Goal: Task Accomplishment & Management: Manage account settings

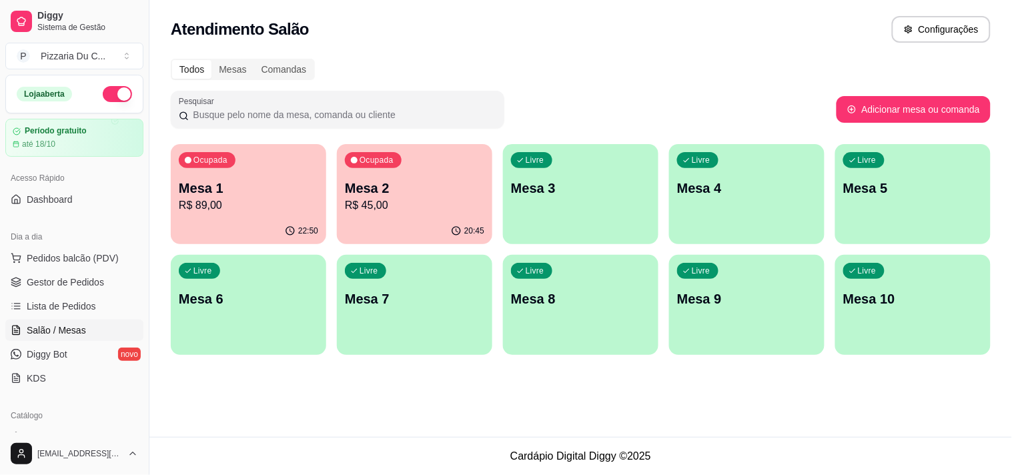
click at [599, 215] on div "Livre Mesa 3" at bounding box center [580, 186] width 155 height 84
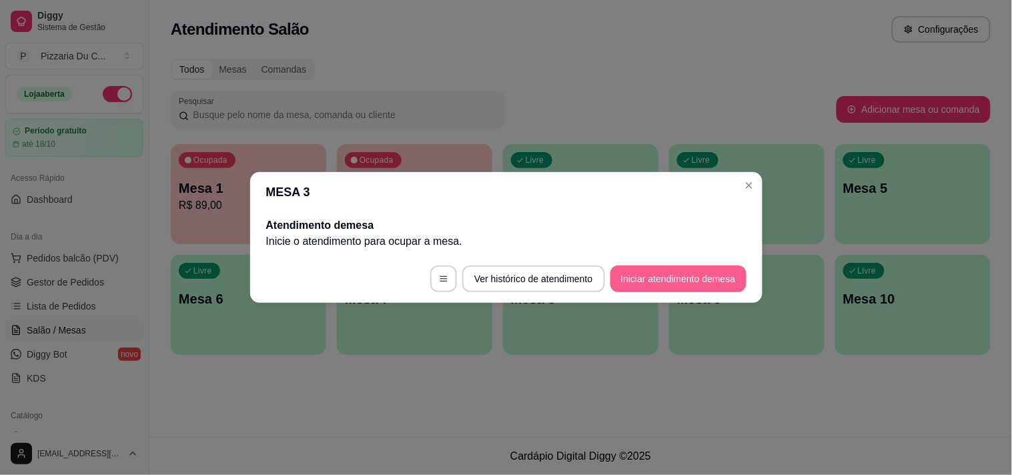
click at [654, 280] on button "Iniciar atendimento de mesa" at bounding box center [678, 278] width 136 height 27
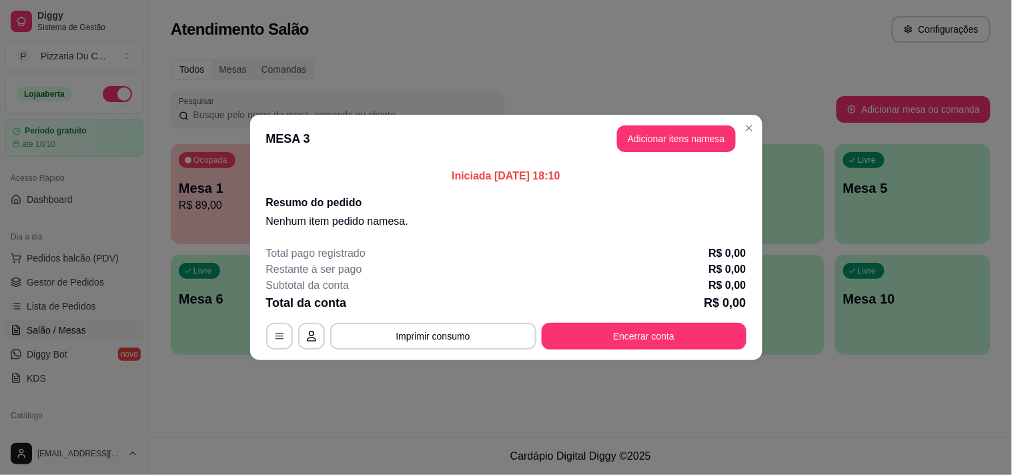
click at [696, 143] on button "Adicionar itens na mesa" at bounding box center [676, 138] width 119 height 27
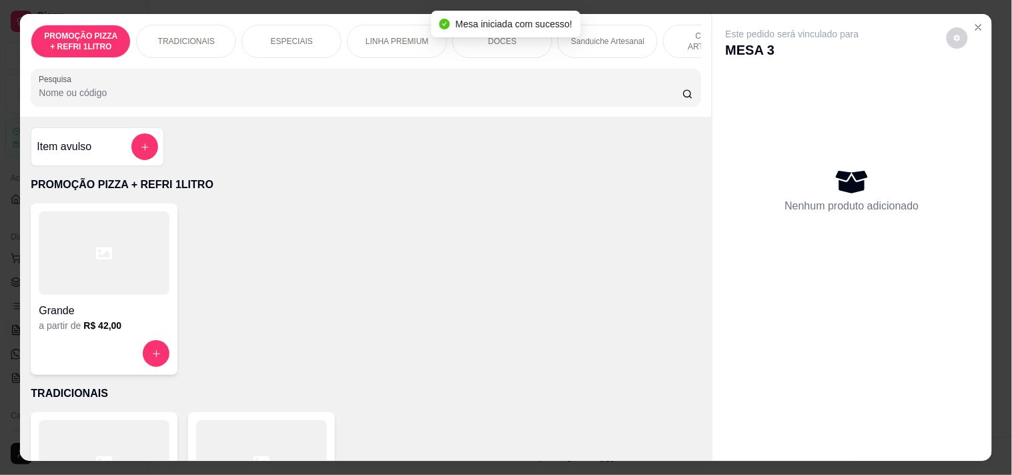
scroll to position [0, 377]
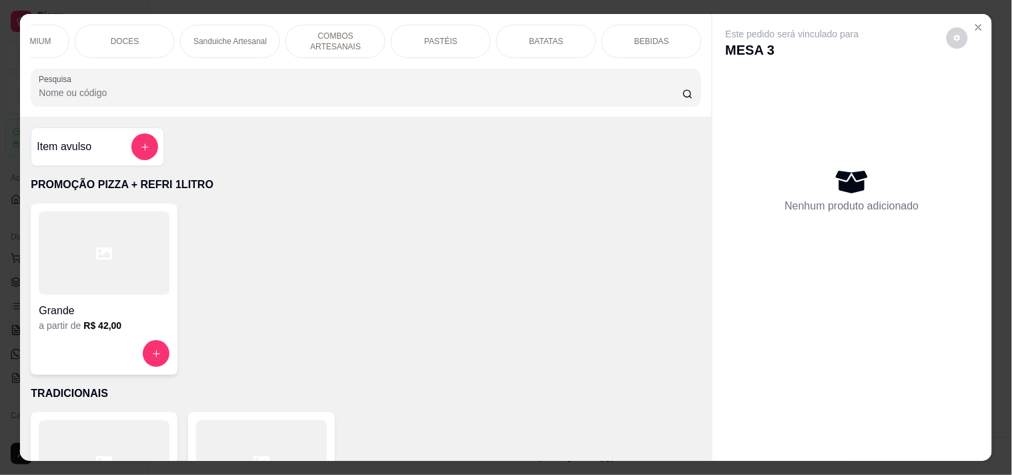
click at [342, 39] on p "COMBOS ARTESANAIS" at bounding box center [335, 41] width 77 height 21
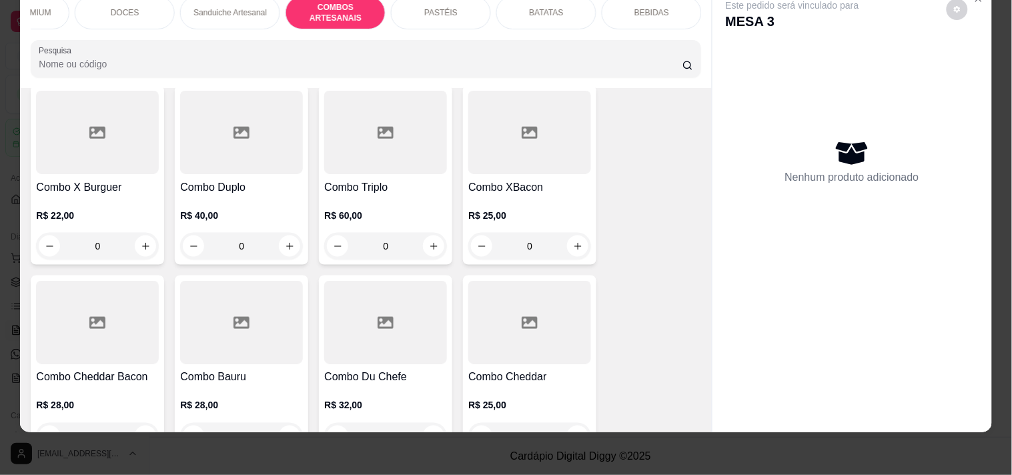
scroll to position [1700, 0]
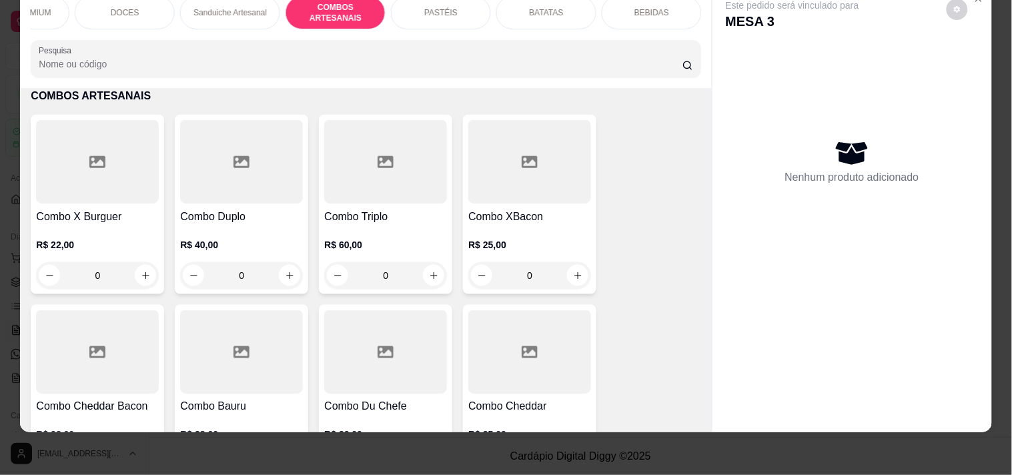
click at [564, 277] on div "0" at bounding box center [529, 275] width 123 height 27
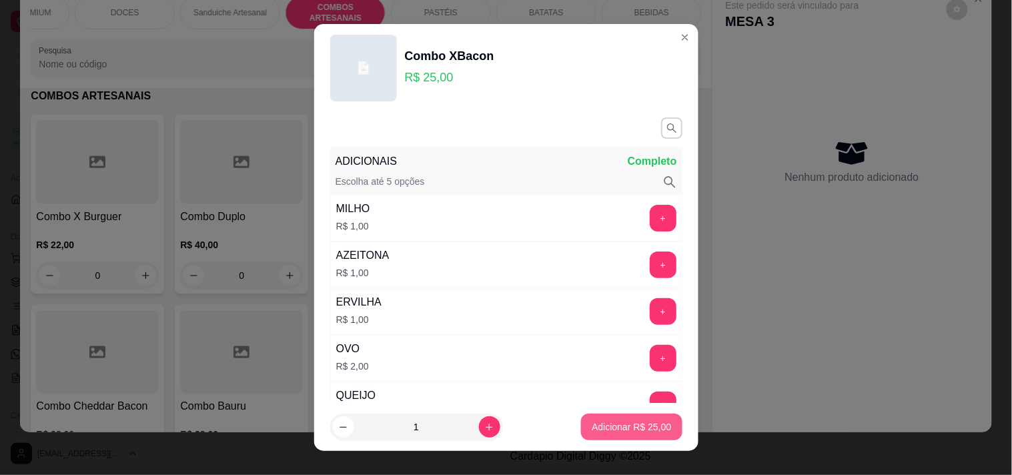
click at [608, 436] on button "Adicionar R$ 25,00" at bounding box center [631, 426] width 101 height 27
type input "1"
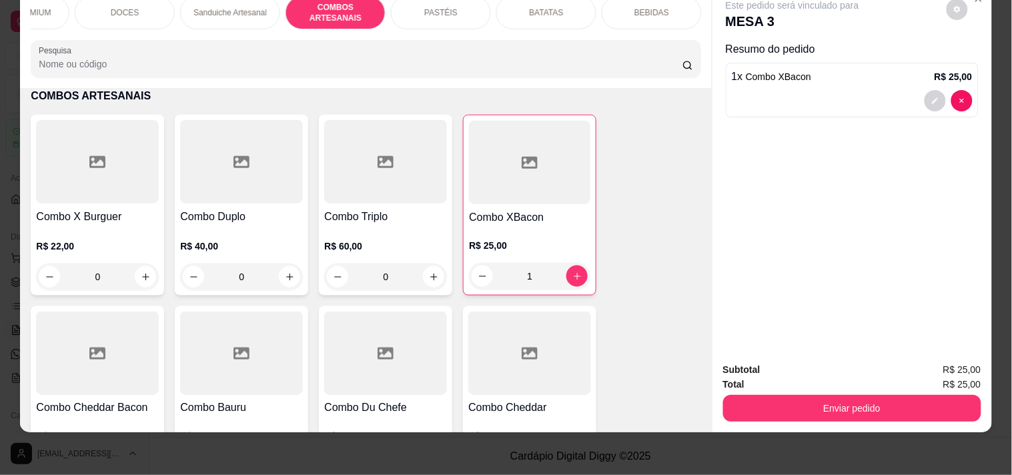
click at [658, 7] on p "BEBIDAS" at bounding box center [651, 12] width 35 height 11
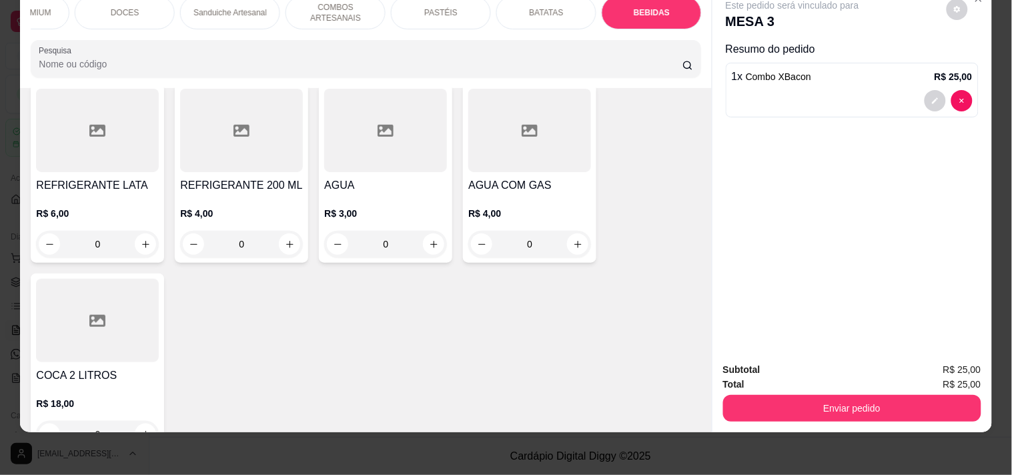
click at [141, 245] on icon "increase-product-quantity" at bounding box center [146, 244] width 10 height 10
type input "1"
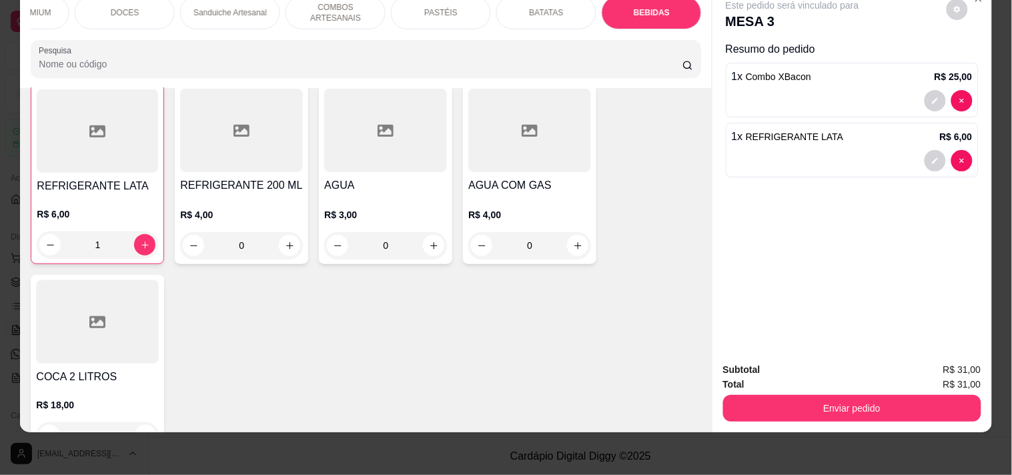
scroll to position [4190, 0]
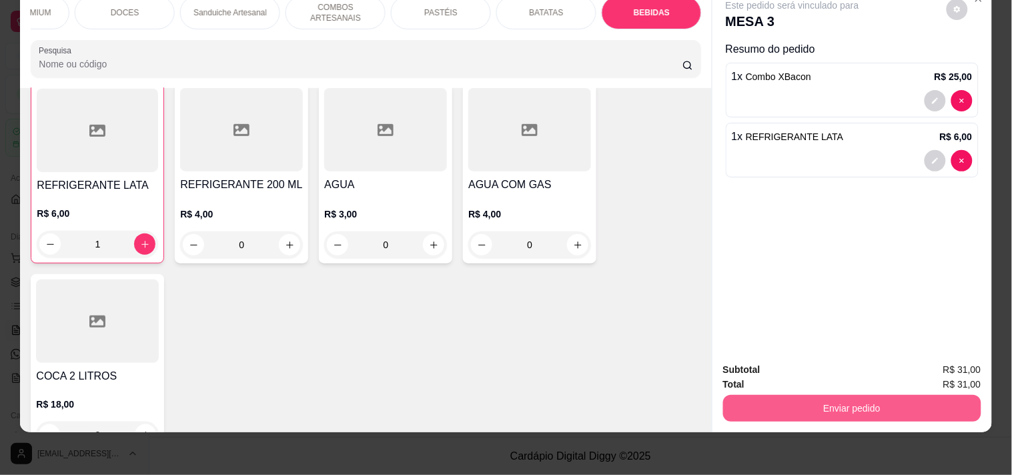
click at [918, 395] on button "Enviar pedido" at bounding box center [852, 408] width 258 height 27
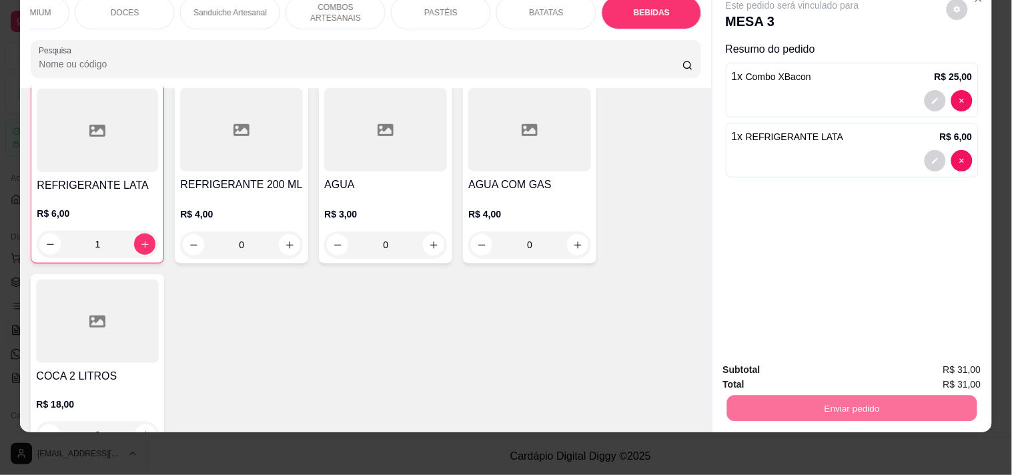
click at [861, 362] on button "Registrar cliente" at bounding box center [857, 363] width 88 height 25
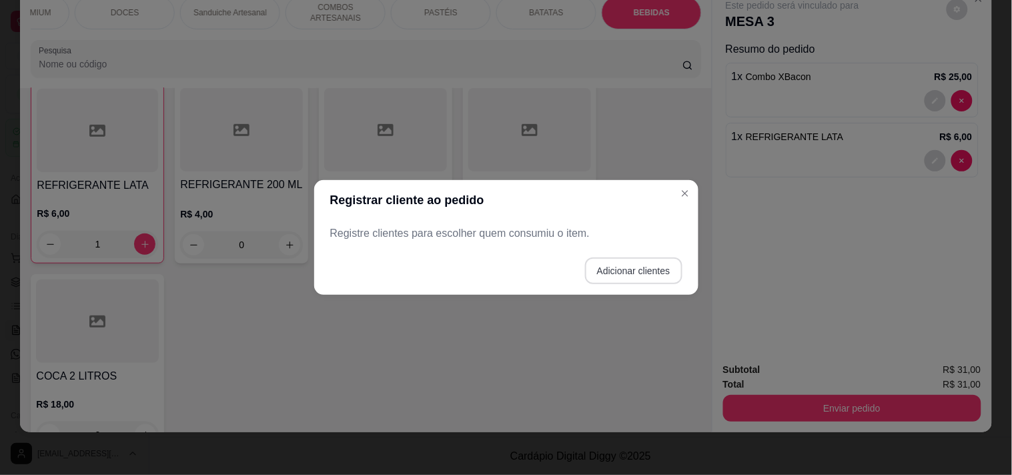
click at [661, 269] on button "Adicionar clientes" at bounding box center [633, 270] width 97 height 27
click at [435, 232] on input "Nome do cliente" at bounding box center [505, 238] width 336 height 13
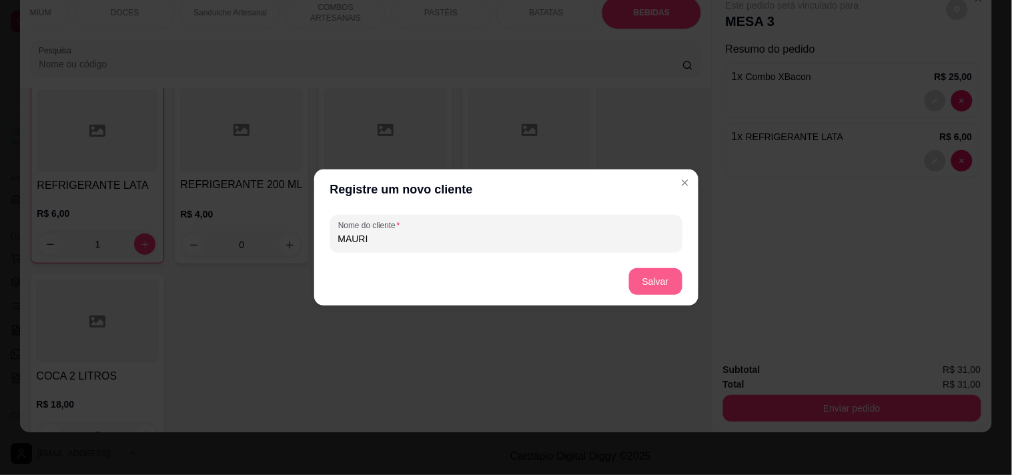
type input "MAURI"
click at [657, 271] on button "Salvar" at bounding box center [655, 281] width 53 height 27
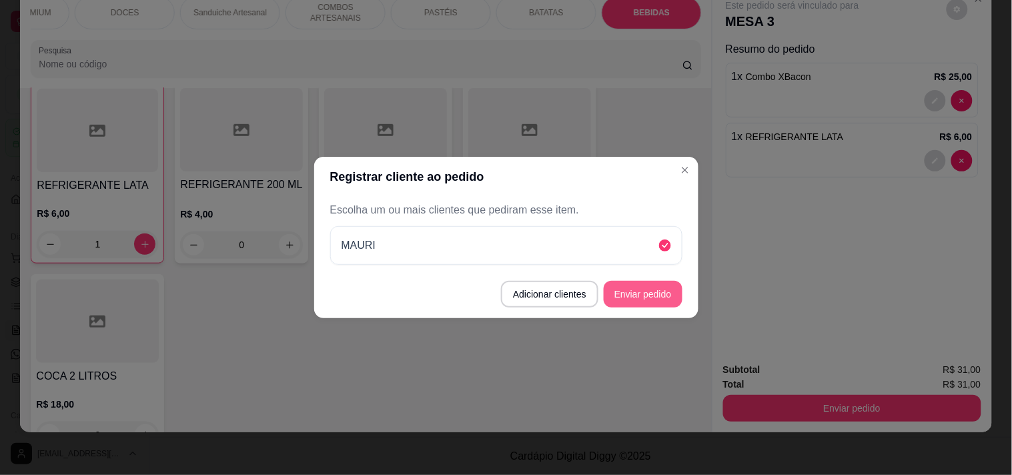
click at [664, 307] on button "Enviar pedido" at bounding box center [642, 294] width 79 height 27
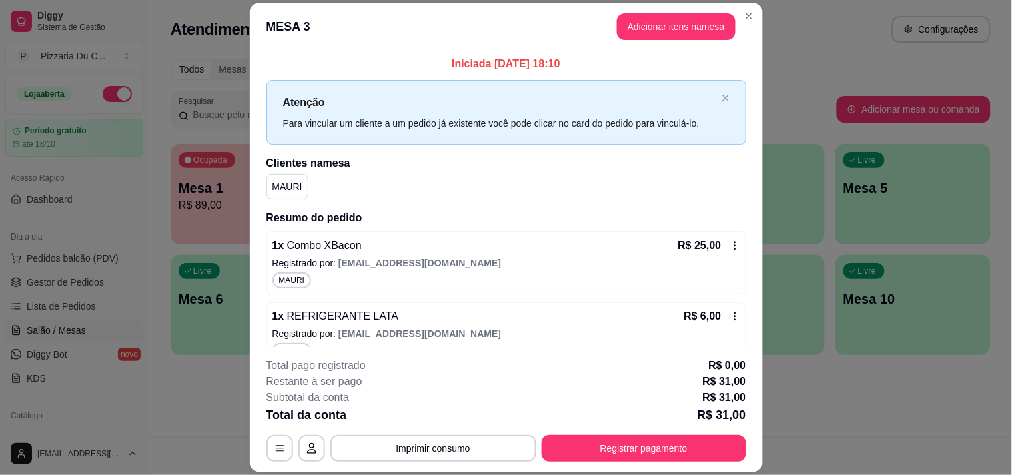
click at [756, 16] on header "MESA 3 Adicionar itens na mesa" at bounding box center [506, 27] width 512 height 48
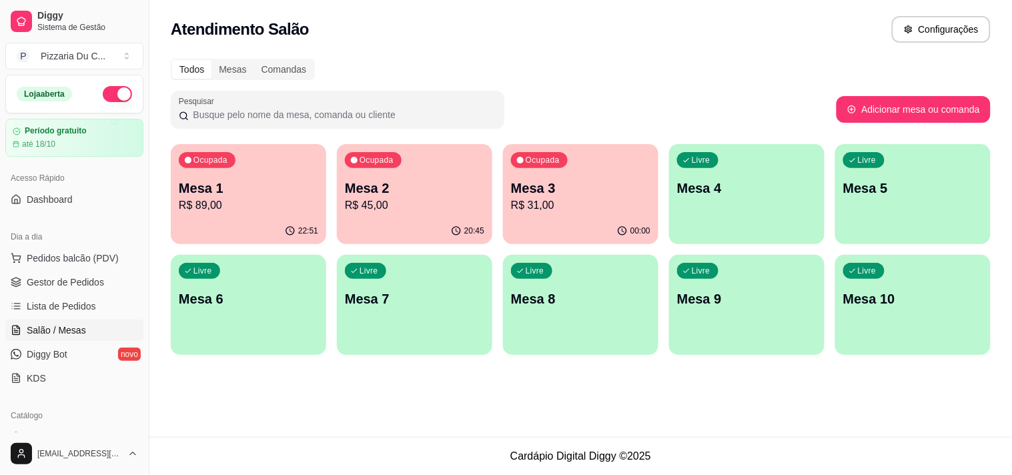
click at [301, 170] on div "Ocupada Mesa 1 R$ 89,00" at bounding box center [248, 181] width 155 height 74
click at [275, 156] on div "Ocupada Mesa 1 R$ 89,00" at bounding box center [248, 181] width 155 height 74
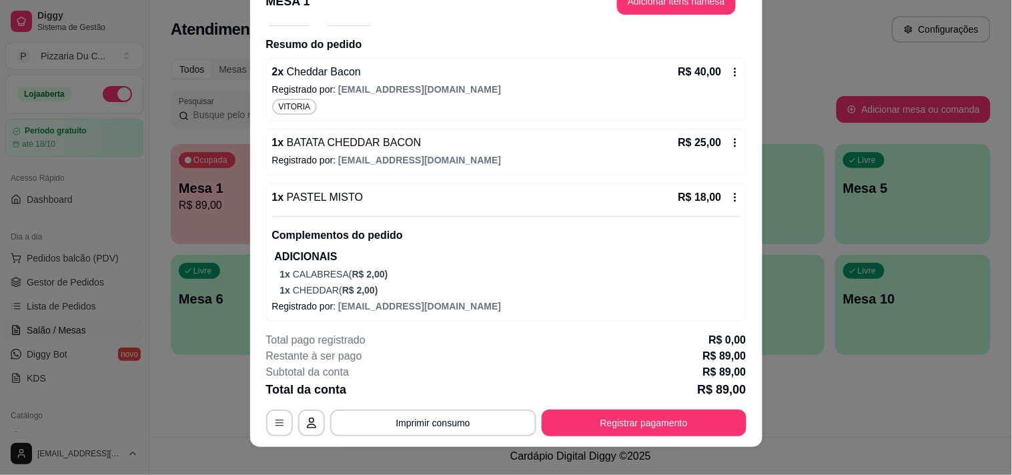
scroll to position [40, 0]
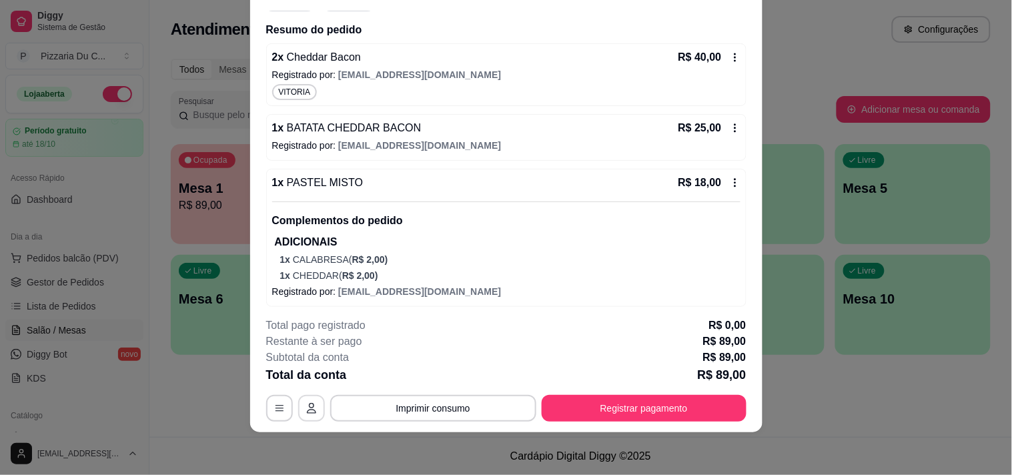
click at [307, 409] on icon "button" at bounding box center [311, 408] width 9 height 11
click at [274, 411] on icon "button" at bounding box center [279, 408] width 11 height 11
click at [654, 392] on div "**********" at bounding box center [506, 369] width 480 height 104
click at [652, 401] on button "Registrar pagamento" at bounding box center [643, 408] width 205 height 27
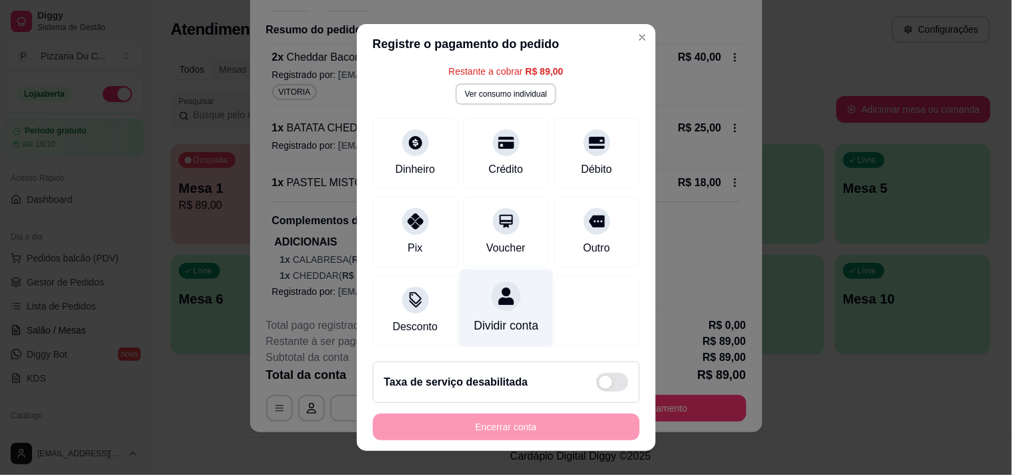
scroll to position [82, 0]
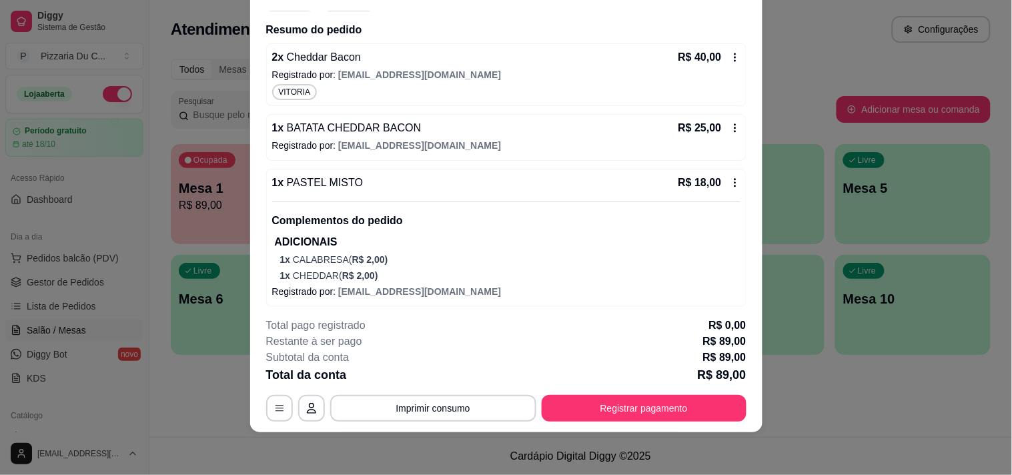
click at [706, 124] on div "R$ 25,00" at bounding box center [709, 128] width 62 height 16
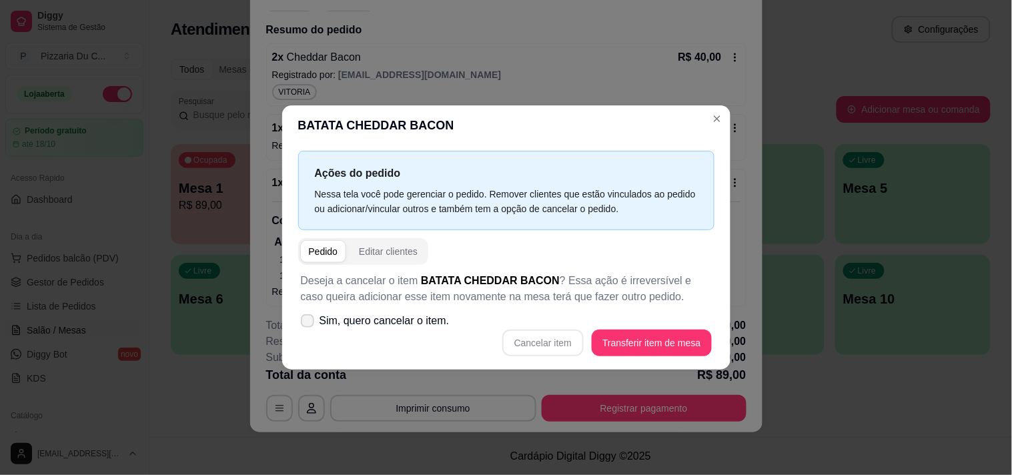
click at [431, 324] on span "Sim, quero cancelar o item." at bounding box center [384, 321] width 130 height 16
click at [309, 324] on input "Sim, quero cancelar o item." at bounding box center [304, 327] width 9 height 9
checkbox input "true"
click at [551, 342] on button "Cancelar item" at bounding box center [542, 342] width 81 height 27
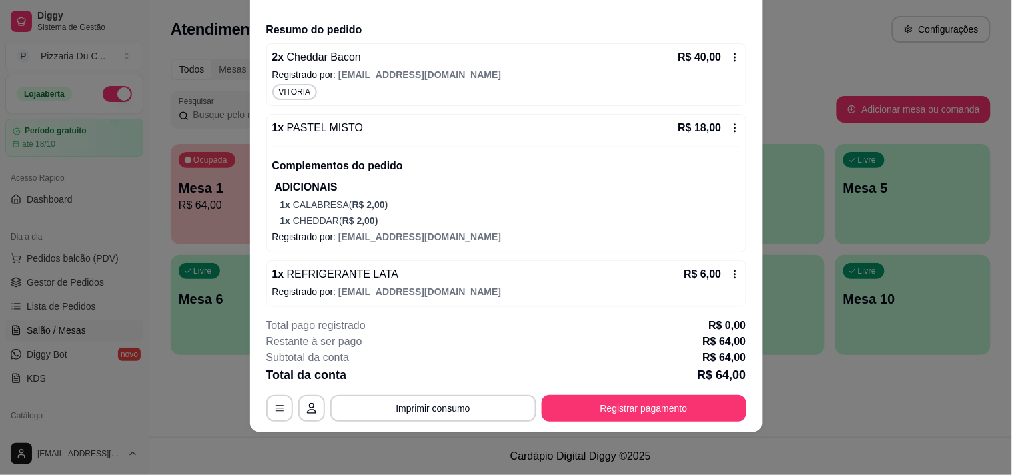
click at [730, 129] on icon at bounding box center [735, 128] width 11 height 11
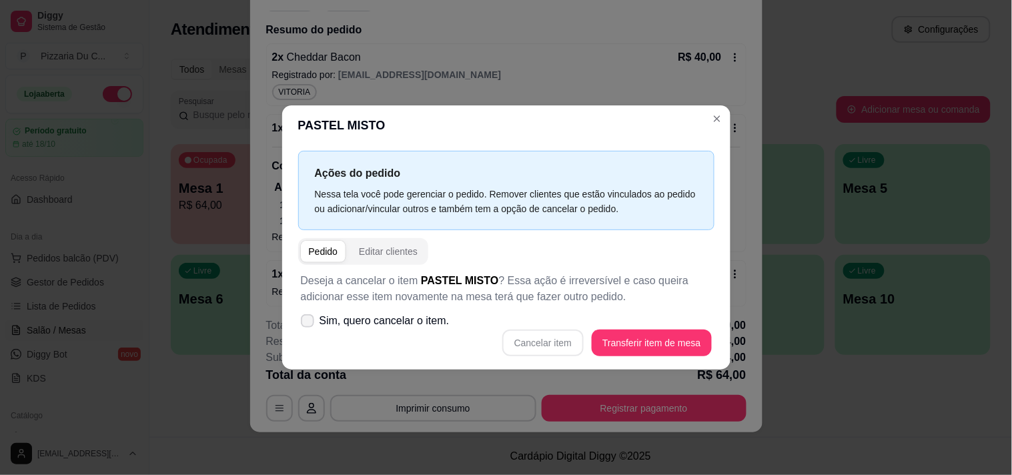
click at [410, 322] on span "Sim, quero cancelar o item." at bounding box center [384, 321] width 130 height 16
click at [309, 323] on input "Sim, quero cancelar o item." at bounding box center [304, 327] width 9 height 9
checkbox input "true"
click at [541, 341] on button "Cancelar item" at bounding box center [542, 343] width 79 height 26
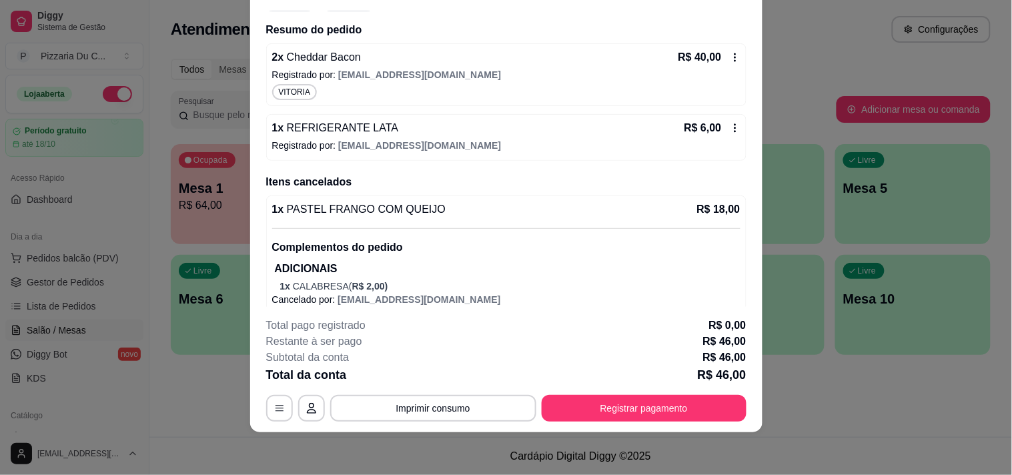
click at [716, 136] on div "1 x REFRIGERANTE LATA R$ 6,00 Registrado por: [EMAIL_ADDRESS][DOMAIN_NAME]" at bounding box center [506, 137] width 480 height 47
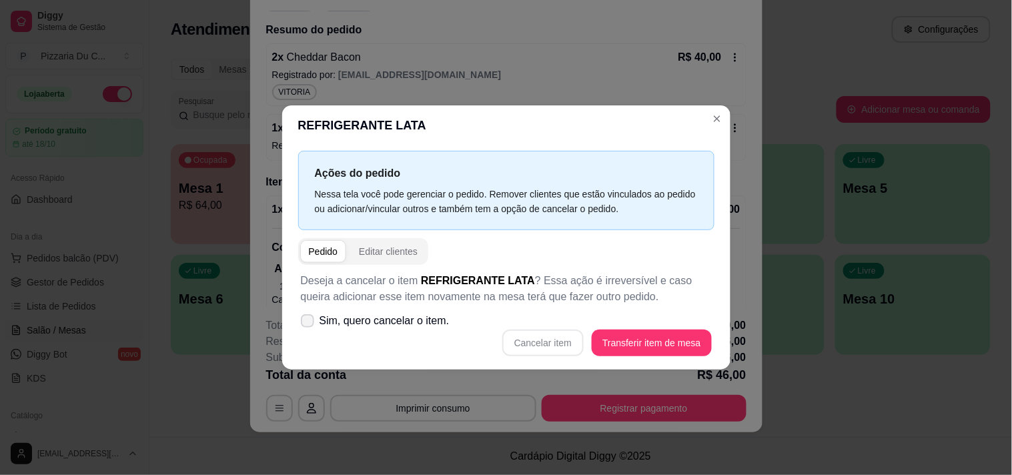
click at [434, 321] on span "Sim, quero cancelar o item." at bounding box center [384, 321] width 130 height 16
click at [309, 323] on input "Sim, quero cancelar o item." at bounding box center [304, 327] width 9 height 9
checkbox input "true"
click at [511, 335] on button "Cancelar item" at bounding box center [542, 343] width 79 height 26
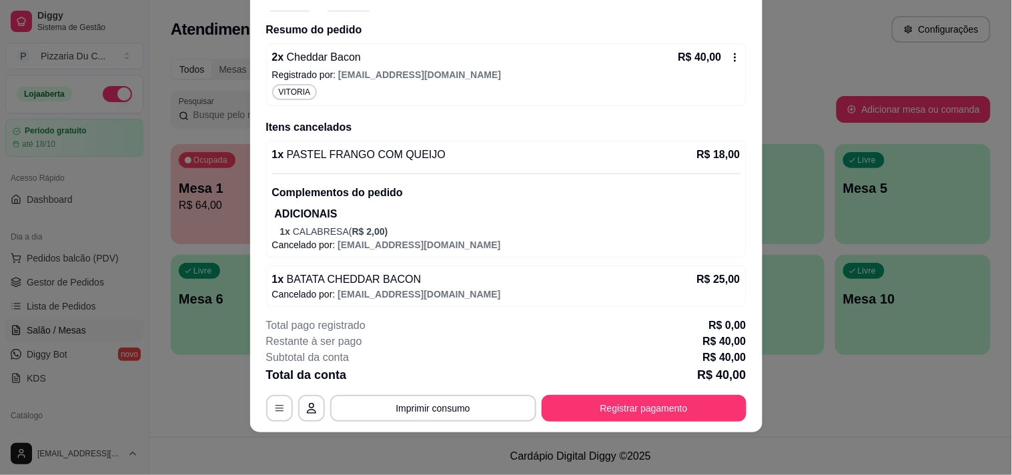
click at [714, 74] on p "Registrado por: [EMAIL_ADDRESS][DOMAIN_NAME]" at bounding box center [506, 74] width 468 height 13
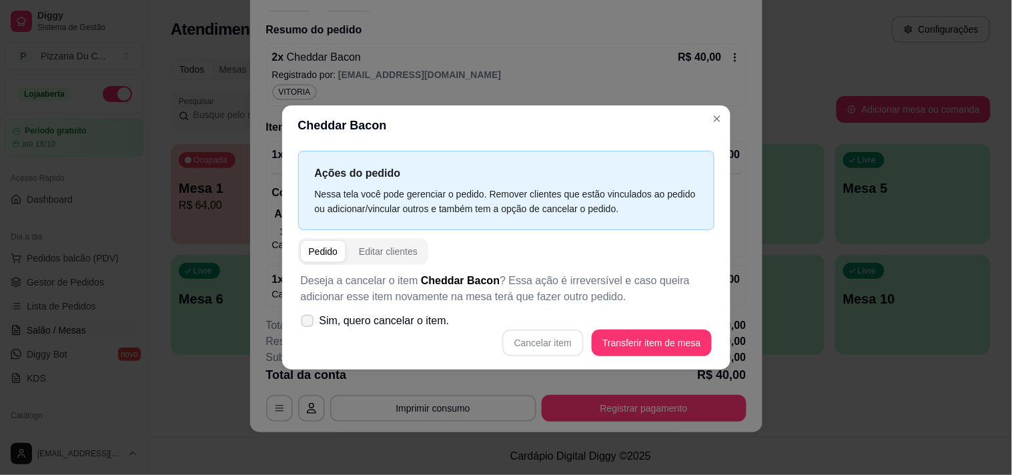
click at [379, 332] on label "Sim, quero cancelar o item." at bounding box center [374, 320] width 159 height 27
click at [309, 332] on input "Sim, quero cancelar o item." at bounding box center [304, 327] width 9 height 9
checkbox input "true"
click at [514, 339] on button "Cancelar item" at bounding box center [542, 342] width 81 height 27
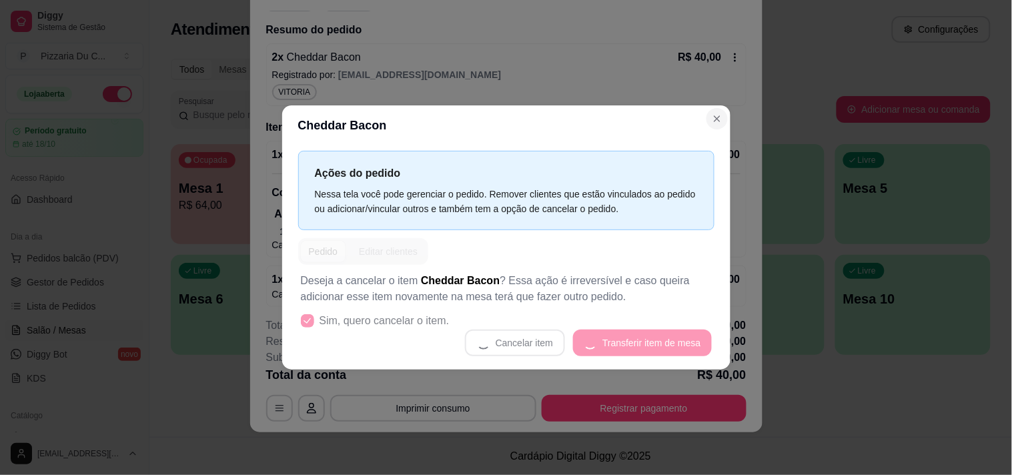
scroll to position [75, 0]
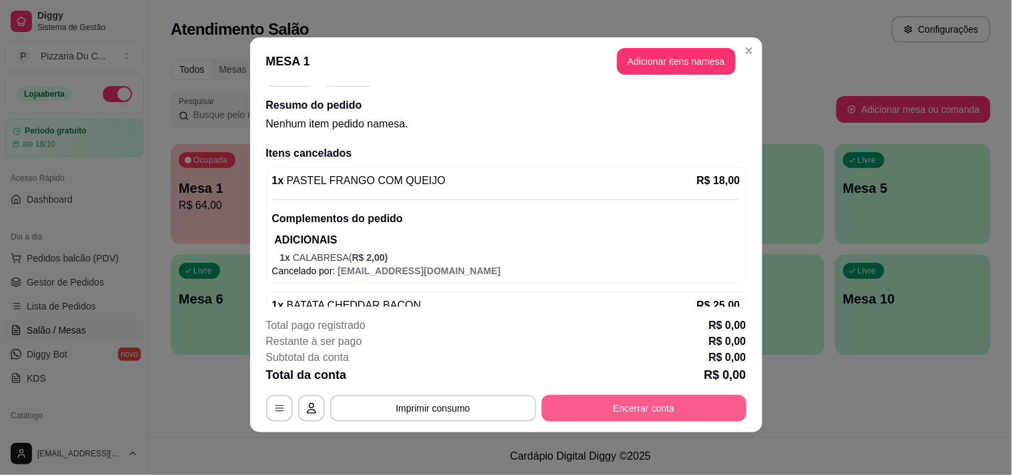
click at [662, 401] on button "Encerrar conta" at bounding box center [643, 408] width 205 height 27
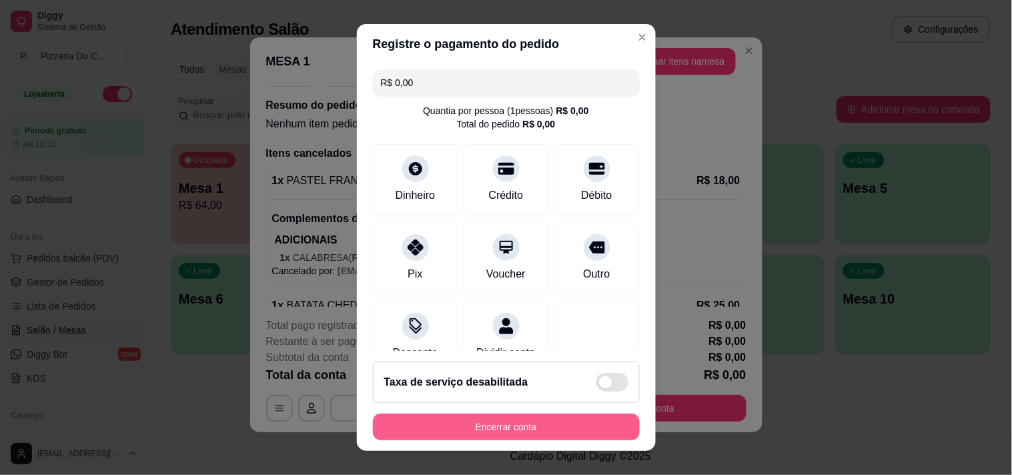
click at [515, 429] on button "Encerrar conta" at bounding box center [506, 426] width 267 height 27
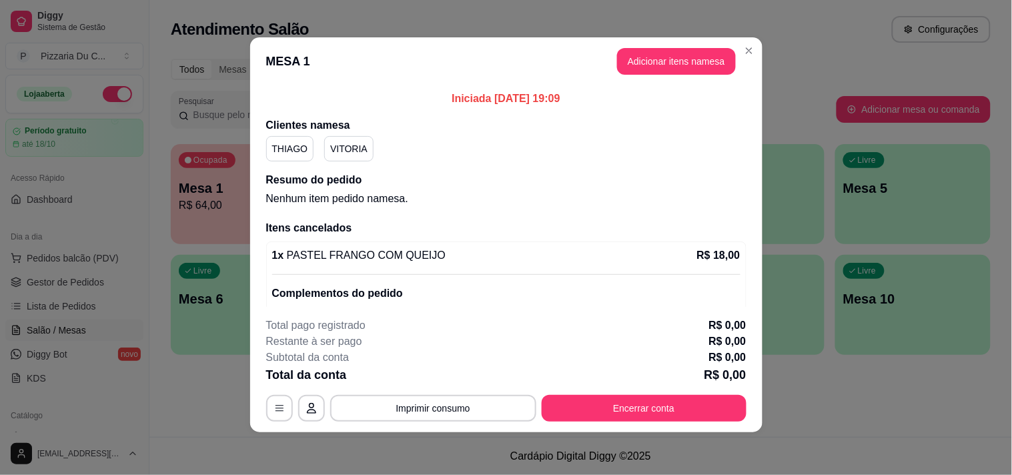
scroll to position [0, 0]
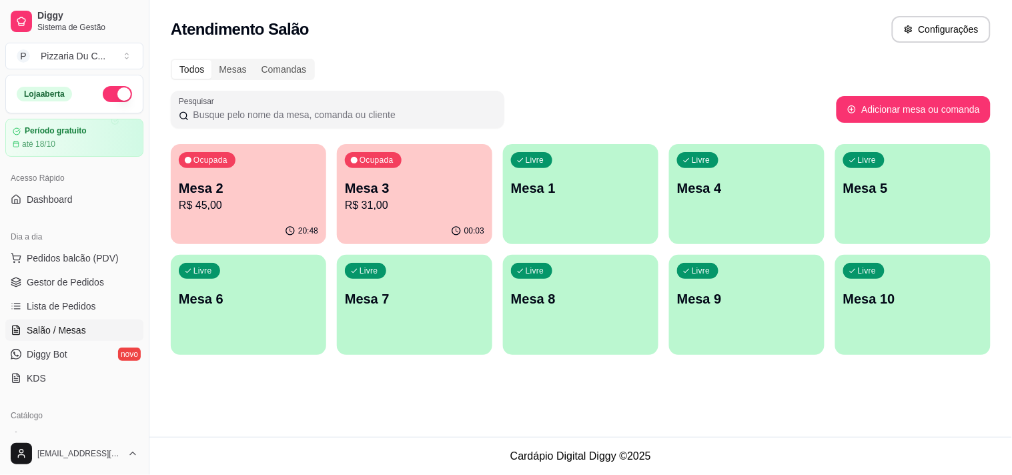
click at [427, 202] on p "R$ 31,00" at bounding box center [414, 205] width 139 height 16
click at [606, 188] on p "Mesa 1" at bounding box center [580, 188] width 139 height 19
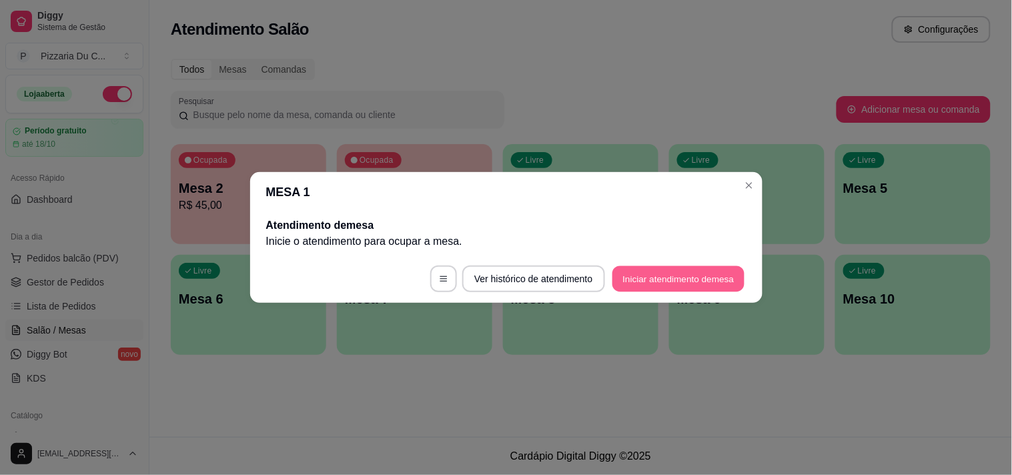
click at [654, 280] on button "Iniciar atendimento de mesa" at bounding box center [678, 279] width 132 height 26
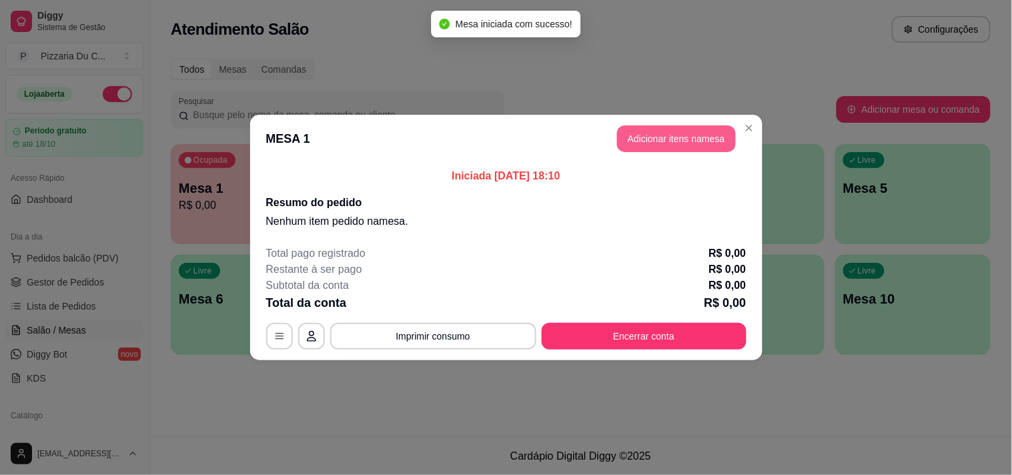
click at [704, 145] on button "Adicionar itens na mesa" at bounding box center [676, 138] width 119 height 27
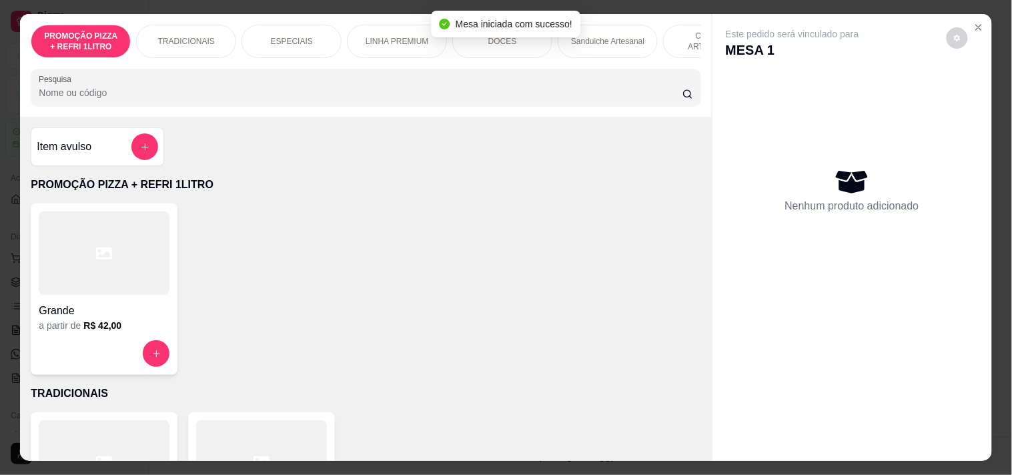
scroll to position [0, 377]
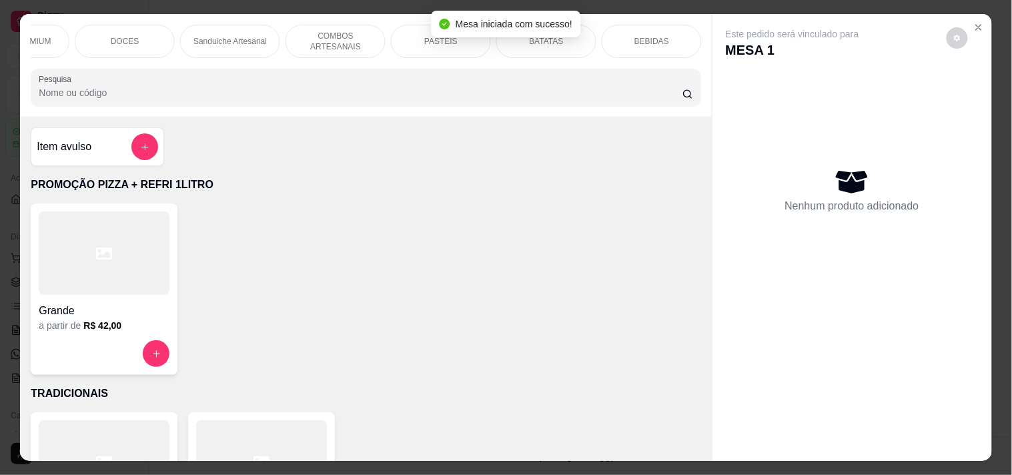
click at [440, 40] on p "PASTÉIS" at bounding box center [440, 41] width 33 height 11
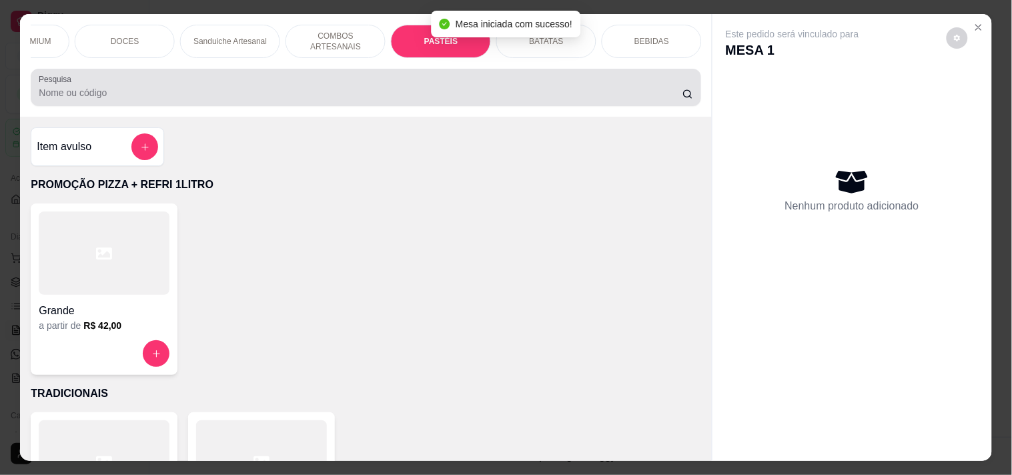
scroll to position [34, 0]
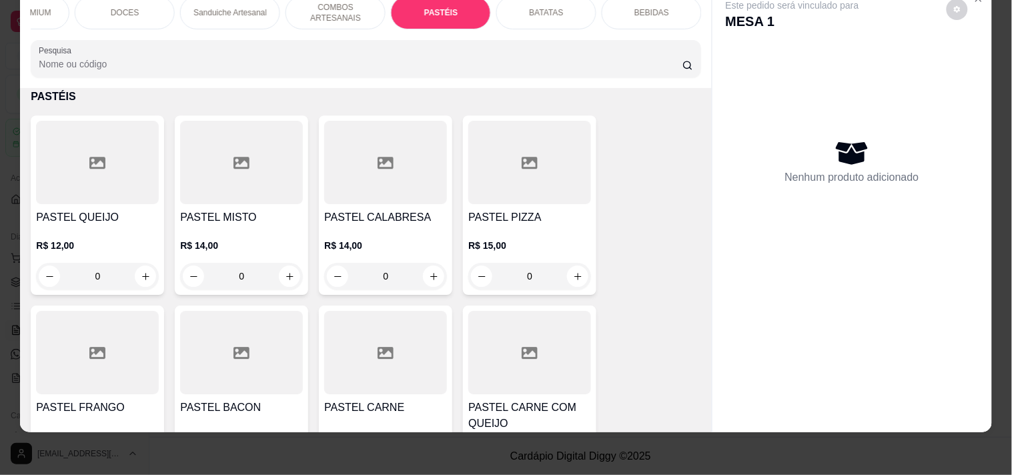
click at [278, 271] on div "0" at bounding box center [241, 276] width 123 height 27
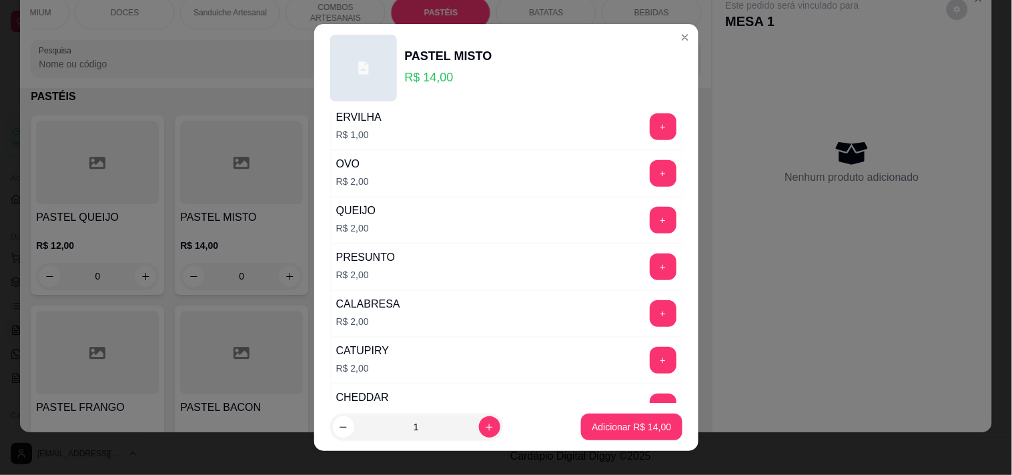
scroll to position [222, 0]
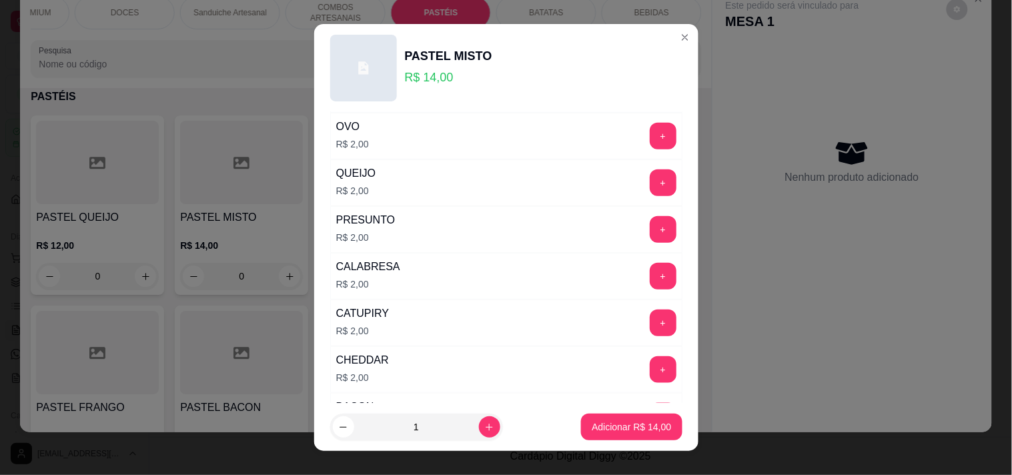
click at [456, 271] on div "CALABRESA R$ 2,00 +" at bounding box center [506, 276] width 352 height 47
click at [650, 279] on button "+" at bounding box center [663, 276] width 26 height 26
click at [650, 375] on button "+" at bounding box center [663, 369] width 26 height 26
click at [629, 423] on p "Adicionar R$ 18,00" at bounding box center [630, 426] width 79 height 13
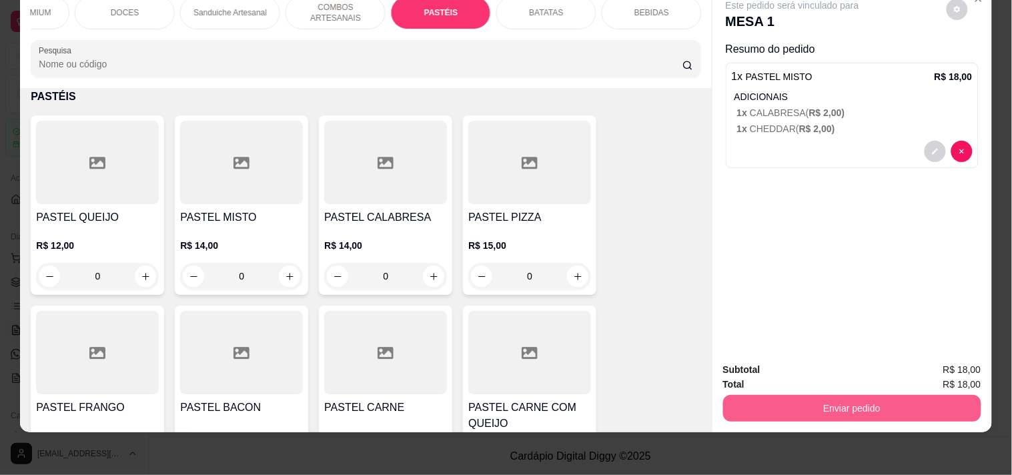
click at [819, 403] on button "Enviar pedido" at bounding box center [852, 408] width 258 height 27
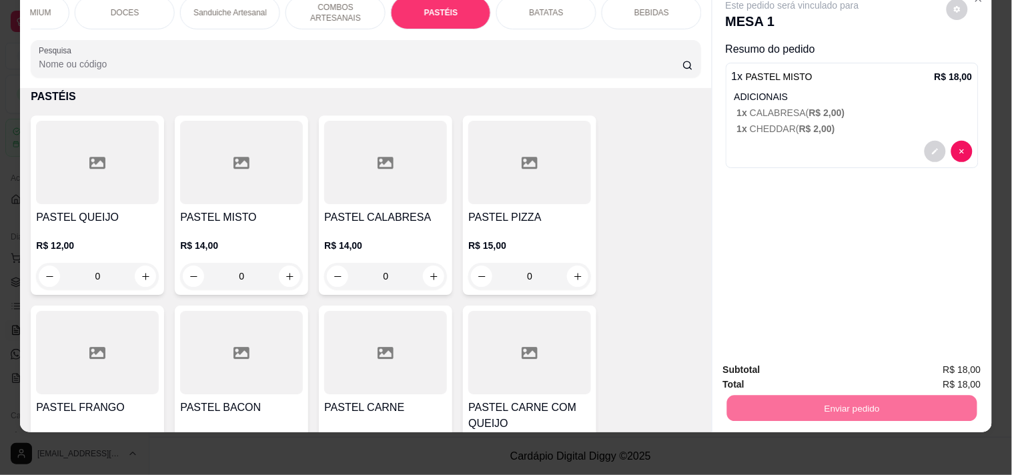
click at [876, 363] on button "Registrar cliente" at bounding box center [857, 363] width 88 height 25
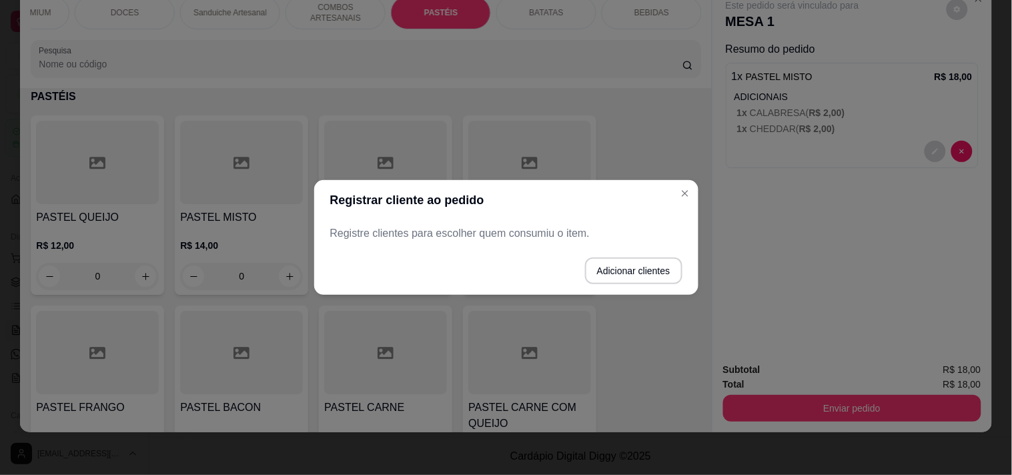
click at [551, 250] on footer "Adicionar clientes" at bounding box center [506, 271] width 384 height 48
click at [544, 239] on p "Registre clientes para escolher quem consumiu o item." at bounding box center [506, 233] width 352 height 16
click at [545, 238] on p "Registre clientes para escolher quem consumiu o item." at bounding box center [506, 233] width 352 height 16
click at [636, 257] on button "Adicionar clientes" at bounding box center [633, 270] width 97 height 27
click at [534, 237] on input "Nome do cliente" at bounding box center [506, 238] width 338 height 13
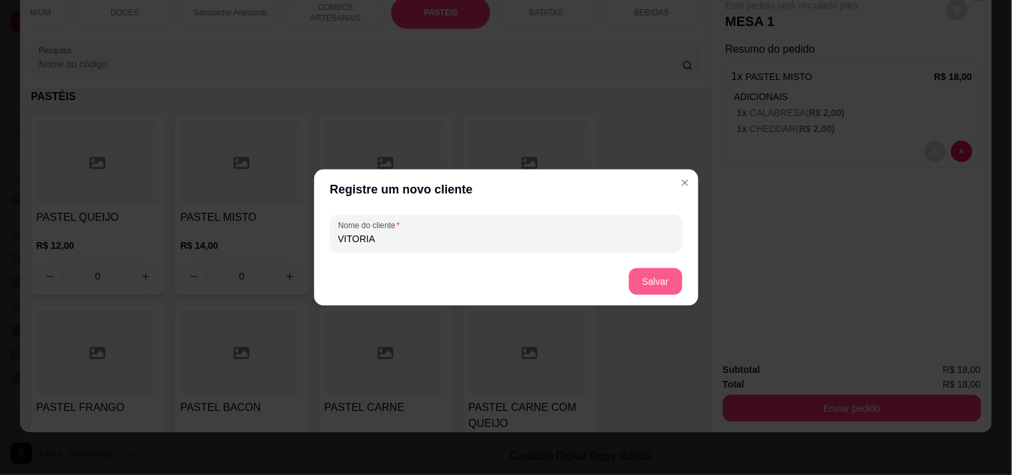
type input "VITORIA"
click at [651, 281] on button "Salvar" at bounding box center [655, 281] width 53 height 27
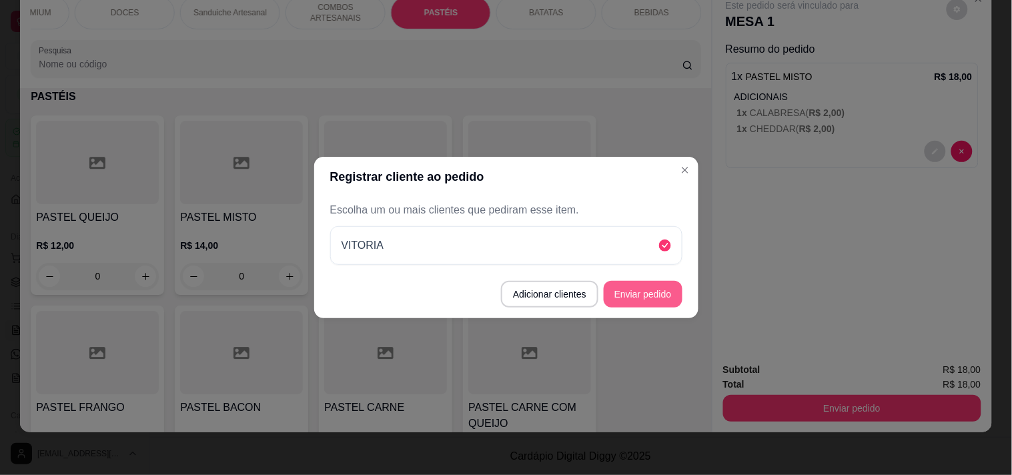
click at [682, 301] on footer "Adicionar clientes Enviar pedido" at bounding box center [506, 294] width 384 height 48
click at [639, 285] on button "Enviar pedido" at bounding box center [642, 294] width 79 height 27
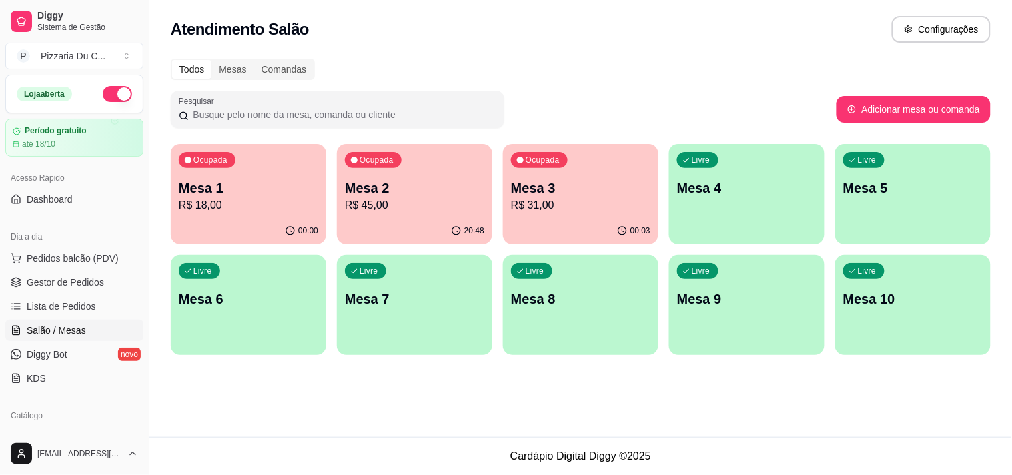
click at [758, 165] on div "Livre Mesa 4" at bounding box center [746, 186] width 155 height 84
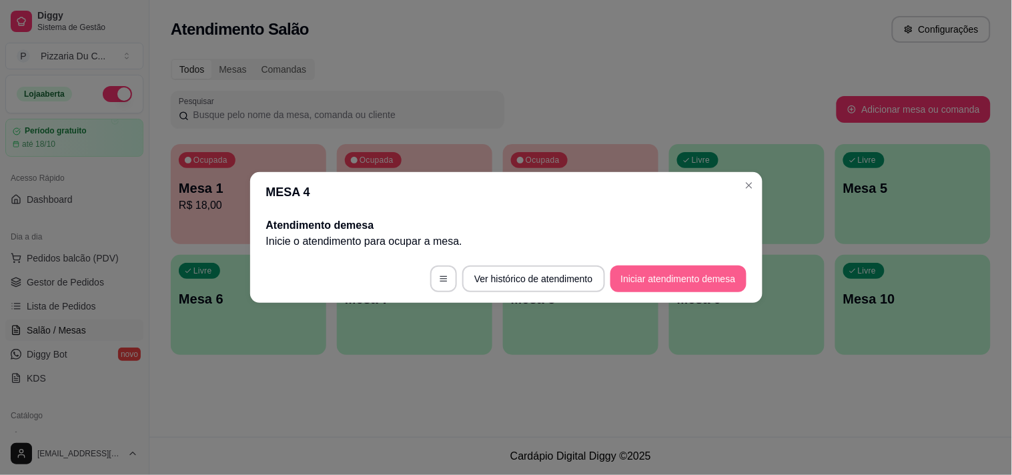
click at [660, 276] on button "Iniciar atendimento de mesa" at bounding box center [678, 278] width 136 height 27
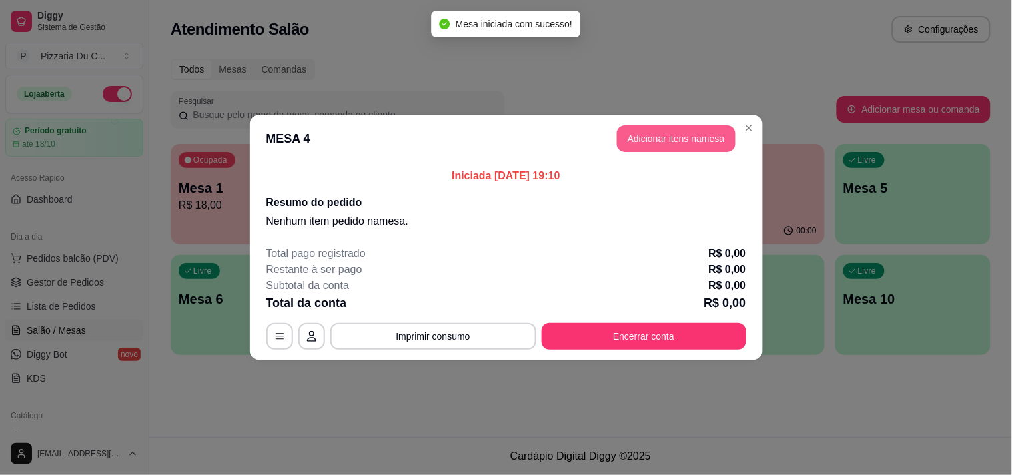
click at [664, 142] on button "Adicionar itens na mesa" at bounding box center [676, 138] width 119 height 27
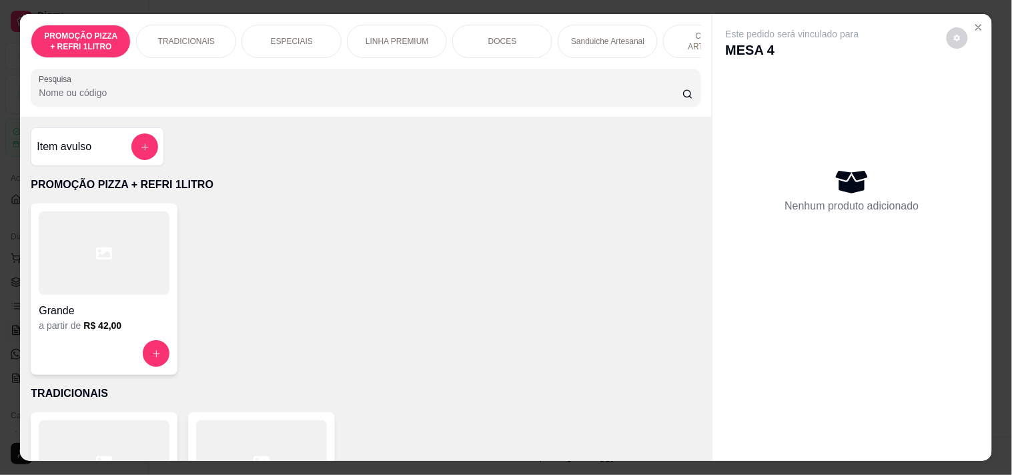
click at [303, 25] on div "ESPECIAIS" at bounding box center [291, 41] width 100 height 33
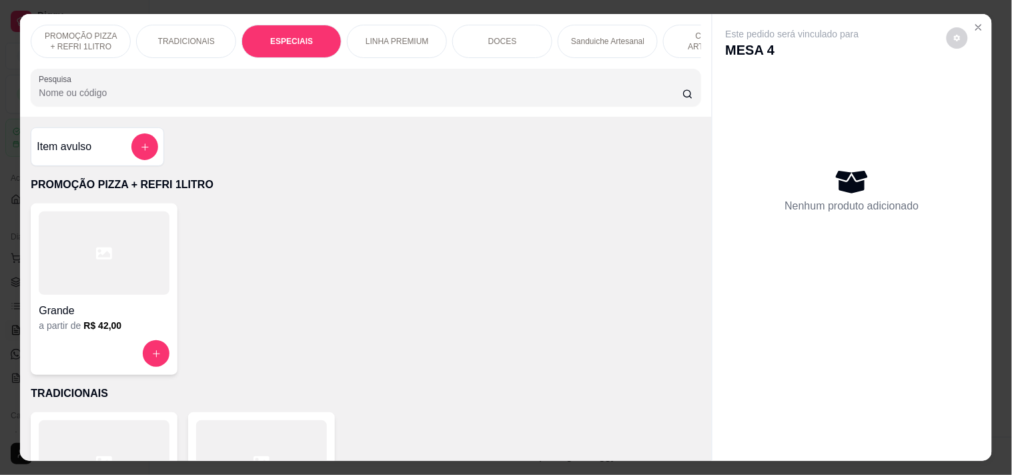
scroll to position [34, 0]
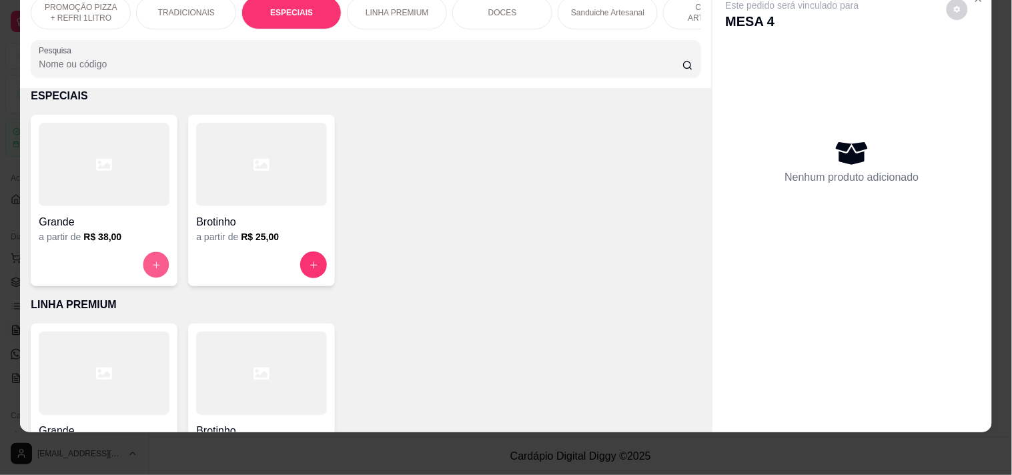
click at [143, 263] on button "increase-product-quantity" at bounding box center [156, 265] width 26 height 26
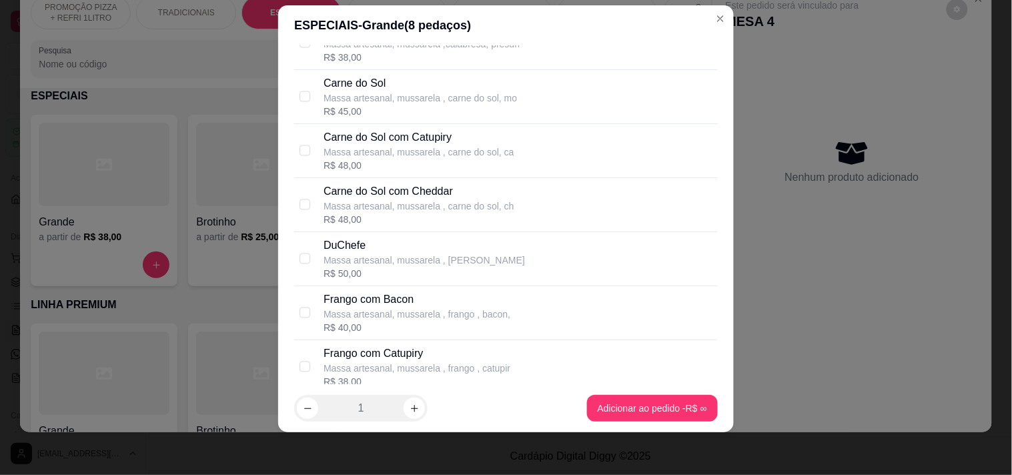
scroll to position [741, 0]
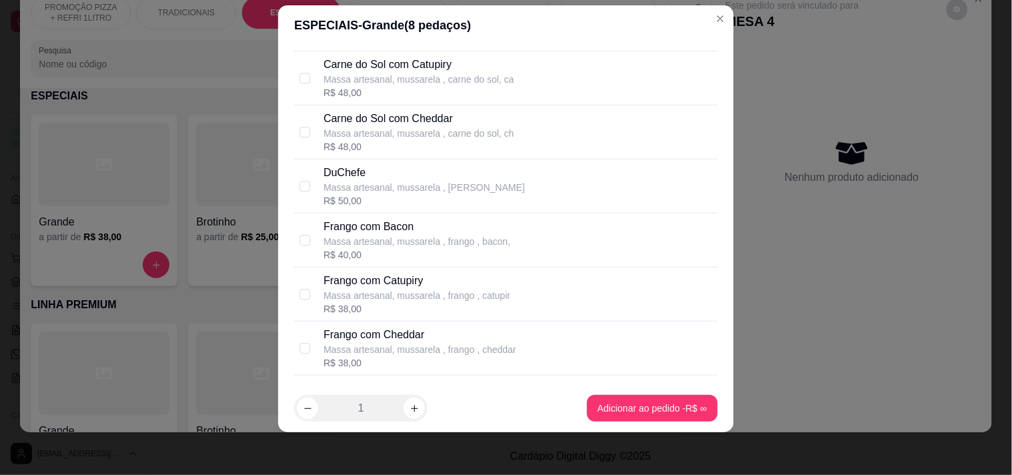
click at [345, 170] on p "DuChefe" at bounding box center [423, 173] width 201 height 16
checkbox input "true"
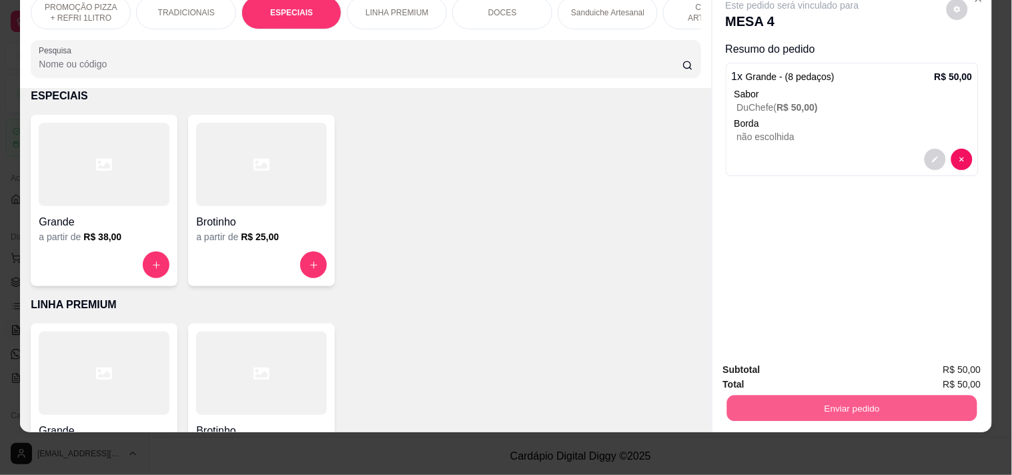
click at [790, 395] on button "Enviar pedido" at bounding box center [851, 408] width 250 height 26
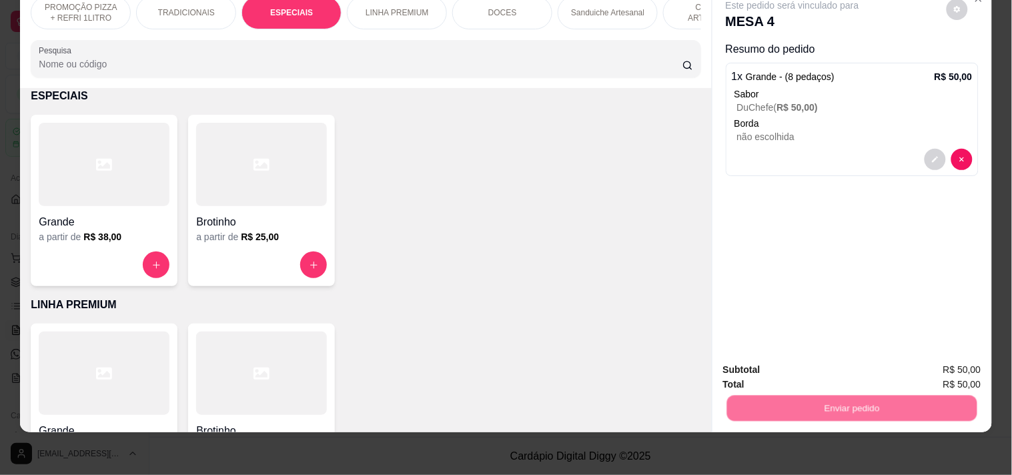
click at [845, 353] on button "Registrar cliente" at bounding box center [857, 363] width 88 height 25
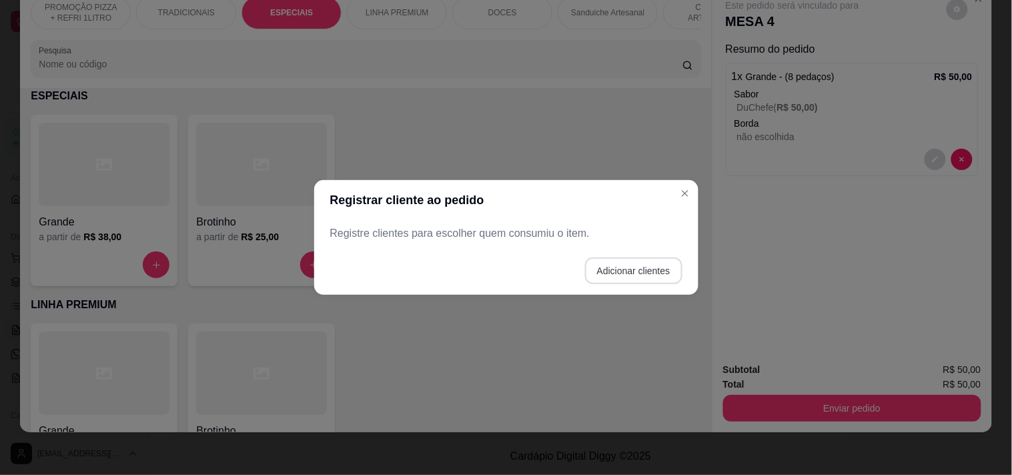
click at [636, 268] on button "Adicionar clientes" at bounding box center [633, 270] width 97 height 27
click at [521, 239] on input "Nome do cliente" at bounding box center [505, 238] width 337 height 13
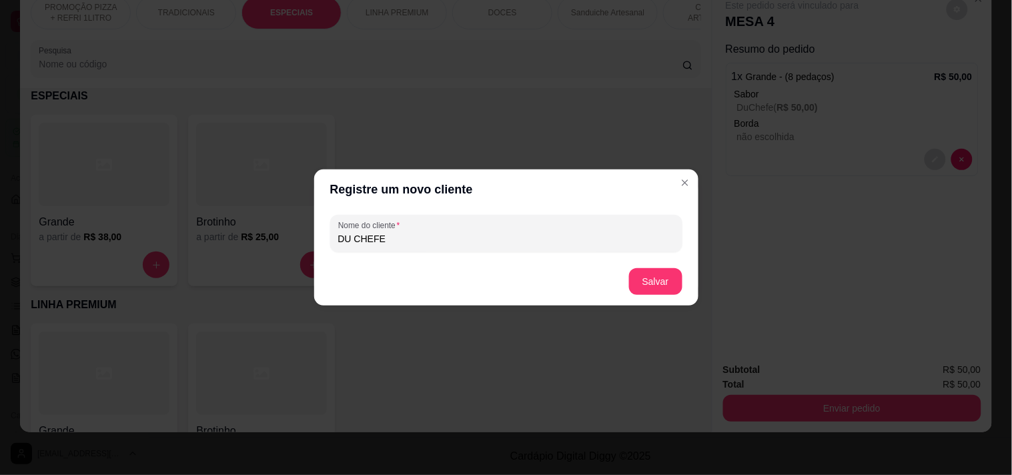
drag, startPoint x: 608, startPoint y: 238, endPoint x: 287, endPoint y: 238, distance: 320.8
click at [287, 238] on div "Registre um novo cliente Nome do cliente DU CHEFE [PERSON_NAME]" at bounding box center [506, 237] width 1012 height 475
type input "[PERSON_NAME]"
click at [658, 274] on button "Salvar" at bounding box center [655, 281] width 53 height 27
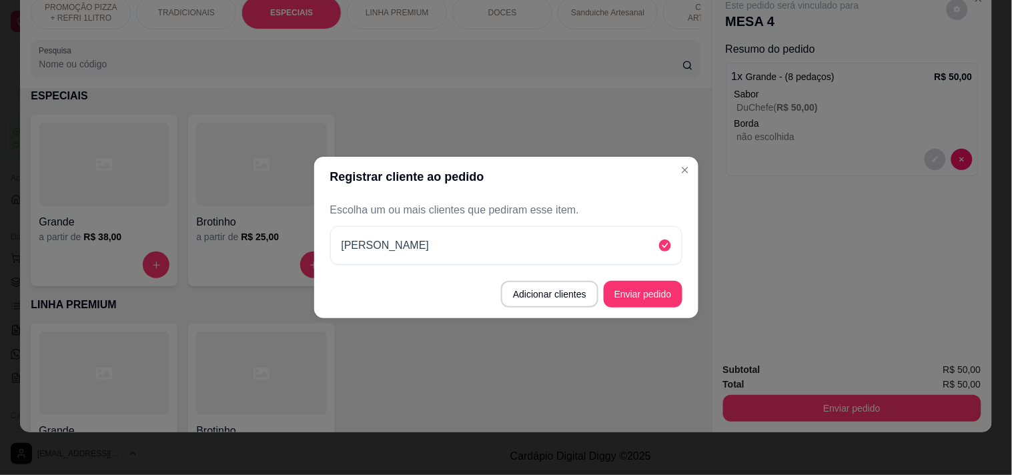
click at [658, 288] on button "Enviar pedido" at bounding box center [642, 294] width 79 height 27
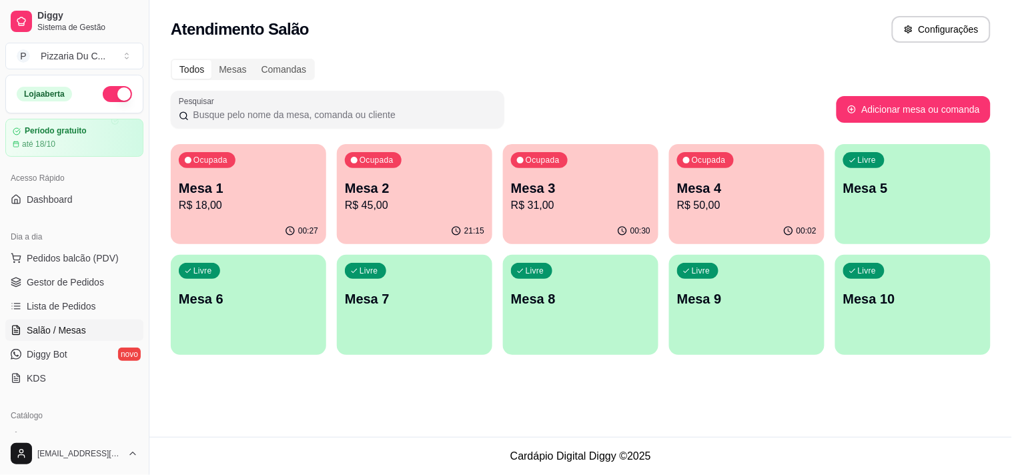
click at [750, 163] on div "Ocupada Mesa 4 R$ 50,00" at bounding box center [746, 181] width 155 height 74
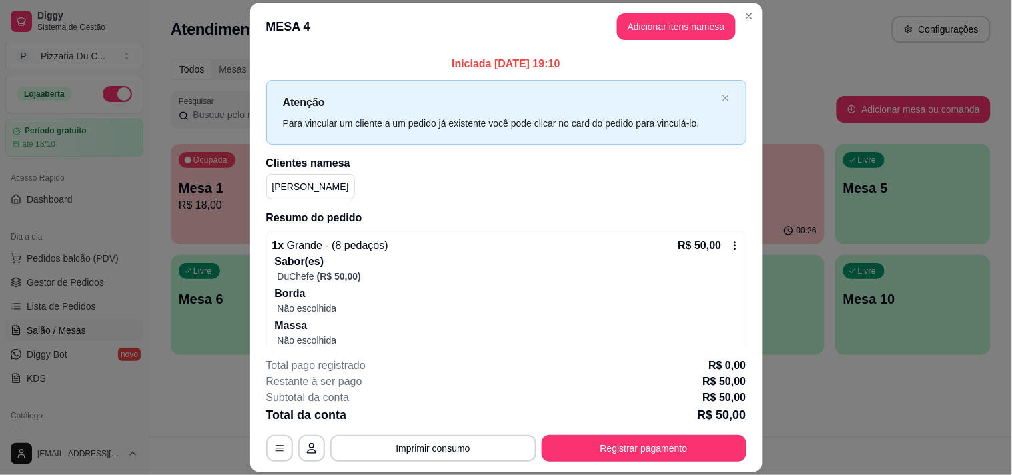
click at [704, 25] on button "Adicionar itens na mesa" at bounding box center [676, 26] width 119 height 27
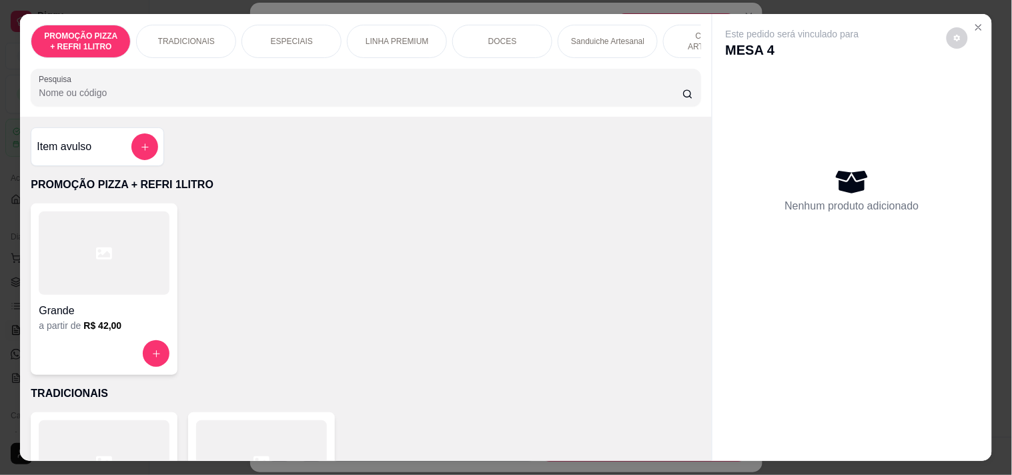
scroll to position [0, 377]
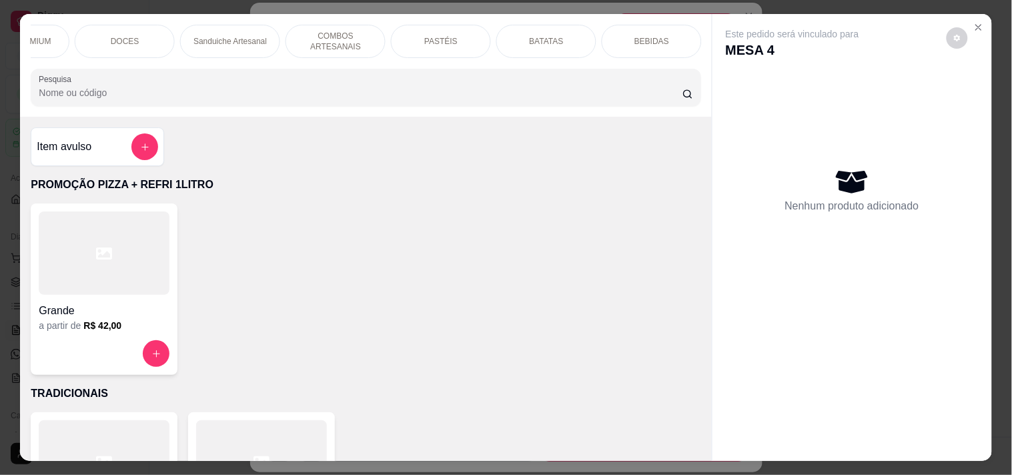
click at [634, 36] on p "BEBIDAS" at bounding box center [651, 41] width 35 height 11
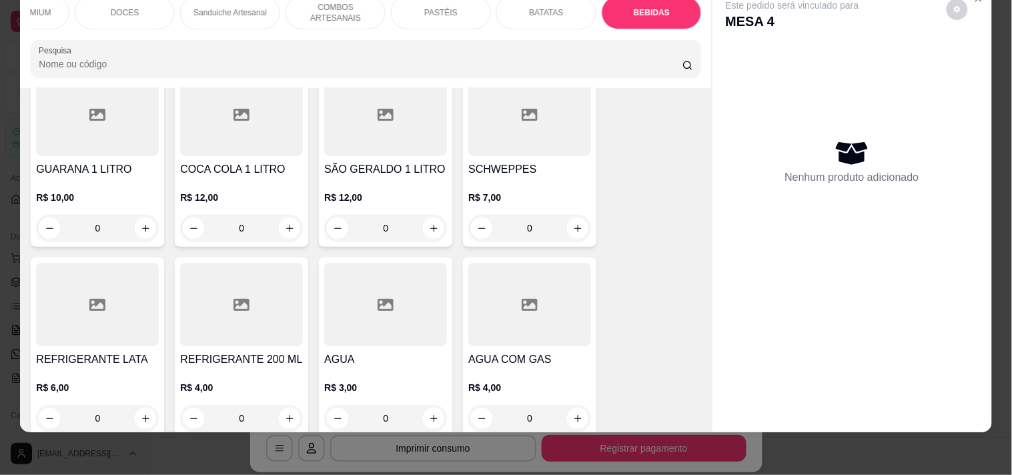
scroll to position [4040, 0]
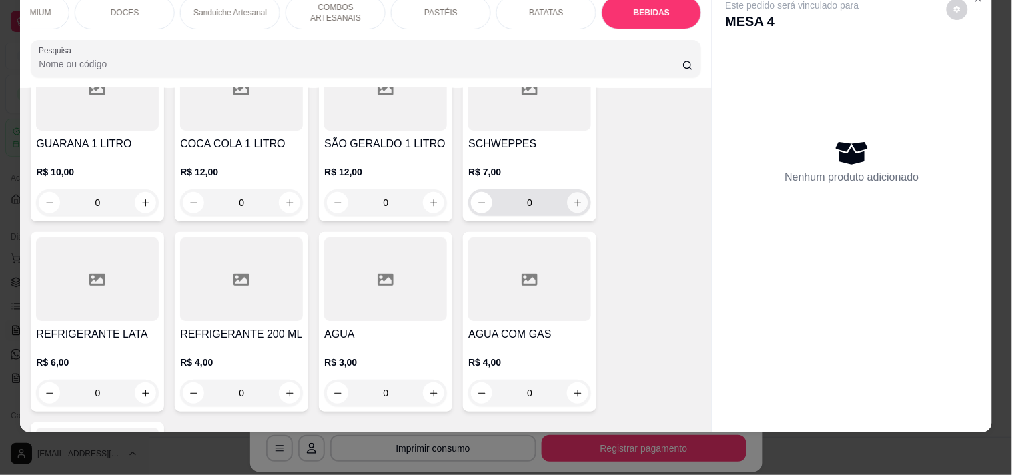
click at [569, 209] on button "increase-product-quantity" at bounding box center [577, 203] width 21 height 21
type input "1"
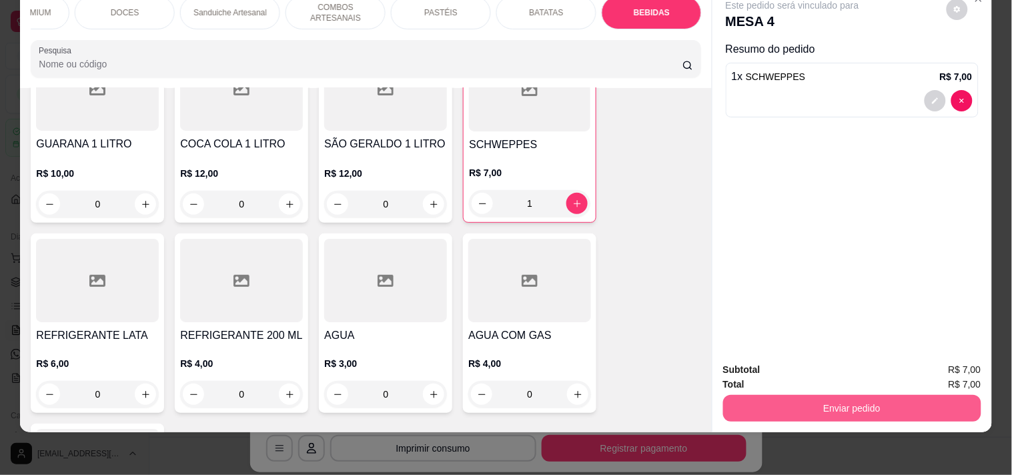
click at [828, 395] on button "Enviar pedido" at bounding box center [852, 408] width 258 height 27
click at [964, 364] on button "Enviar pedido" at bounding box center [945, 363] width 75 height 25
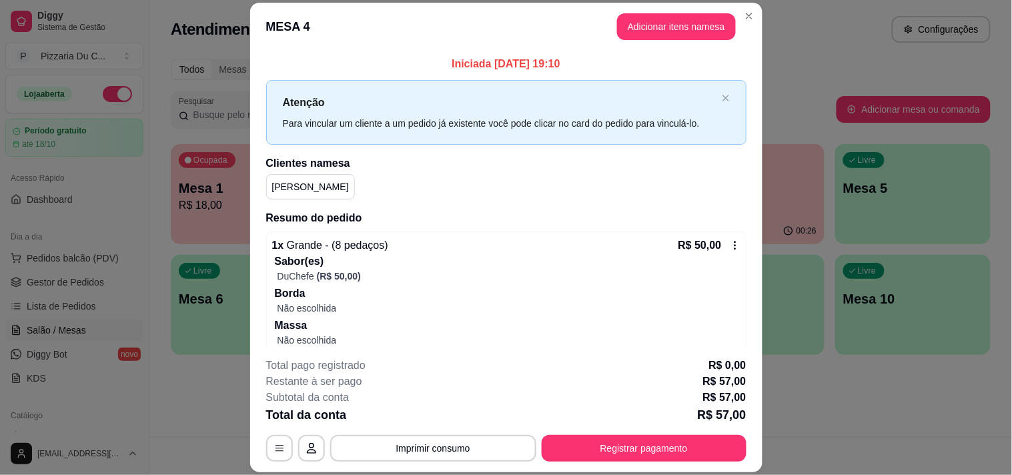
click at [683, 430] on div "**********" at bounding box center [506, 409] width 480 height 104
click at [686, 443] on button "Registrar pagamento" at bounding box center [643, 448] width 205 height 27
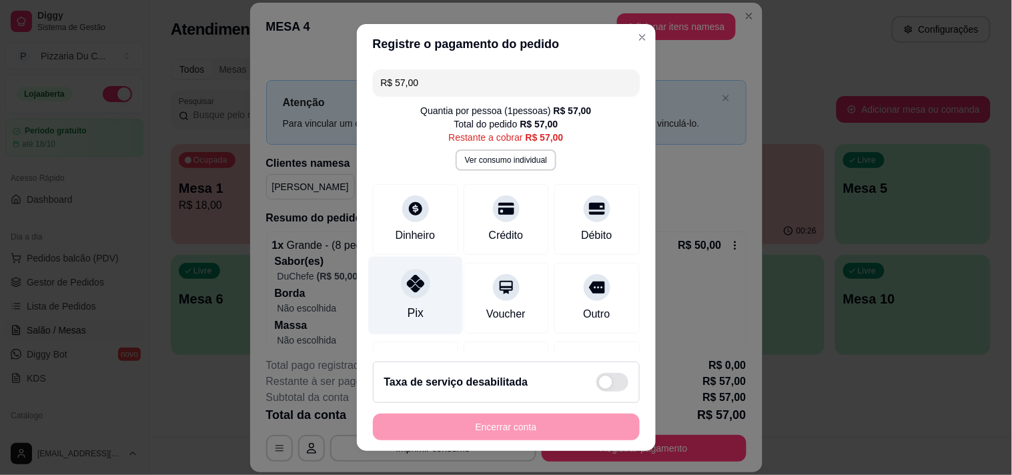
click at [418, 291] on div "Pix" at bounding box center [415, 295] width 94 height 78
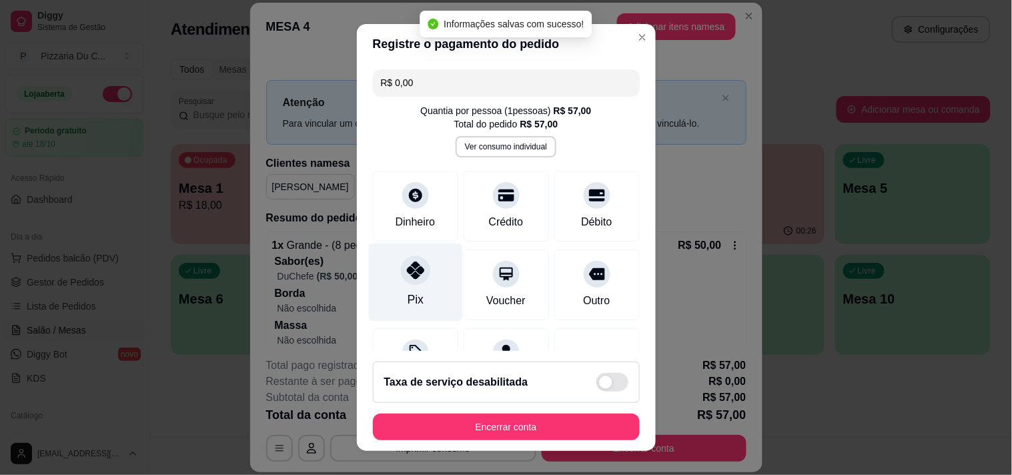
type input "R$ 0,00"
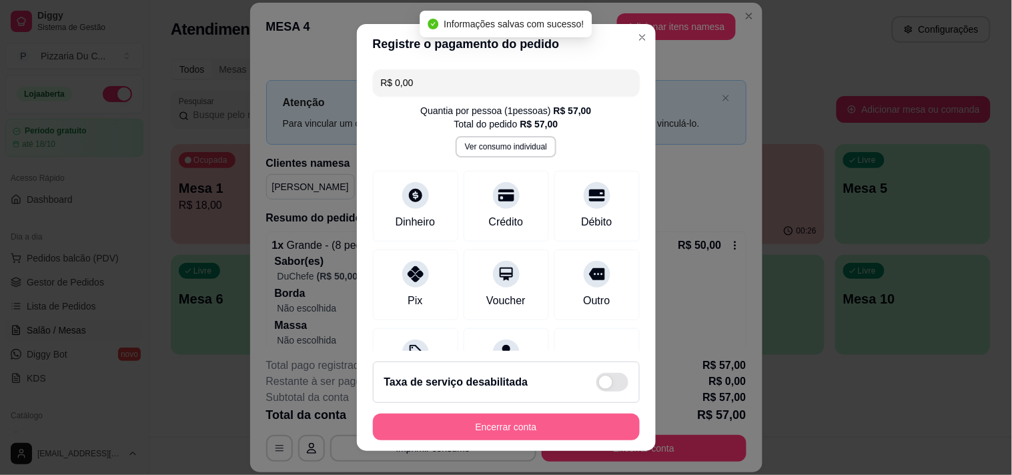
click at [458, 428] on button "Encerrar conta" at bounding box center [506, 426] width 267 height 27
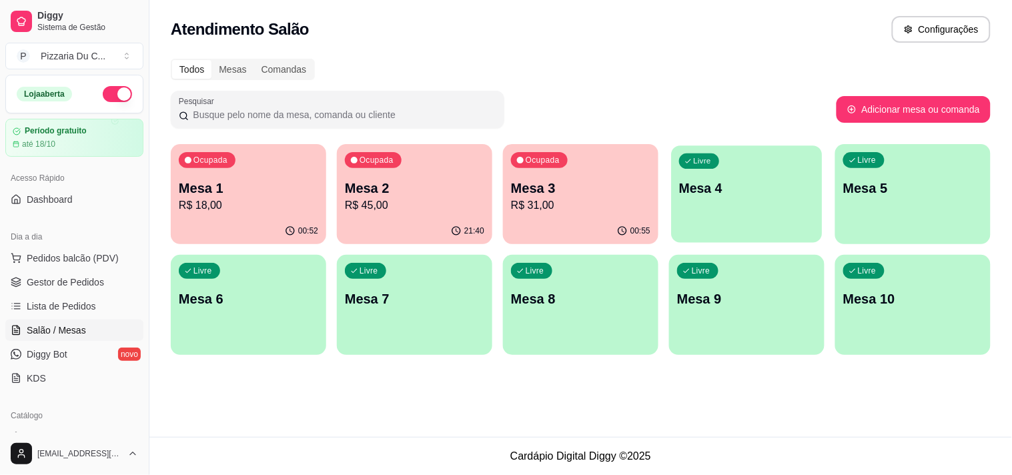
click at [744, 196] on p "Mesa 4" at bounding box center [746, 188] width 135 height 18
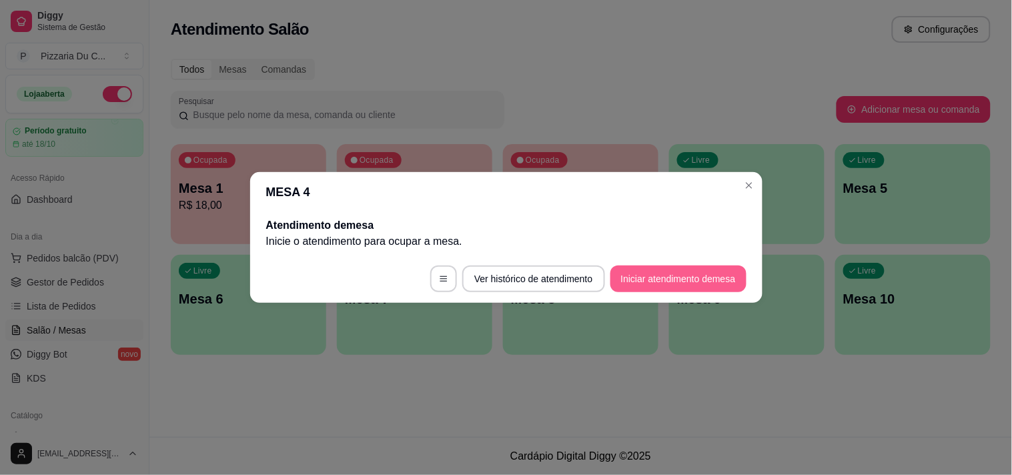
click at [667, 270] on button "Iniciar atendimento de mesa" at bounding box center [678, 278] width 136 height 27
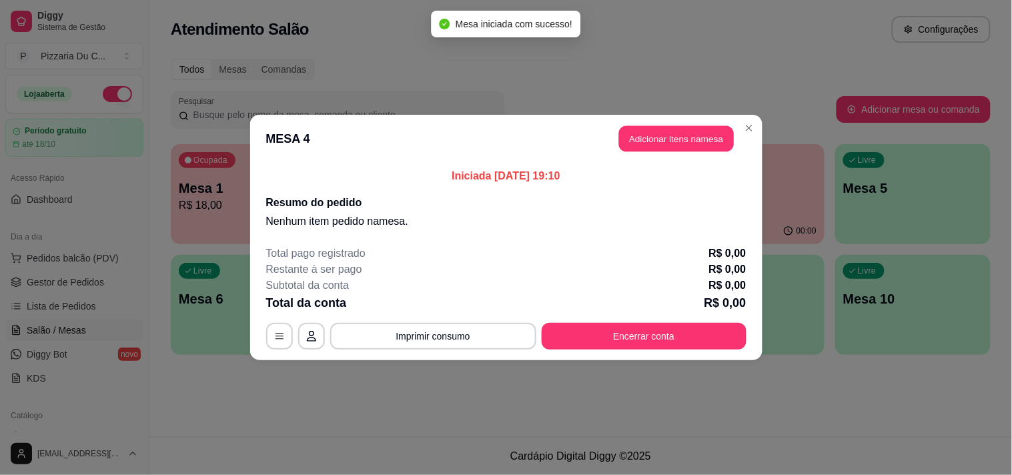
click at [638, 151] on header "MESA 4 Adicionar itens na mesa" at bounding box center [506, 139] width 512 height 48
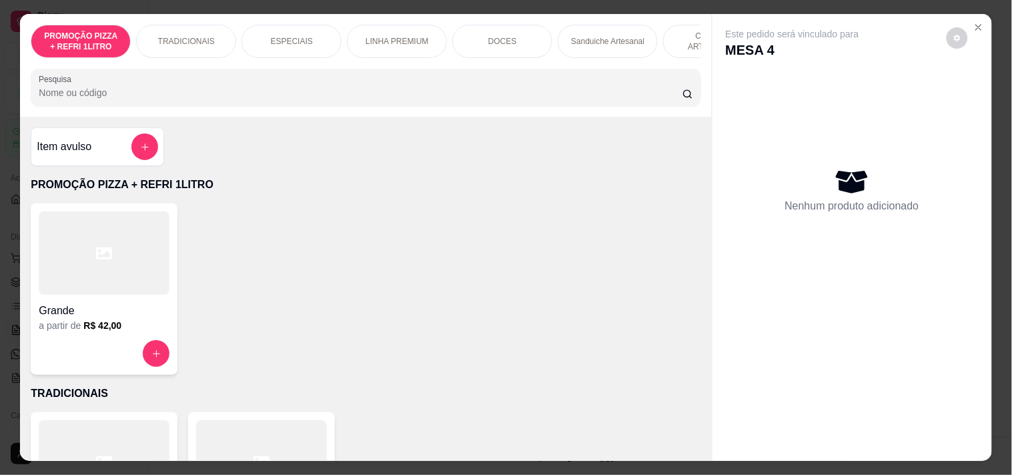
click at [480, 64] on div "PROMOÇÃO PIZZA + REFRI 1LITRO TRADICIONAIS ESPECIAIS LINHA PREMIUM DOCES Sandui…" at bounding box center [365, 65] width 691 height 103
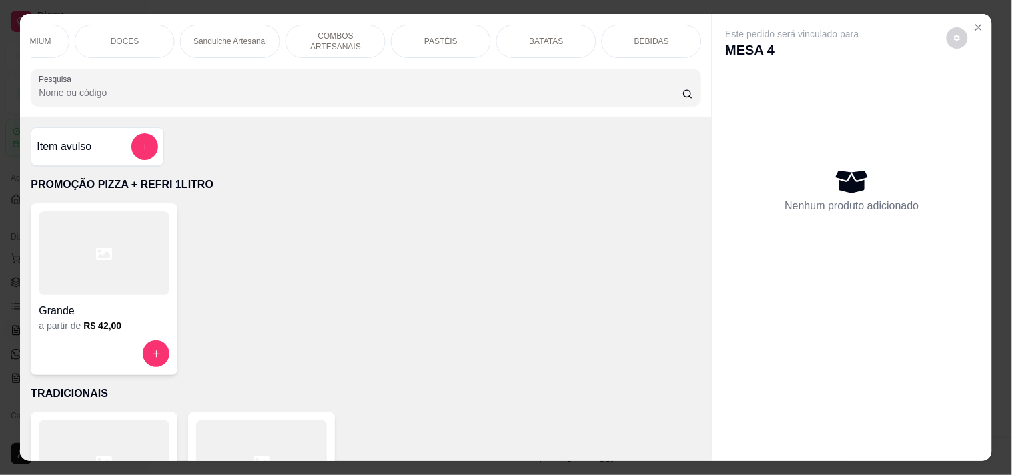
click at [463, 27] on div "PASTÉIS" at bounding box center [441, 41] width 100 height 33
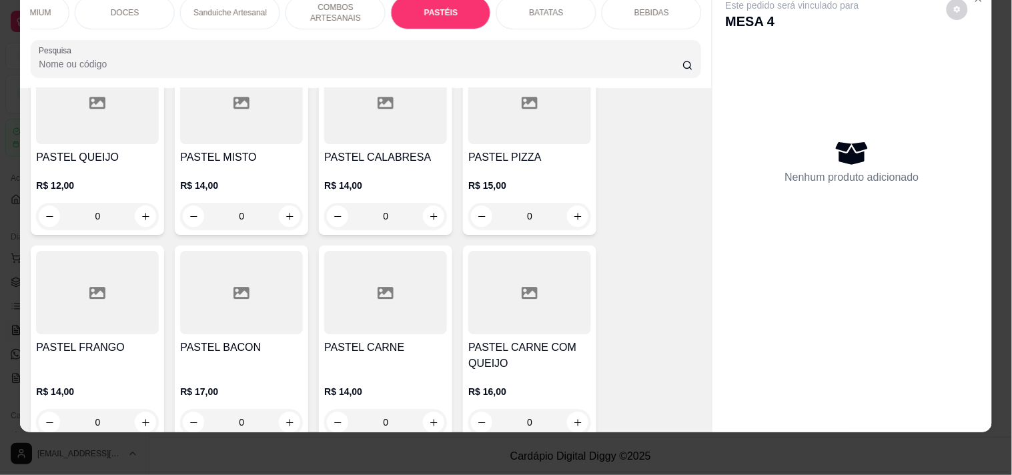
scroll to position [2445, 0]
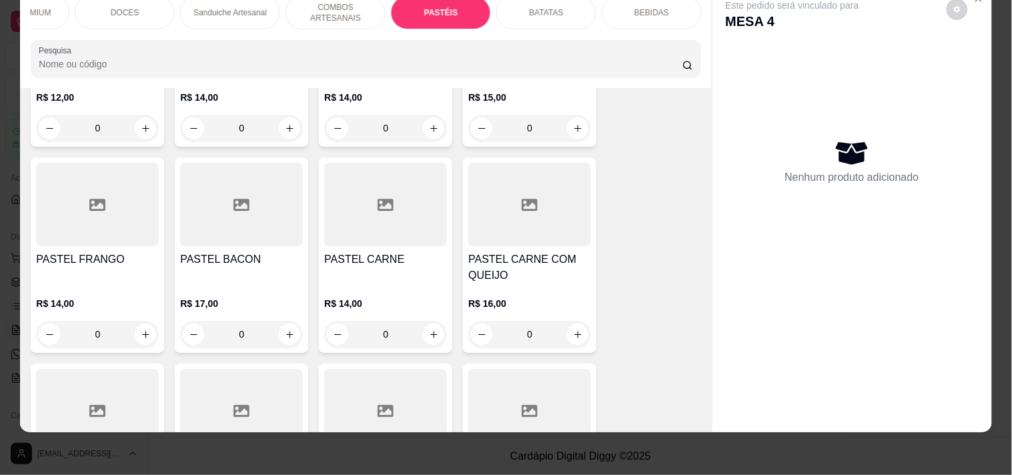
click at [133, 321] on div "0" at bounding box center [97, 334] width 123 height 27
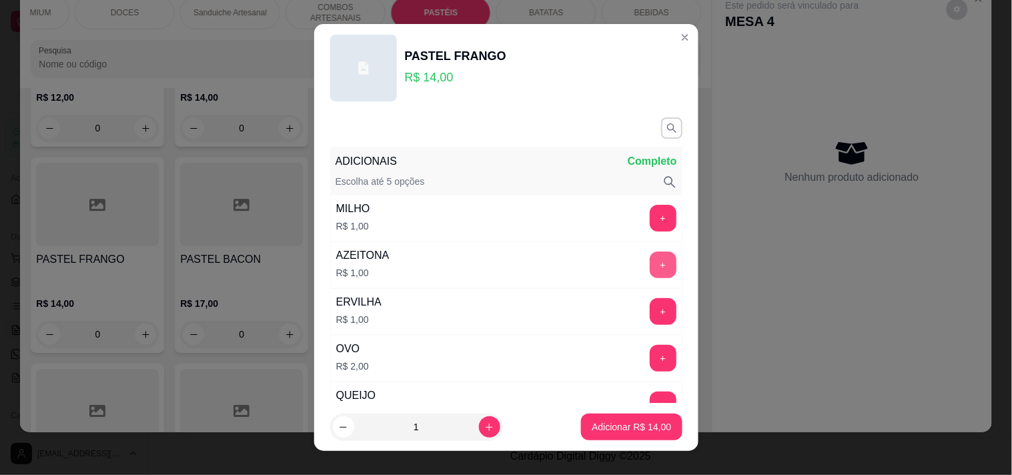
click at [650, 267] on button "+" at bounding box center [663, 264] width 27 height 27
click at [622, 424] on p "Adicionar R$ 15,00" at bounding box center [631, 427] width 77 height 13
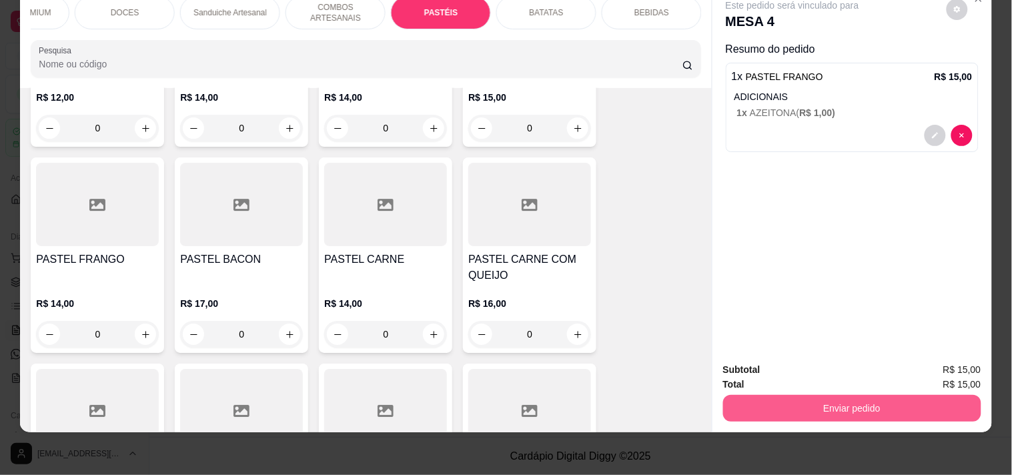
click at [784, 398] on button "Enviar pedido" at bounding box center [852, 408] width 258 height 27
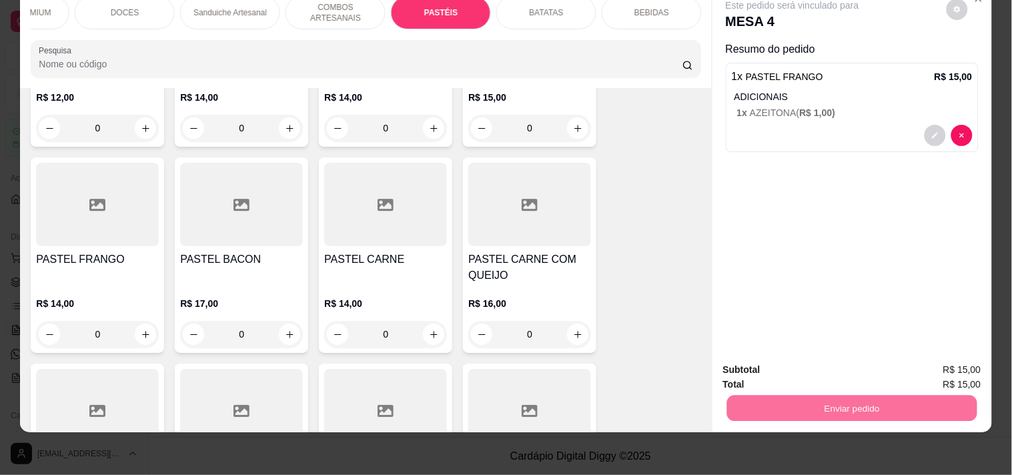
click at [857, 362] on button "Registrar cliente" at bounding box center [857, 363] width 88 height 25
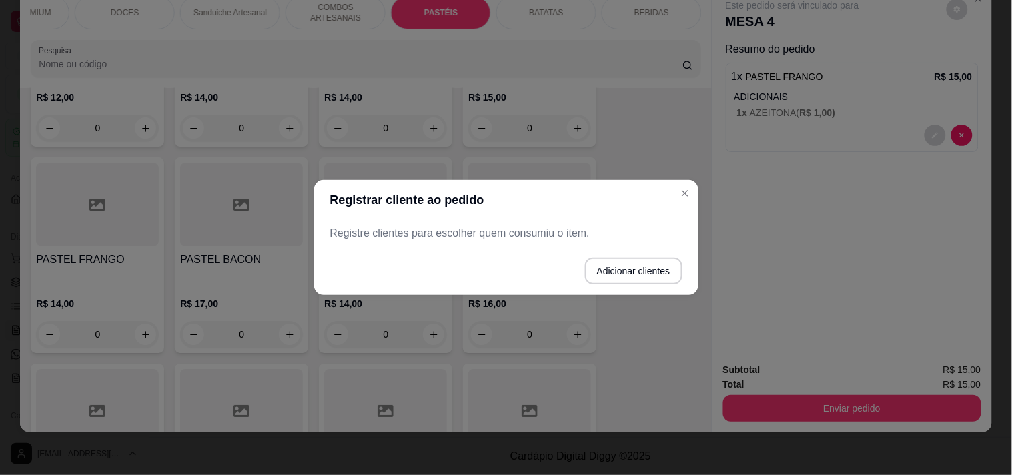
click at [583, 269] on footer "Adicionar clientes" at bounding box center [506, 271] width 384 height 48
click at [607, 271] on button "Adicionar clientes" at bounding box center [633, 270] width 97 height 27
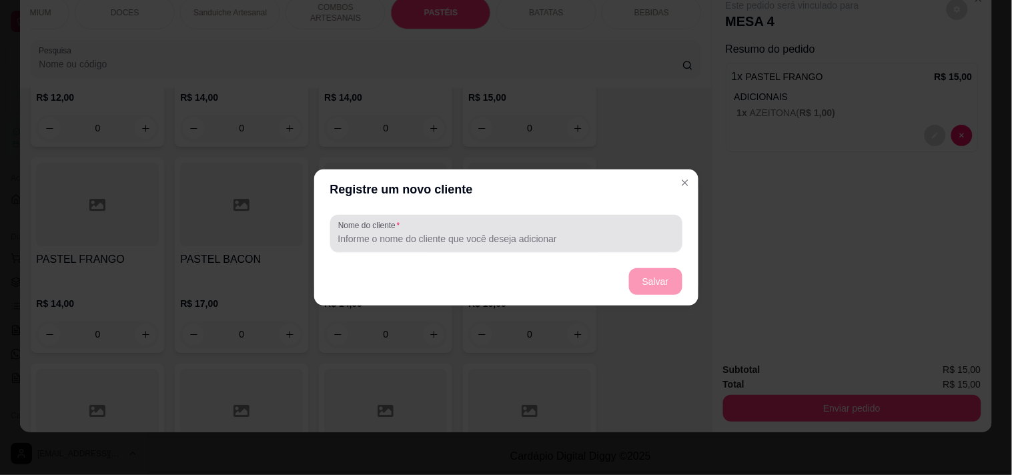
click at [493, 245] on div at bounding box center [506, 233] width 336 height 27
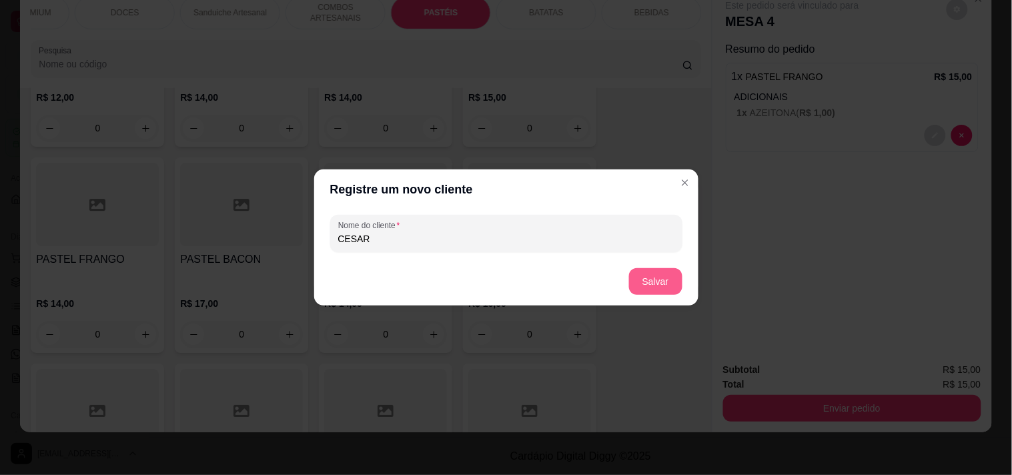
type input "CESAR"
click at [645, 280] on button "Salvar" at bounding box center [655, 281] width 53 height 27
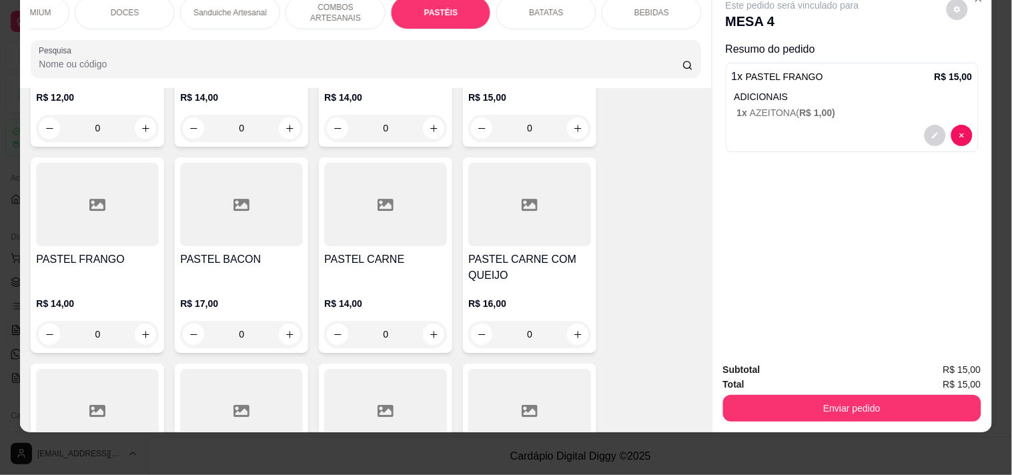
click at [648, 7] on p "BEBIDAS" at bounding box center [651, 12] width 35 height 11
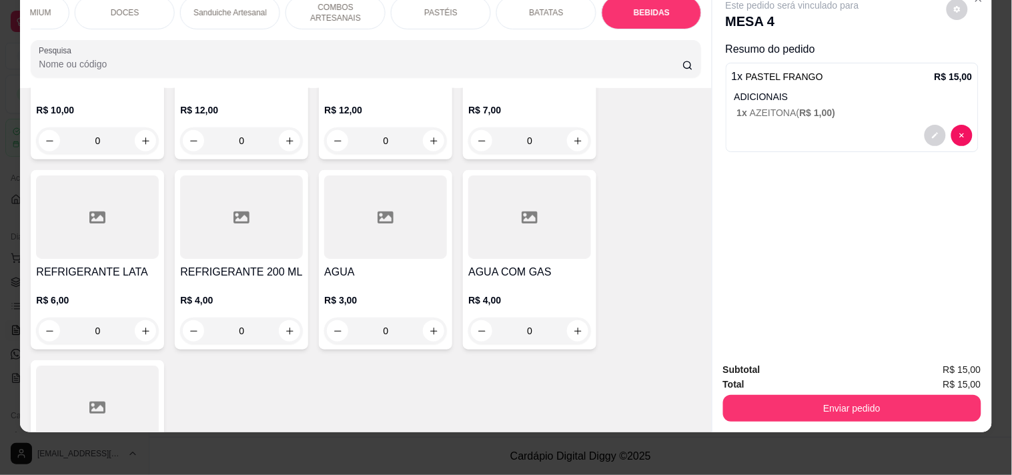
scroll to position [4114, 0]
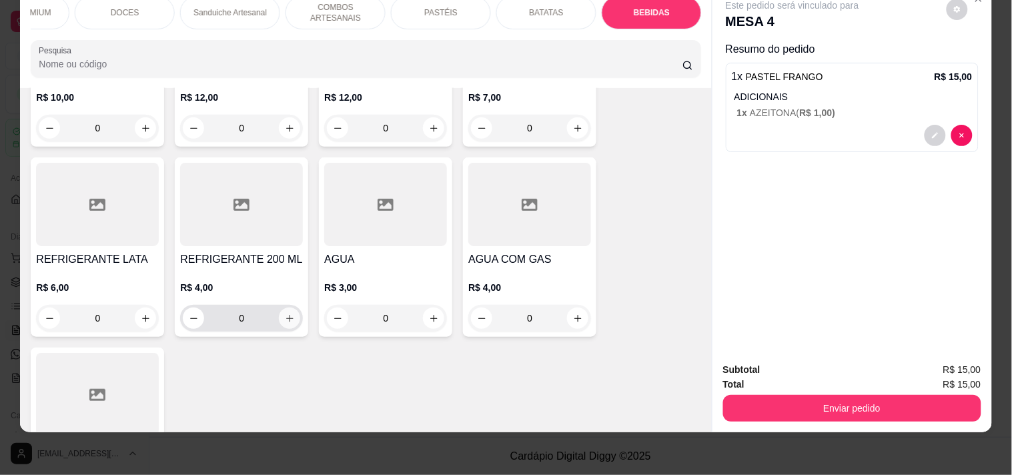
click at [270, 313] on input "0" at bounding box center [241, 318] width 75 height 27
click at [285, 313] on icon "increase-product-quantity" at bounding box center [290, 318] width 10 height 10
type input "1"
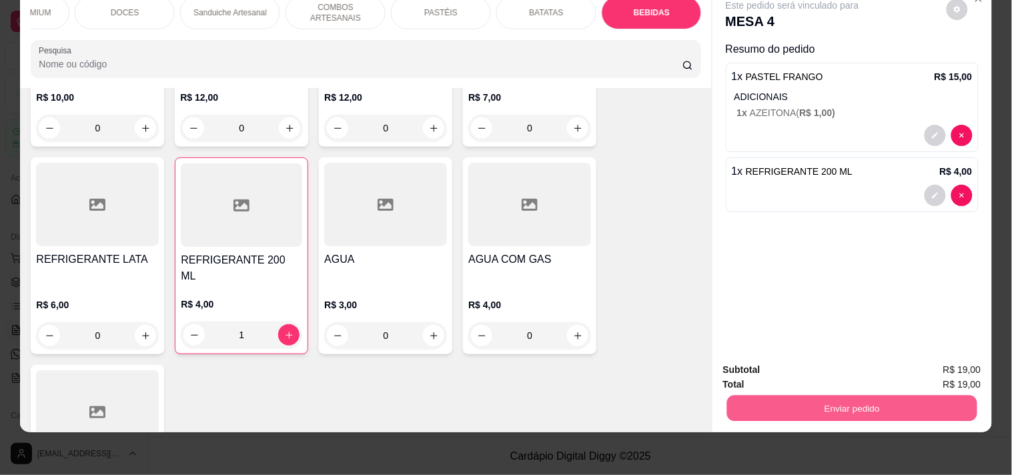
click at [830, 408] on button "Enviar pedido" at bounding box center [851, 408] width 250 height 26
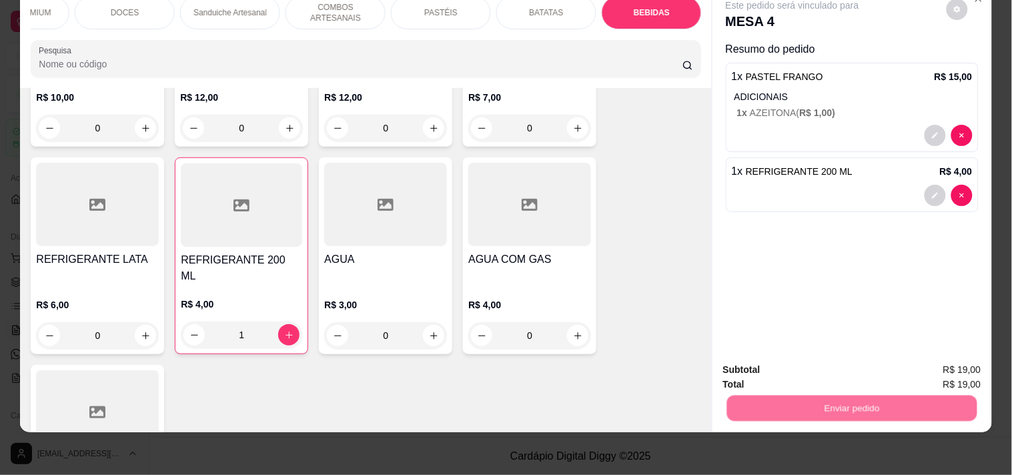
click at [950, 359] on button "Enviar pedido" at bounding box center [945, 363] width 75 height 25
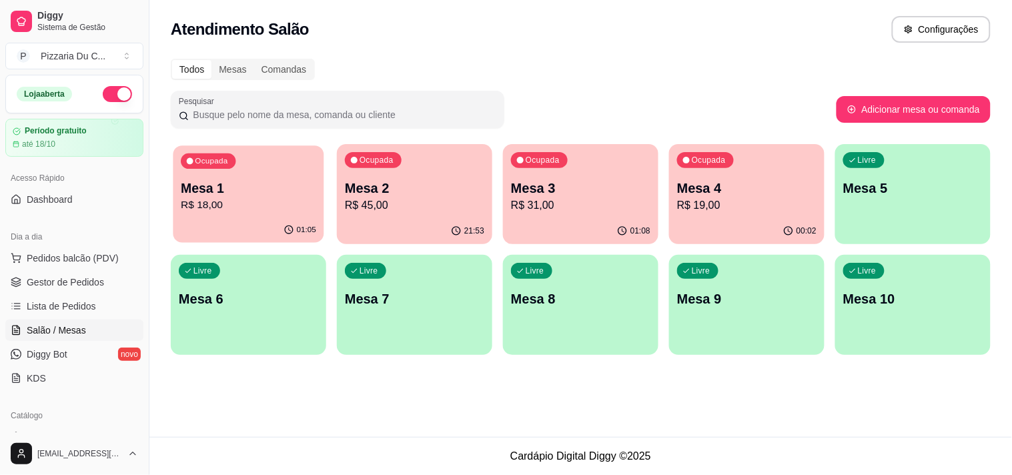
click at [214, 145] on div "Ocupada Mesa 1 R$ 18,00" at bounding box center [248, 181] width 151 height 72
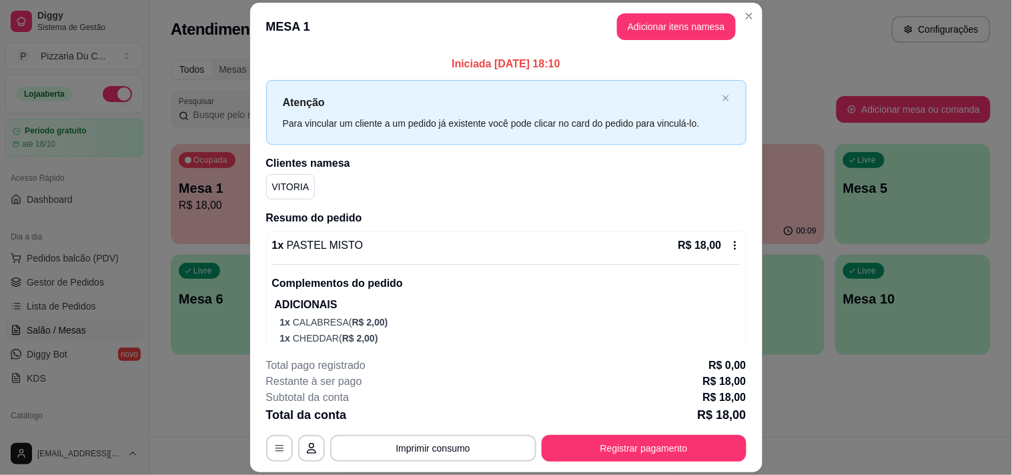
click at [656, 32] on button "Adicionar itens na mesa" at bounding box center [676, 26] width 119 height 27
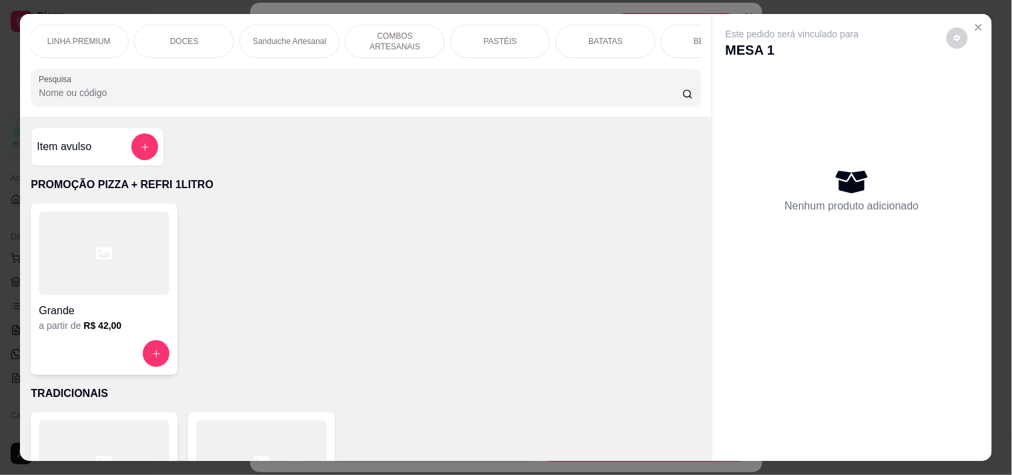
scroll to position [0, 377]
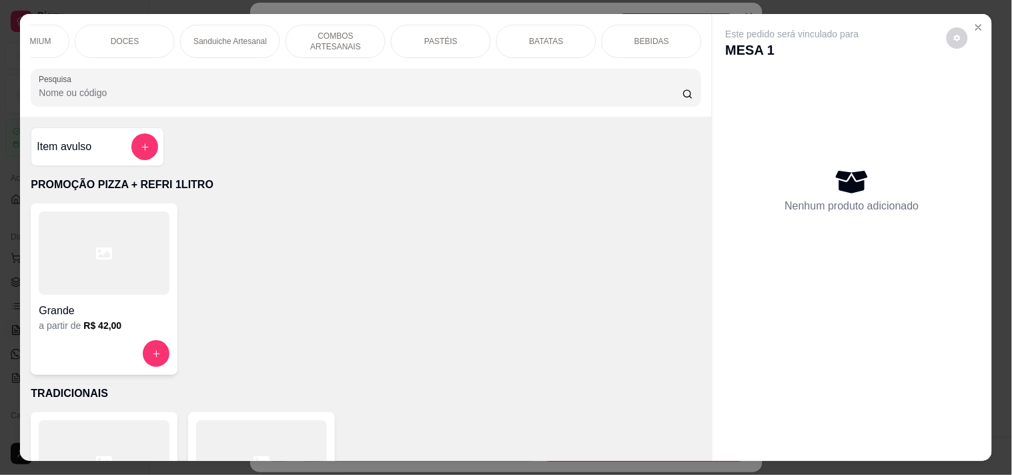
click at [648, 41] on p "BEBIDAS" at bounding box center [651, 41] width 35 height 11
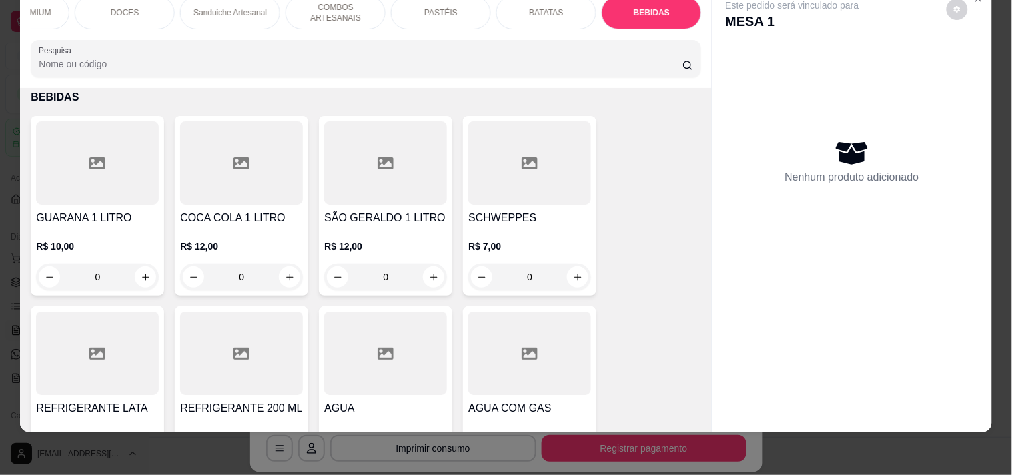
scroll to position [4040, 0]
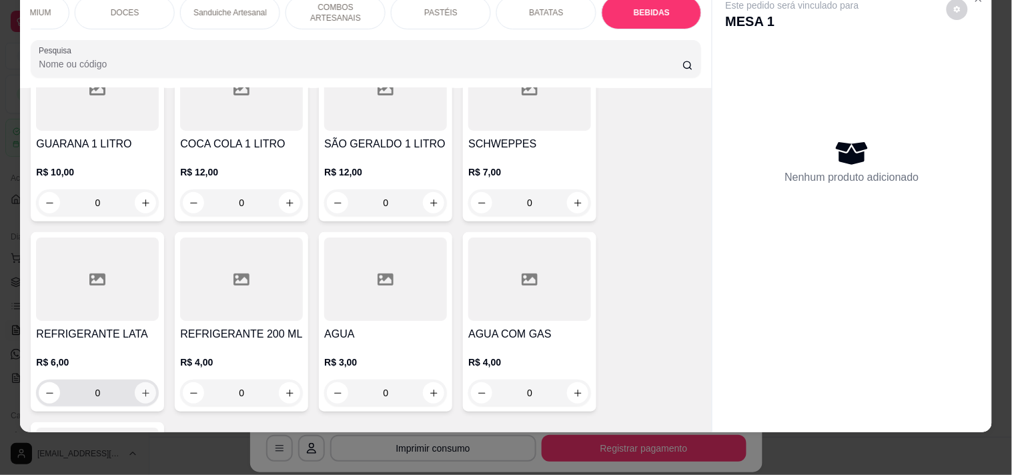
click at [141, 390] on icon "increase-product-quantity" at bounding box center [146, 393] width 10 height 10
type input "1"
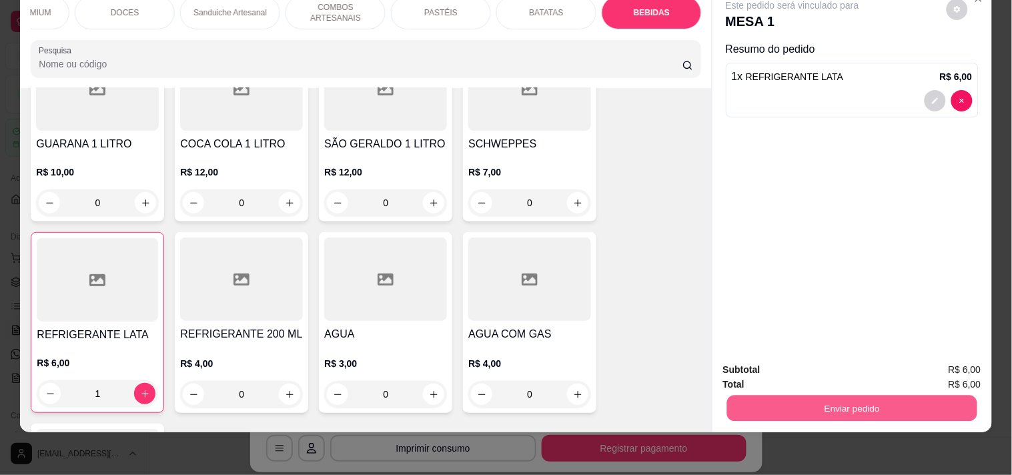
click at [758, 391] on div "Enviar pedido" at bounding box center [852, 406] width 258 height 30
click at [874, 395] on button "Enviar pedido" at bounding box center [852, 408] width 258 height 27
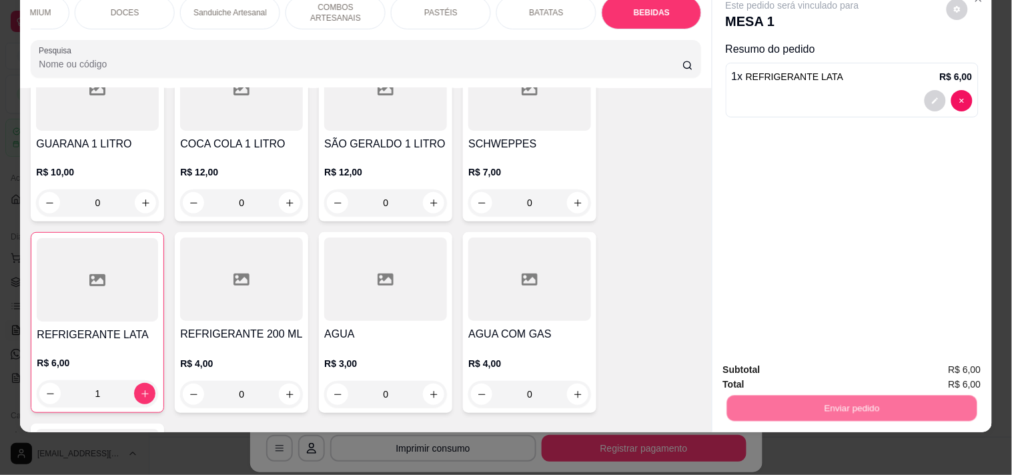
click at [923, 361] on button "Enviar pedido" at bounding box center [945, 363] width 75 height 25
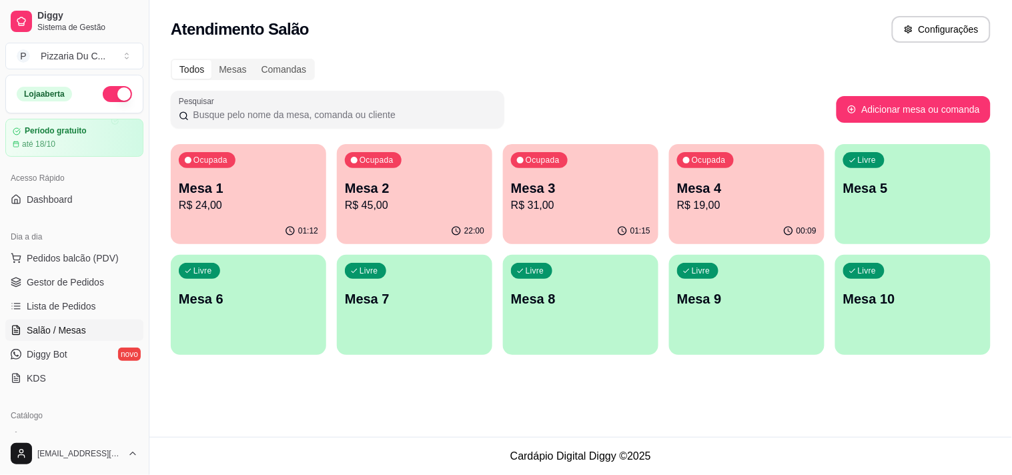
click at [875, 170] on div "Livre Mesa 5" at bounding box center [912, 186] width 155 height 84
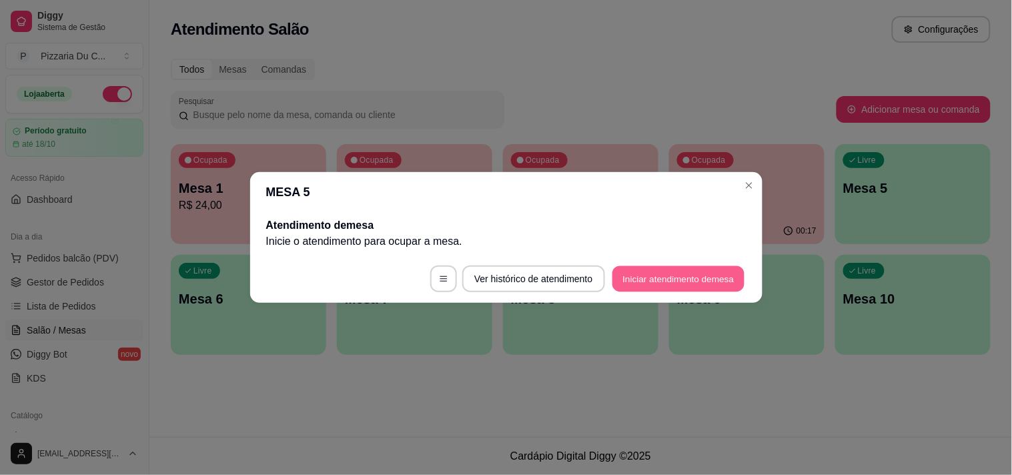
click at [668, 272] on button "Iniciar atendimento de mesa" at bounding box center [678, 279] width 132 height 26
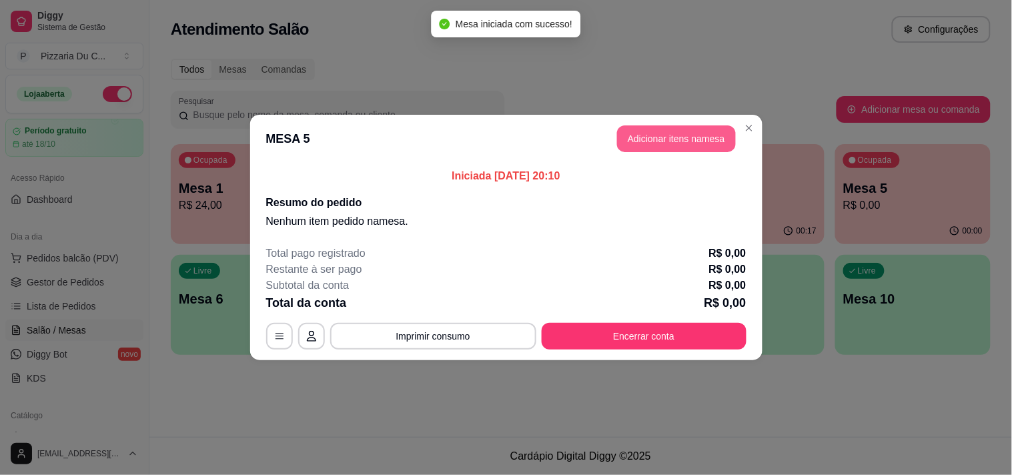
click at [658, 136] on button "Adicionar itens na mesa" at bounding box center [676, 138] width 119 height 27
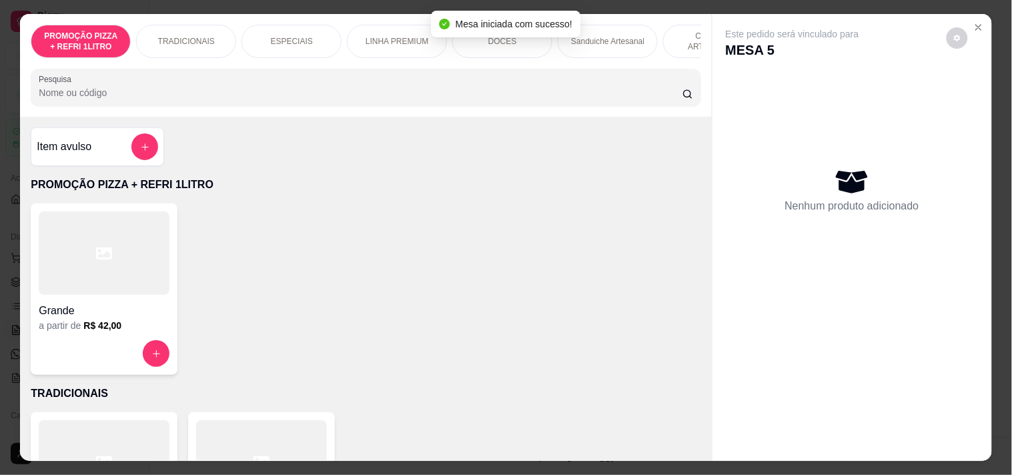
scroll to position [0, 377]
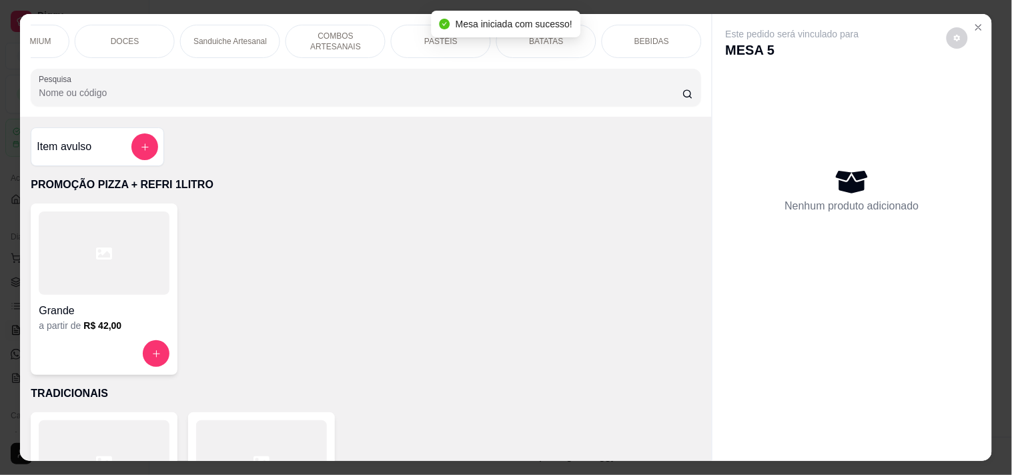
click at [621, 38] on div "BEBIDAS" at bounding box center [651, 41] width 100 height 33
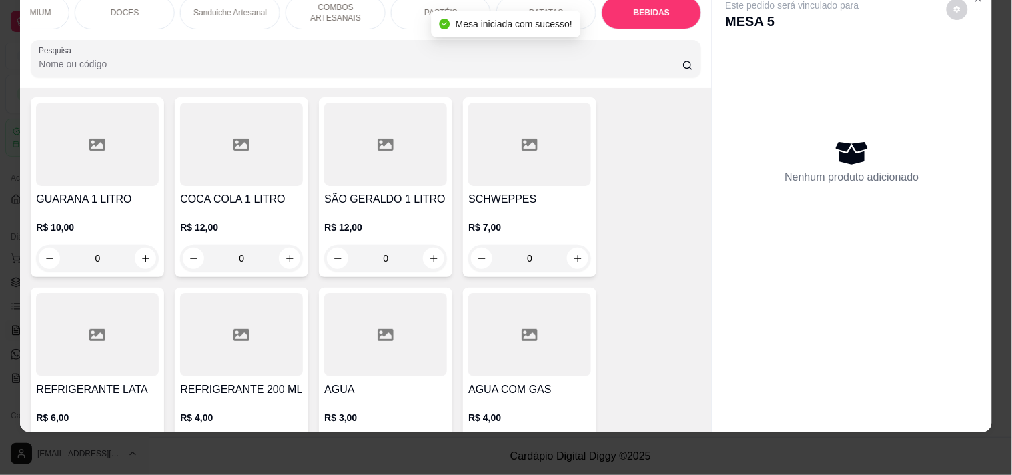
scroll to position [4040, 0]
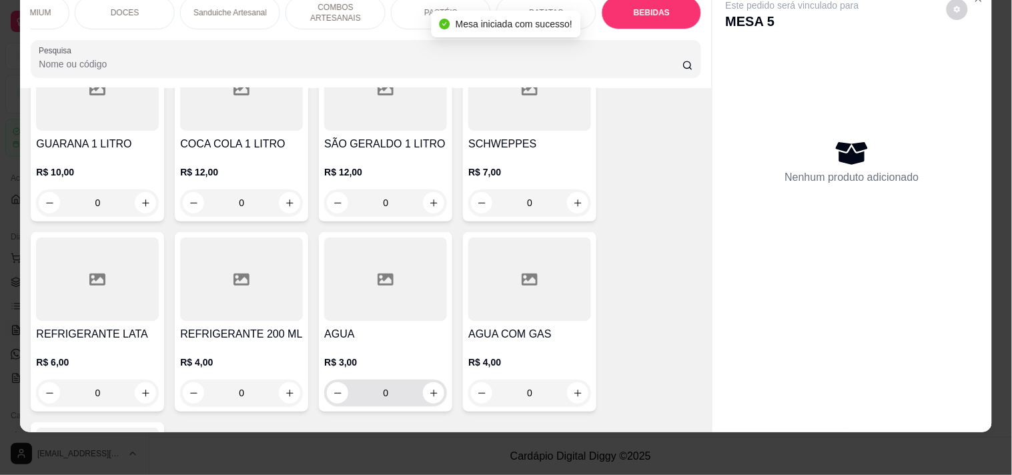
click at [423, 390] on button "increase-product-quantity" at bounding box center [433, 392] width 21 height 21
type input "1"
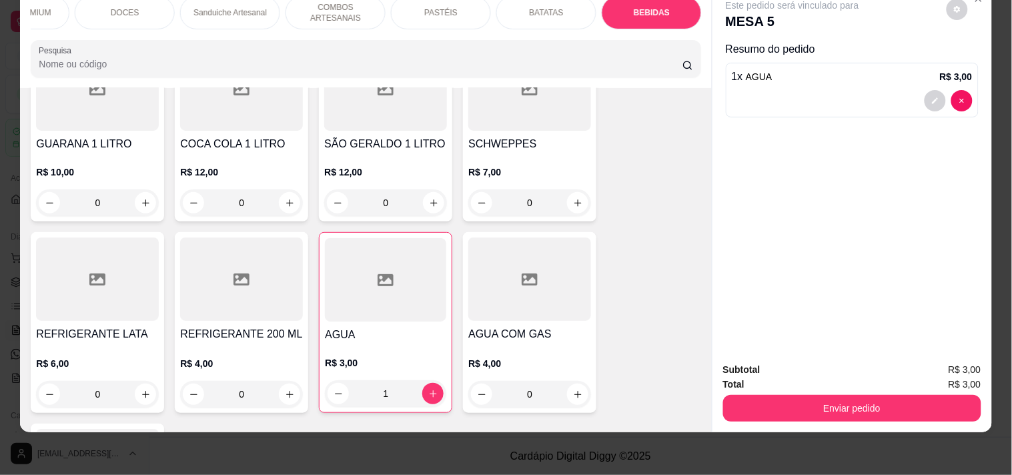
drag, startPoint x: 766, startPoint y: 414, endPoint x: 824, endPoint y: 393, distance: 62.2
click at [767, 413] on div "Subtotal R$ 3,00 Total R$ 3,00 Enviar pedido" at bounding box center [851, 391] width 279 height 81
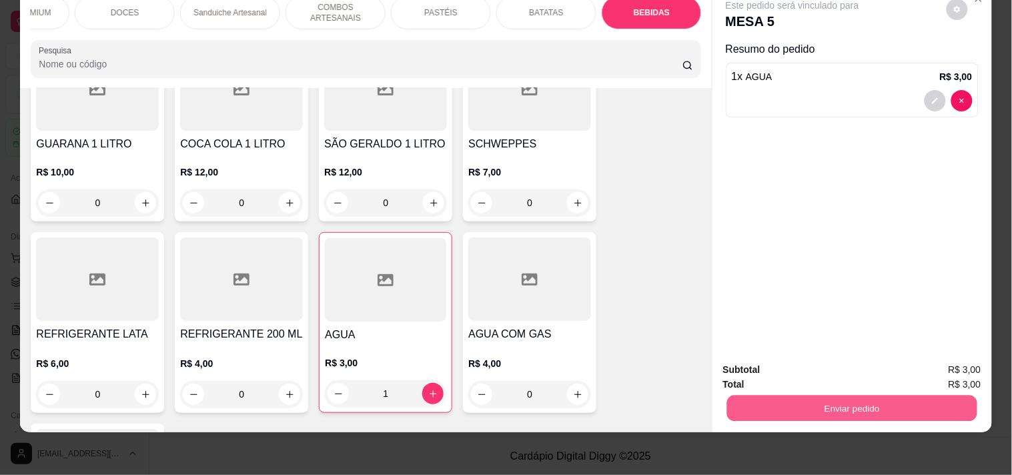
click at [831, 395] on button "Enviar pedido" at bounding box center [851, 408] width 250 height 26
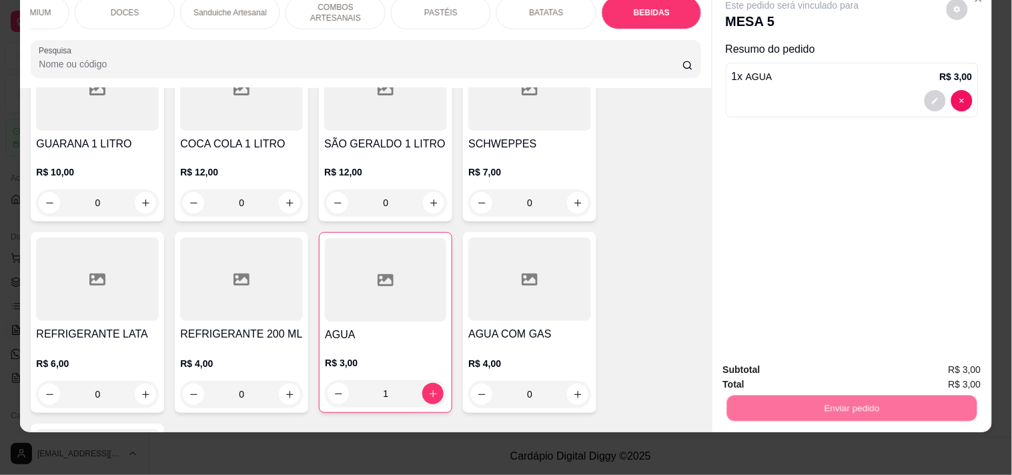
click at [831, 368] on button "Registrar cliente" at bounding box center [857, 363] width 88 height 25
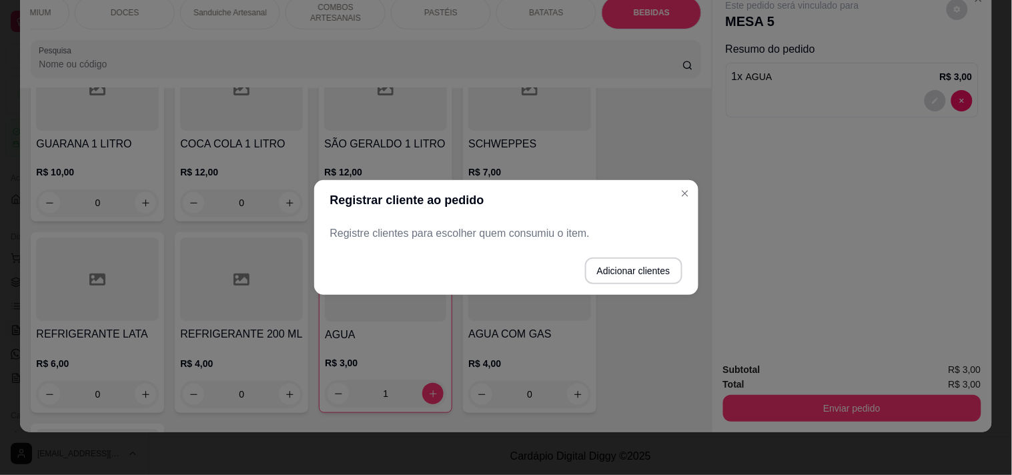
click at [655, 268] on button "Adicionar clientes" at bounding box center [633, 270] width 97 height 27
click at [564, 223] on div at bounding box center [505, 233] width 337 height 27
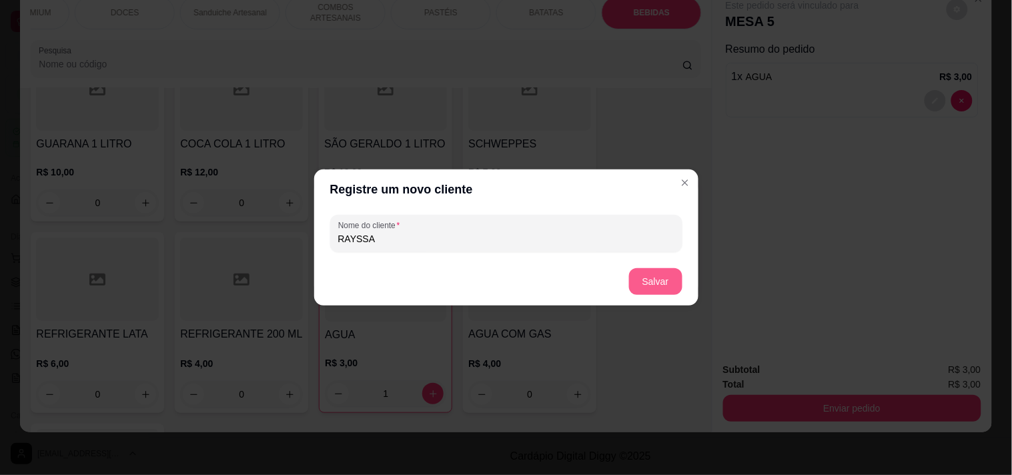
type input "RAYSSA"
click at [678, 290] on button "Salvar" at bounding box center [655, 281] width 53 height 27
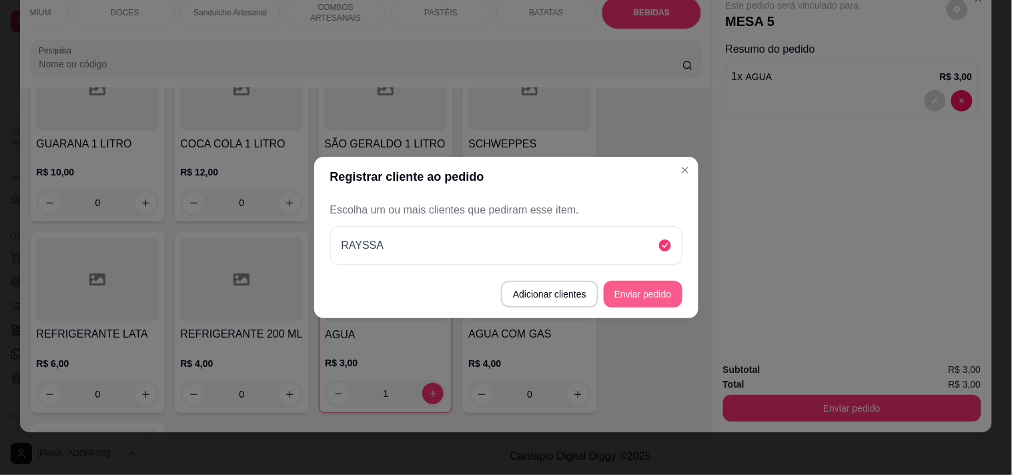
click at [665, 290] on button "Enviar pedido" at bounding box center [642, 294] width 79 height 27
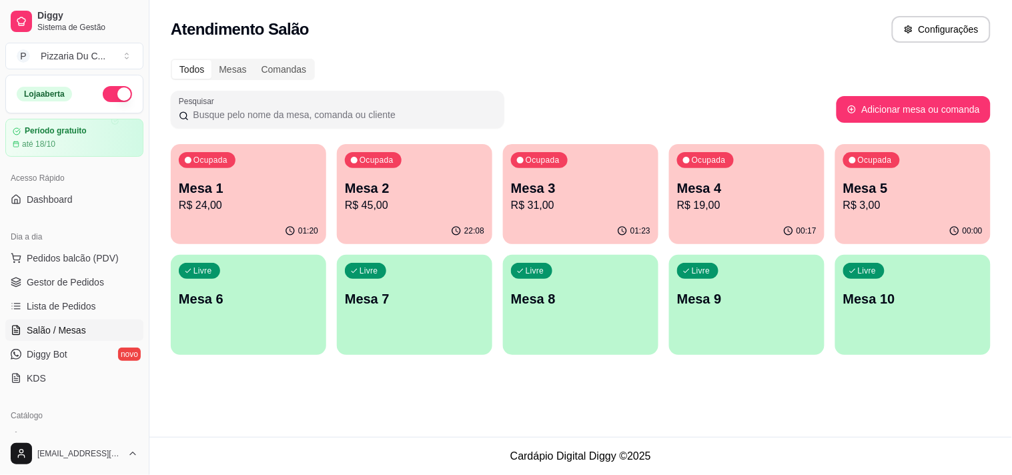
click at [265, 287] on div "Livre Mesa 6" at bounding box center [248, 297] width 155 height 84
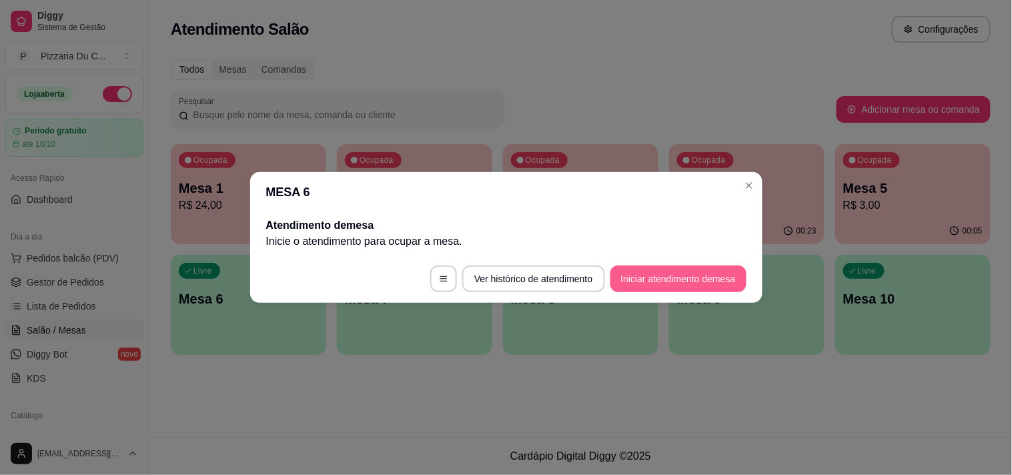
click at [635, 282] on button "Iniciar atendimento de mesa" at bounding box center [678, 278] width 136 height 27
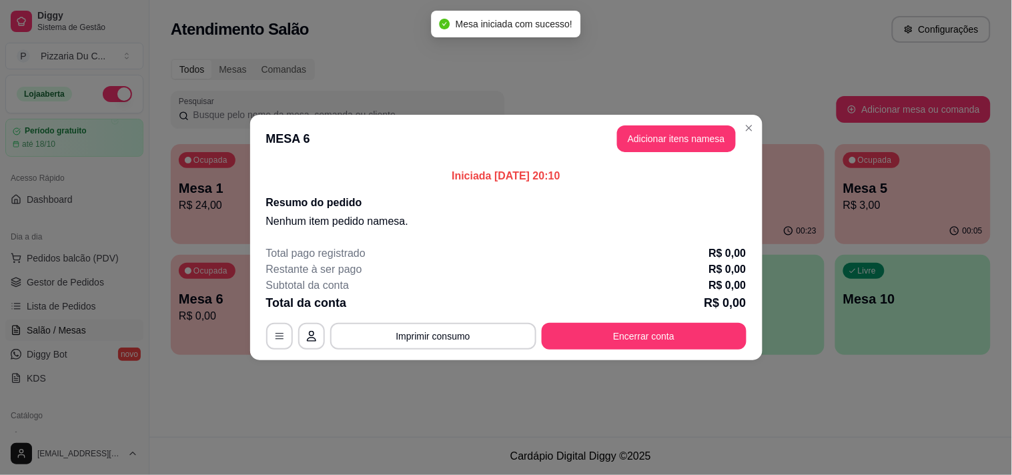
click at [682, 142] on button "Adicionar itens na mesa" at bounding box center [676, 138] width 119 height 27
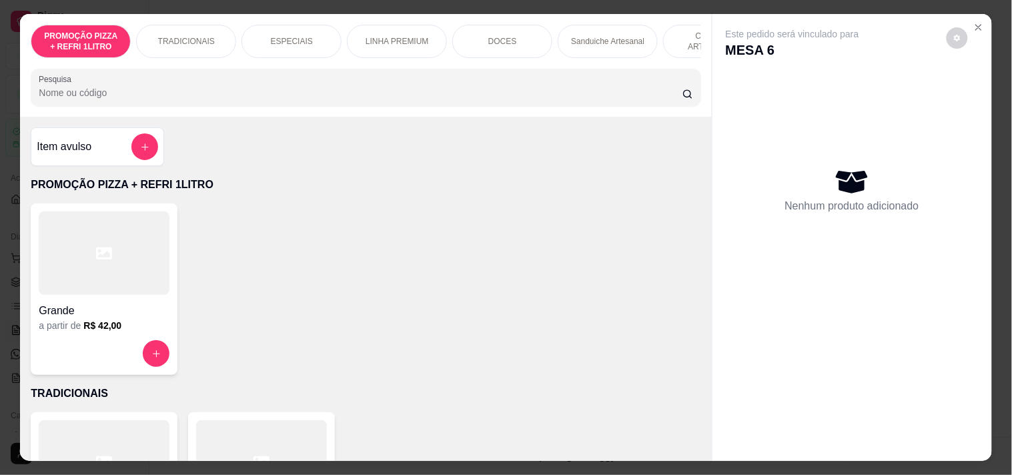
scroll to position [0, 377]
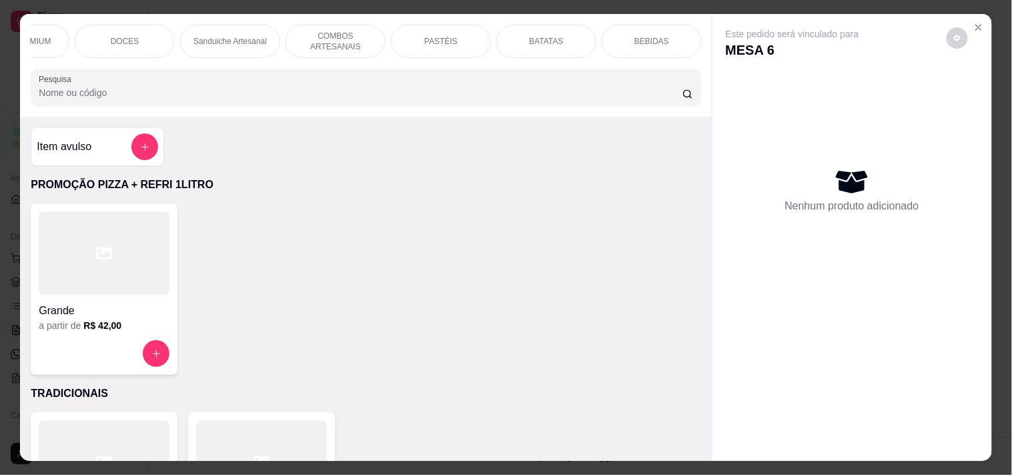
click at [316, 31] on p "COMBOS ARTESANAIS" at bounding box center [335, 41] width 77 height 21
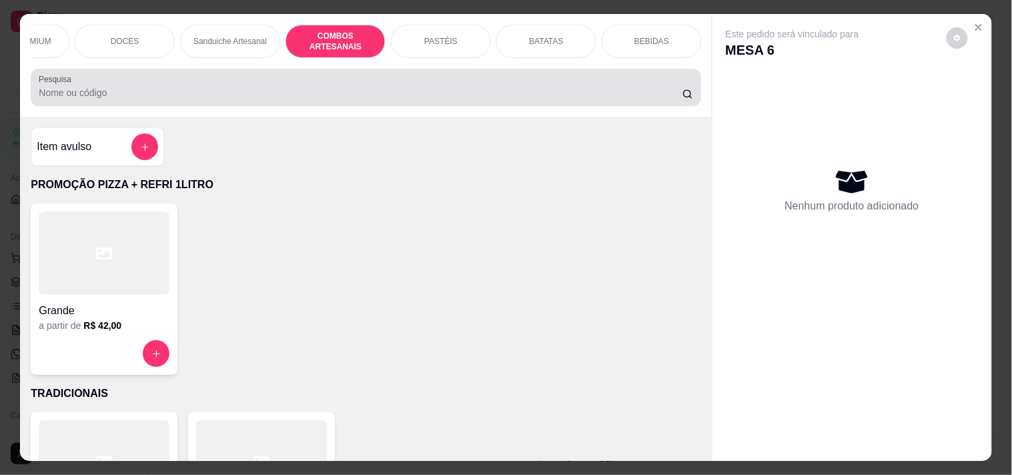
scroll to position [34, 0]
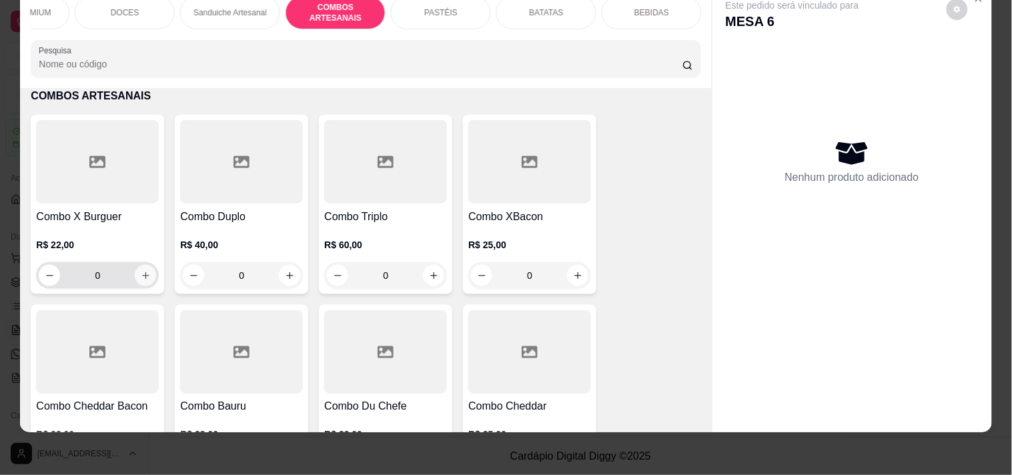
click at [141, 275] on icon "increase-product-quantity" at bounding box center [146, 276] width 10 height 10
type input "1"
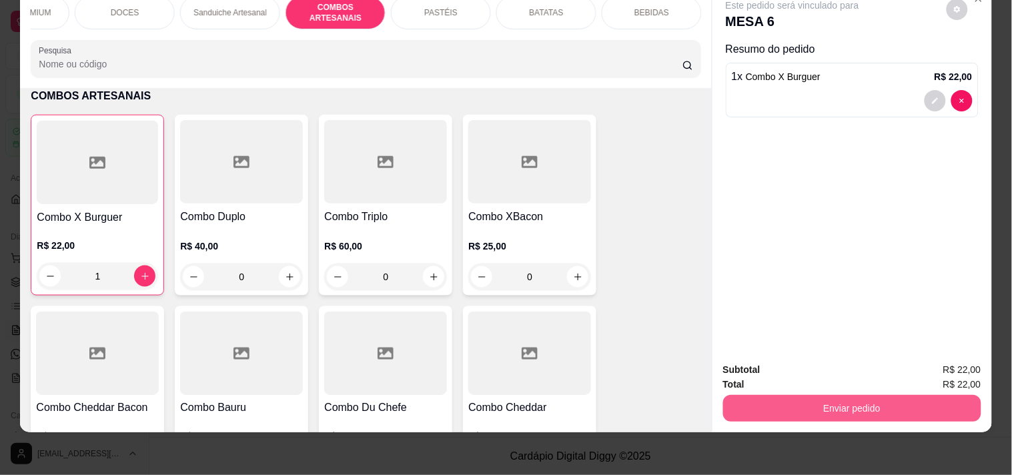
click at [822, 397] on button "Enviar pedido" at bounding box center [852, 408] width 258 height 27
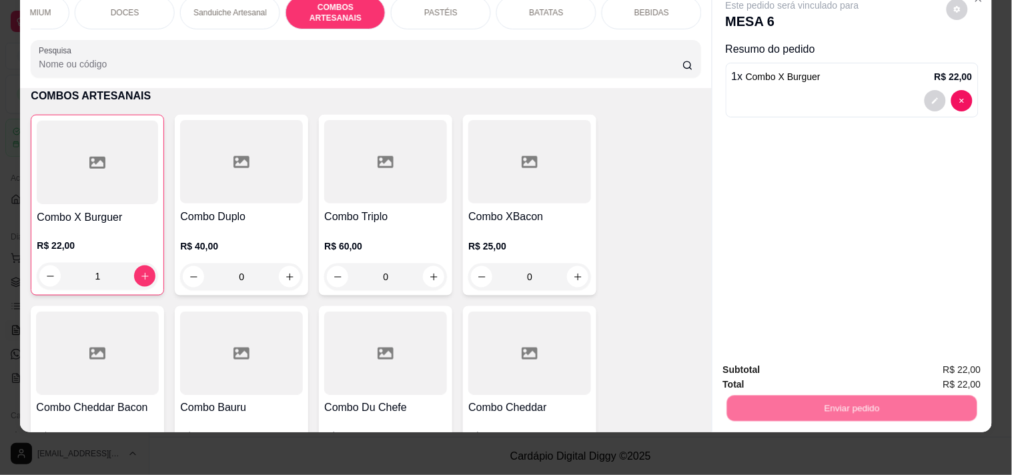
click at [876, 358] on button "Registrar cliente" at bounding box center [857, 363] width 88 height 25
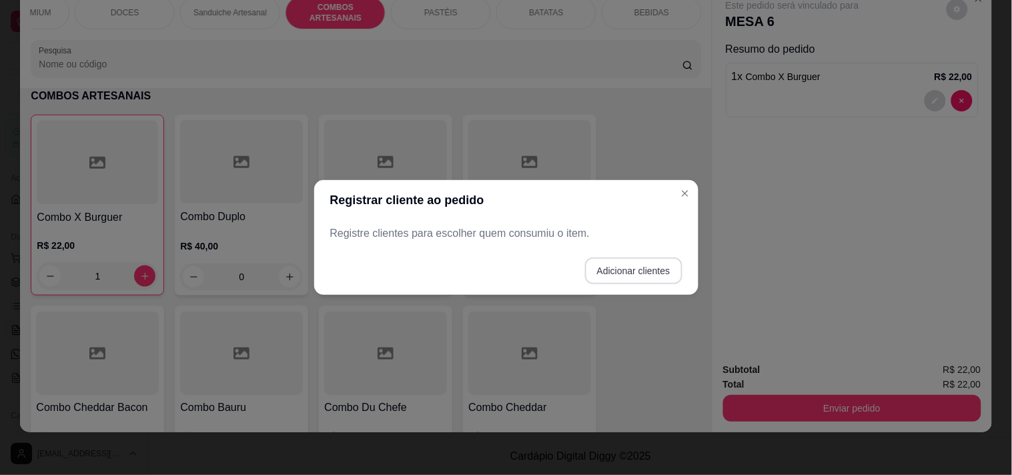
click at [605, 259] on button "Adicionar clientes" at bounding box center [633, 270] width 97 height 27
click at [516, 221] on div at bounding box center [505, 233] width 336 height 27
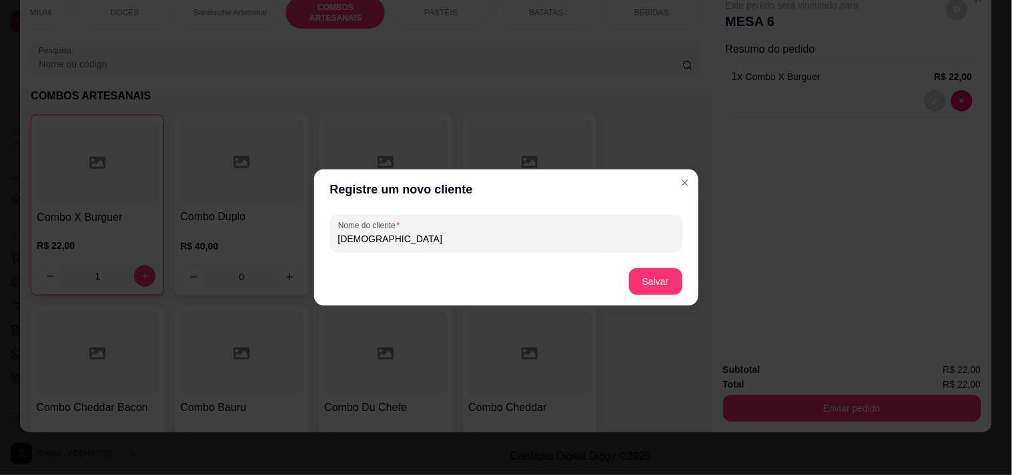
type input "[DEMOGRAPHIC_DATA]"
click at [679, 280] on button "Salvar" at bounding box center [655, 281] width 53 height 27
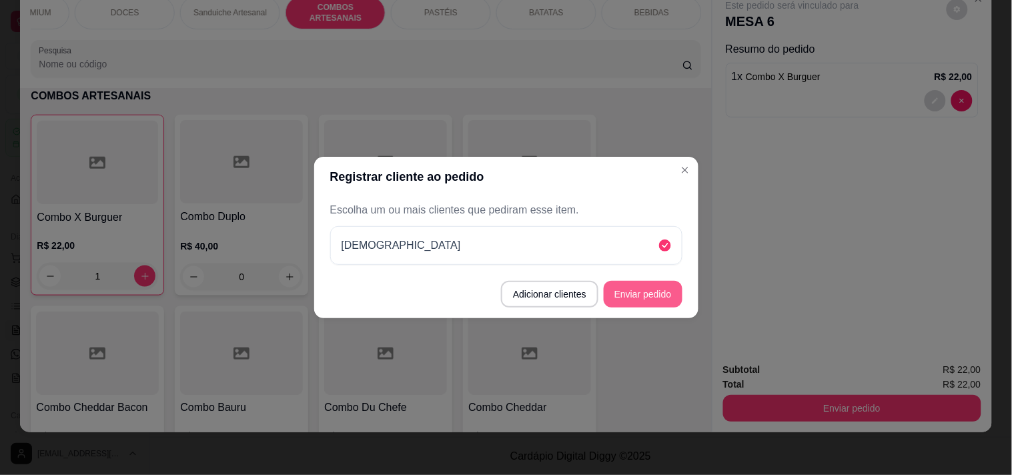
click at [660, 299] on button "Enviar pedido" at bounding box center [642, 294] width 79 height 27
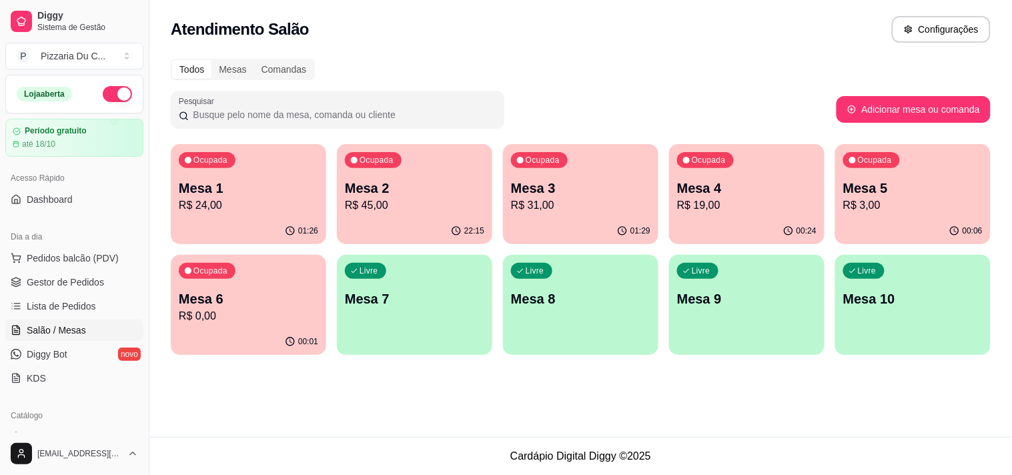
click at [462, 280] on div "Livre Mesa 7" at bounding box center [414, 297] width 155 height 84
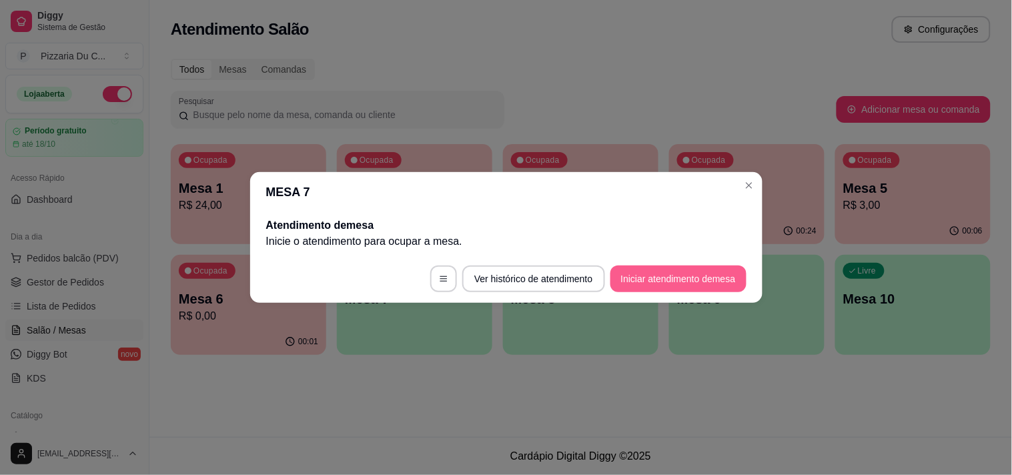
click at [692, 277] on button "Iniciar atendimento de mesa" at bounding box center [678, 278] width 136 height 27
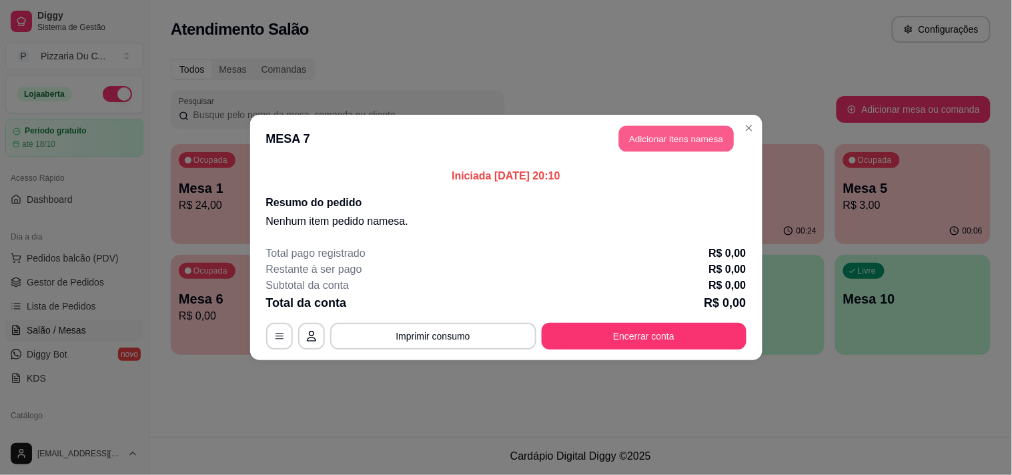
click at [662, 147] on button "Adicionar itens na mesa" at bounding box center [676, 139] width 115 height 26
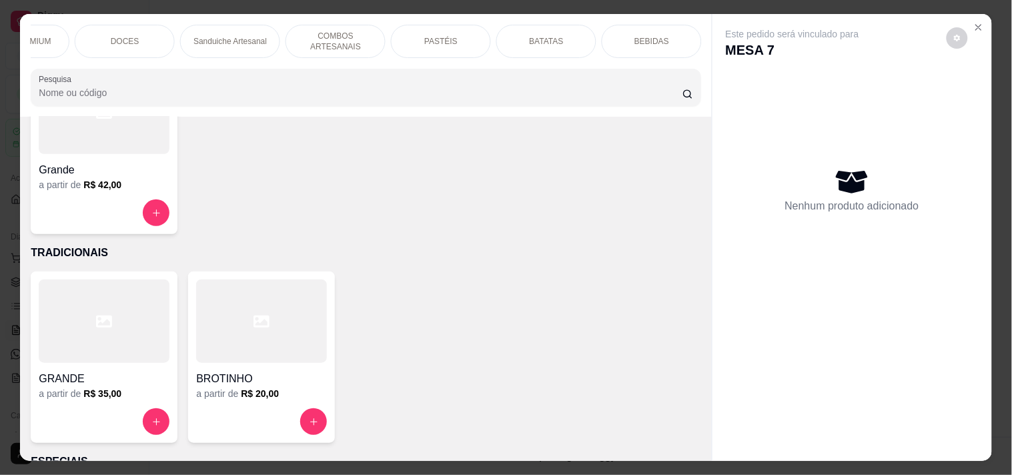
scroll to position [222, 0]
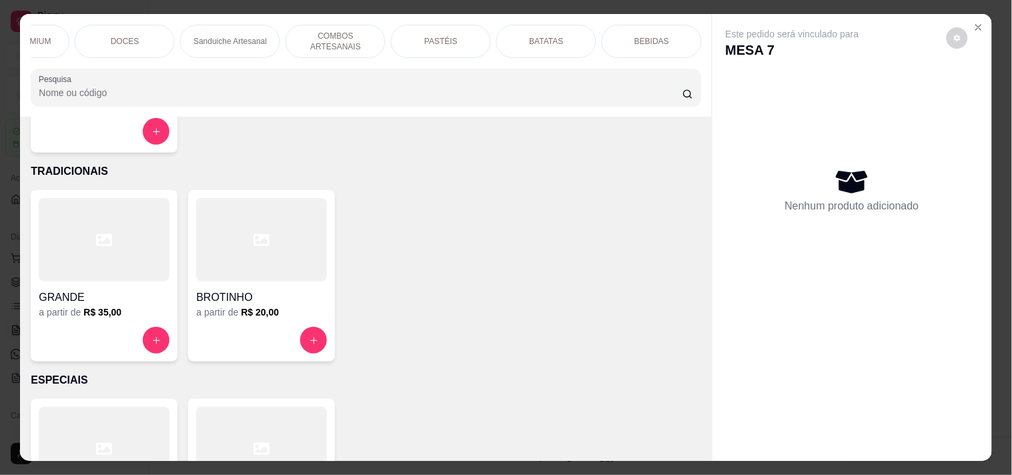
click at [123, 275] on div at bounding box center [104, 239] width 131 height 83
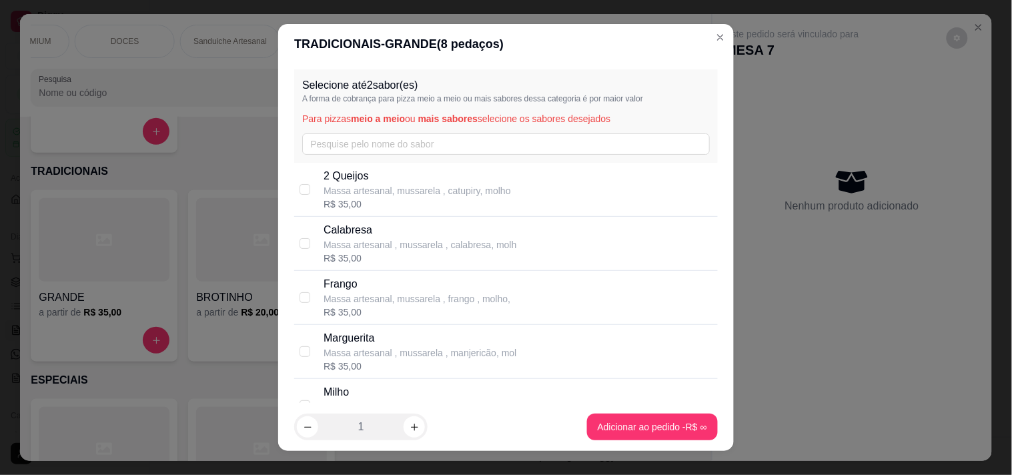
click at [385, 249] on p "Massa artesanal , mussarela , calabresa, molh" at bounding box center [419, 244] width 193 height 13
checkbox input "false"
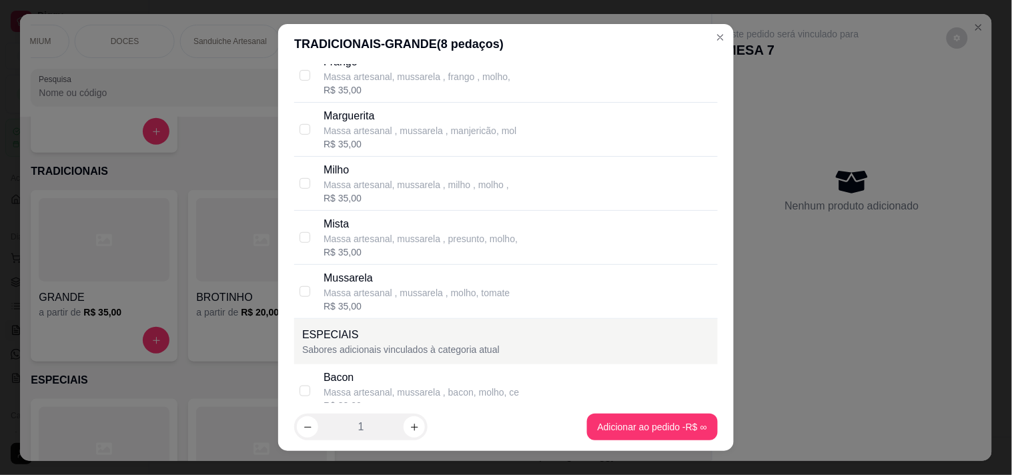
click at [387, 285] on p "Mussarela" at bounding box center [416, 278] width 186 height 16
checkbox input "true"
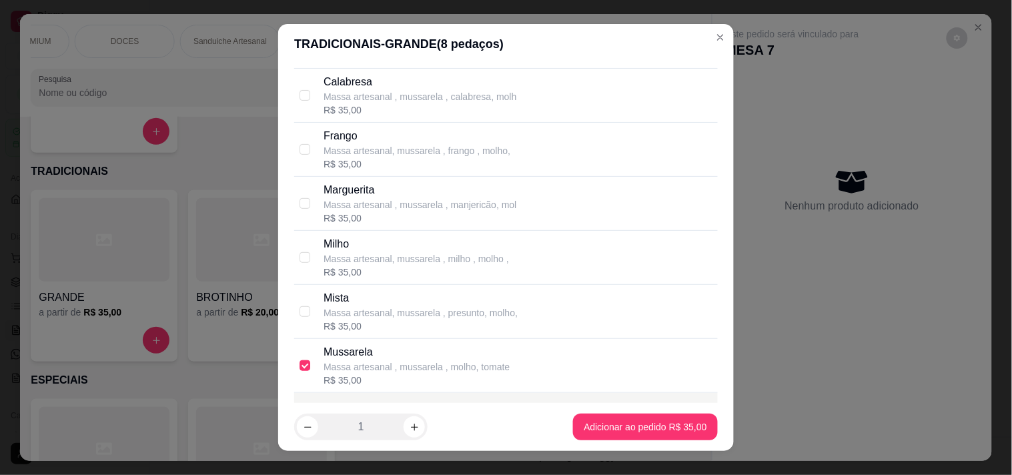
scroll to position [74, 0]
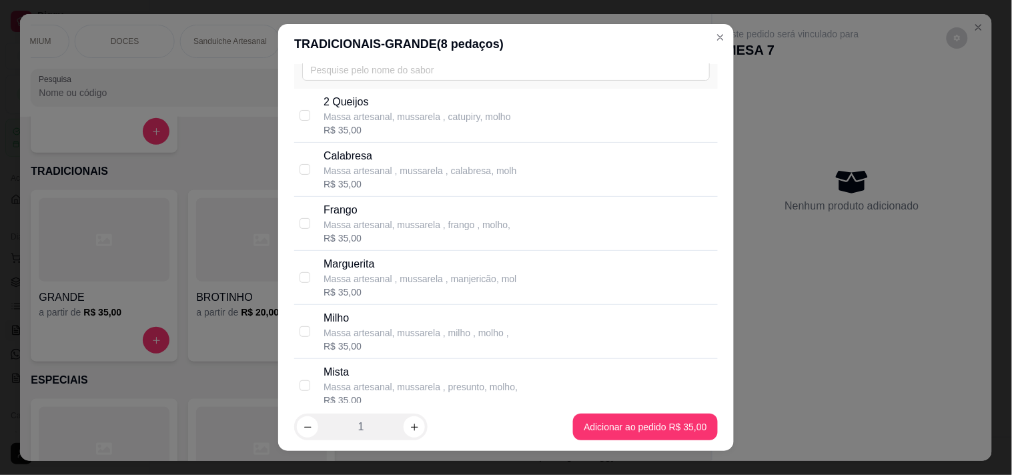
click at [355, 171] on p "Massa artesanal , mussarela , calabresa, molh" at bounding box center [419, 170] width 193 height 13
checkbox input "true"
click at [583, 409] on footer "1 Adicionar ao pedido R$ 35,00" at bounding box center [505, 427] width 455 height 48
click at [588, 413] on footer "1 Adicionar ao pedido R$ 35,00" at bounding box center [505, 427] width 455 height 48
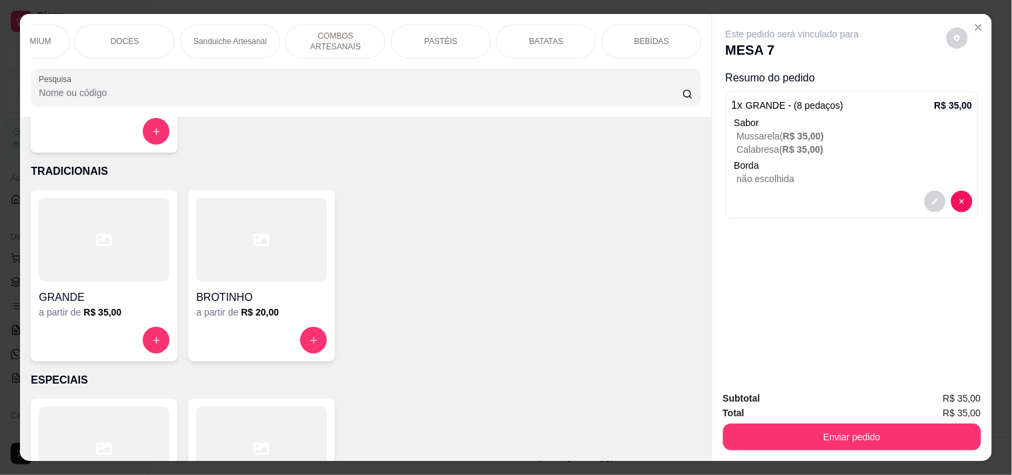
click at [812, 445] on div "Subtotal R$ 35,00 Total R$ 35,00 Enviar pedido" at bounding box center [851, 420] width 279 height 81
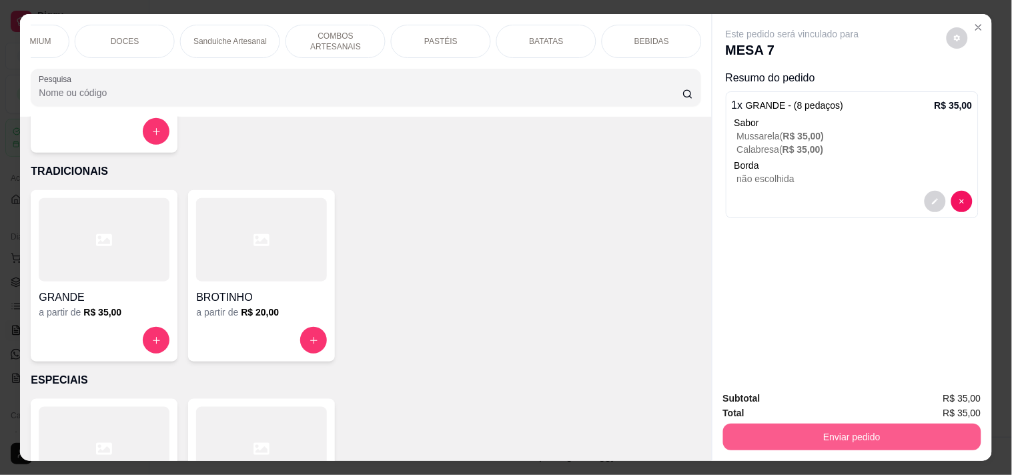
click at [815, 427] on button "Enviar pedido" at bounding box center [852, 436] width 258 height 27
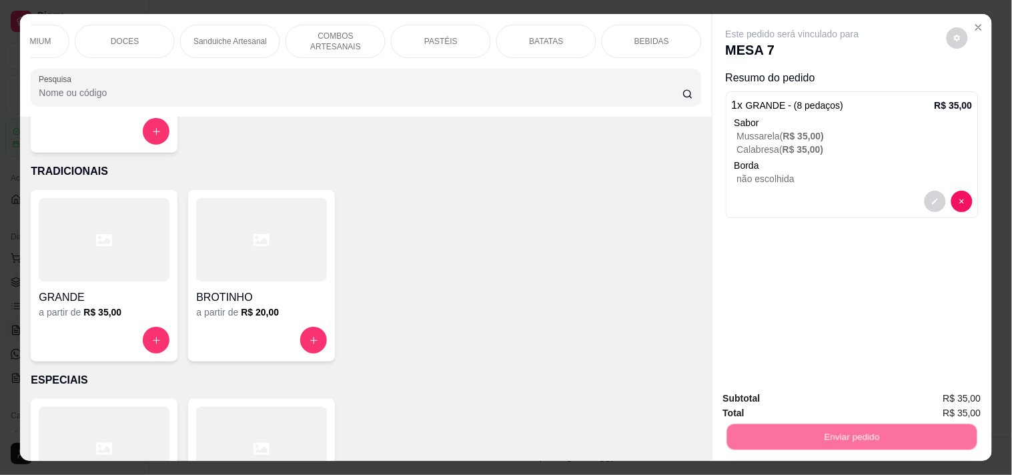
click at [837, 389] on button "Registrar cliente" at bounding box center [857, 397] width 88 height 25
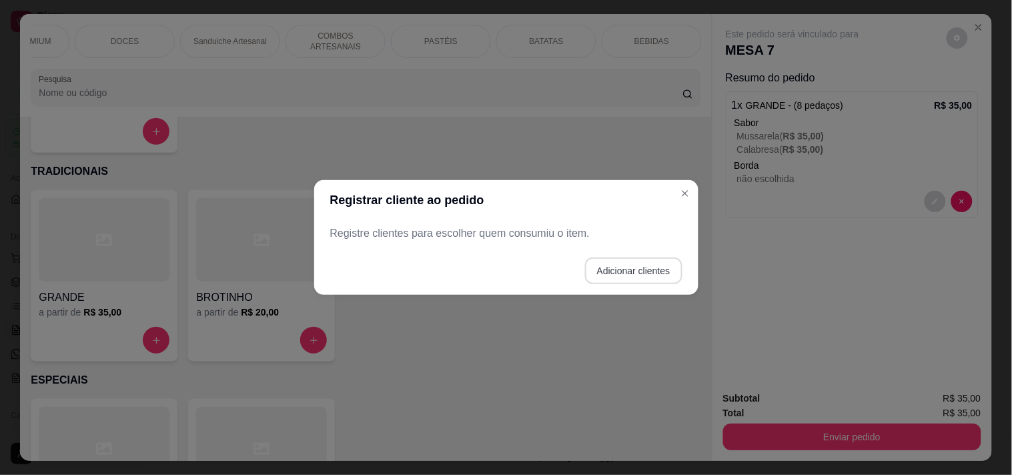
click at [594, 271] on button "Adicionar clientes" at bounding box center [633, 270] width 97 height 27
click at [469, 229] on div at bounding box center [505, 233] width 336 height 27
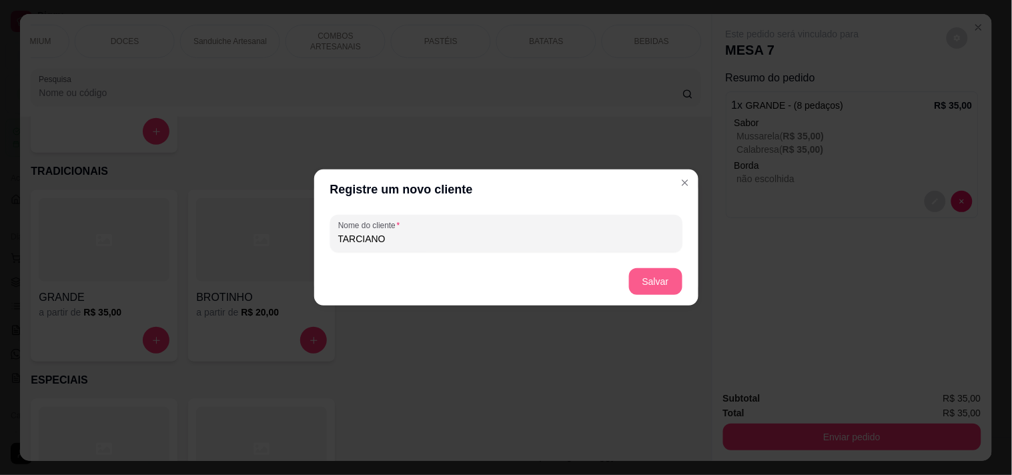
type input "TARCIANO"
click at [634, 271] on button "Salvar" at bounding box center [655, 281] width 53 height 27
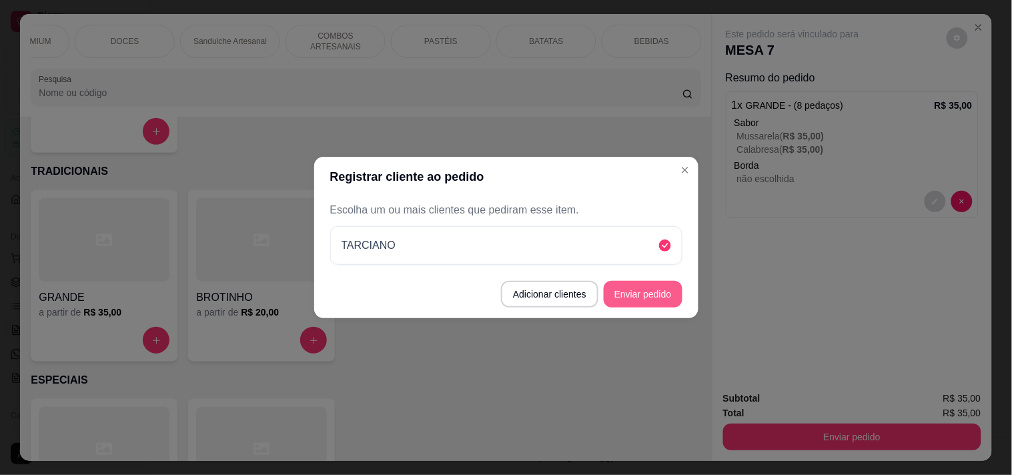
click at [650, 304] on button "Enviar pedido" at bounding box center [642, 294] width 79 height 27
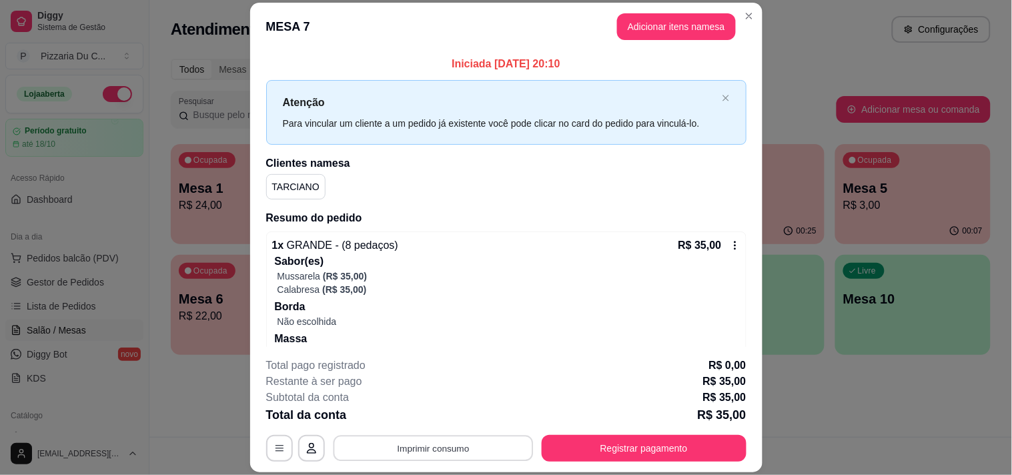
click at [470, 458] on button "Imprimir consumo" at bounding box center [433, 448] width 200 height 26
click at [412, 414] on button "IMPRESSORA" at bounding box center [431, 417] width 97 height 21
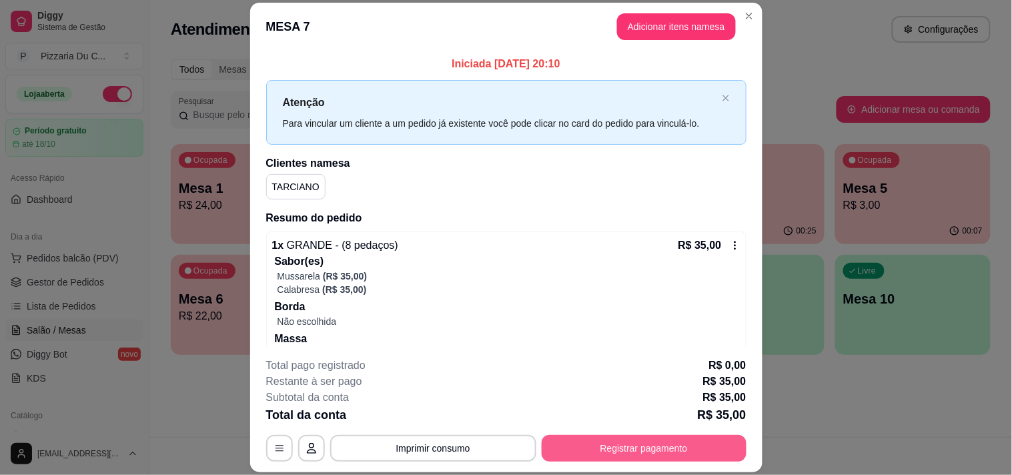
click at [677, 455] on button "Registrar pagamento" at bounding box center [643, 448] width 205 height 27
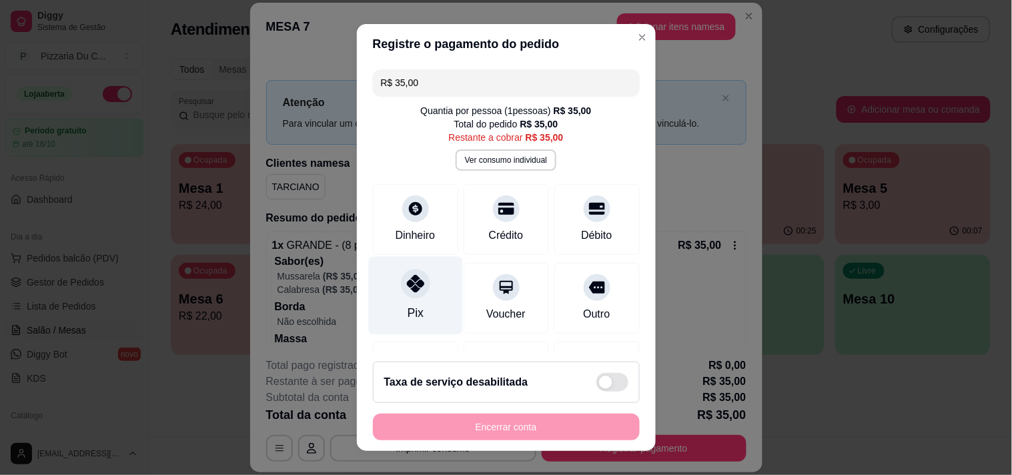
click at [421, 297] on div "Pix" at bounding box center [415, 295] width 94 height 78
type input "R$ 0,00"
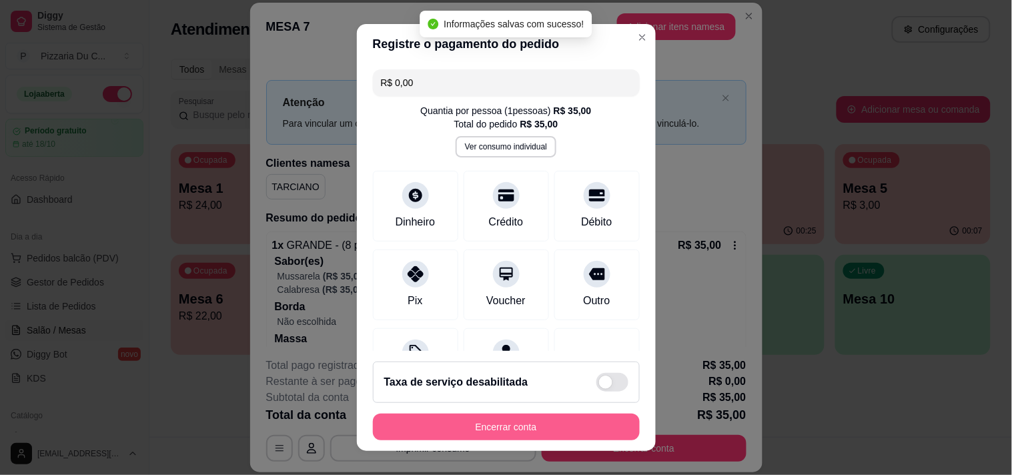
click at [463, 434] on button "Encerrar conta" at bounding box center [506, 426] width 267 height 27
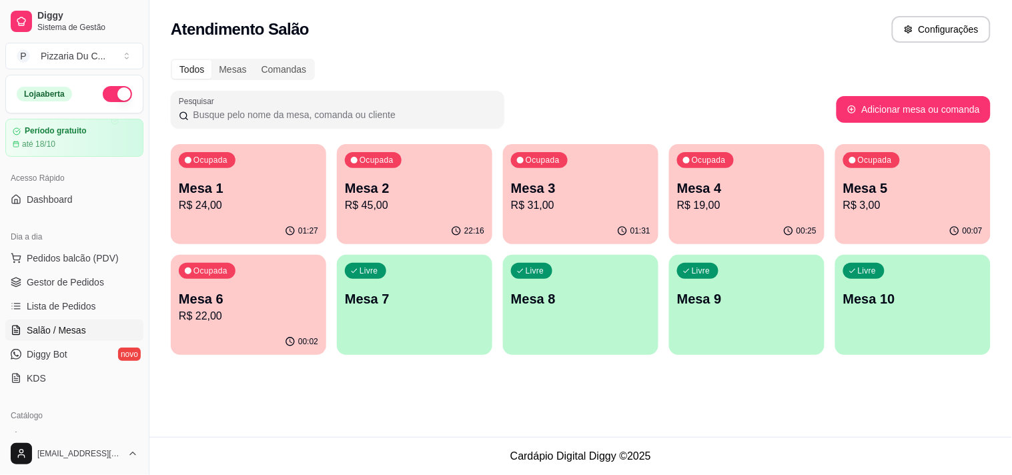
click at [462, 303] on p "Mesa 7" at bounding box center [414, 298] width 139 height 19
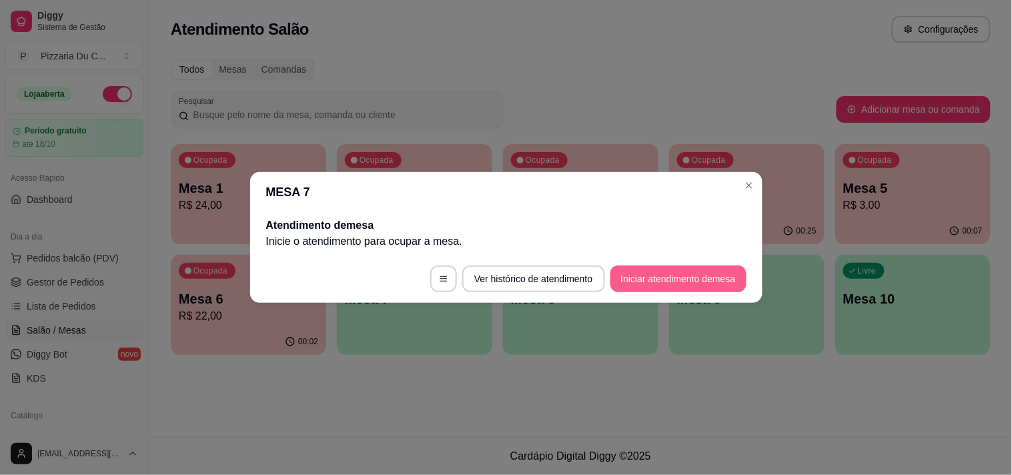
click at [624, 278] on button "Iniciar atendimento de mesa" at bounding box center [678, 278] width 136 height 27
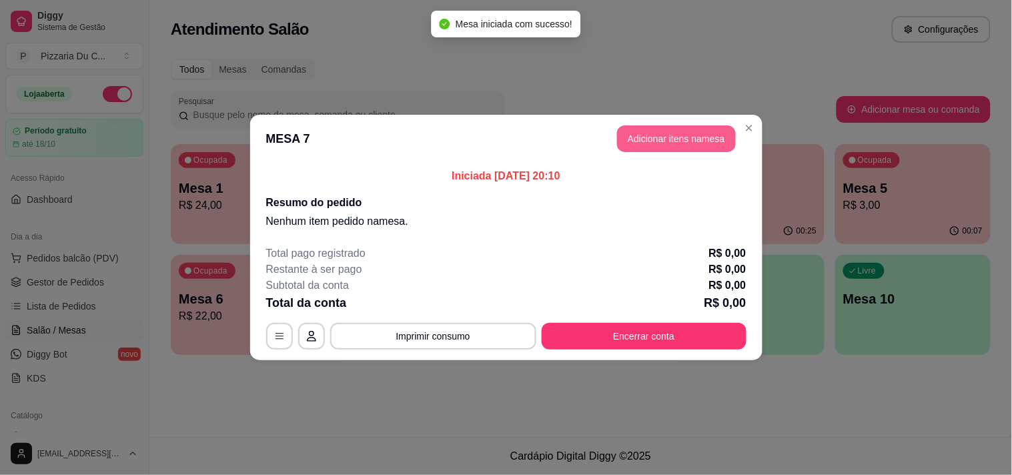
click at [639, 144] on button "Adicionar itens na mesa" at bounding box center [676, 138] width 119 height 27
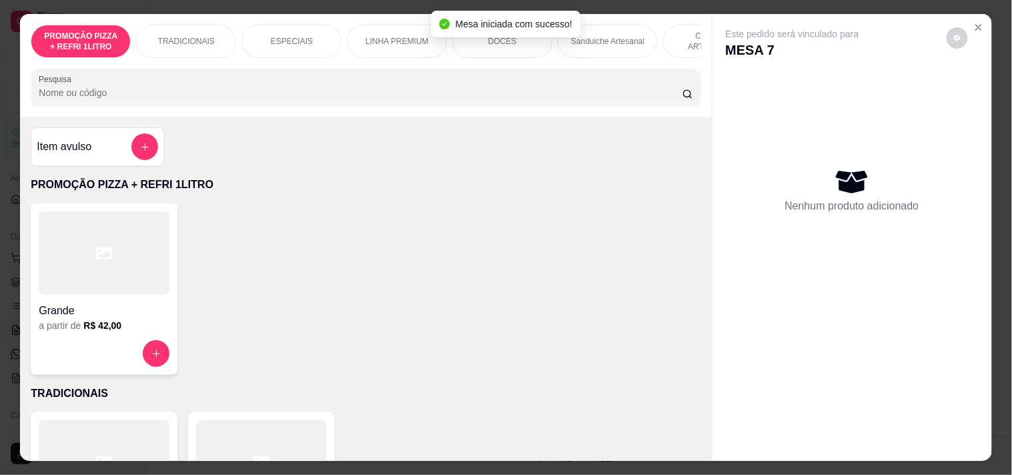
scroll to position [0, 377]
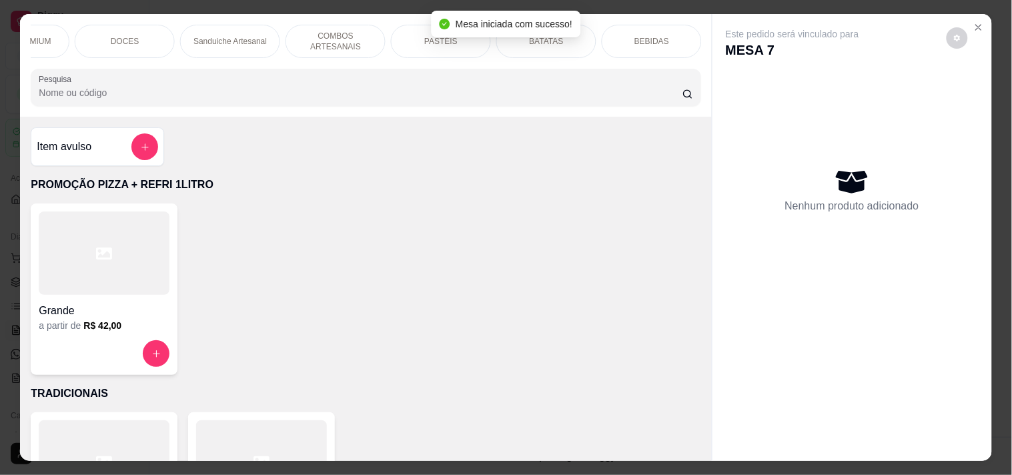
click at [327, 37] on p "COMBOS ARTESANAIS" at bounding box center [335, 41] width 77 height 21
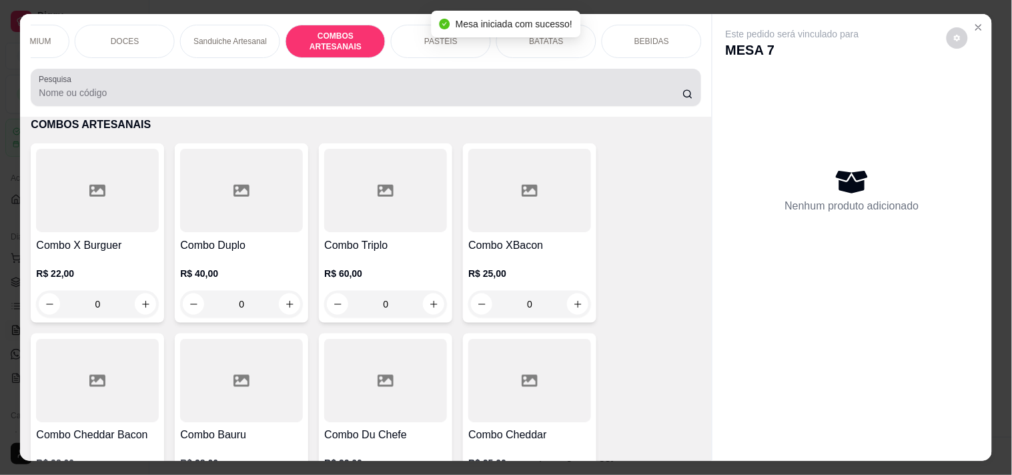
scroll to position [34, 0]
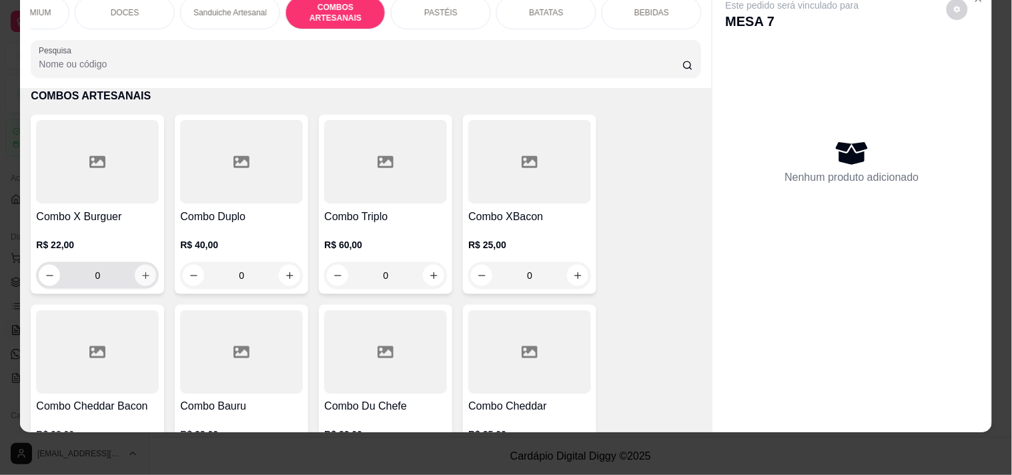
click at [144, 275] on icon "increase-product-quantity" at bounding box center [146, 276] width 10 height 10
type input "1"
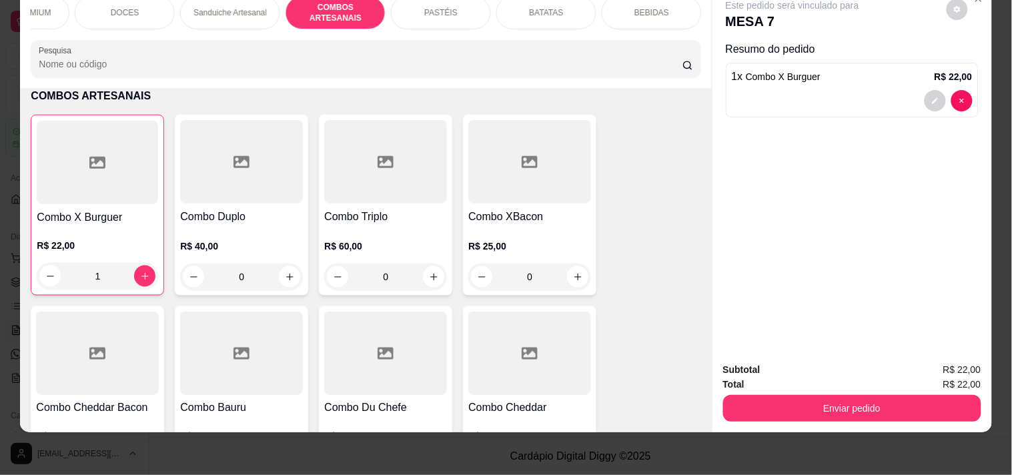
click at [822, 391] on div "Enviar pedido" at bounding box center [852, 406] width 258 height 30
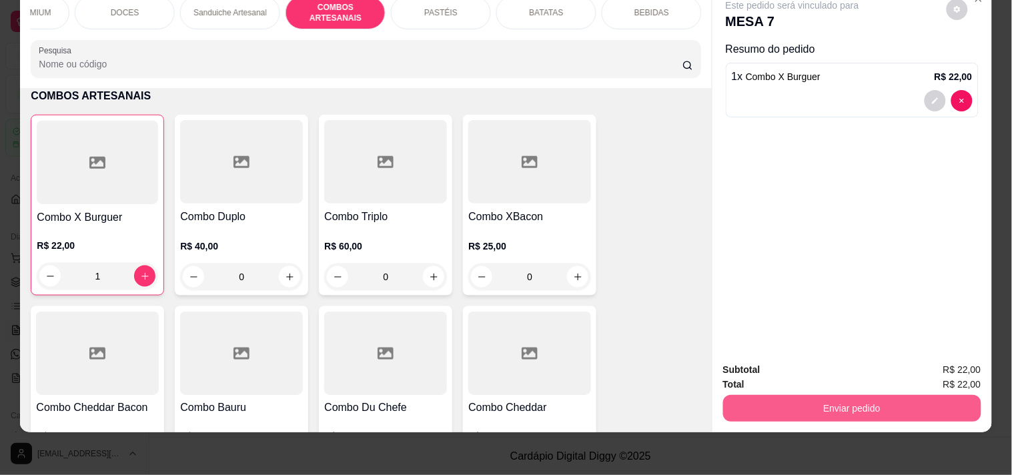
click at [825, 395] on button "Enviar pedido" at bounding box center [852, 408] width 258 height 27
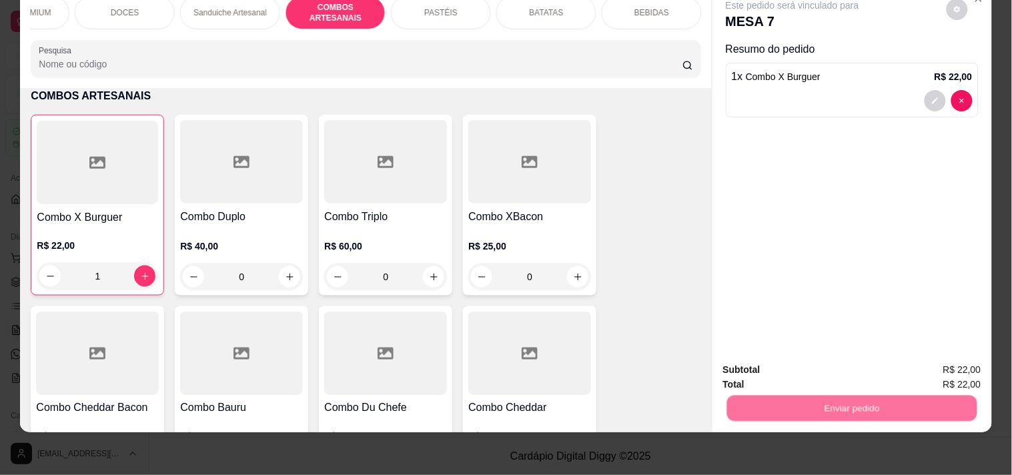
click at [864, 371] on button "Registrar cliente" at bounding box center [857, 363] width 88 height 25
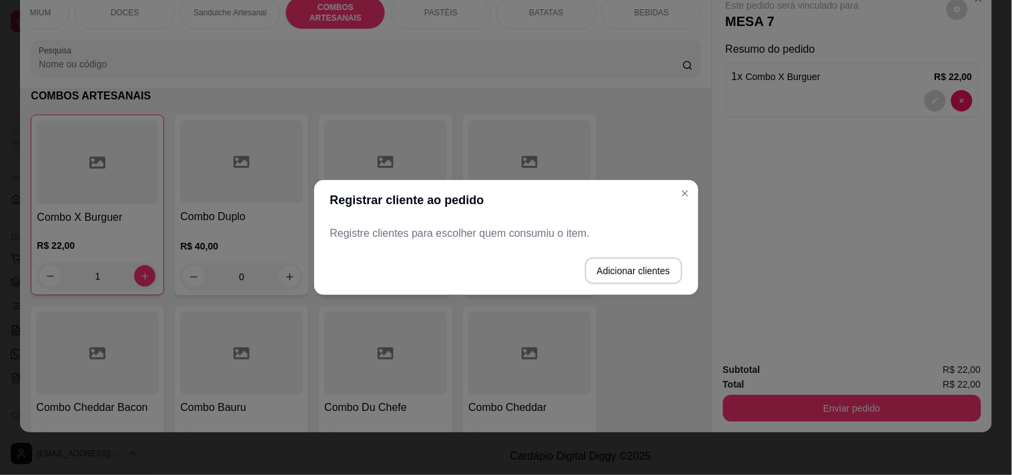
click at [549, 238] on p "Registre clientes para escolher quem consumiu o item." at bounding box center [506, 233] width 352 height 16
click at [637, 259] on button "Adicionar clientes" at bounding box center [633, 271] width 94 height 26
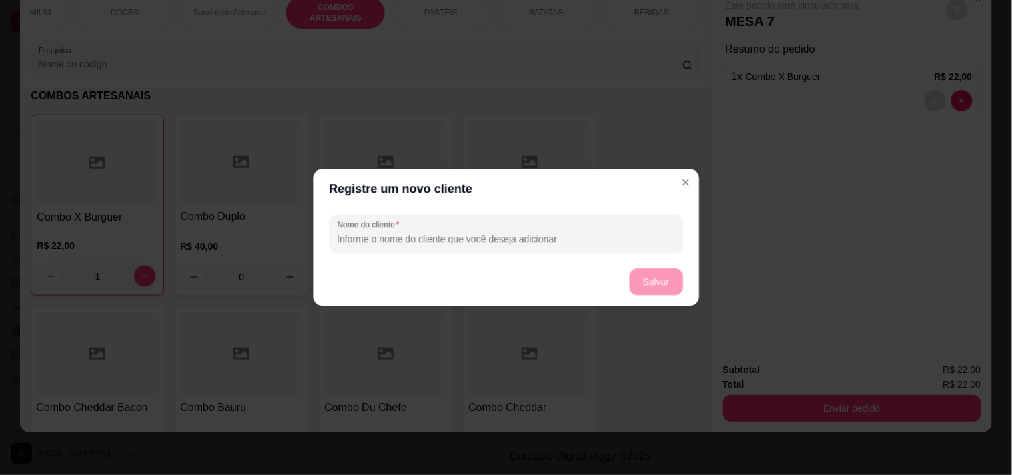
click at [541, 242] on input "Nome do cliente" at bounding box center [505, 238] width 337 height 13
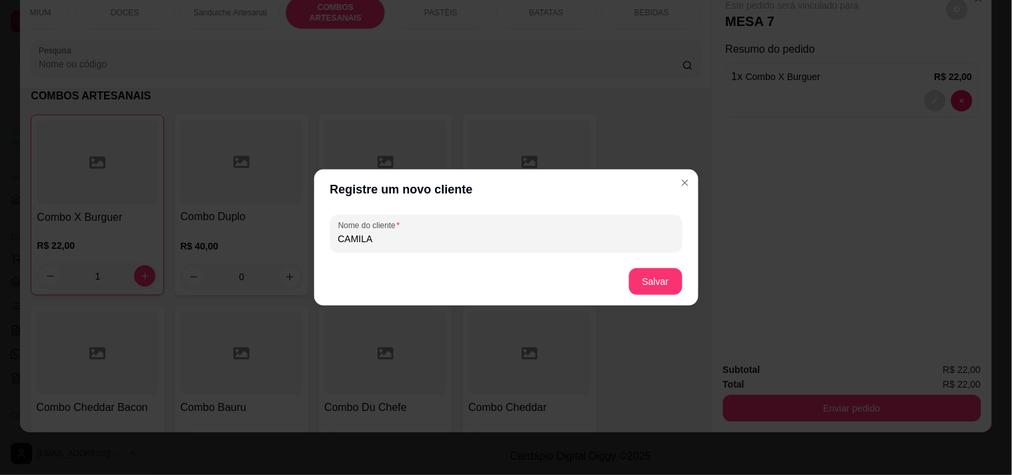
type input "CAMILA"
click at [650, 282] on button "Salvar" at bounding box center [656, 282] width 52 height 26
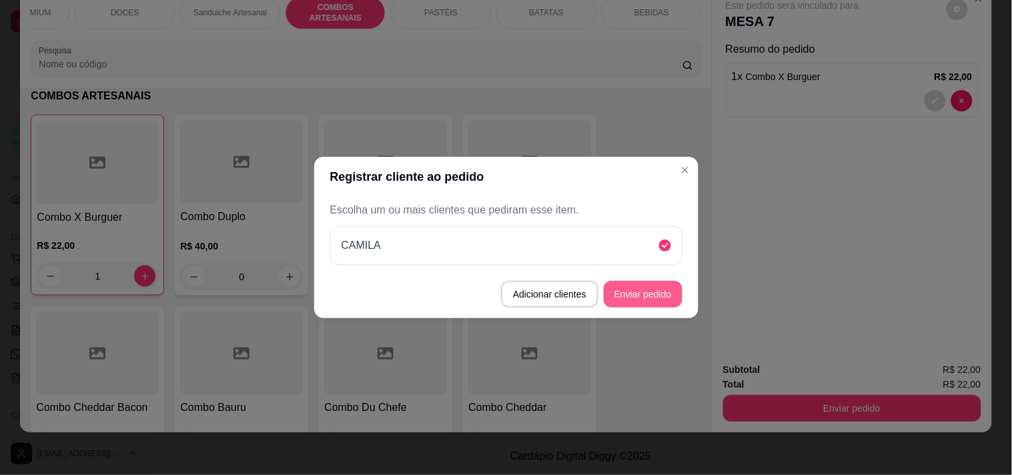
click at [650, 297] on button "Enviar pedido" at bounding box center [642, 294] width 79 height 27
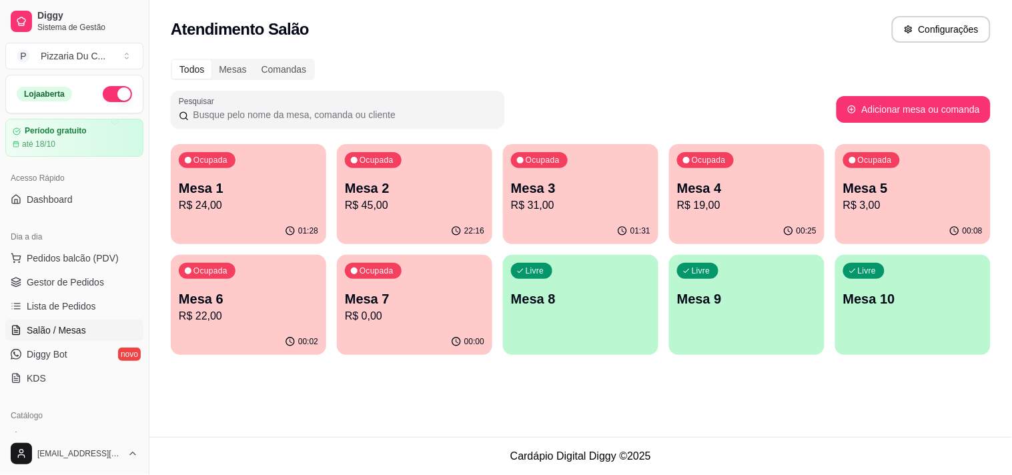
click at [684, 209] on p "R$ 19,00" at bounding box center [746, 205] width 139 height 16
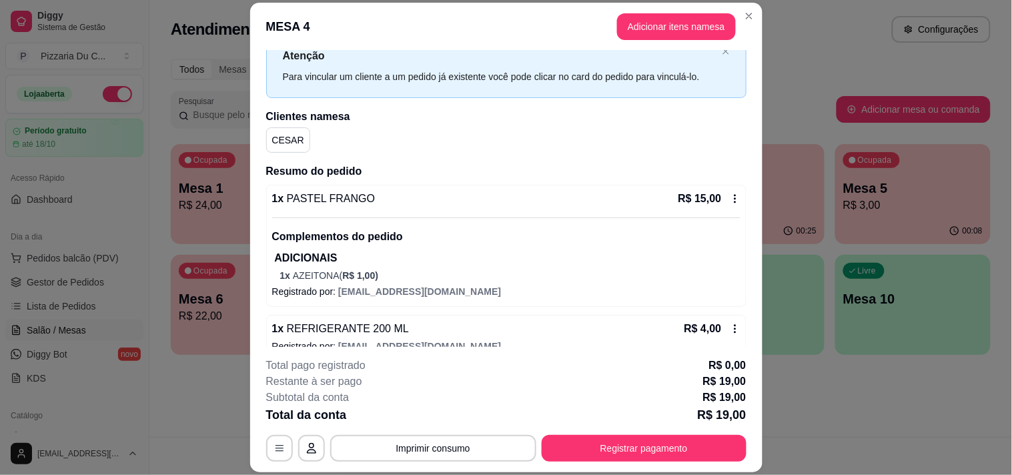
scroll to position [65, 0]
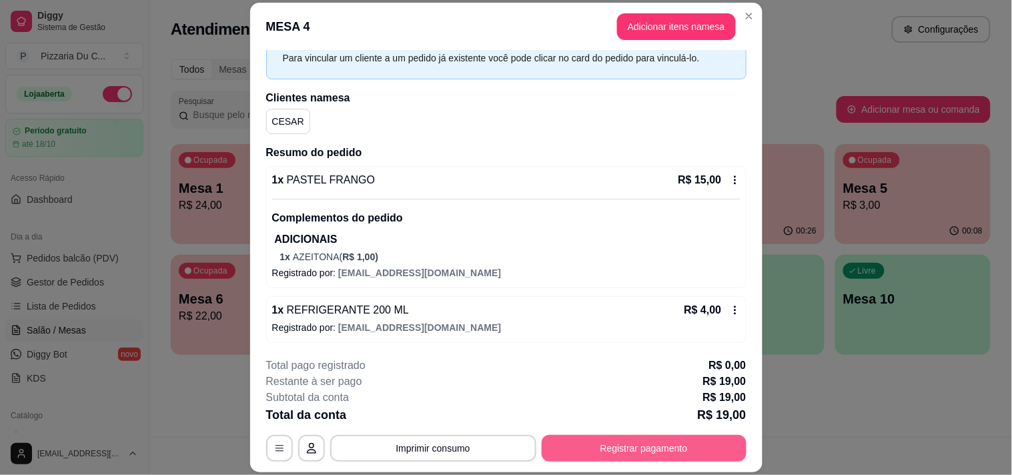
click at [625, 448] on button "Registrar pagamento" at bounding box center [643, 448] width 205 height 27
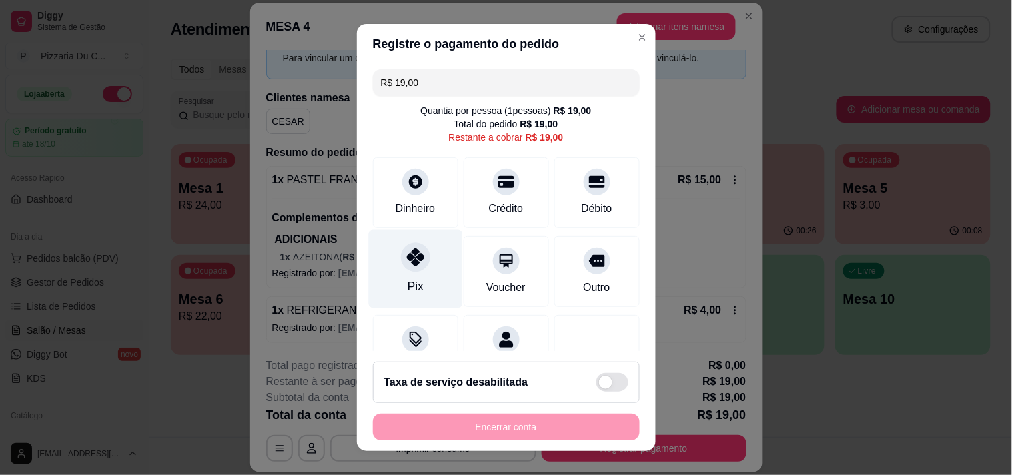
click at [430, 252] on div "Pix" at bounding box center [415, 268] width 94 height 78
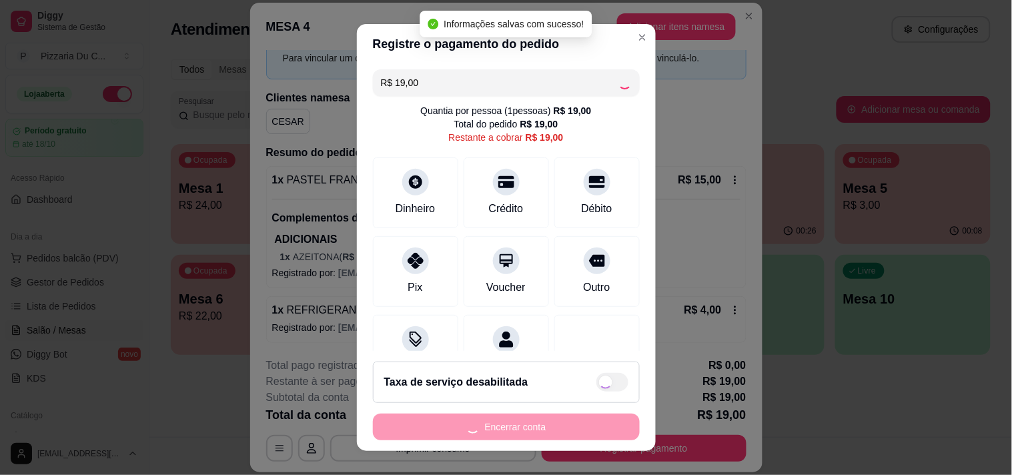
type input "R$ 0,00"
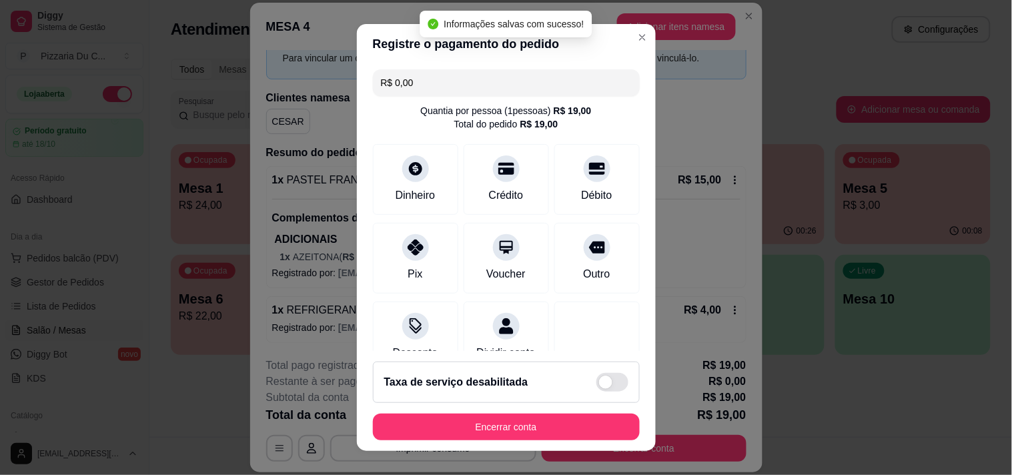
click at [536, 415] on button "Encerrar conta" at bounding box center [506, 426] width 267 height 27
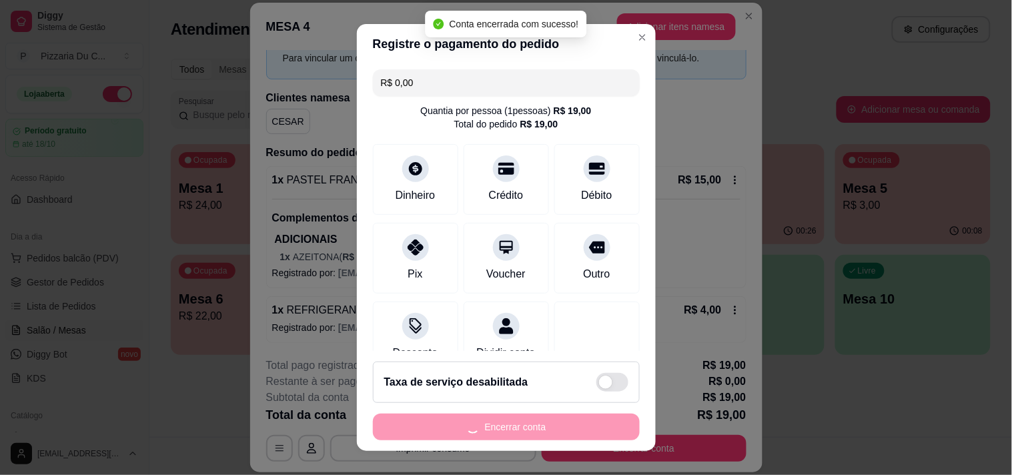
scroll to position [0, 0]
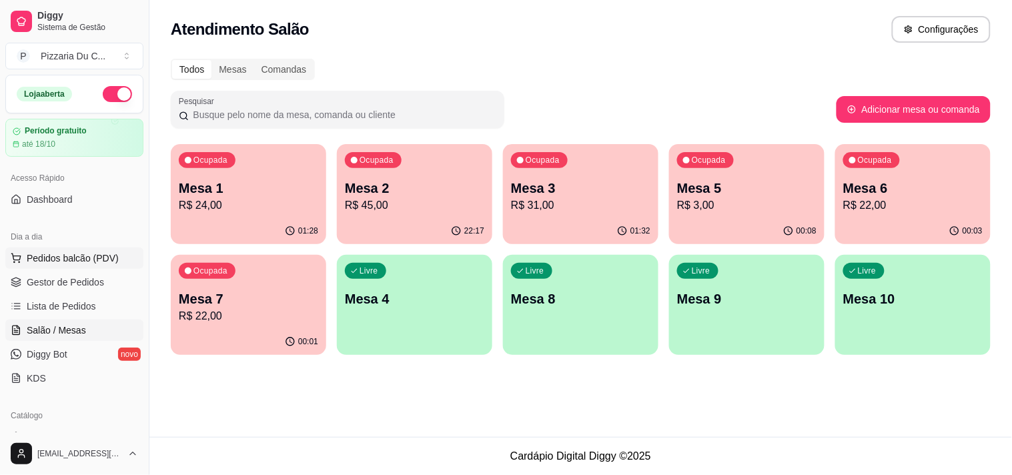
click at [118, 256] on button "Pedidos balcão (PDV)" at bounding box center [74, 257] width 138 height 21
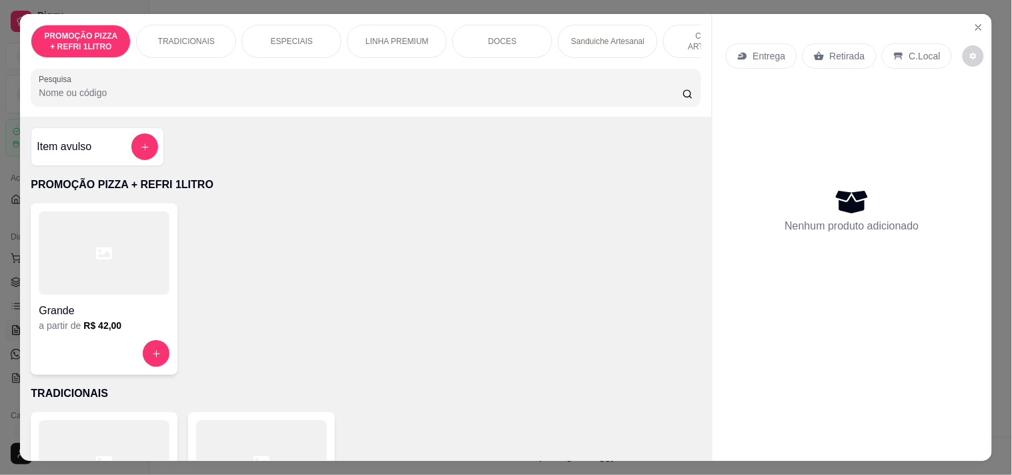
click at [761, 55] on p "Entrega" at bounding box center [769, 55] width 33 height 13
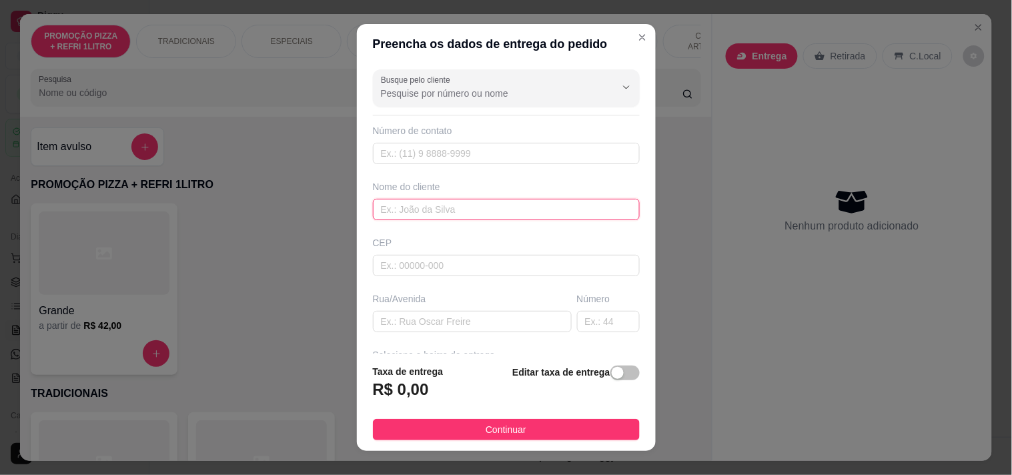
click at [431, 207] on input "text" at bounding box center [506, 209] width 267 height 21
type input "[PERSON_NAME]"
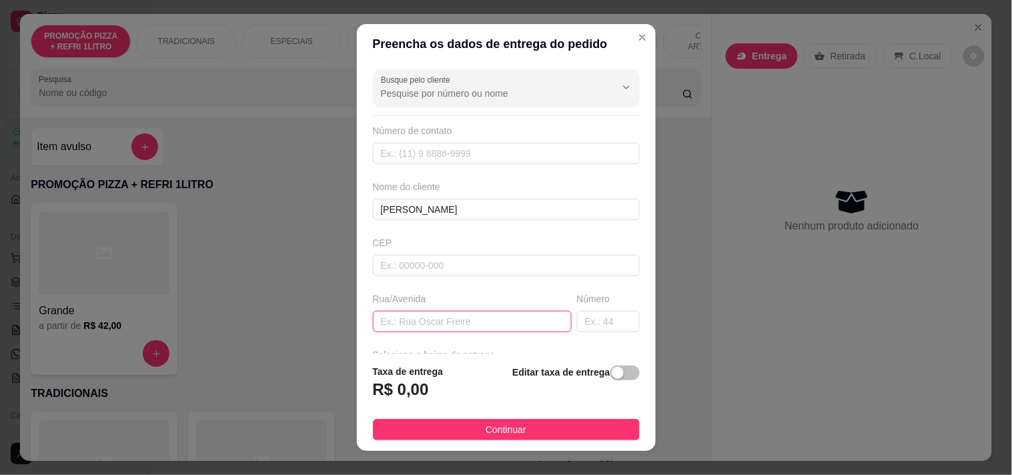
click at [451, 318] on input "text" at bounding box center [472, 321] width 199 height 21
paste input "Edite Braga 2119"
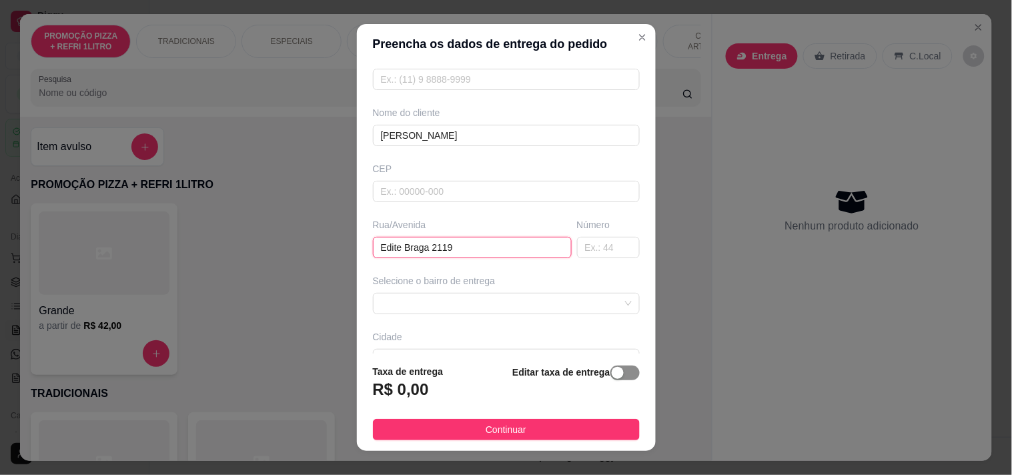
type input "Edite Braga 2119"
drag, startPoint x: 607, startPoint y: 378, endPoint x: 565, endPoint y: 384, distance: 42.4
click at [610, 378] on button "button" at bounding box center [624, 372] width 29 height 15
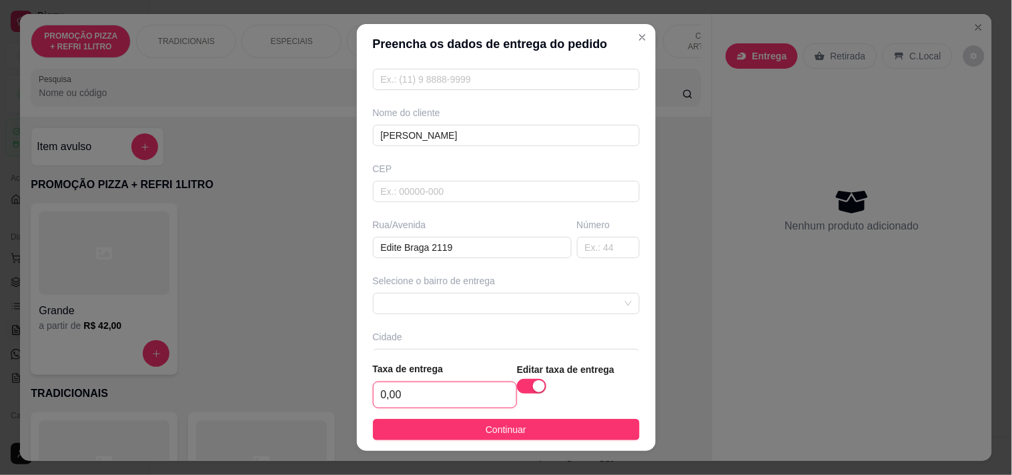
click at [468, 389] on input "0,00" at bounding box center [444, 394] width 143 height 25
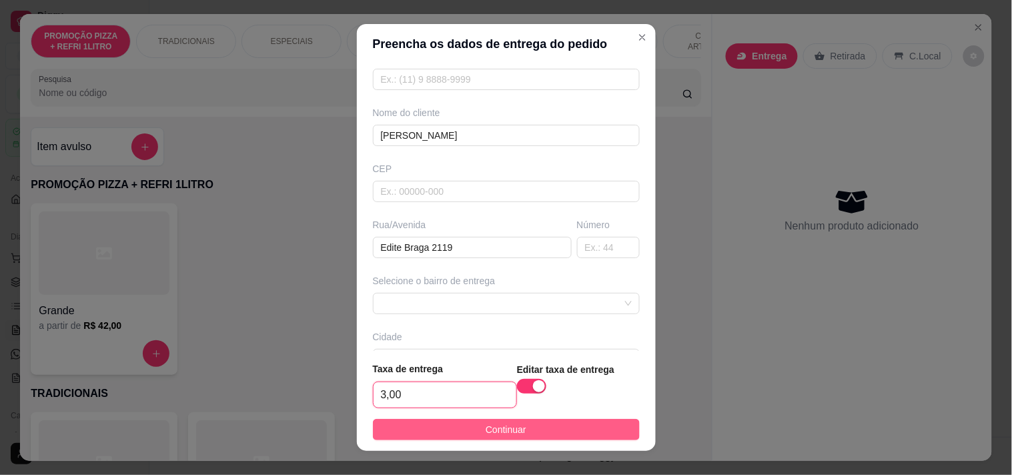
type input "3,00"
click at [485, 431] on span "Continuar" at bounding box center [505, 429] width 41 height 15
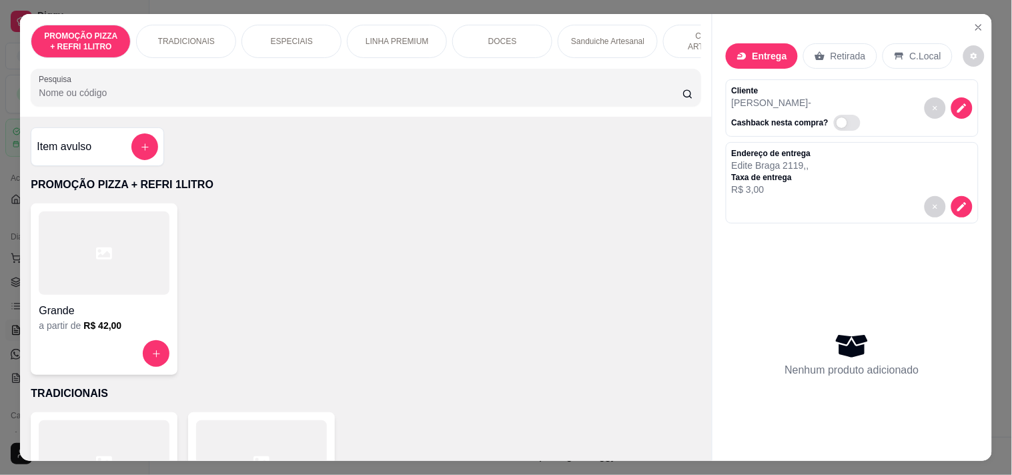
click at [194, 45] on div "TRADICIONAIS" at bounding box center [186, 41] width 100 height 33
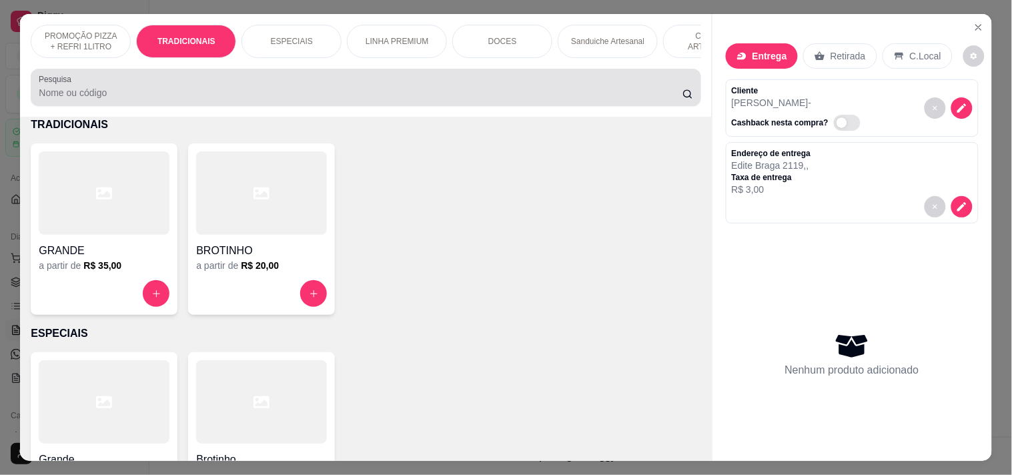
scroll to position [34, 0]
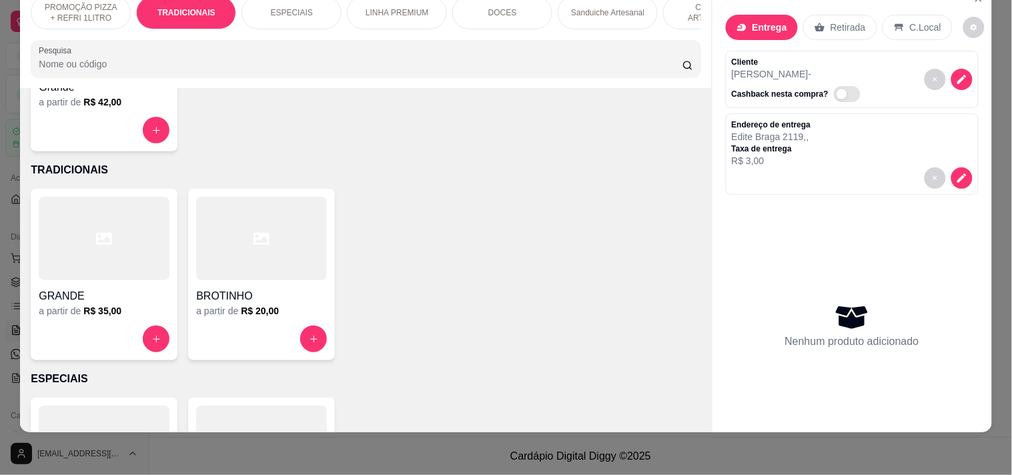
click at [108, 11] on p "PROMOÇÃO PIZZA + REFRI 1LITRO" at bounding box center [80, 12] width 77 height 21
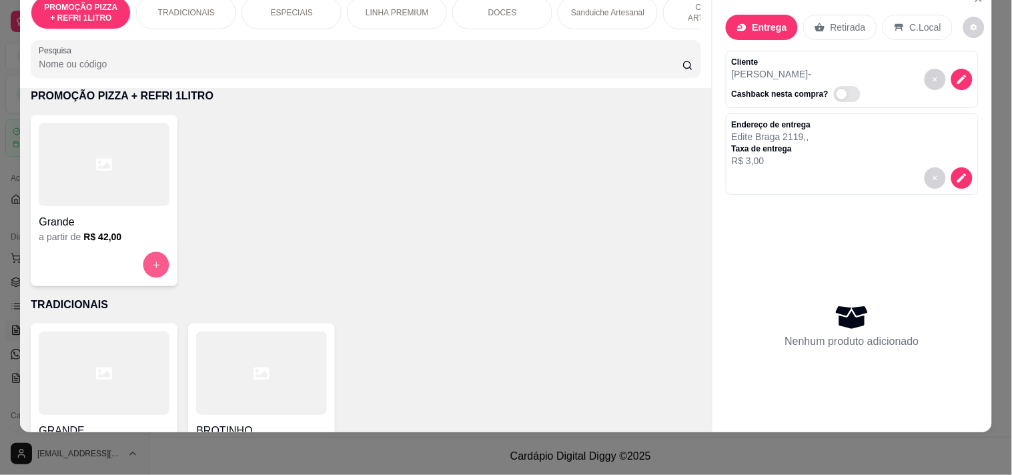
click at [149, 258] on button "increase-product-quantity" at bounding box center [156, 265] width 26 height 26
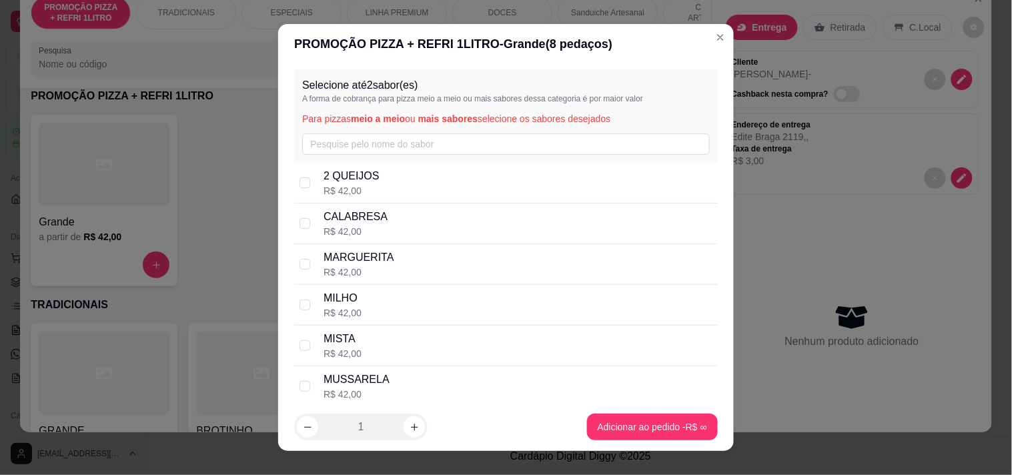
click at [333, 221] on p "CALABRESA" at bounding box center [355, 217] width 64 height 16
checkbox input "true"
click at [357, 340] on div "MISTA R$ 42,00" at bounding box center [517, 345] width 389 height 29
checkbox input "true"
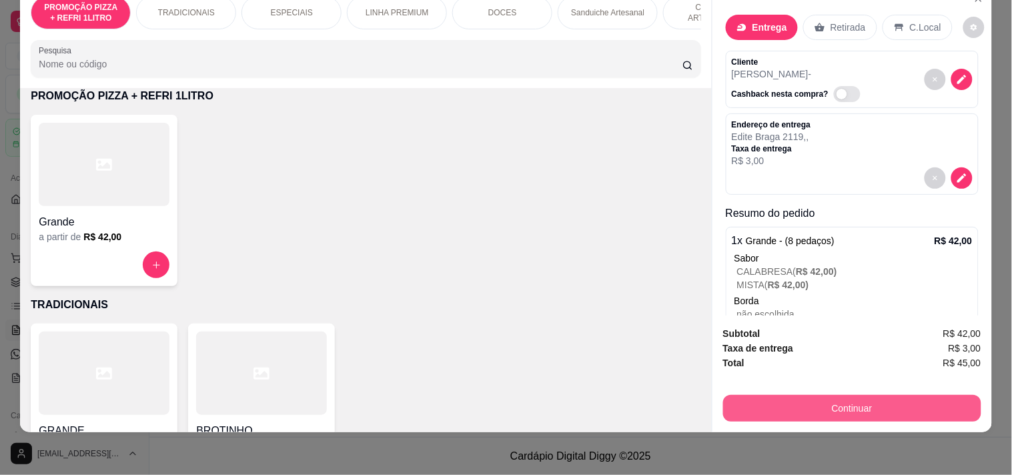
click at [858, 391] on div "Continuar" at bounding box center [852, 406] width 258 height 30
click at [841, 395] on button "Continuar" at bounding box center [852, 408] width 258 height 27
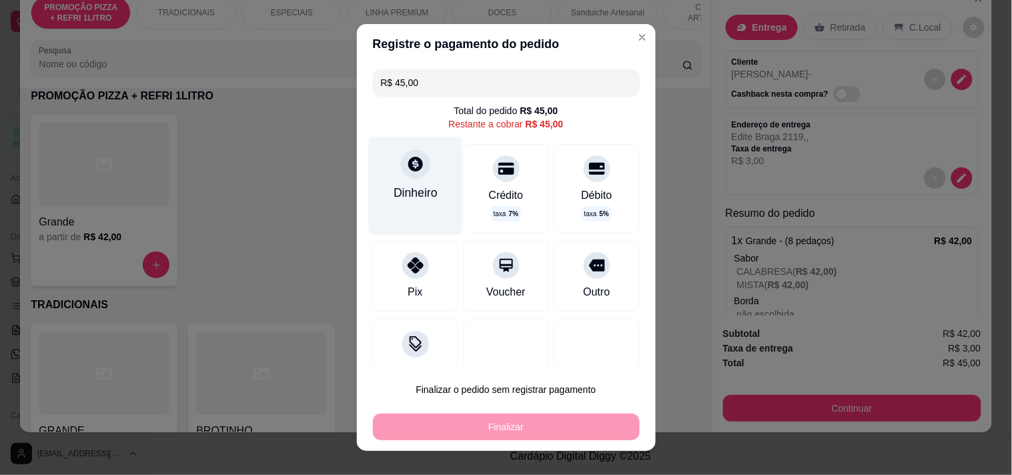
click at [407, 196] on div "Dinheiro" at bounding box center [415, 192] width 44 height 17
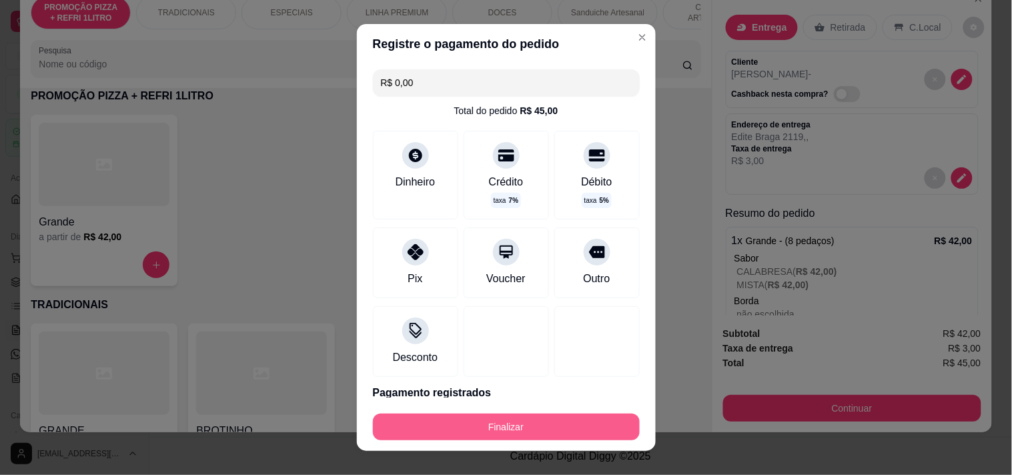
click at [529, 423] on button "Finalizar" at bounding box center [506, 426] width 267 height 27
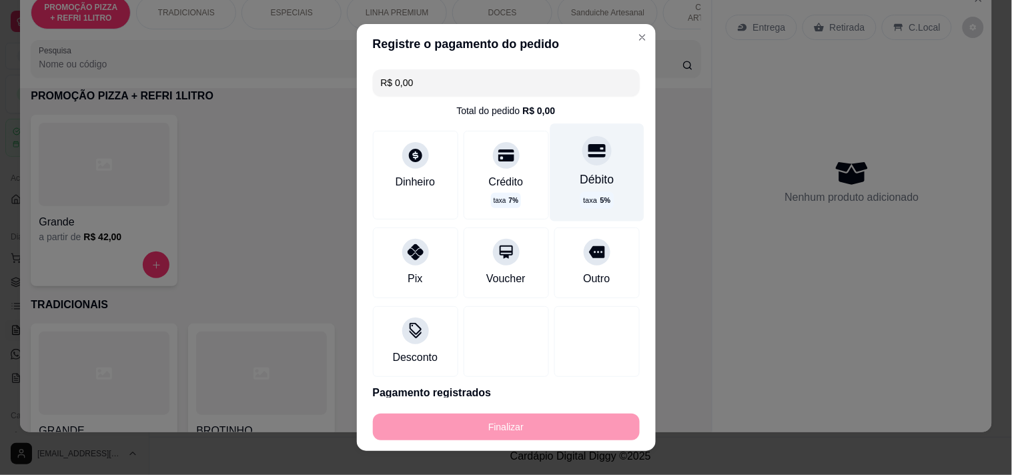
type input "-R$ 45,00"
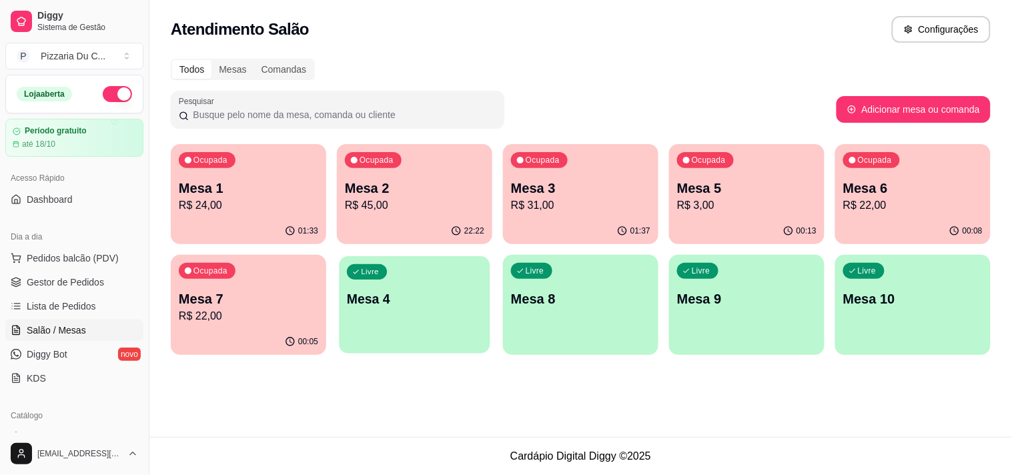
click at [413, 323] on div "Livre Mesa 4" at bounding box center [414, 296] width 151 height 81
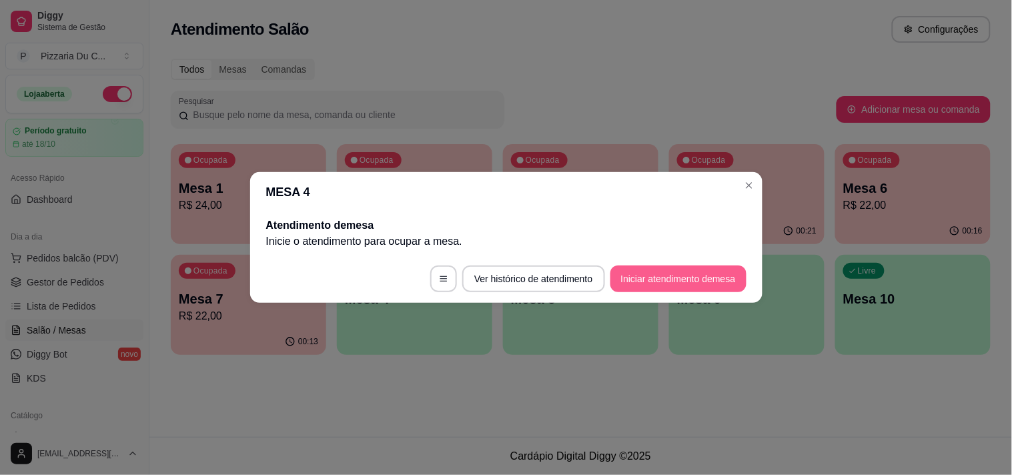
click at [680, 271] on button "Iniciar atendimento de mesa" at bounding box center [678, 278] width 136 height 27
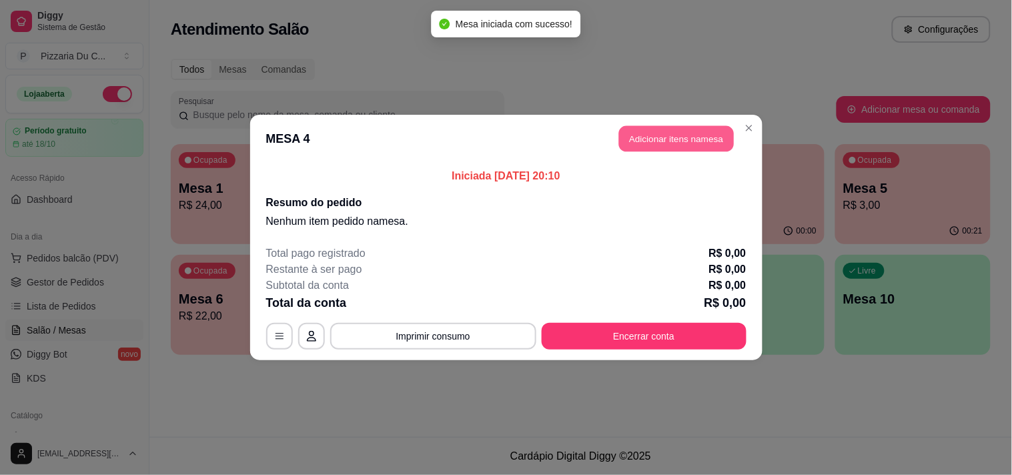
click at [678, 143] on button "Adicionar itens na mesa" at bounding box center [676, 139] width 115 height 26
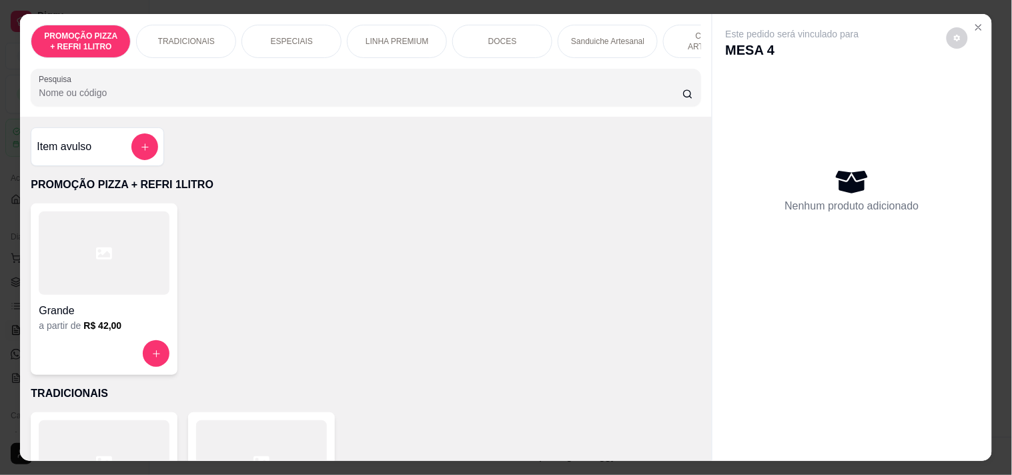
click at [496, 67] on div "PROMOÇÃO PIZZA + REFRI 1LITRO TRADICIONAIS ESPECIAIS LINHA PREMIUM DOCES Sandui…" at bounding box center [365, 65] width 691 height 103
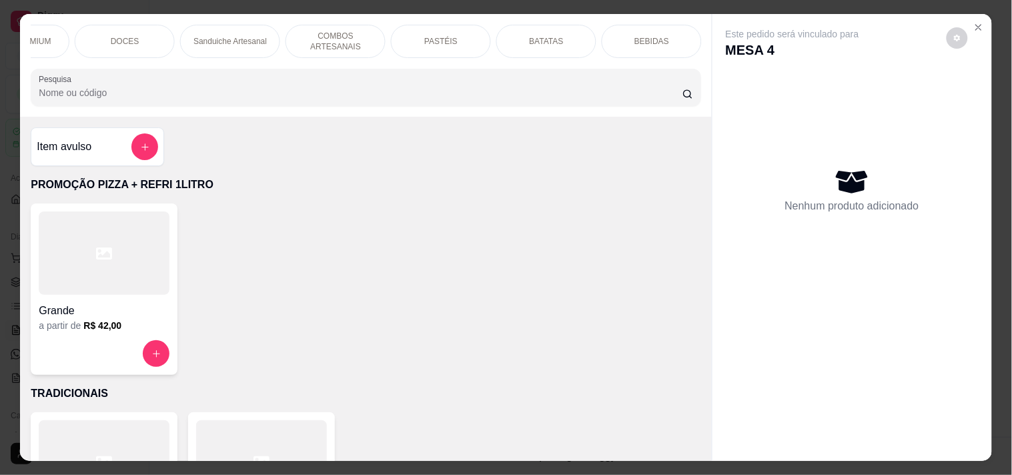
click at [471, 37] on div "PASTÉIS" at bounding box center [441, 41] width 100 height 33
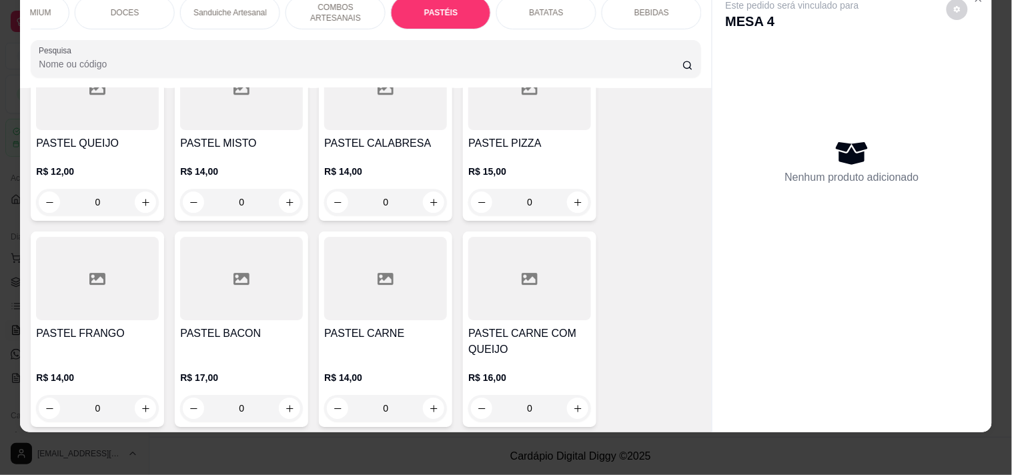
scroll to position [2519, 0]
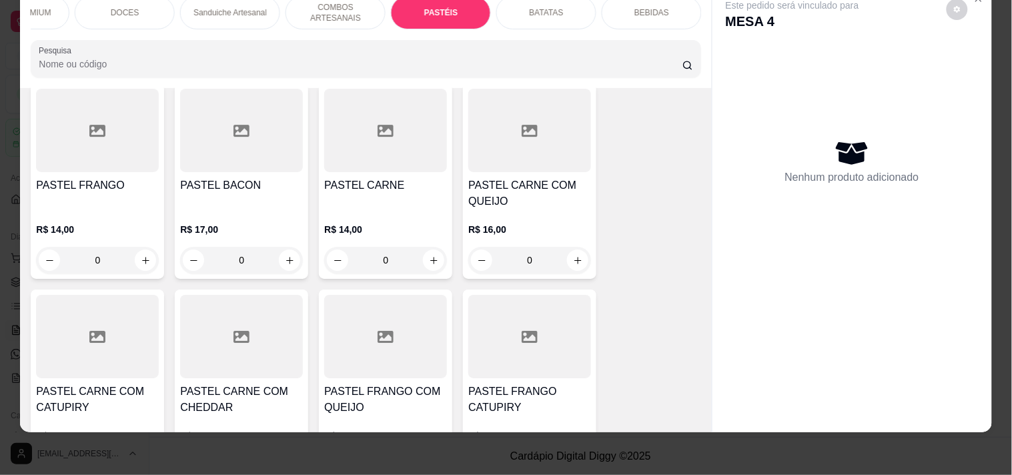
click at [569, 255] on div "0" at bounding box center [529, 260] width 123 height 27
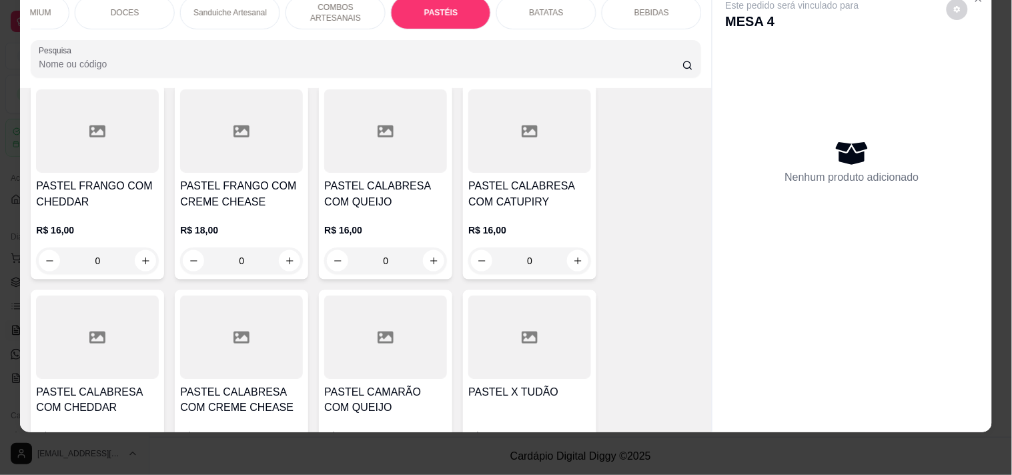
scroll to position [2963, 0]
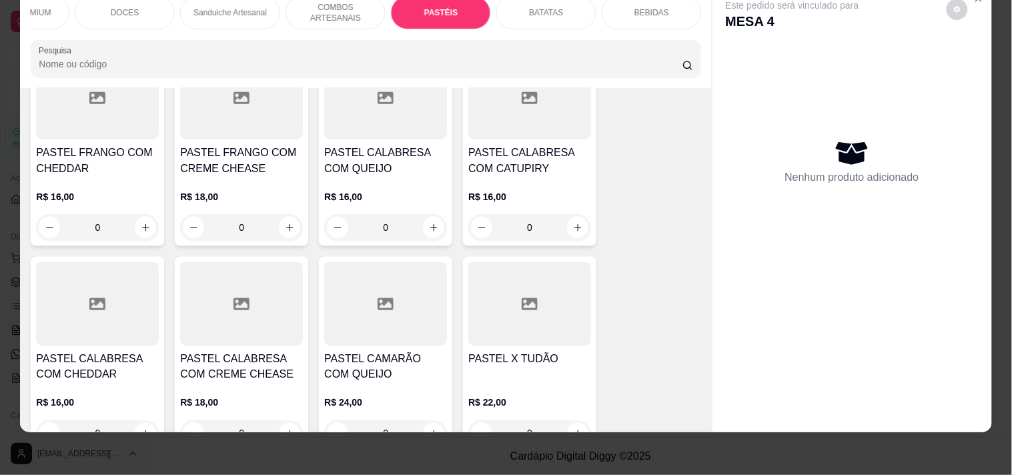
click at [430, 228] on div "0" at bounding box center [385, 227] width 123 height 27
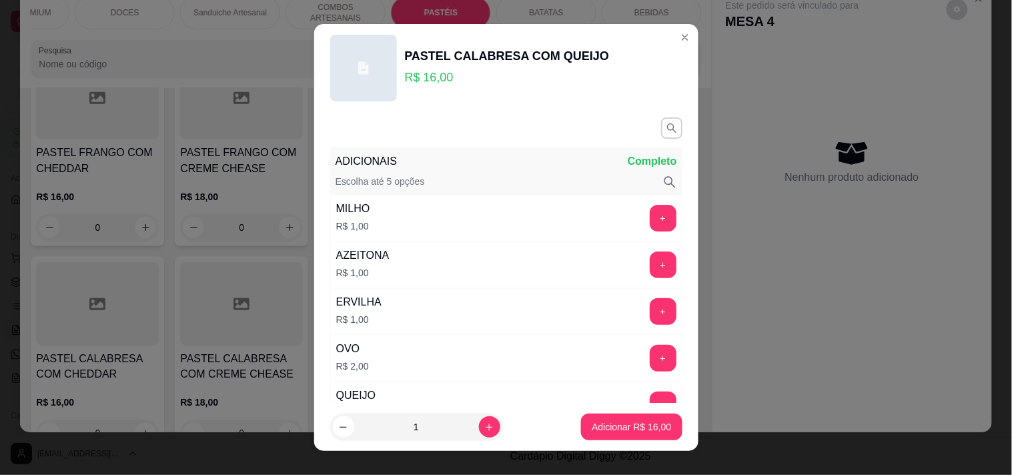
click at [630, 445] on footer "1 Adicionar R$ 16,00" at bounding box center [506, 427] width 384 height 48
click at [632, 427] on p "Adicionar R$ 16,00" at bounding box center [630, 426] width 79 height 13
type input "1"
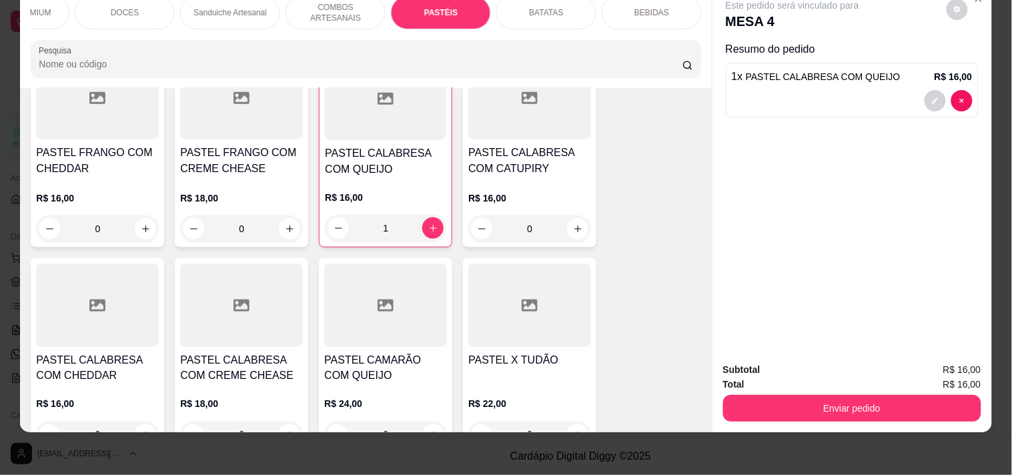
click at [637, 13] on div "BEBIDAS" at bounding box center [651, 12] width 100 height 33
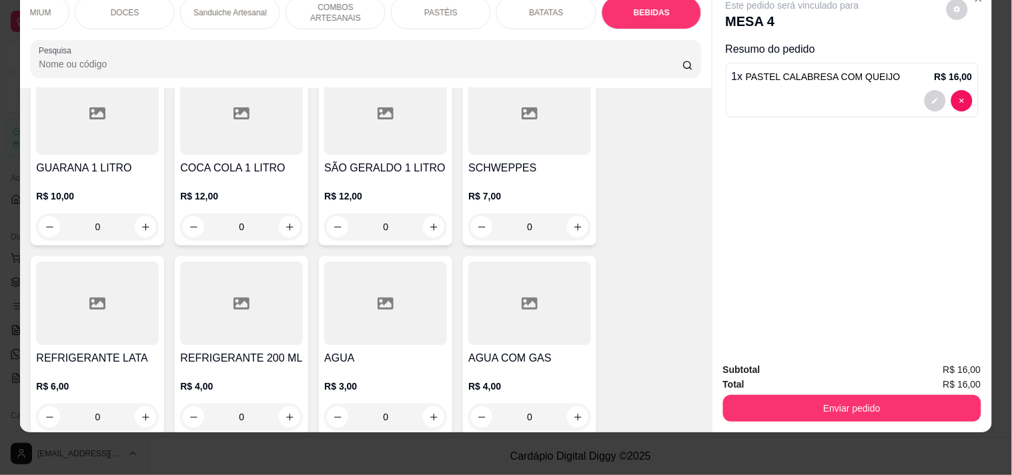
scroll to position [4042, 0]
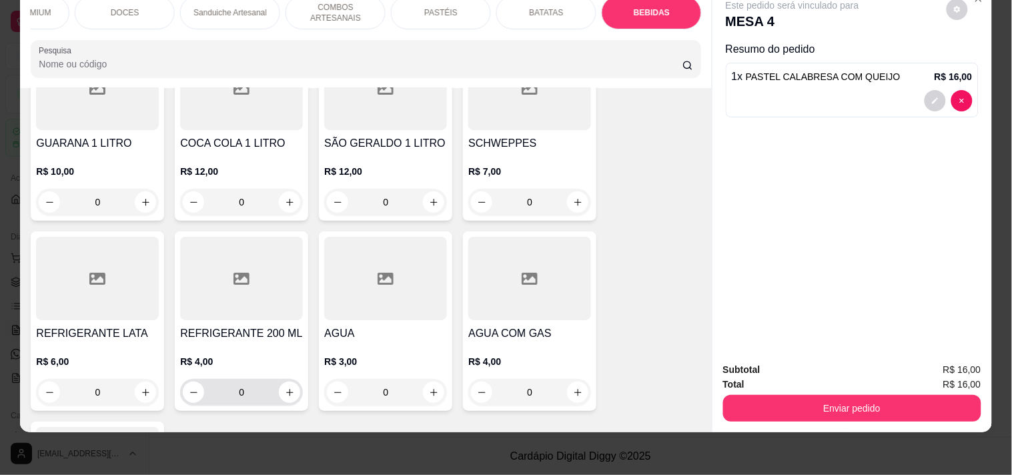
click at [288, 387] on icon "increase-product-quantity" at bounding box center [290, 392] width 10 height 10
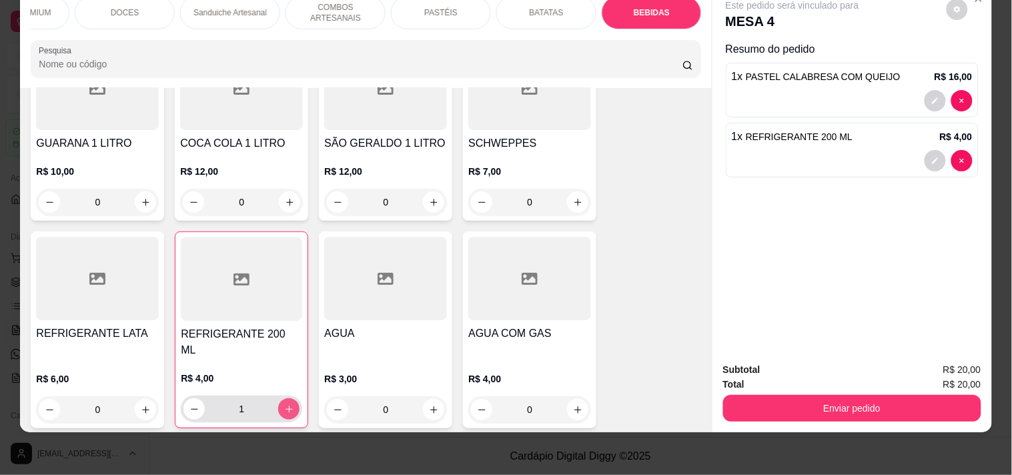
type input "1"
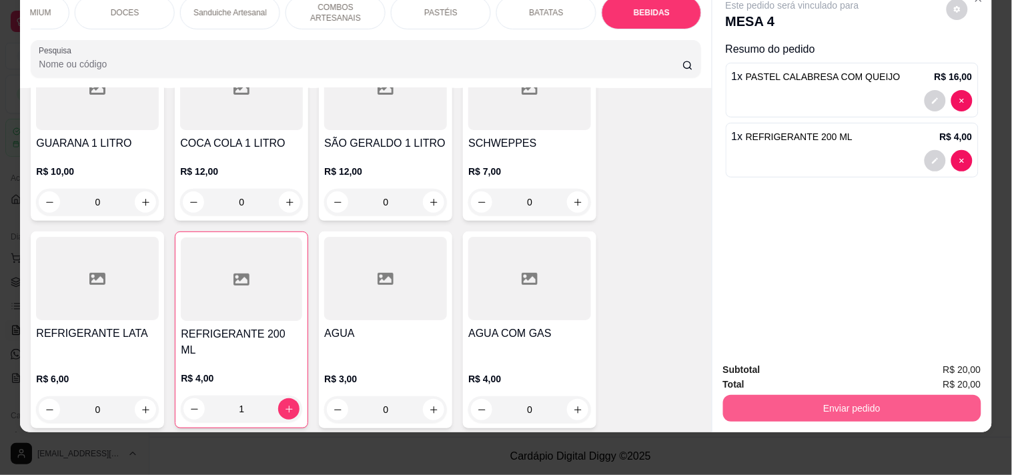
click at [783, 404] on button "Enviar pedido" at bounding box center [852, 408] width 258 height 27
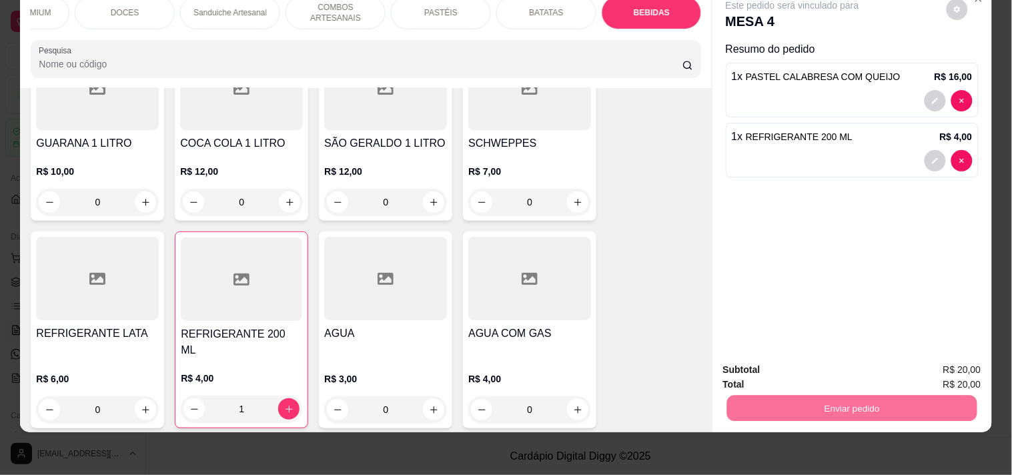
click at [936, 352] on button "Enviar pedido" at bounding box center [945, 363] width 75 height 25
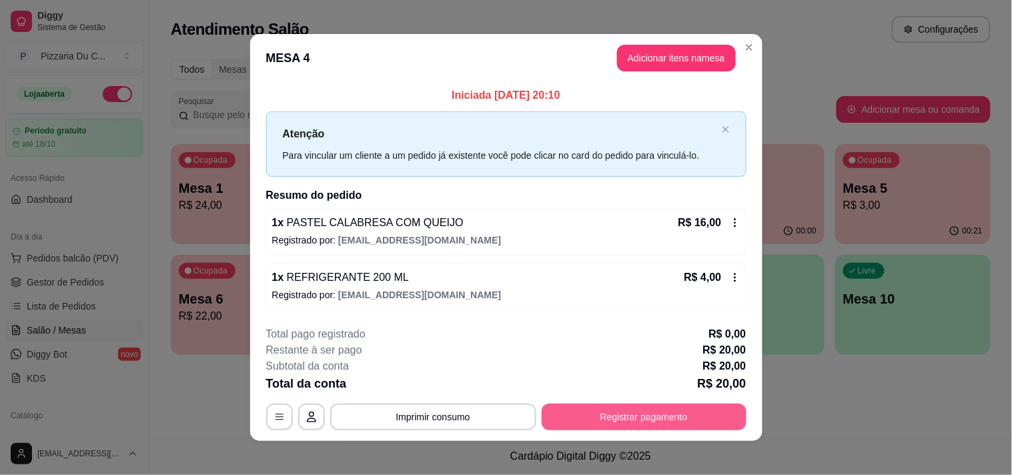
click at [690, 429] on div "**********" at bounding box center [506, 416] width 480 height 27
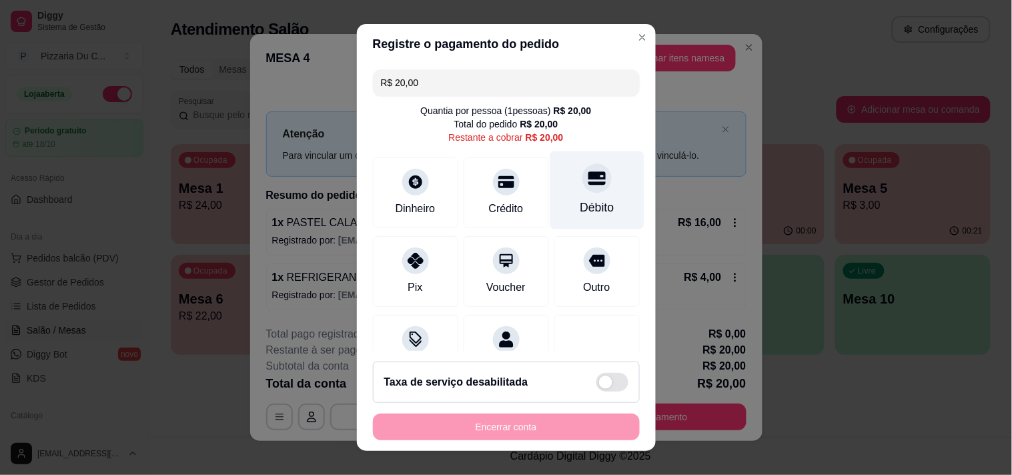
click at [567, 195] on div "Débito" at bounding box center [596, 190] width 94 height 78
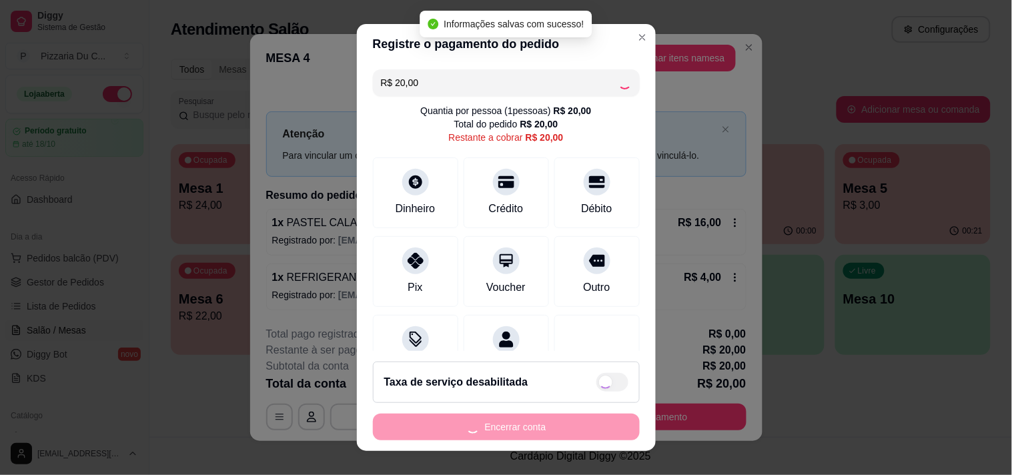
type input "R$ 0,00"
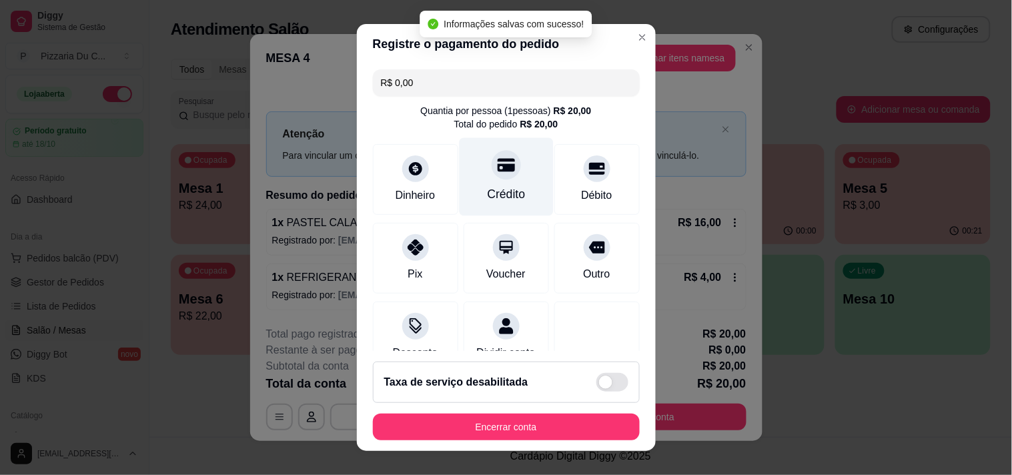
click at [494, 197] on div "Crédito" at bounding box center [506, 193] width 38 height 17
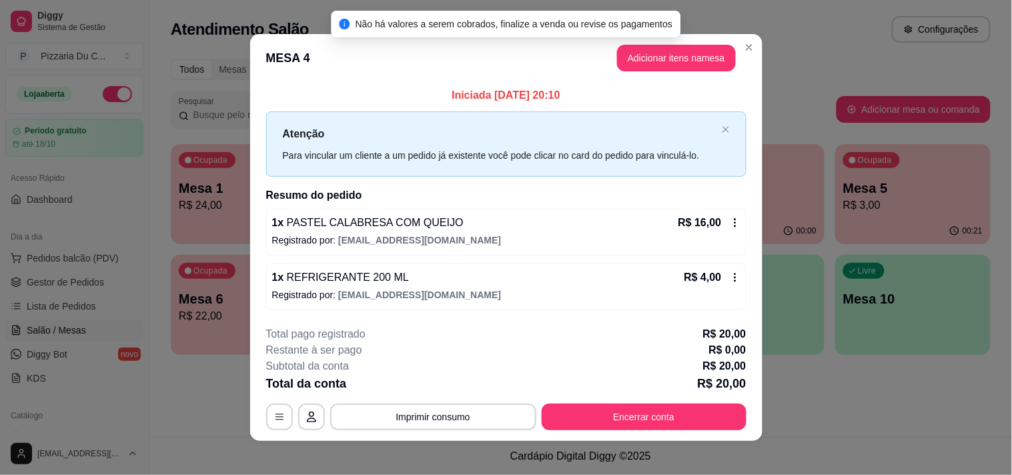
click at [602, 407] on button "Encerrar conta" at bounding box center [643, 416] width 205 height 27
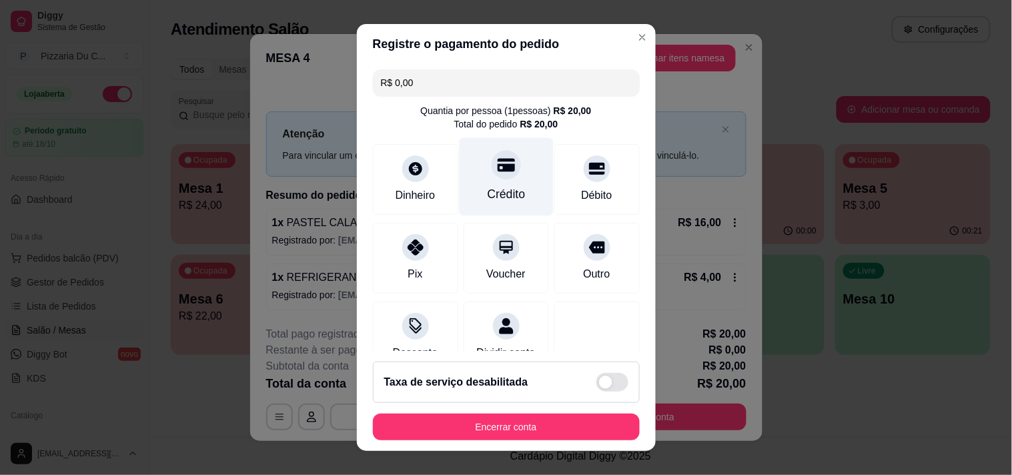
click at [501, 176] on div "Crédito" at bounding box center [506, 176] width 94 height 78
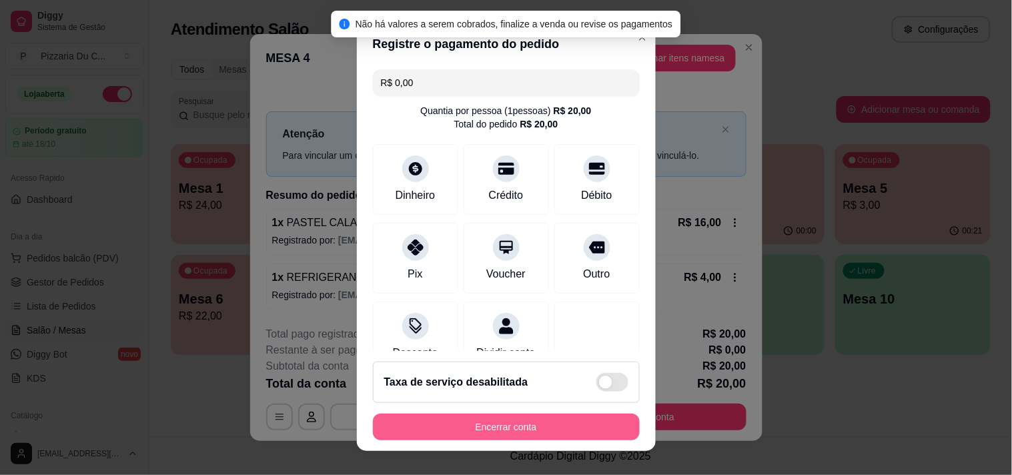
click at [520, 429] on button "Encerrar conta" at bounding box center [506, 426] width 267 height 27
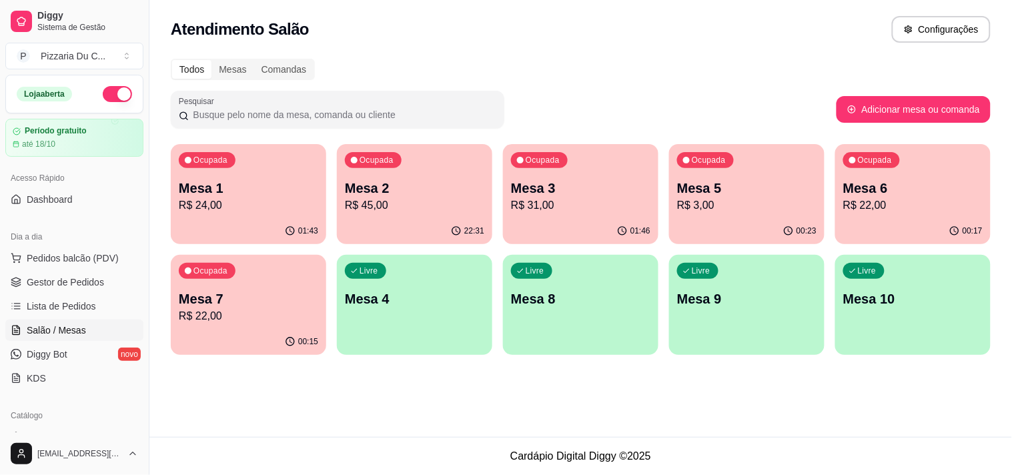
click at [585, 165] on div "Ocupada Mesa 3 R$ 31,00" at bounding box center [580, 181] width 155 height 74
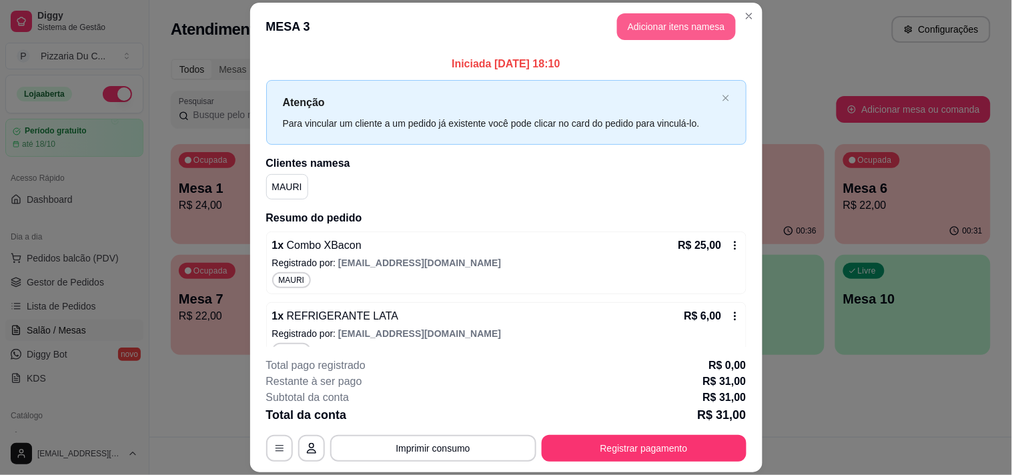
click at [685, 28] on button "Adicionar itens na mesa" at bounding box center [676, 26] width 119 height 27
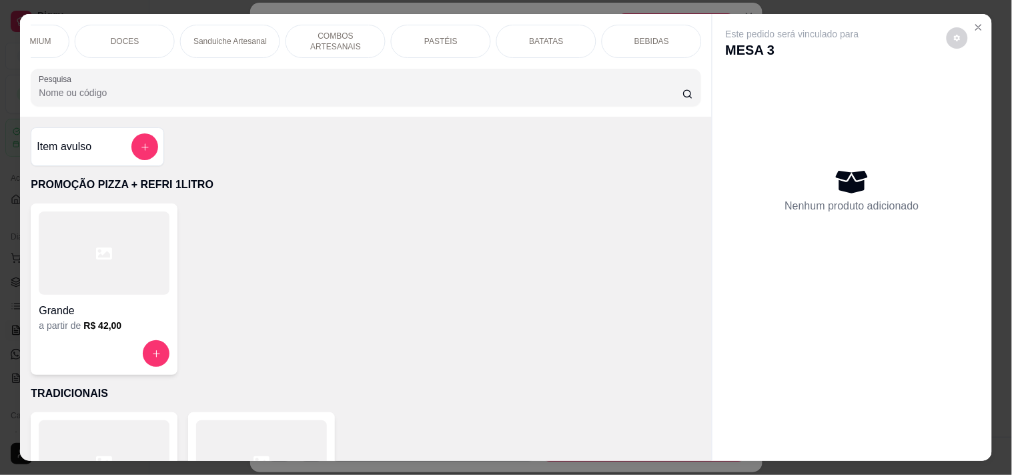
scroll to position [0, 0]
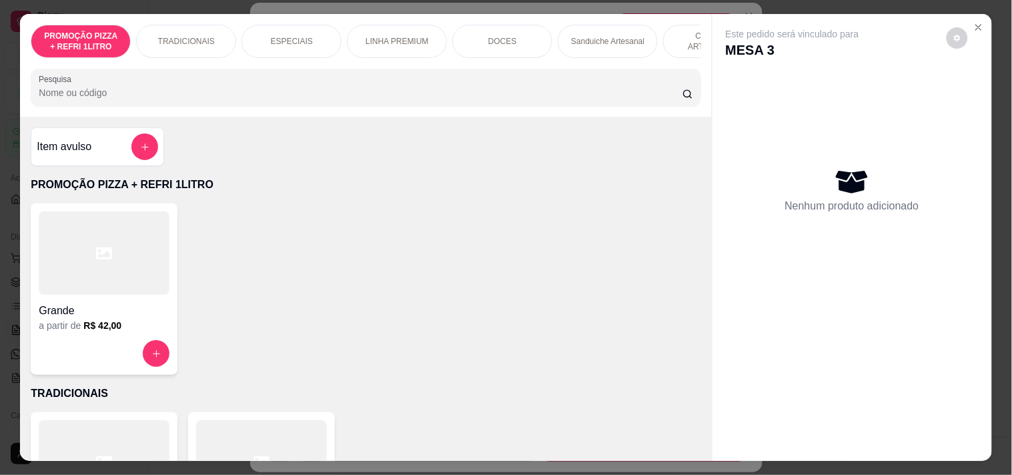
click at [415, 36] on p "LINHA PREMIUM" at bounding box center [396, 41] width 63 height 11
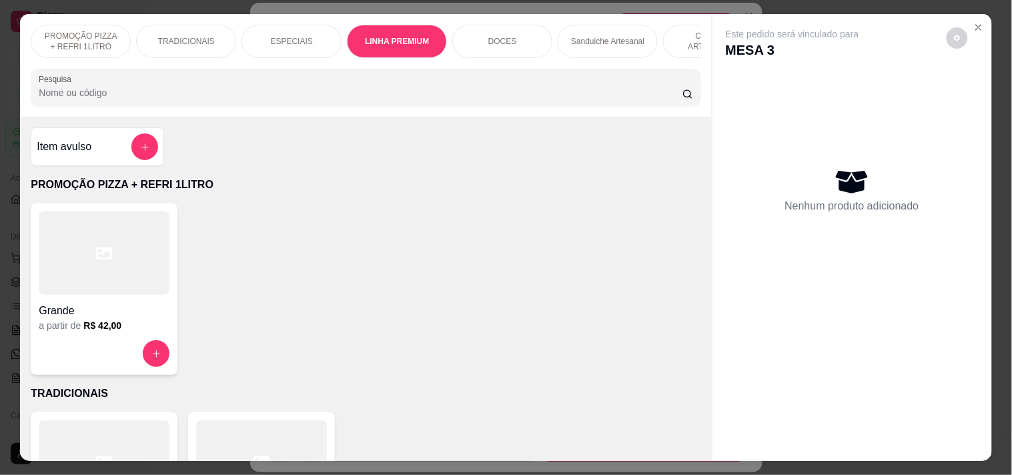
scroll to position [34, 0]
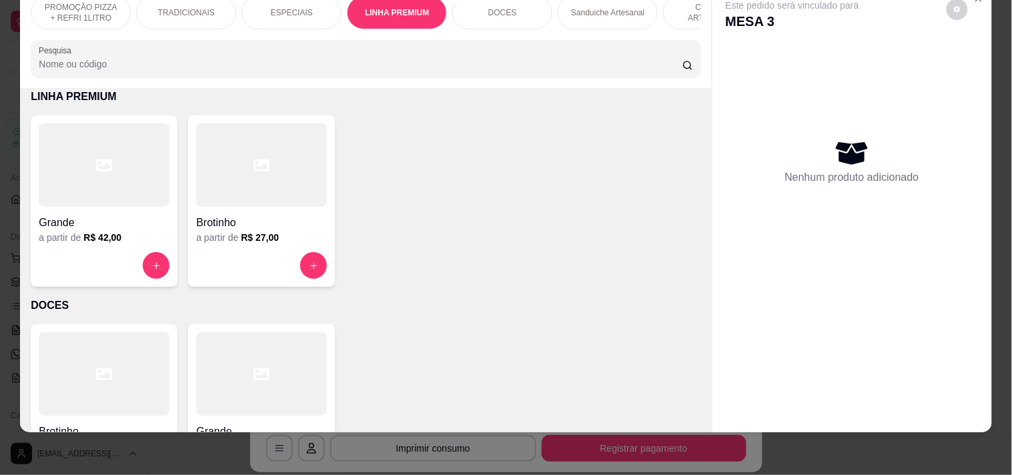
click at [128, 267] on div at bounding box center [104, 265] width 131 height 27
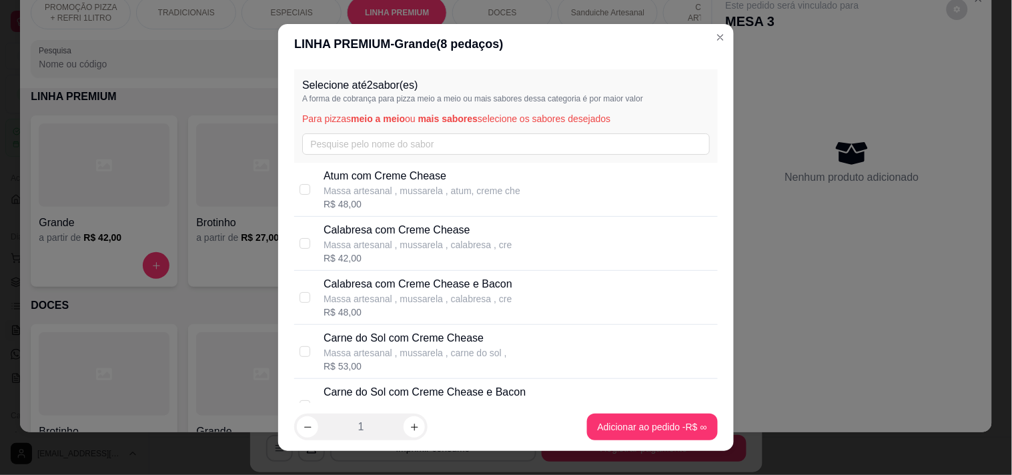
click at [427, 237] on p "Calabresa com Creme Chease" at bounding box center [417, 230] width 188 height 16
checkbox input "true"
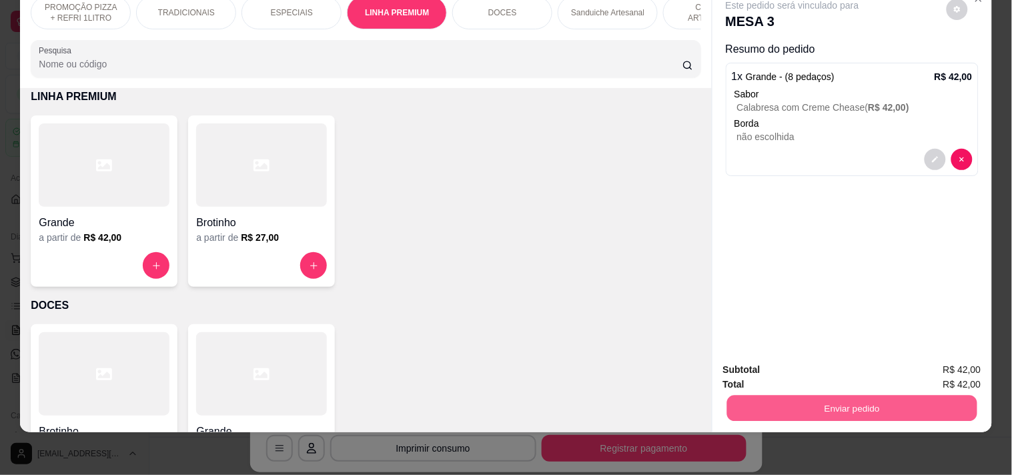
click at [806, 409] on button "Enviar pedido" at bounding box center [851, 408] width 250 height 26
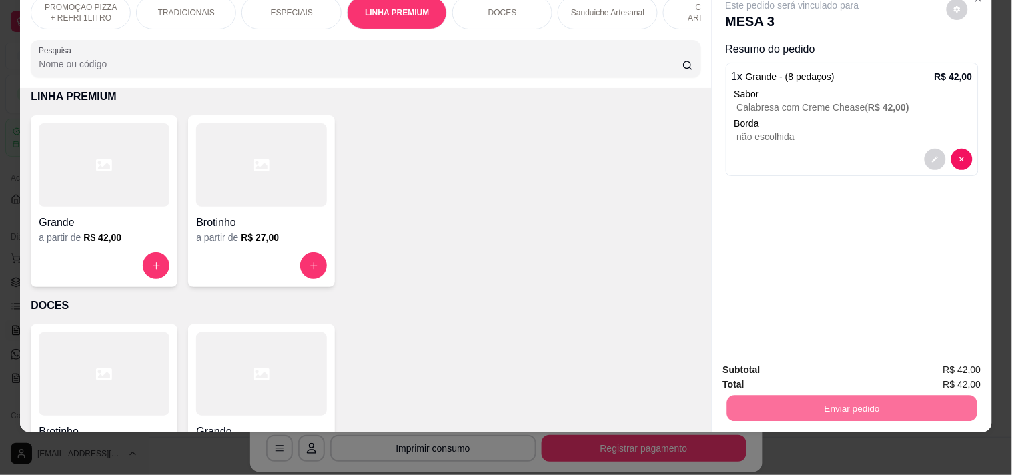
click at [935, 353] on button "Enviar pedido" at bounding box center [945, 363] width 75 height 25
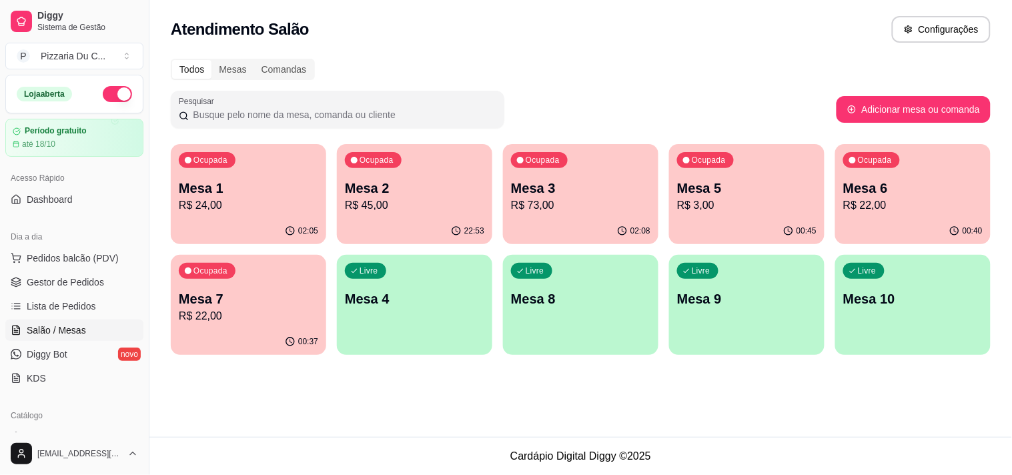
click at [770, 222] on div "00:45" at bounding box center [746, 231] width 155 height 26
click at [576, 228] on div "02:08" at bounding box center [580, 231] width 155 height 26
click at [477, 184] on p "Mesa 2" at bounding box center [414, 188] width 135 height 18
click at [243, 210] on p "R$ 24,00" at bounding box center [248, 204] width 135 height 15
click at [424, 309] on div "Livre Mesa 4" at bounding box center [414, 297] width 155 height 84
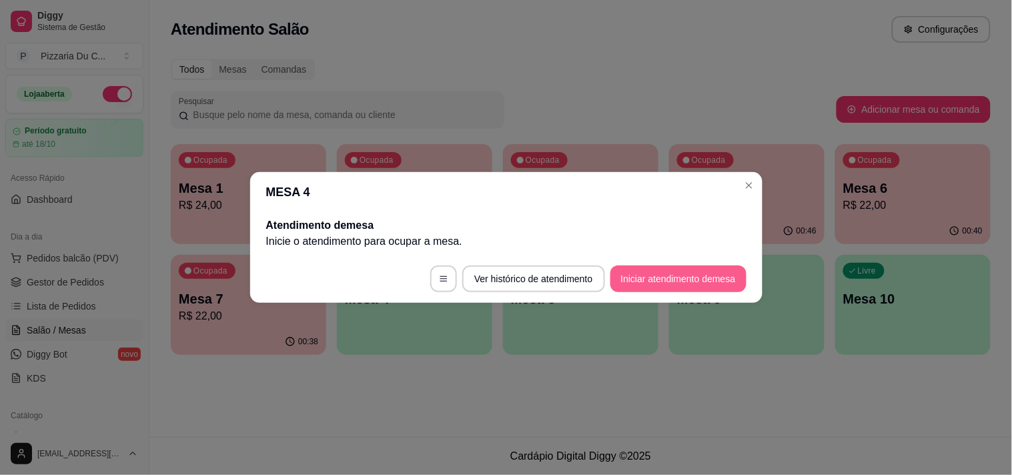
click at [621, 285] on button "Iniciar atendimento de mesa" at bounding box center [678, 278] width 136 height 27
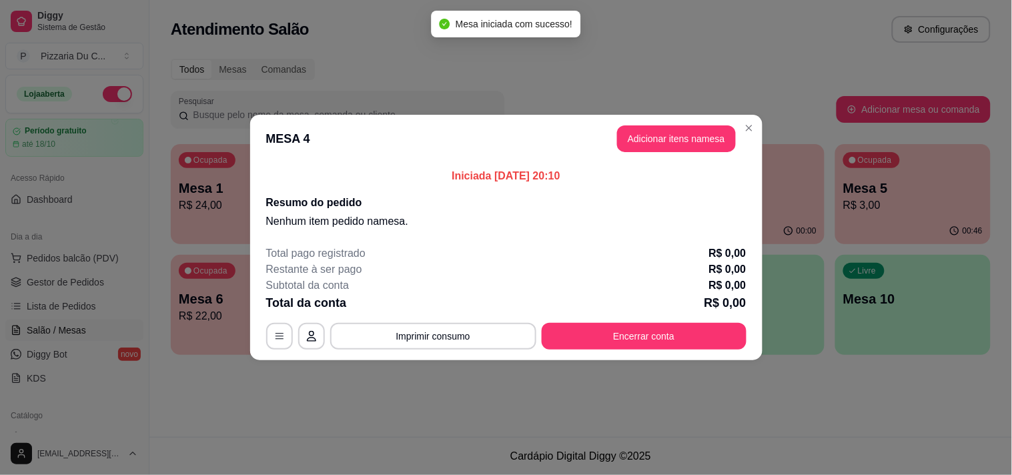
click at [674, 149] on button "Adicionar itens na mesa" at bounding box center [676, 138] width 119 height 27
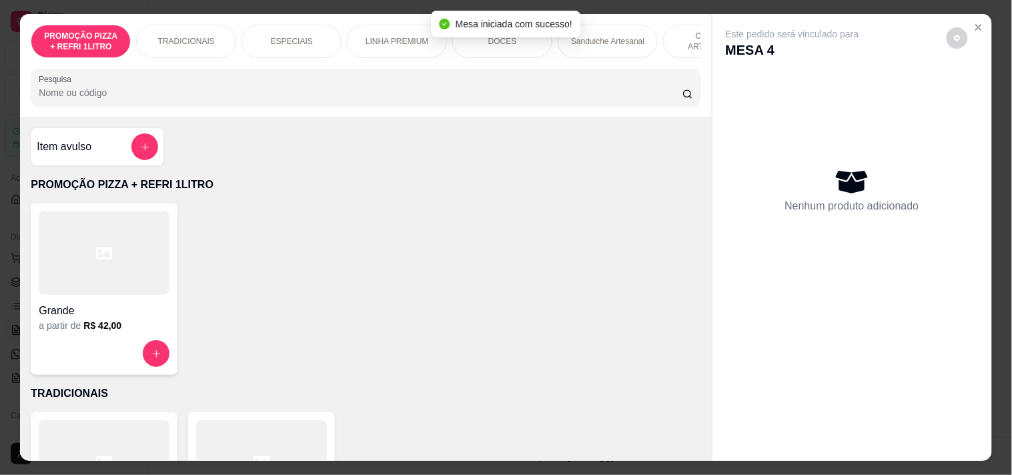
scroll to position [0, 377]
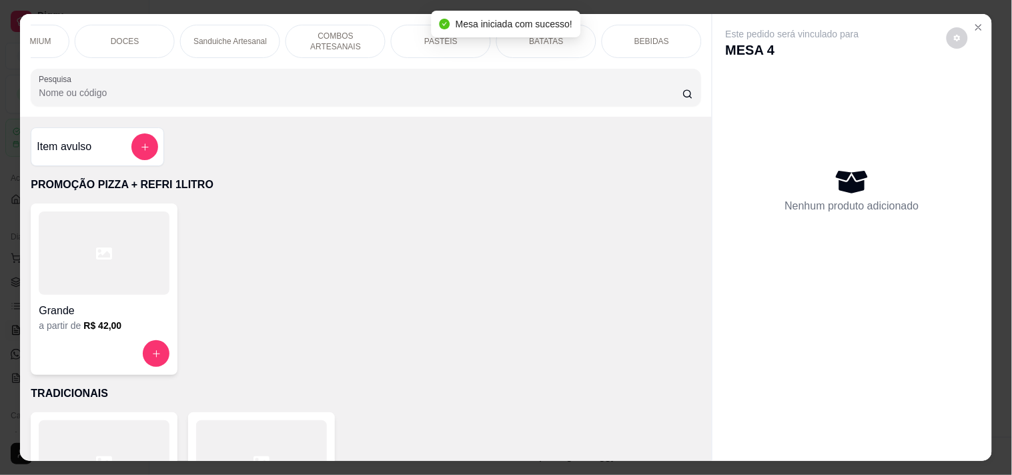
click at [245, 27] on div "Sanduiche Artesanal" at bounding box center [230, 41] width 100 height 33
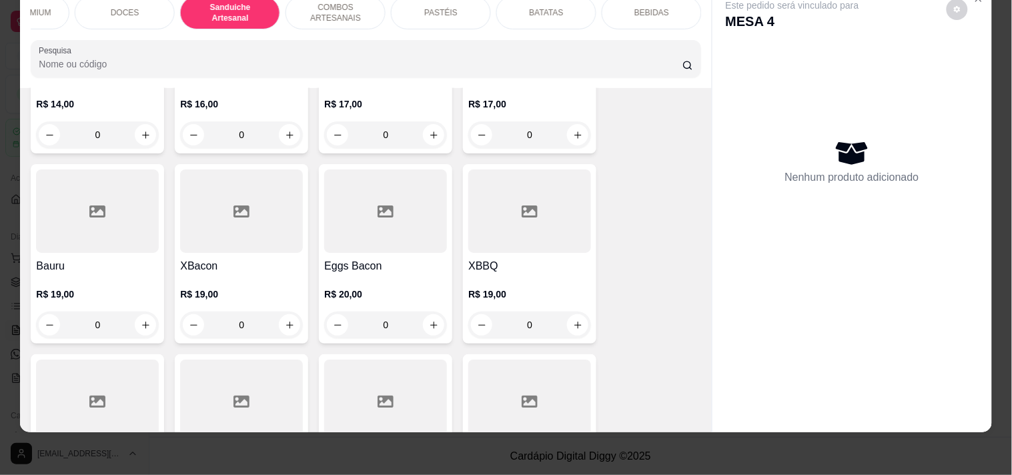
scroll to position [1252, 0]
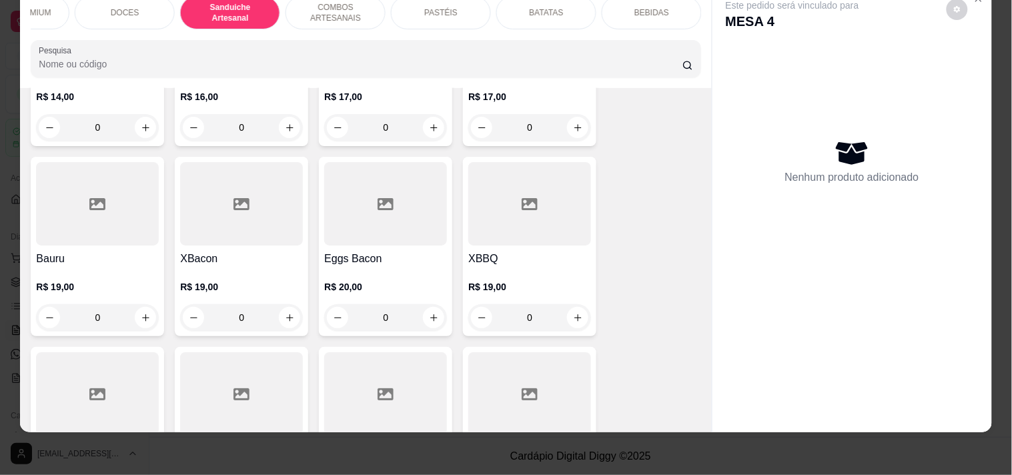
click at [255, 315] on div "0" at bounding box center [241, 317] width 123 height 27
click at [362, 9] on p "COMBOS ARTESANAIS" at bounding box center [335, 12] width 77 height 21
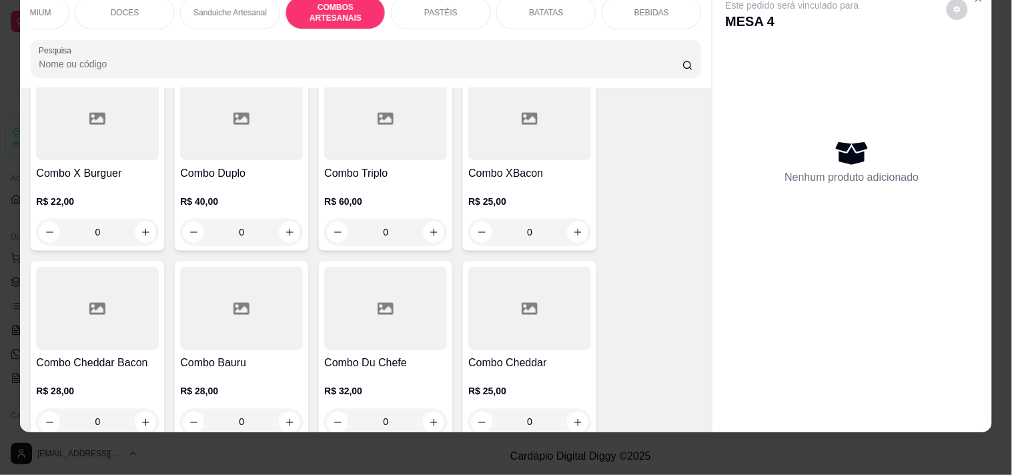
scroll to position [1774, 0]
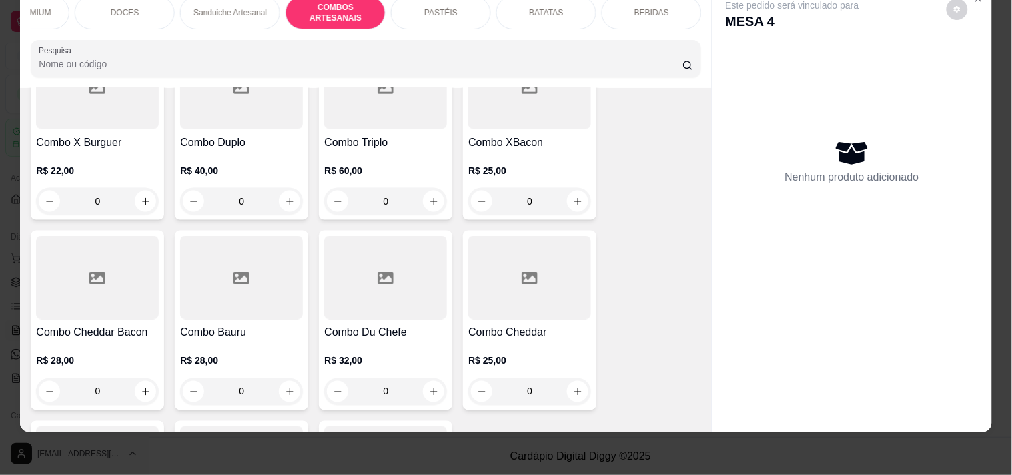
click at [570, 192] on div "0" at bounding box center [529, 201] width 123 height 27
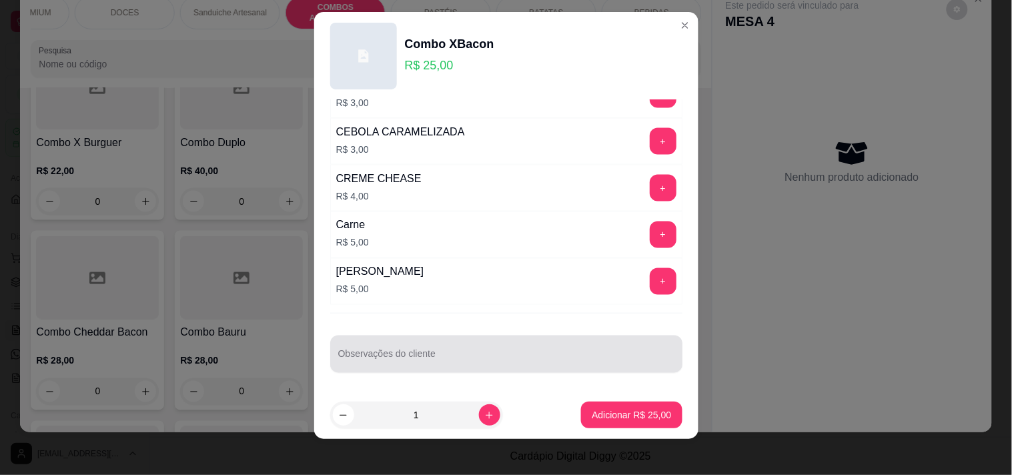
scroll to position [19, 0]
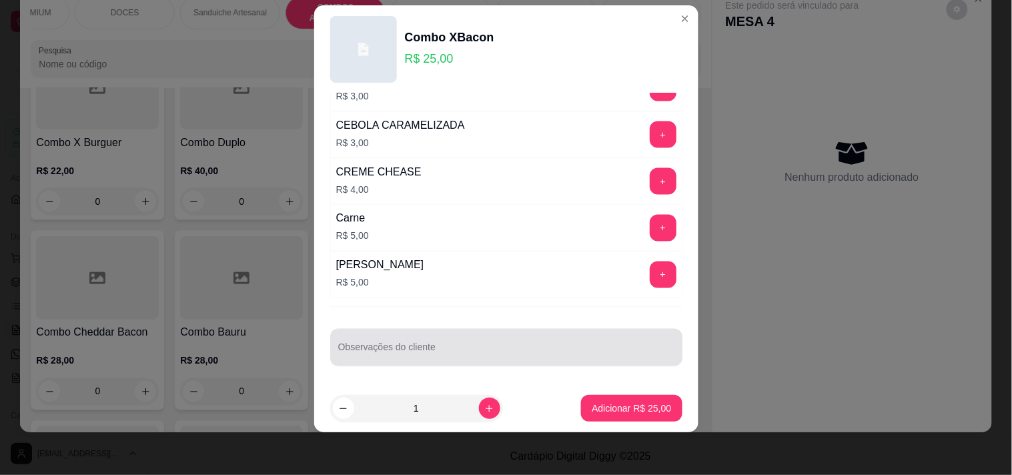
click at [413, 357] on div at bounding box center [506, 347] width 336 height 27
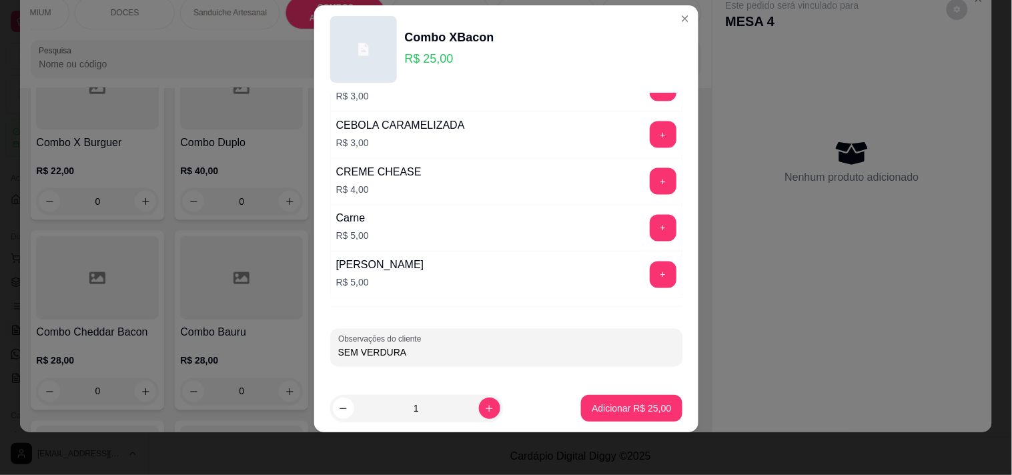
type input "SEM VERDURA"
click at [625, 403] on p "Adicionar R$ 25,00" at bounding box center [631, 408] width 77 height 13
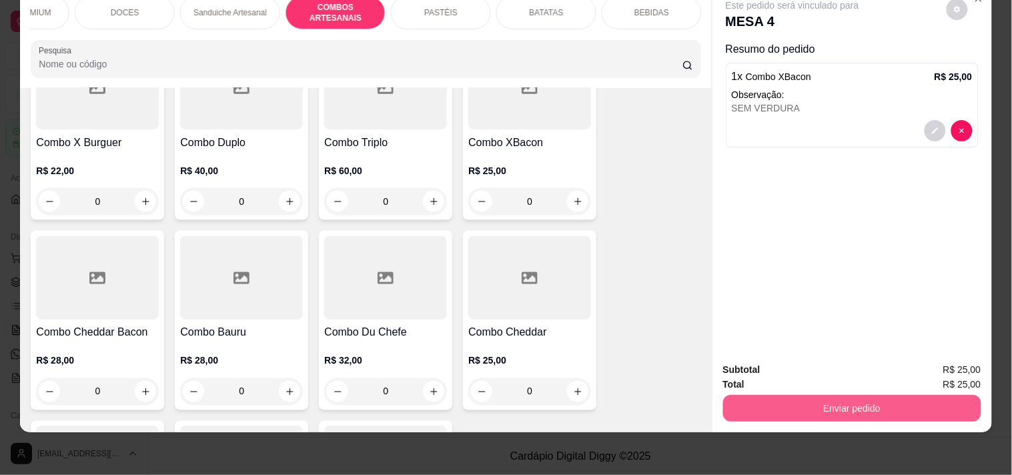
click at [810, 395] on button "Enviar pedido" at bounding box center [852, 408] width 258 height 27
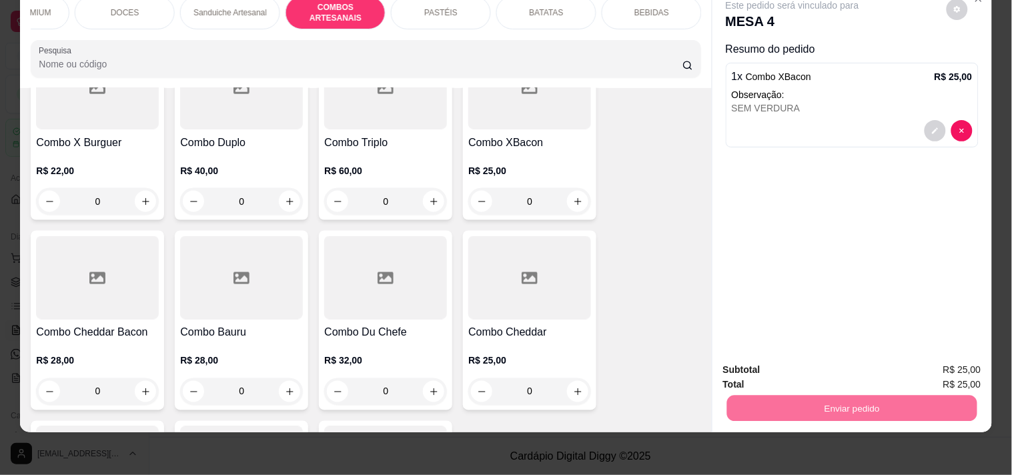
click at [896, 359] on button "Registrar cliente" at bounding box center [857, 363] width 88 height 25
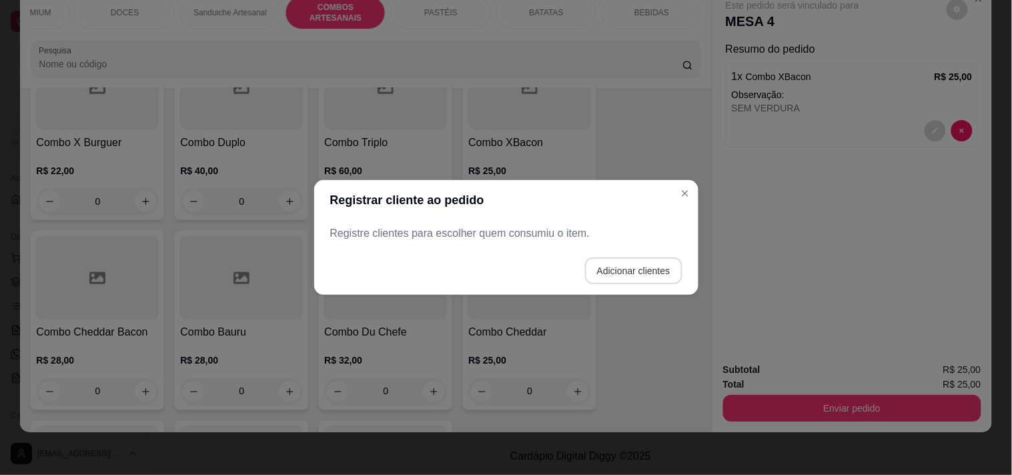
click at [634, 270] on button "Adicionar clientes" at bounding box center [633, 270] width 97 height 27
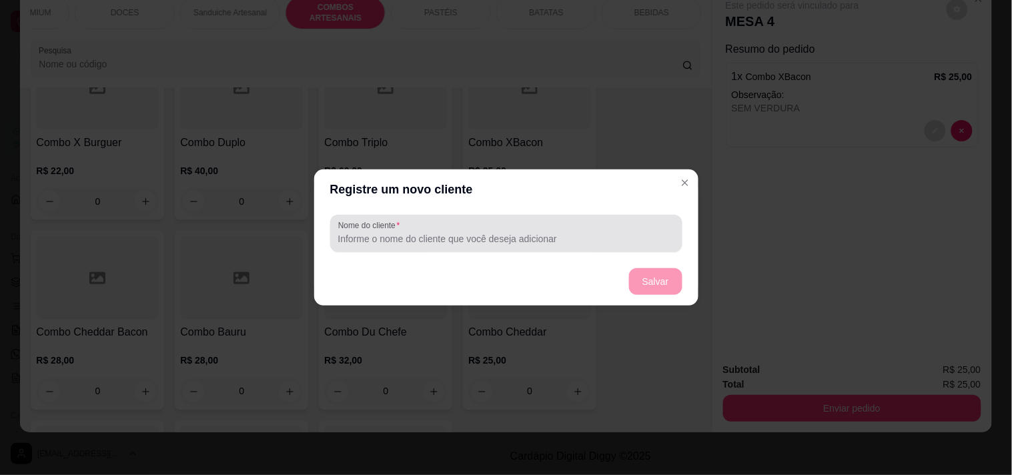
click at [564, 223] on div at bounding box center [506, 233] width 336 height 27
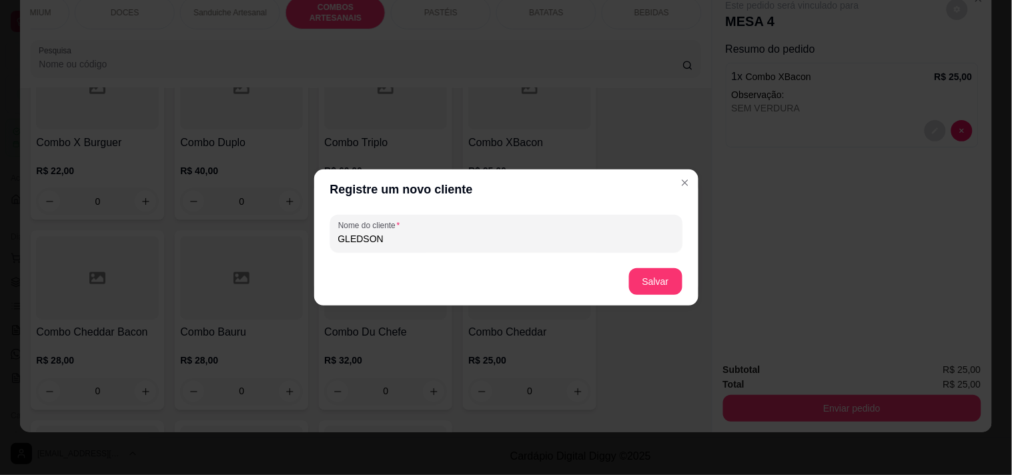
type input "GLEDSON"
click at [631, 280] on button "Salvar" at bounding box center [656, 282] width 52 height 26
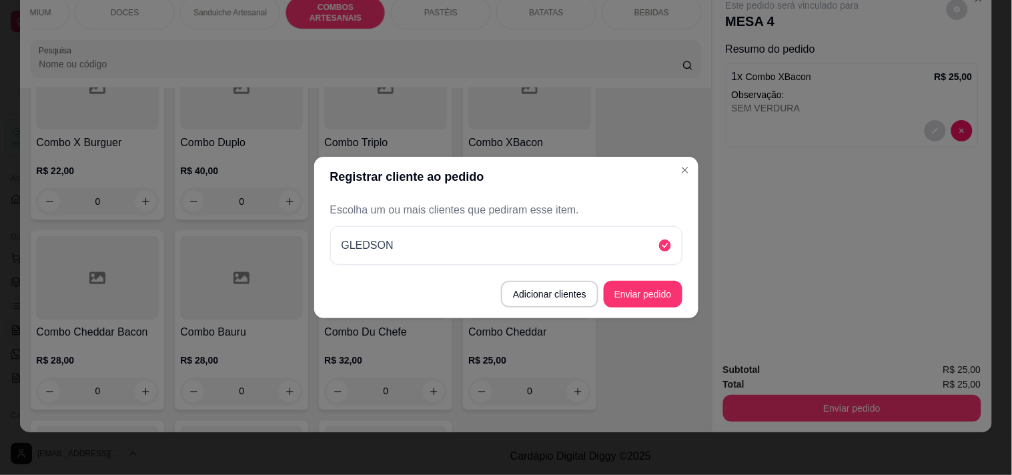
click at [668, 299] on button "Enviar pedido" at bounding box center [642, 294] width 79 height 27
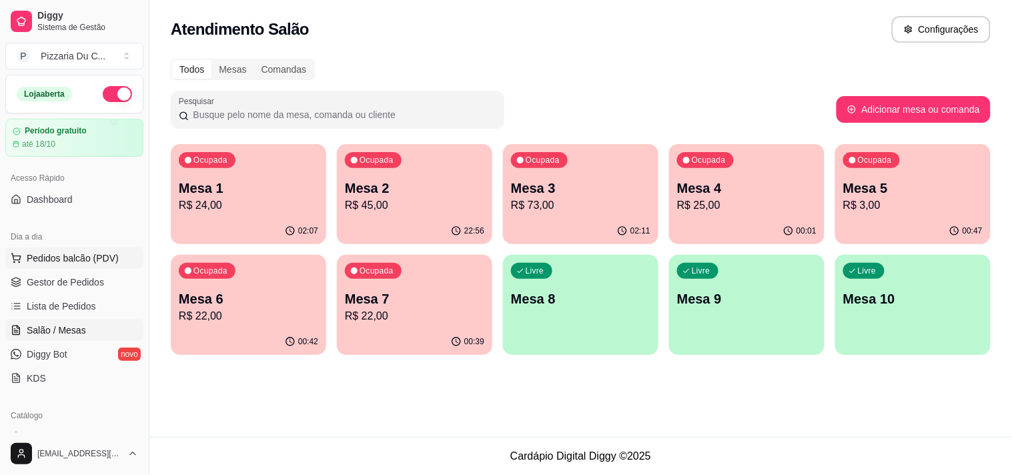
click at [90, 258] on span "Pedidos balcão (PDV)" at bounding box center [73, 257] width 92 height 13
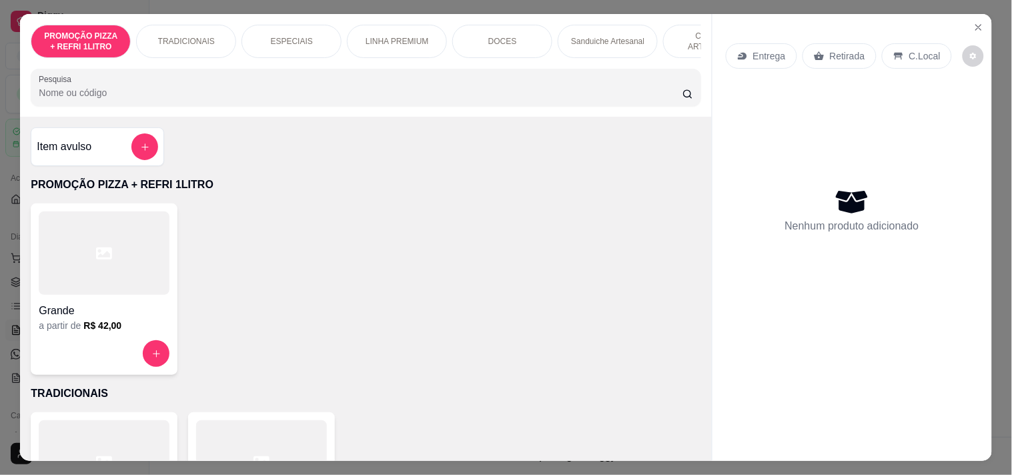
click at [117, 263] on div at bounding box center [104, 252] width 131 height 83
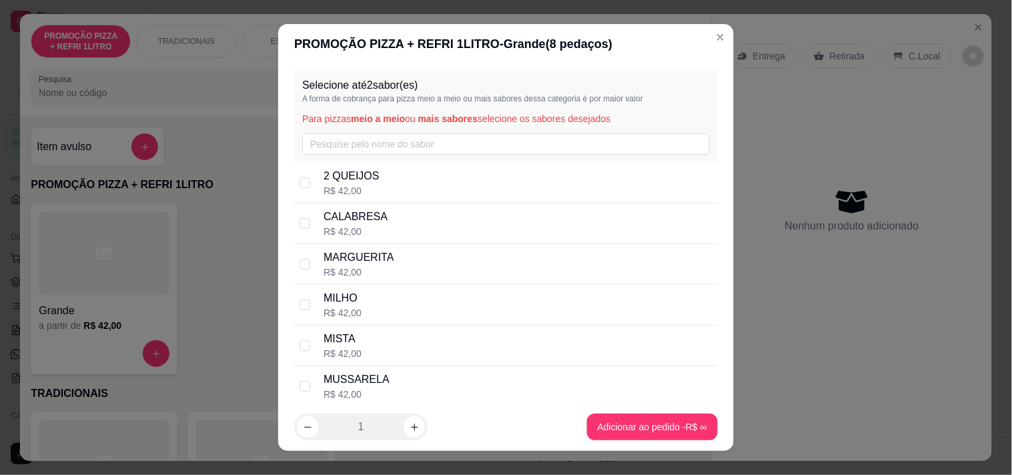
click at [373, 232] on div "R$ 42,00" at bounding box center [355, 231] width 64 height 13
checkbox input "true"
click at [371, 380] on p "MUSSARELA" at bounding box center [356, 379] width 66 height 16
checkbox input "true"
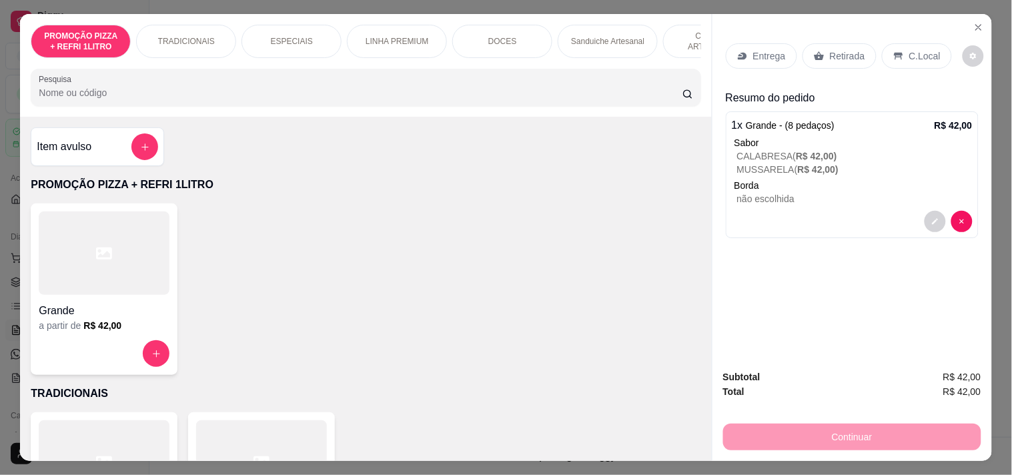
click at [766, 58] on div "Entrega" at bounding box center [761, 55] width 71 height 25
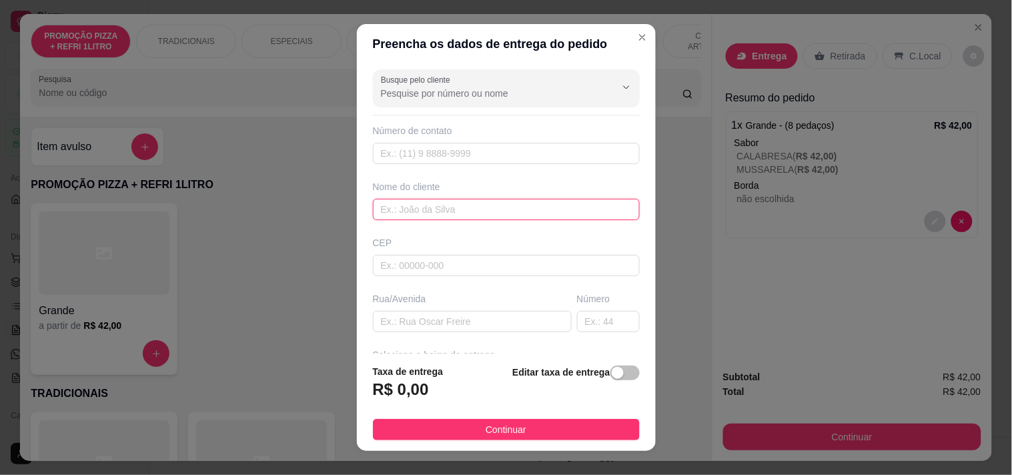
click at [410, 213] on input "text" at bounding box center [506, 209] width 267 height 21
type input "[PERSON_NAME]"
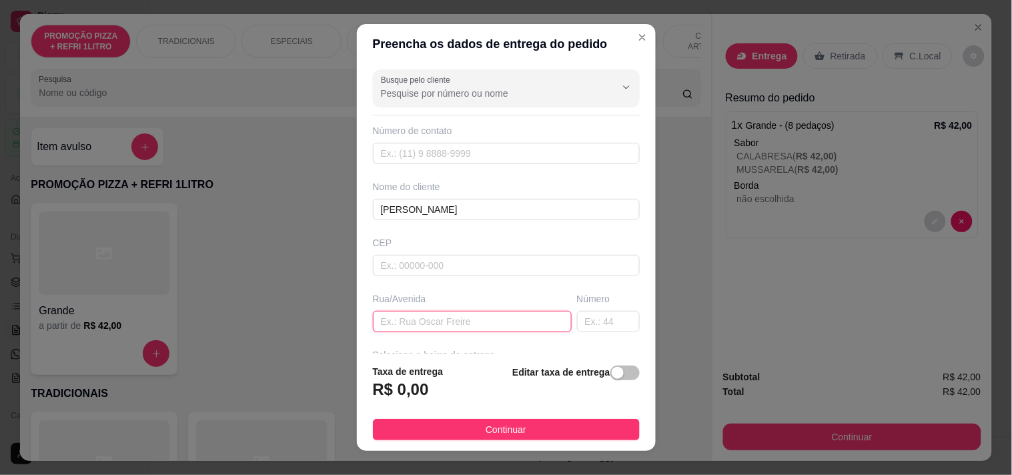
click at [424, 311] on input "text" at bounding box center [472, 321] width 199 height 21
paste input "[STREET_ADDRESS][DATE] proximo a [GEOGRAPHIC_DATA]"
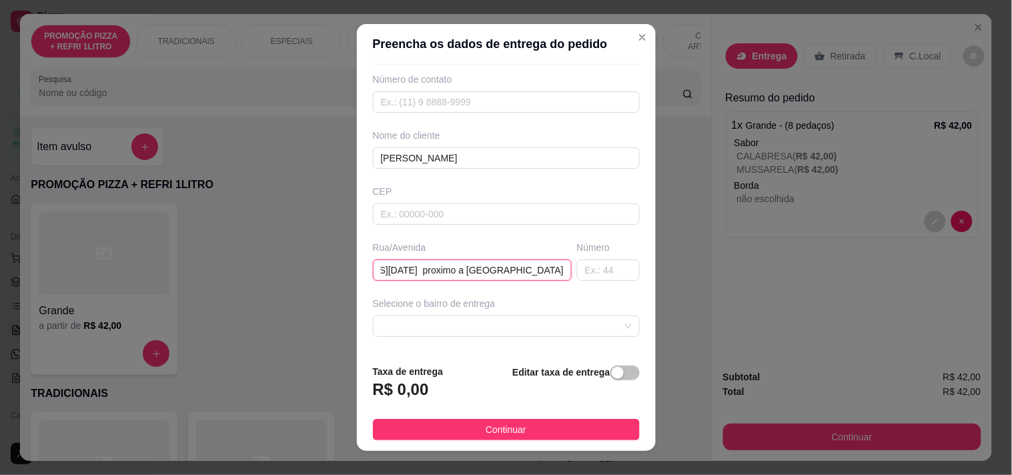
scroll to position [74, 0]
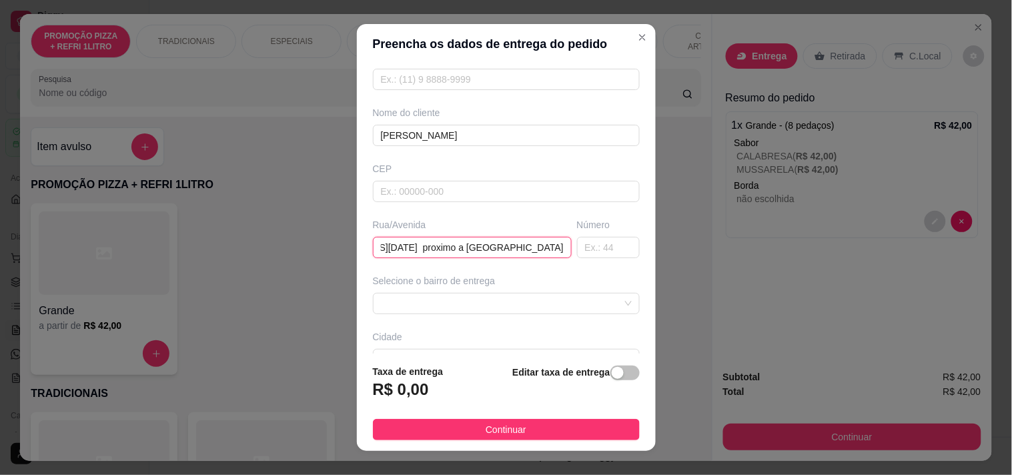
type input "[STREET_ADDRESS][DATE] proximo a [GEOGRAPHIC_DATA]"
click at [624, 378] on footer "Taxa de entrega R$ 0,00 Editar taxa de entrega Continuar" at bounding box center [506, 401] width 299 height 97
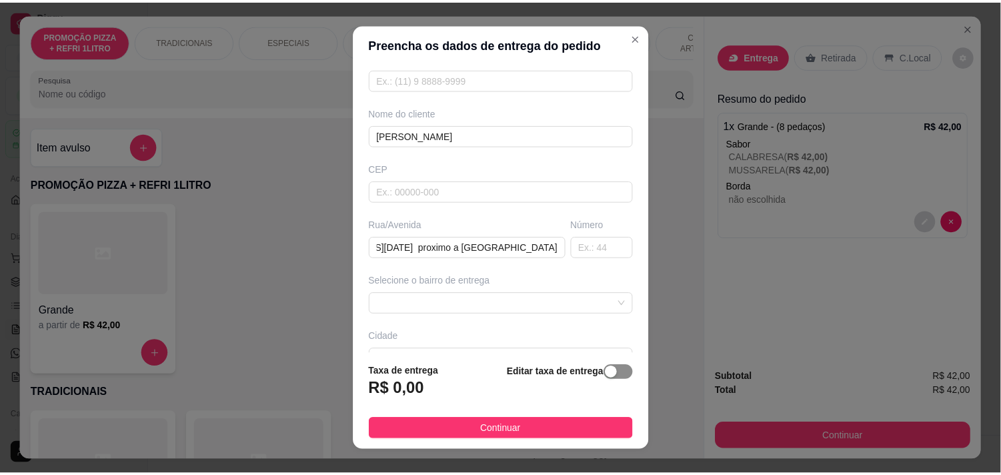
scroll to position [0, 0]
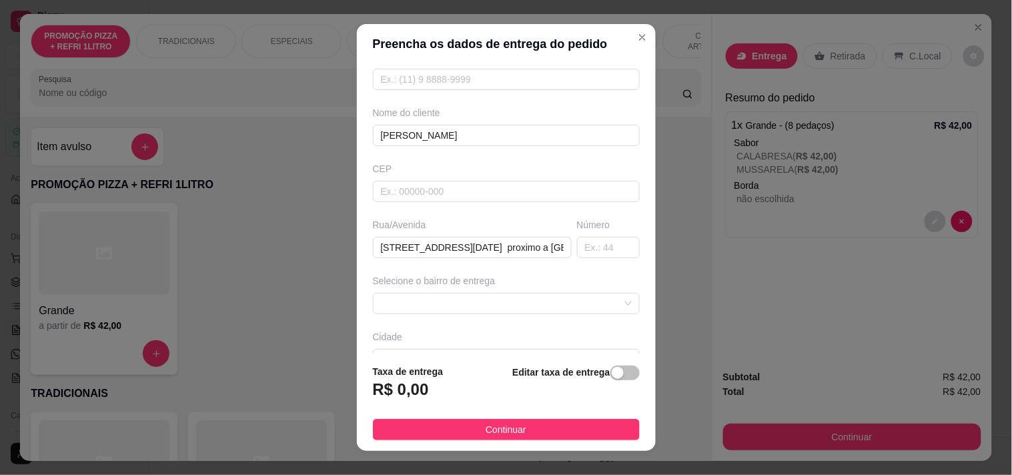
drag, startPoint x: 615, startPoint y: 377, endPoint x: 545, endPoint y: 377, distance: 69.4
click at [614, 377] on span "button" at bounding box center [624, 372] width 29 height 15
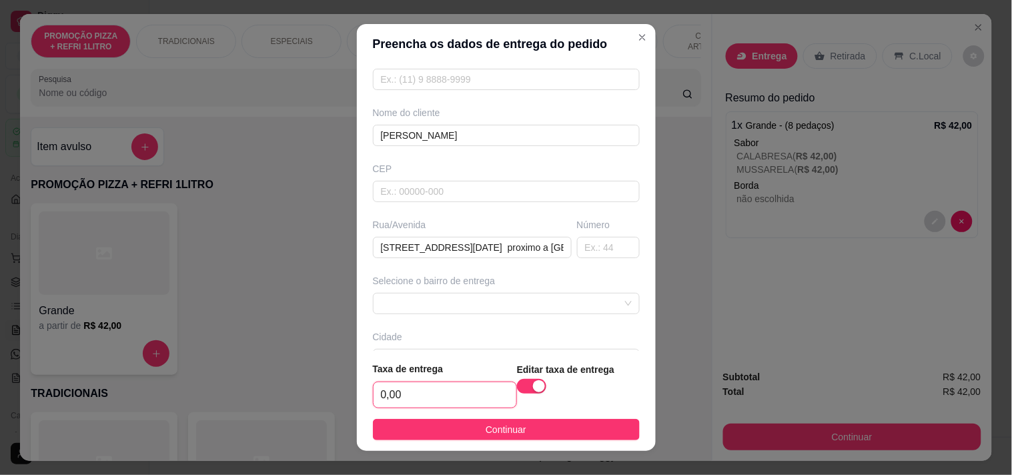
click at [461, 389] on input "0,00" at bounding box center [444, 394] width 143 height 25
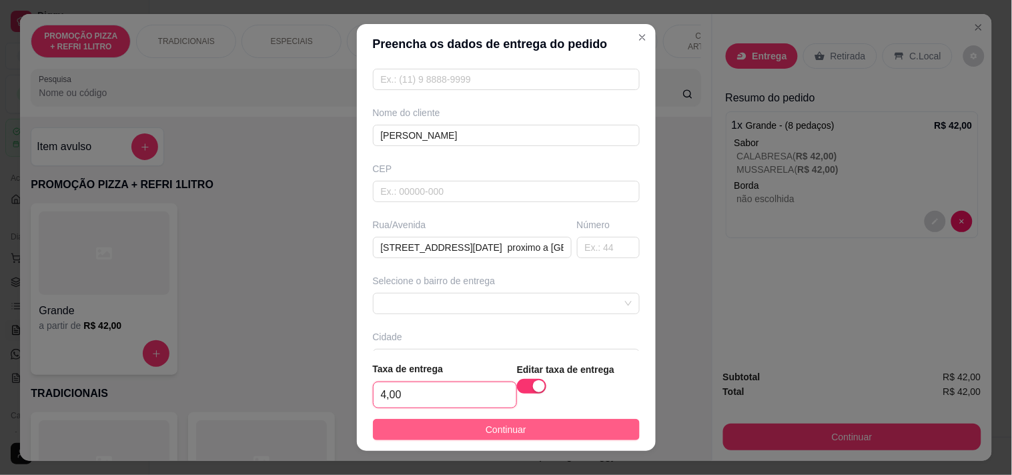
type input "4,00"
click at [485, 440] on button "Continuar" at bounding box center [506, 429] width 267 height 21
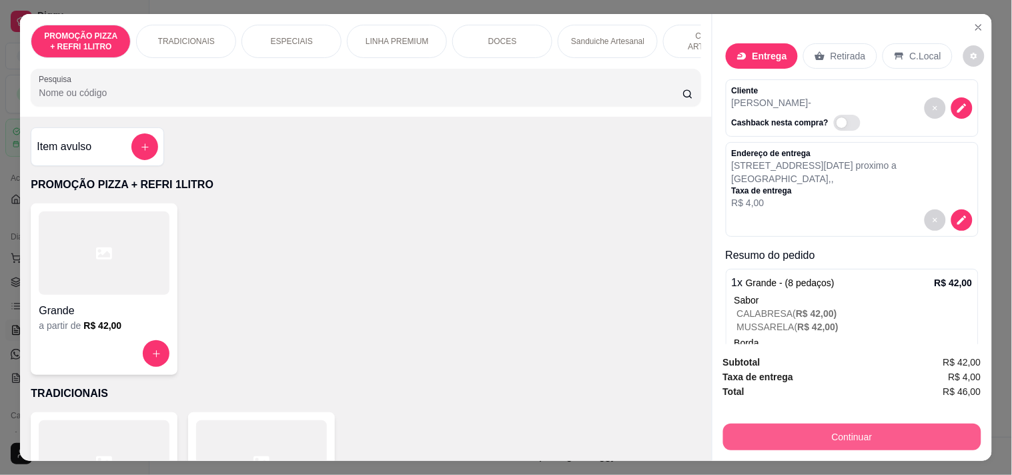
click at [774, 427] on button "Continuar" at bounding box center [852, 436] width 258 height 27
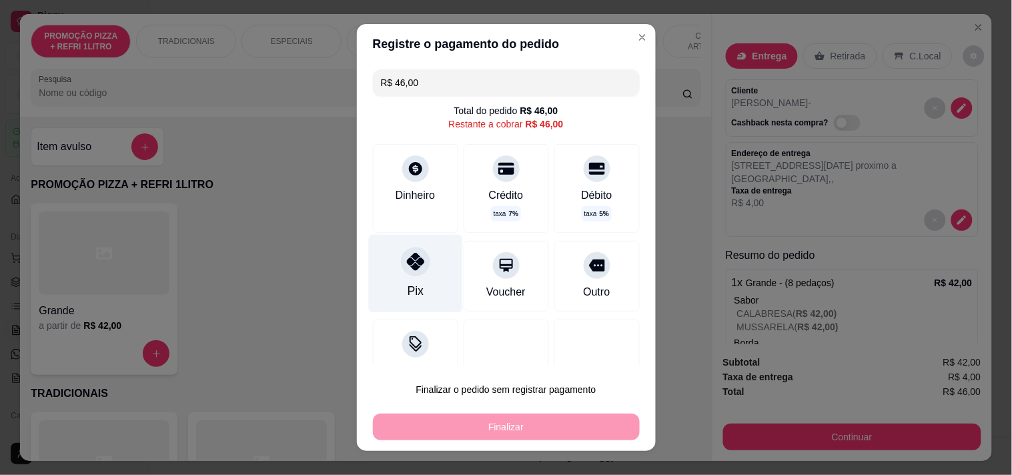
click at [421, 264] on div "Pix" at bounding box center [415, 273] width 94 height 78
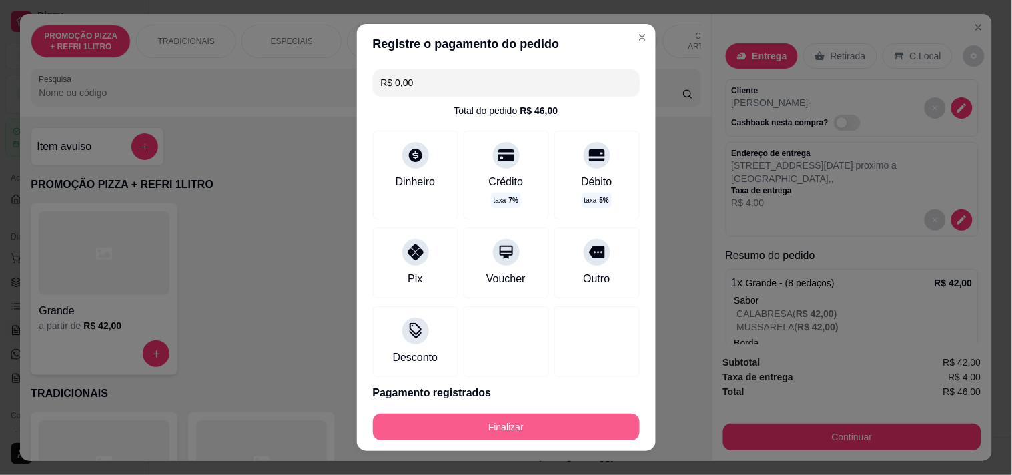
click at [468, 434] on button "Finalizar" at bounding box center [506, 426] width 267 height 27
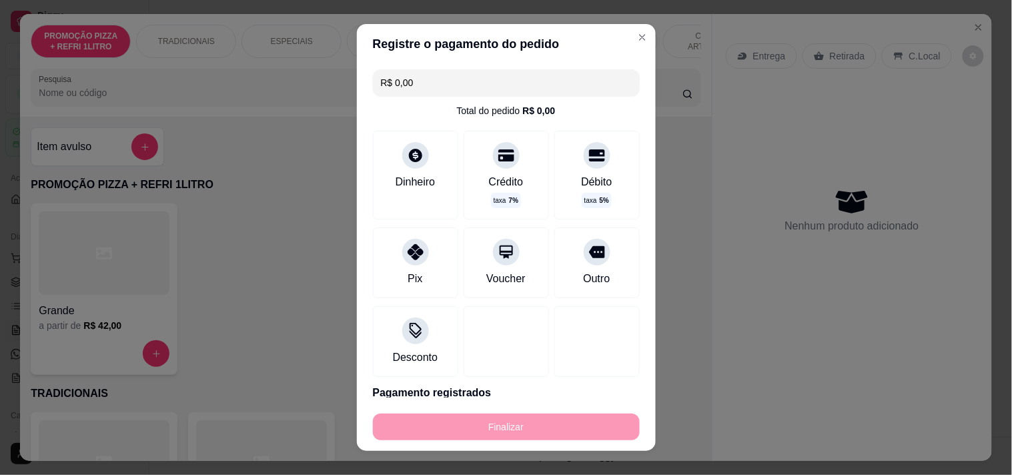
type input "-R$ 46,00"
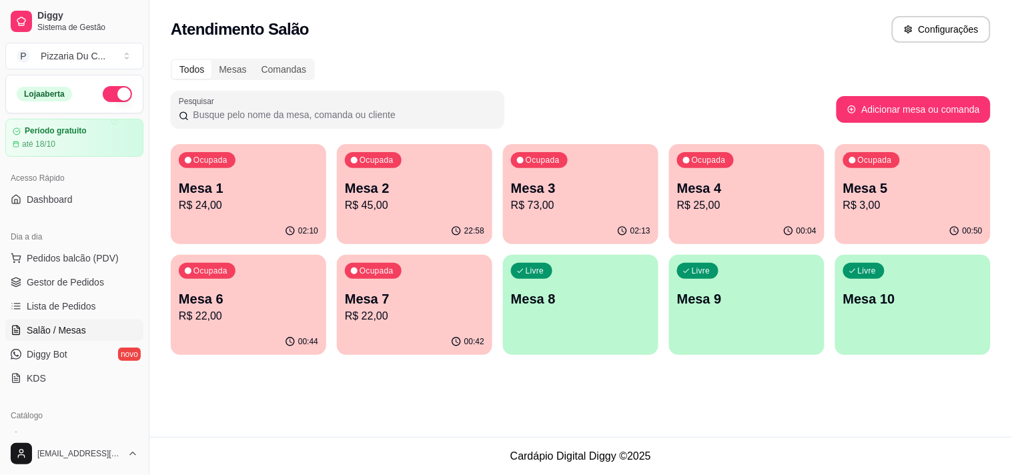
click at [434, 201] on p "R$ 45,00" at bounding box center [414, 205] width 139 height 16
click at [624, 210] on p "R$ 73,00" at bounding box center [580, 205] width 139 height 16
click at [83, 305] on span "Lista de Pedidos" at bounding box center [61, 305] width 69 height 13
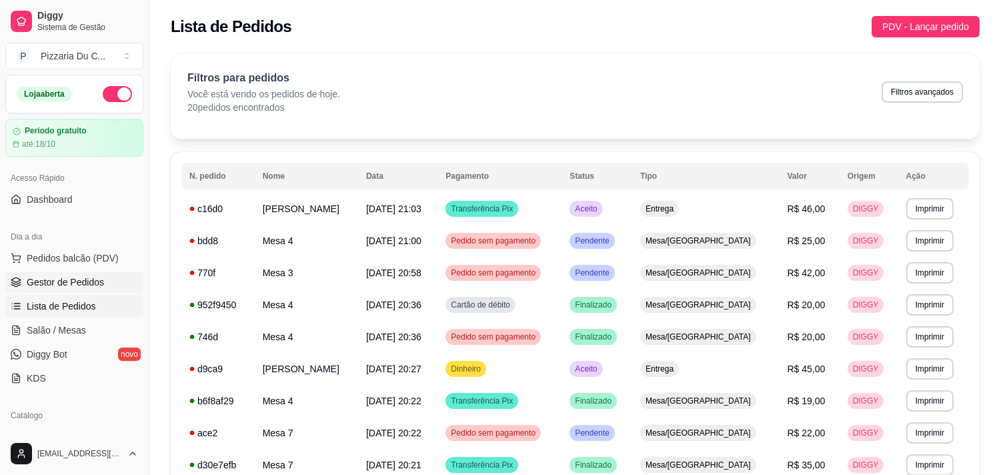
click at [85, 283] on span "Gestor de Pedidos" at bounding box center [65, 281] width 77 height 13
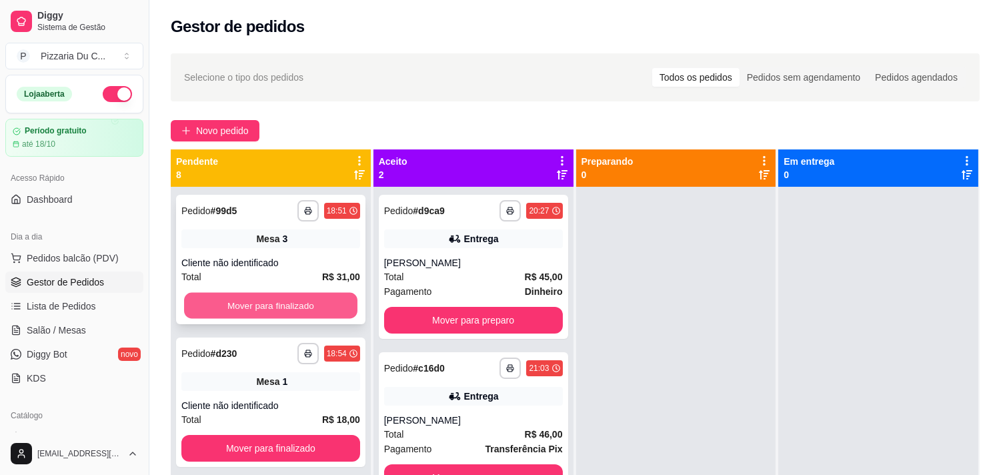
click at [311, 294] on button "Mover para finalizado" at bounding box center [270, 306] width 173 height 26
click at [311, 294] on button "Mover para finalizado" at bounding box center [270, 305] width 179 height 27
click at [311, 294] on button "Mover para finalizado" at bounding box center [270, 306] width 173 height 26
click at [311, 294] on button "Mover para finalizado" at bounding box center [270, 305] width 179 height 27
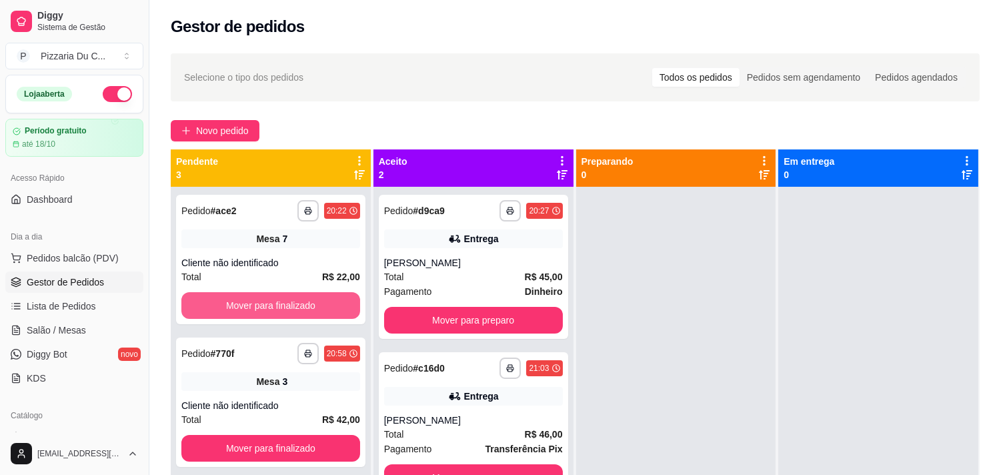
click at [311, 294] on button "Mover para finalizado" at bounding box center [270, 305] width 179 height 27
click at [311, 294] on button "Mover para finalizado" at bounding box center [270, 306] width 173 height 26
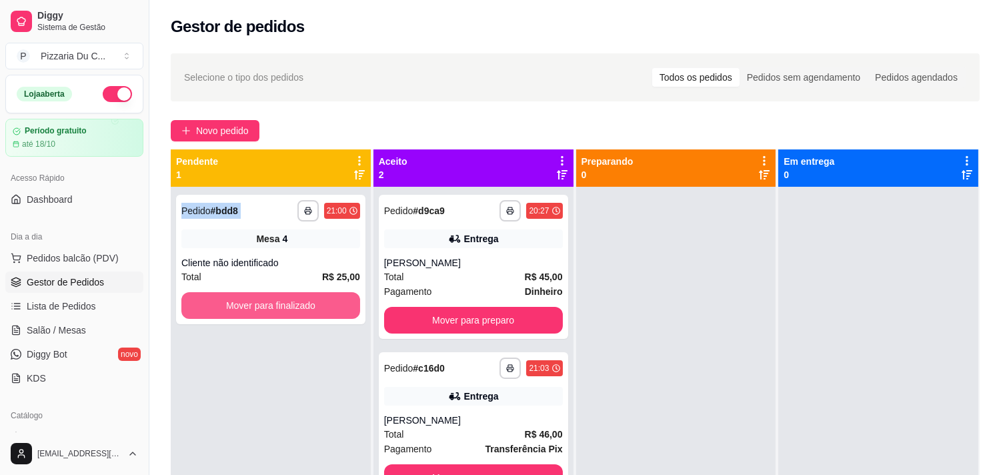
click at [311, 294] on button "Mover para finalizado" at bounding box center [270, 305] width 179 height 27
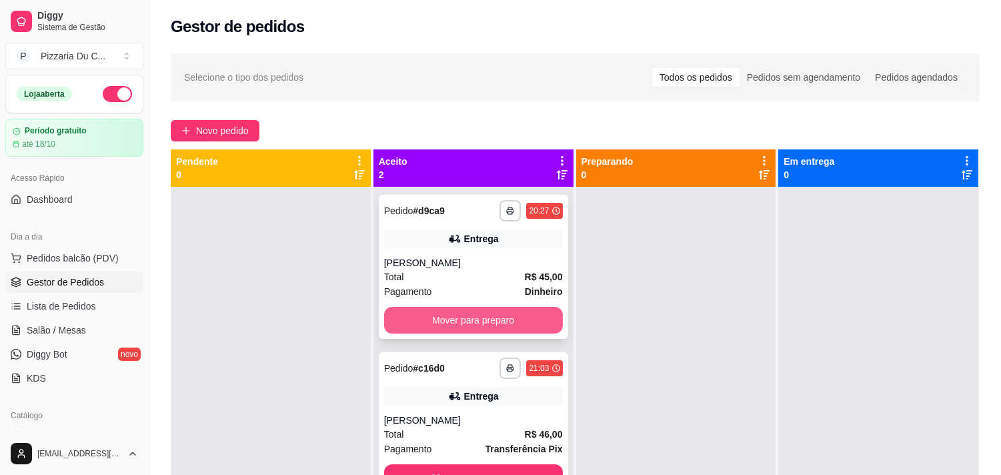
click at [457, 307] on button "Mover para preparo" at bounding box center [473, 320] width 179 height 27
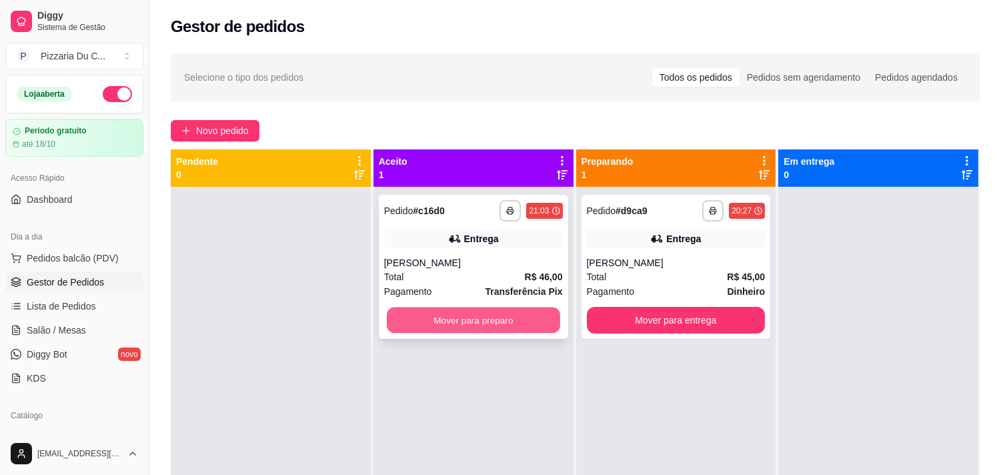
click at [509, 315] on button "Mover para preparo" at bounding box center [473, 320] width 173 height 26
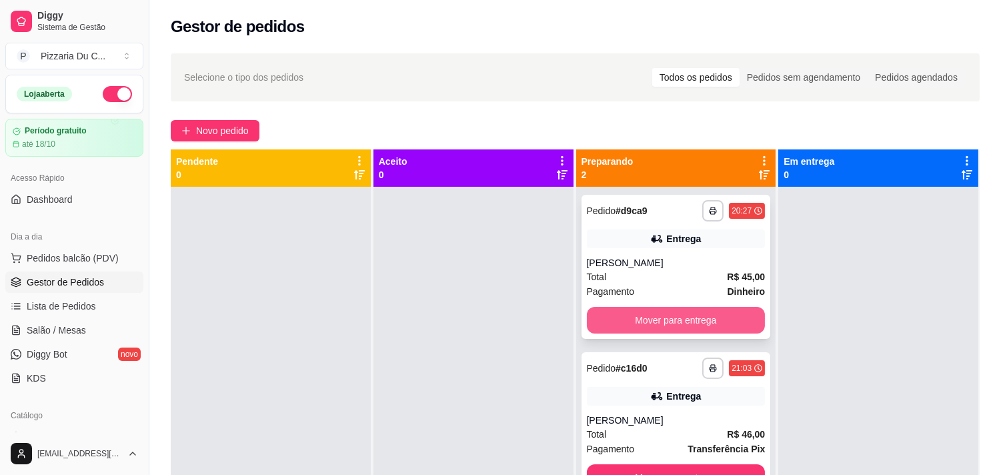
click at [639, 324] on button "Mover para entrega" at bounding box center [676, 320] width 179 height 27
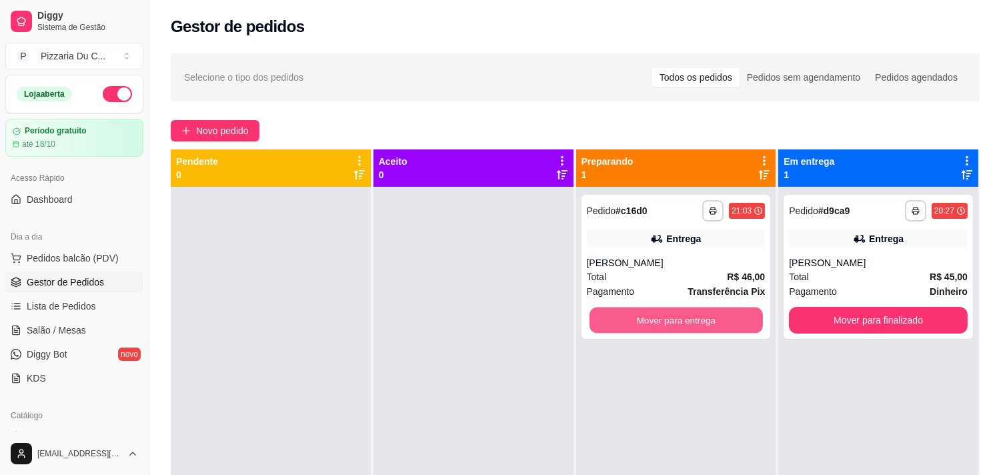
click at [639, 324] on button "Mover para entrega" at bounding box center [675, 320] width 173 height 26
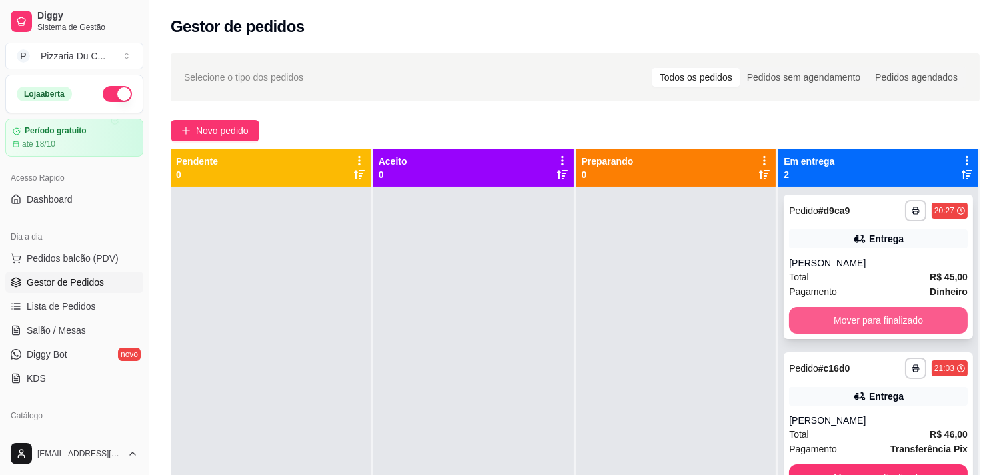
click at [801, 322] on button "Mover para finalizado" at bounding box center [878, 320] width 179 height 27
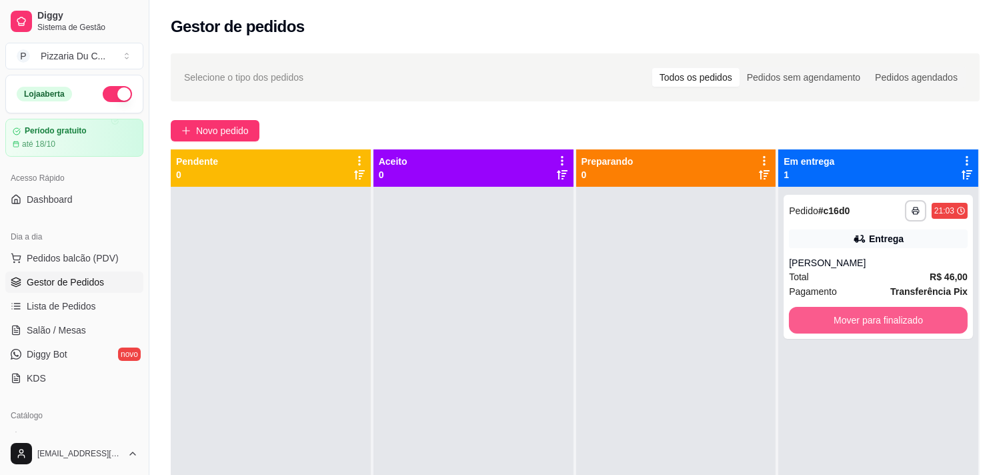
click at [801, 322] on button "Mover para finalizado" at bounding box center [878, 320] width 179 height 27
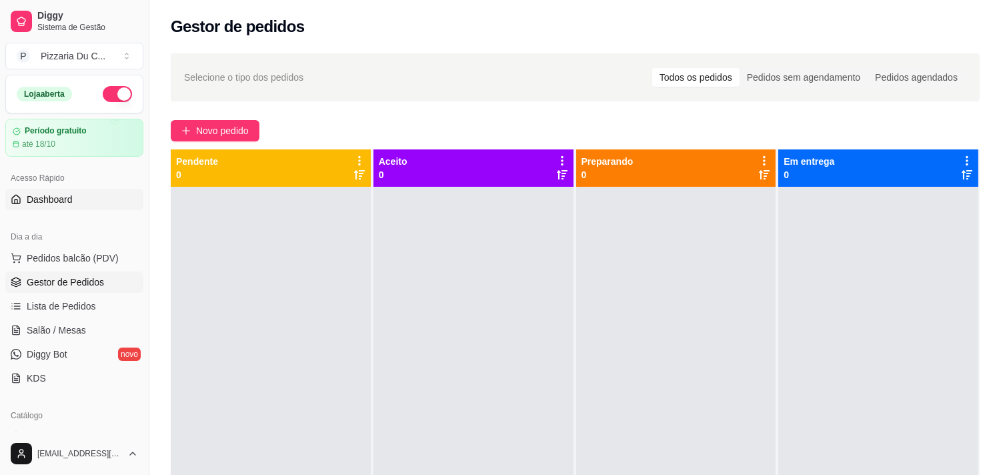
click at [42, 197] on span "Dashboard" at bounding box center [50, 199] width 46 height 13
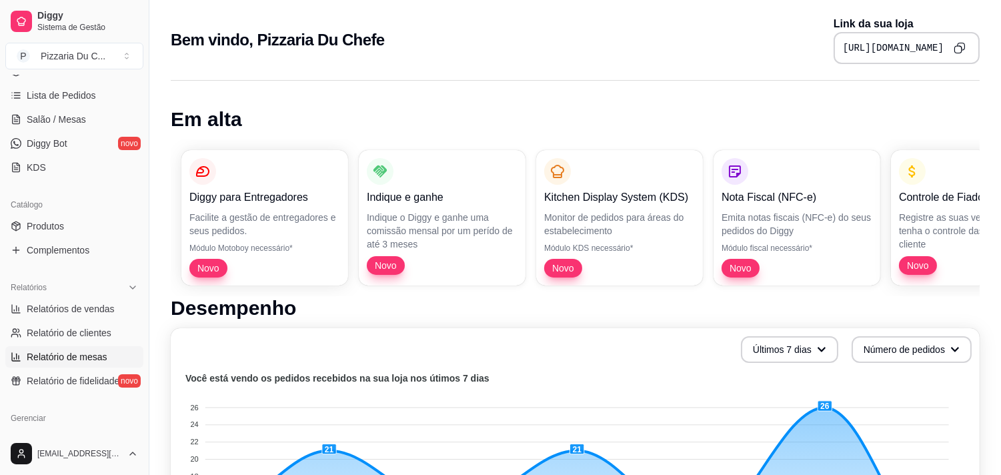
scroll to position [222, 0]
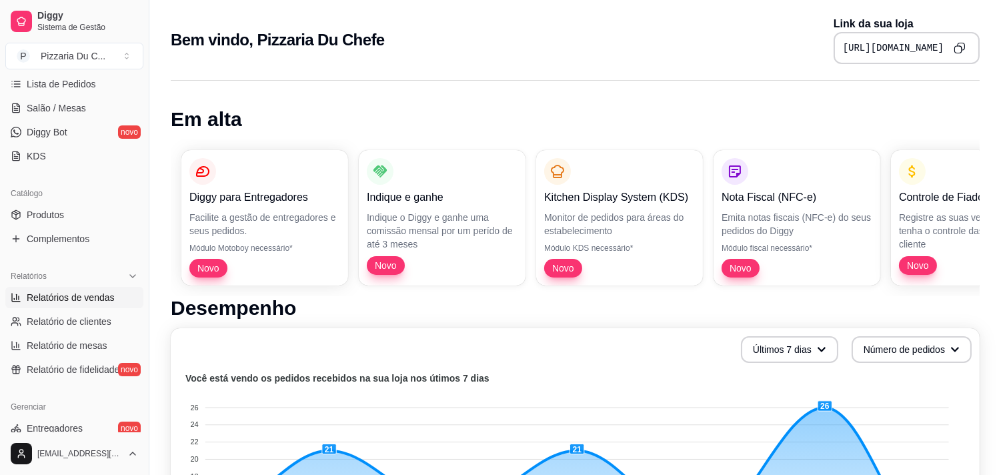
click at [78, 297] on span "Relatórios de vendas" at bounding box center [71, 297] width 88 height 13
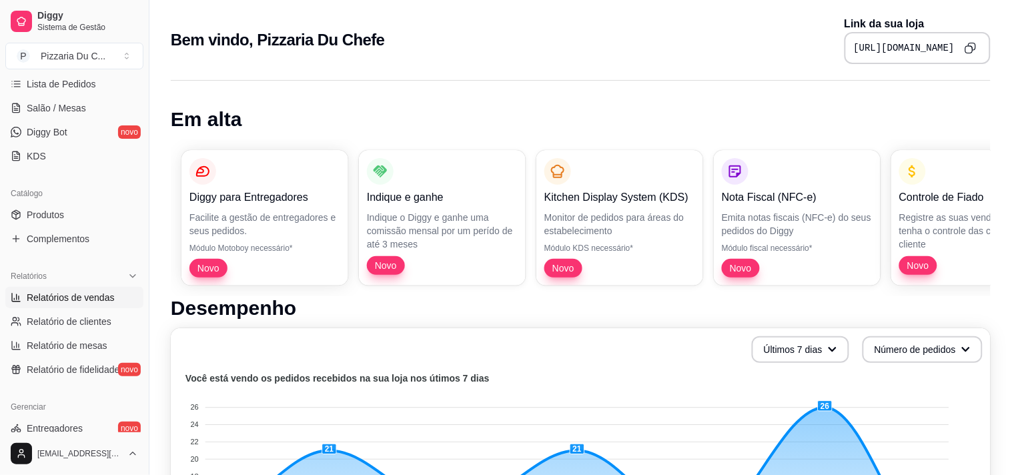
select select "ALL"
select select "0"
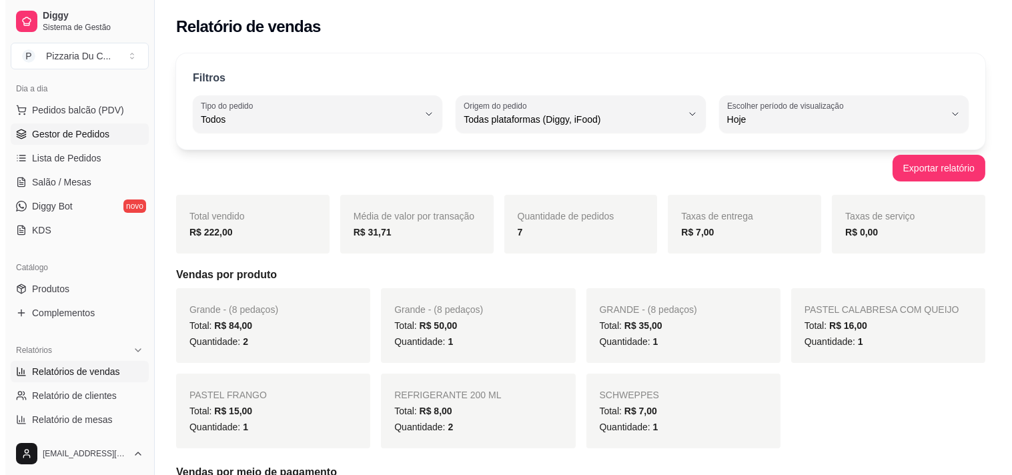
scroll to position [74, 0]
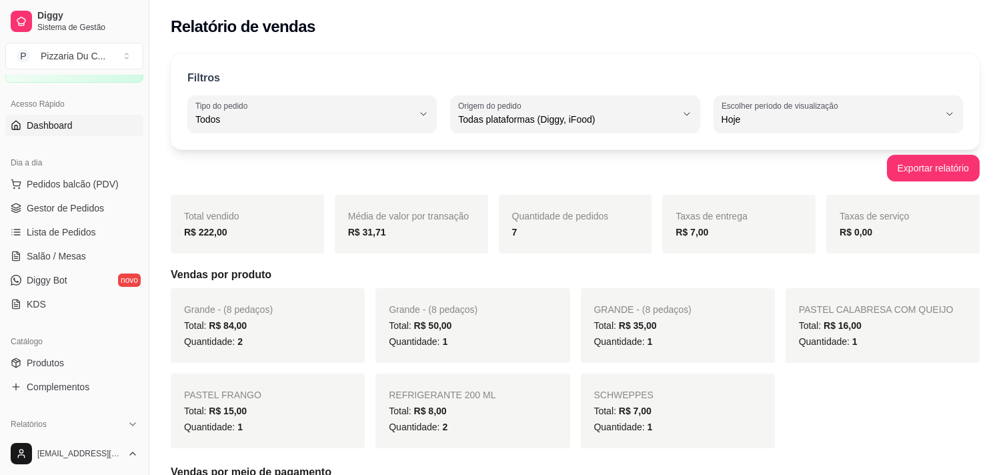
click at [64, 135] on link "Dashboard" at bounding box center [74, 125] width 138 height 21
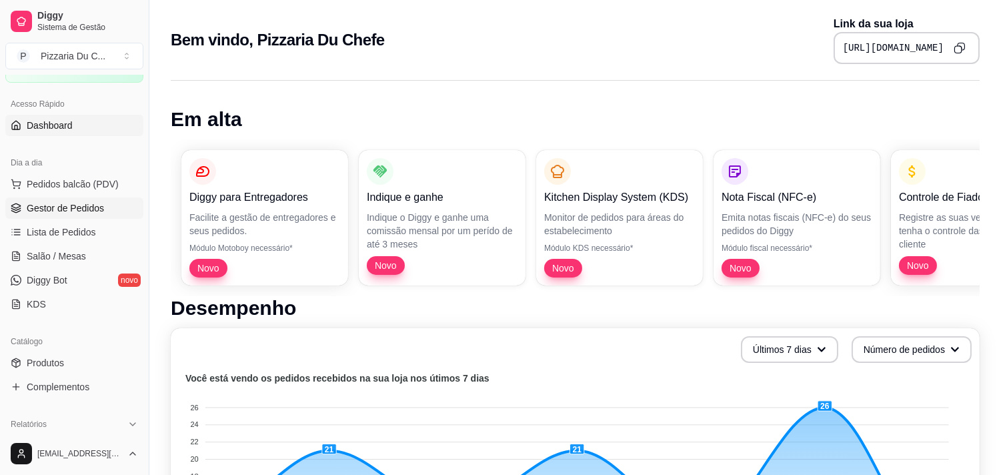
click at [60, 212] on span "Gestor de Pedidos" at bounding box center [65, 207] width 77 height 13
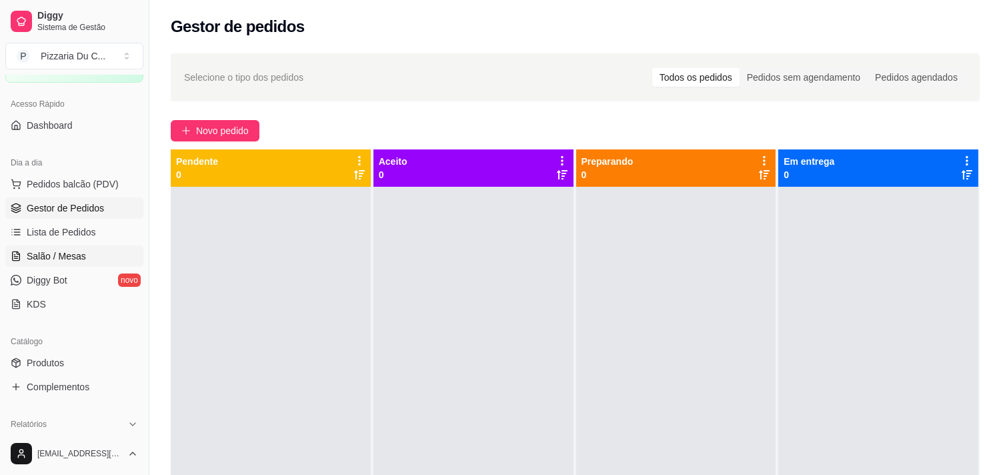
click at [93, 259] on link "Salão / Mesas" at bounding box center [74, 255] width 138 height 21
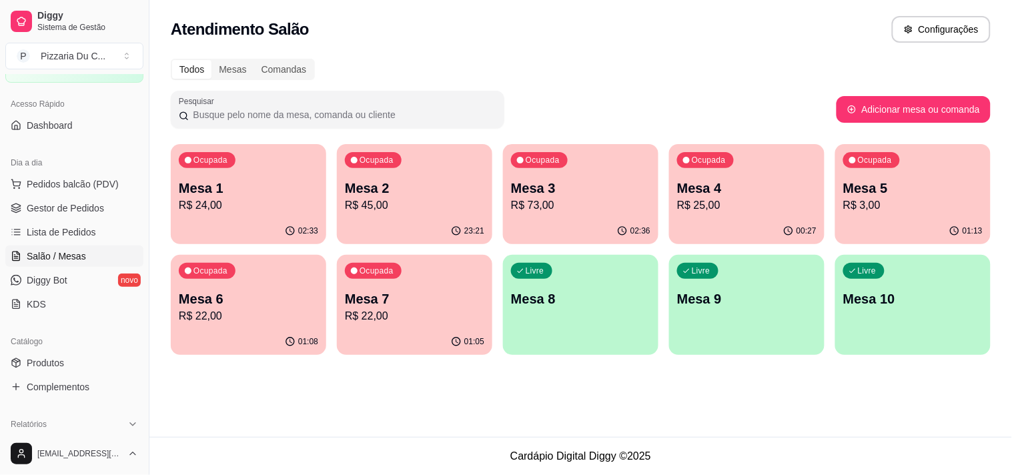
click at [567, 305] on p "Mesa 8" at bounding box center [580, 298] width 139 height 19
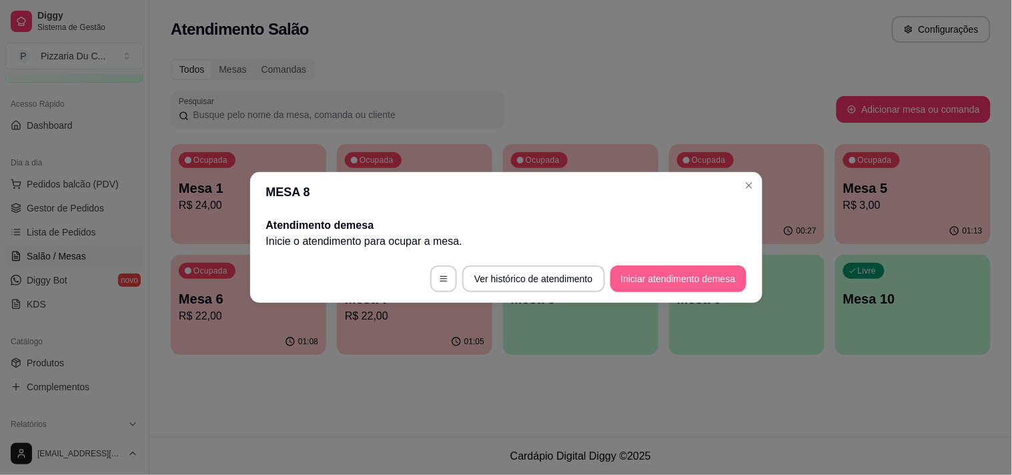
click at [635, 271] on button "Iniciar atendimento de mesa" at bounding box center [678, 278] width 136 height 27
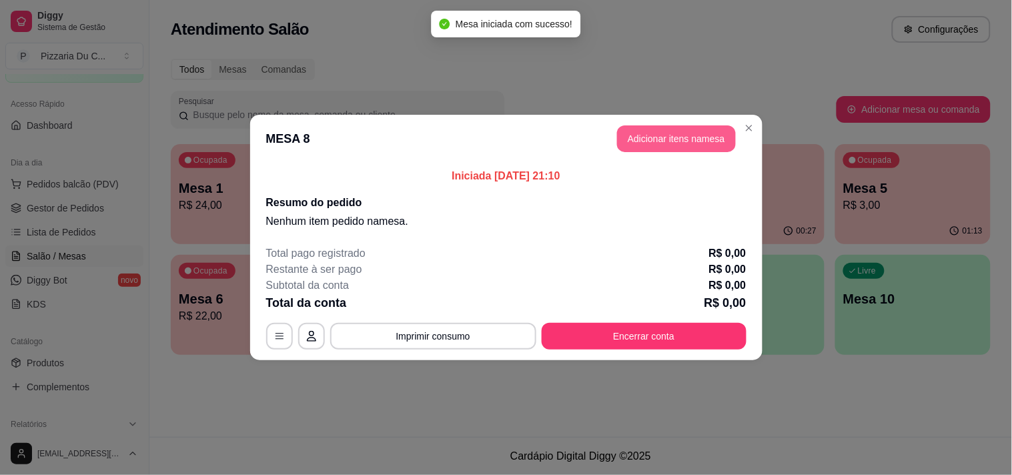
click at [624, 144] on button "Adicionar itens na mesa" at bounding box center [676, 138] width 119 height 27
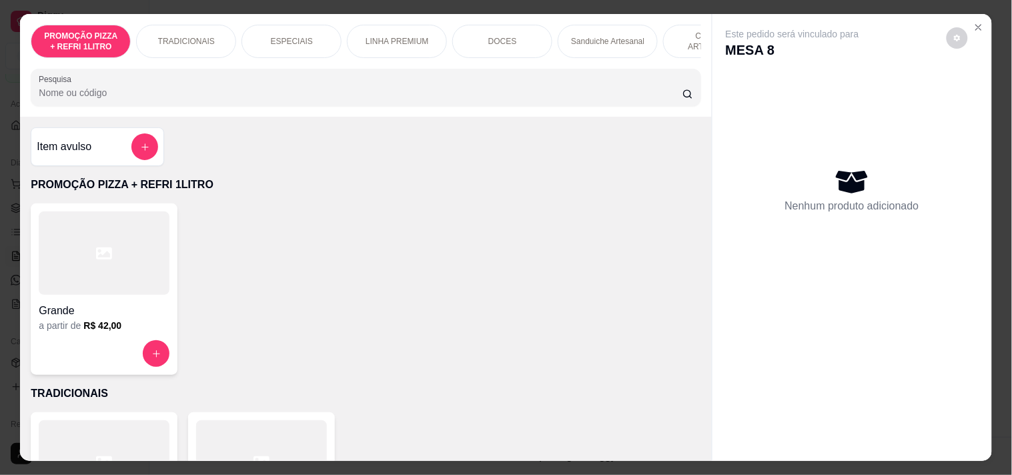
scroll to position [0, 377]
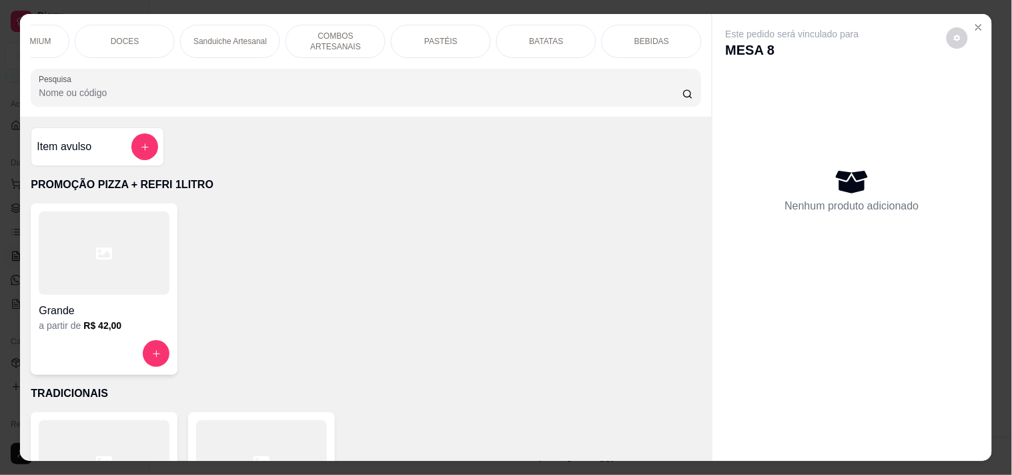
click at [407, 43] on div "PASTÉIS" at bounding box center [441, 41] width 100 height 33
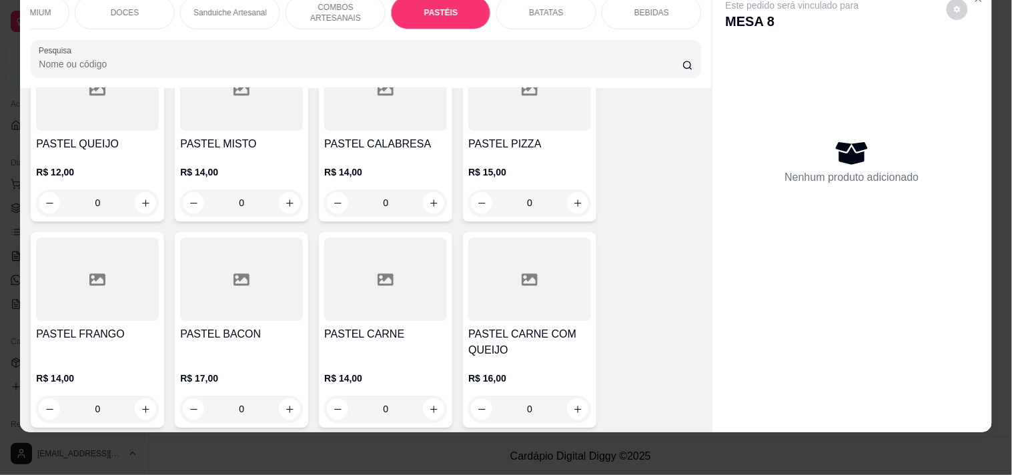
scroll to position [2371, 0]
click at [135, 401] on div "0" at bounding box center [97, 408] width 123 height 27
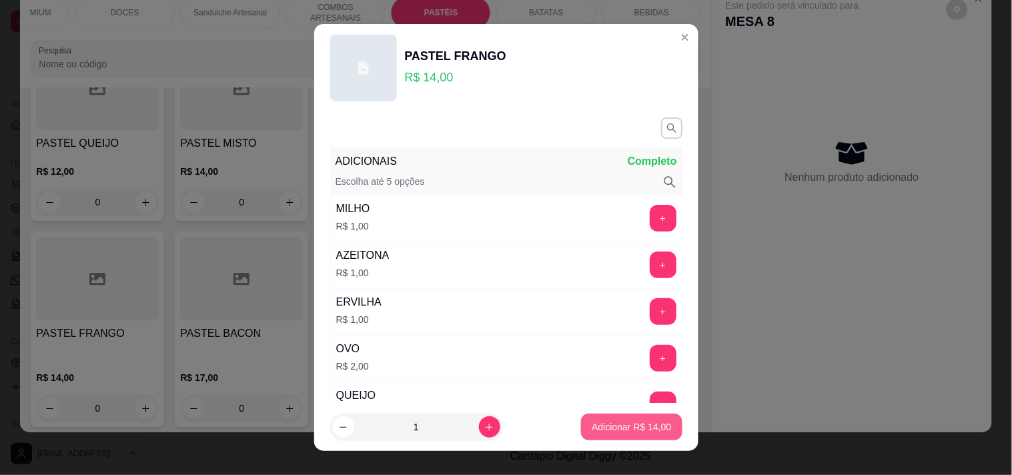
click at [618, 432] on p "Adicionar R$ 14,00" at bounding box center [630, 426] width 79 height 13
type input "1"
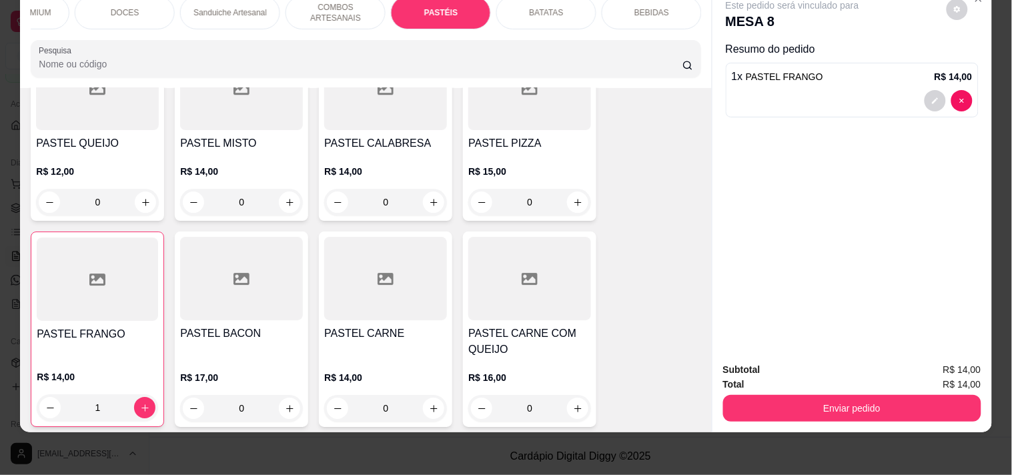
click at [818, 413] on div "Subtotal R$ 14,00 Total R$ 14,00 Enviar pedido" at bounding box center [851, 391] width 279 height 81
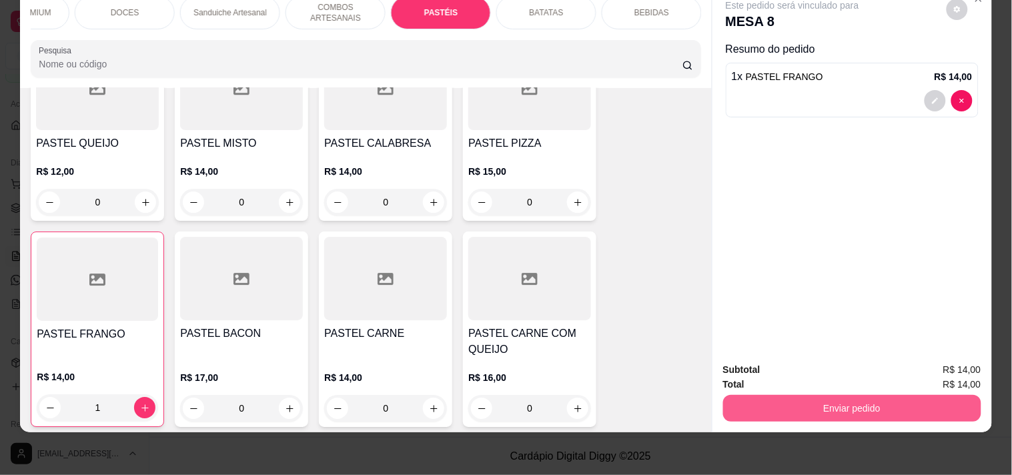
click at [830, 395] on button "Enviar pedido" at bounding box center [852, 408] width 258 height 27
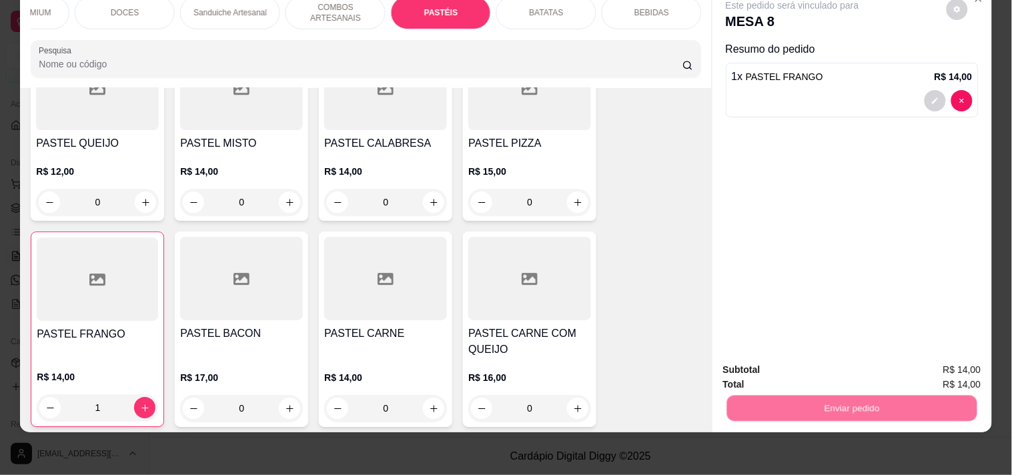
click at [830, 361] on button "Registrar cliente" at bounding box center [856, 363] width 85 height 25
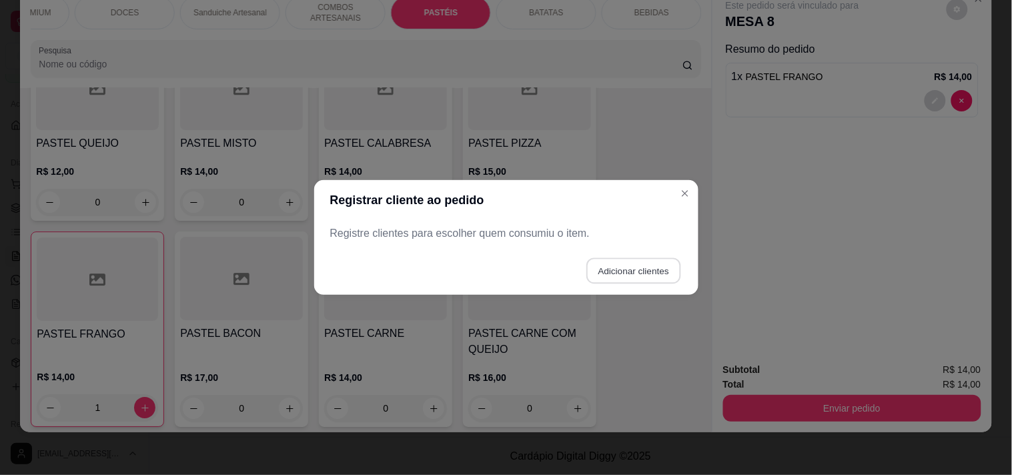
click at [666, 275] on button "Adicionar clientes" at bounding box center [633, 271] width 94 height 26
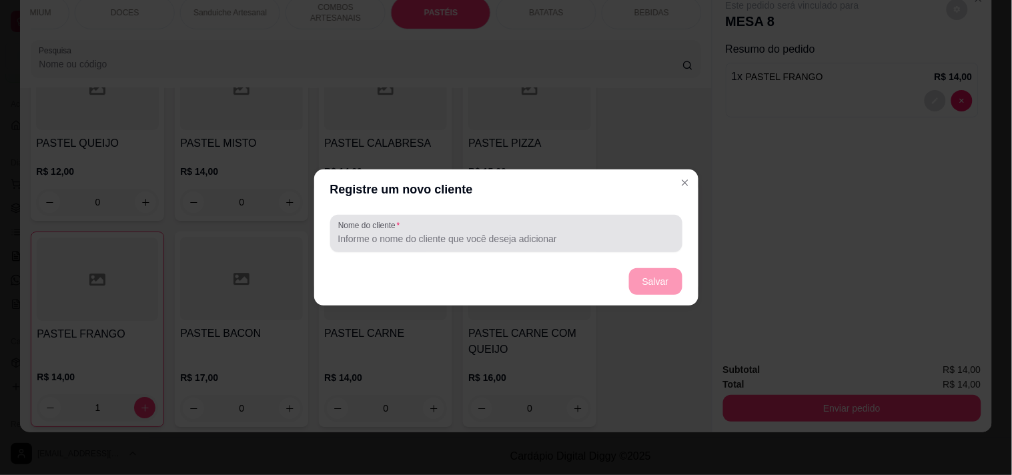
click at [524, 224] on div at bounding box center [506, 233] width 336 height 27
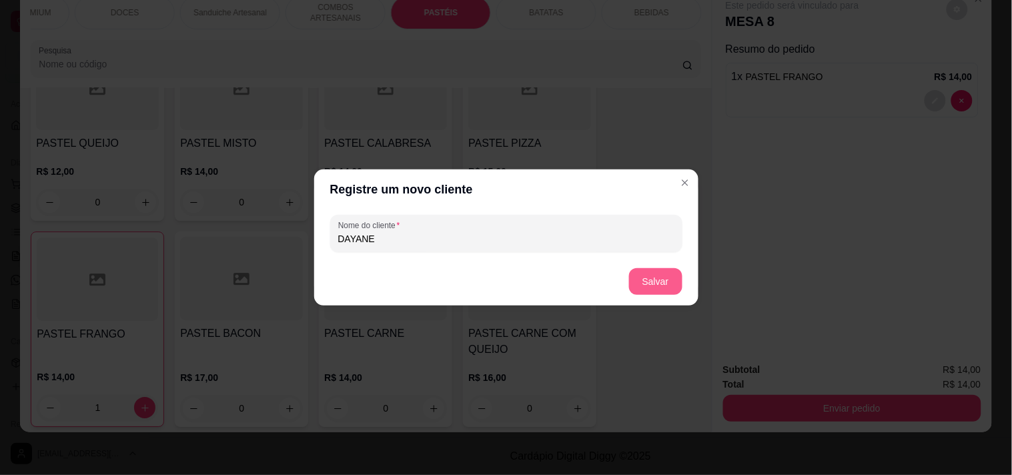
type input "DAYANE"
click at [662, 280] on button "Salvar" at bounding box center [655, 281] width 53 height 27
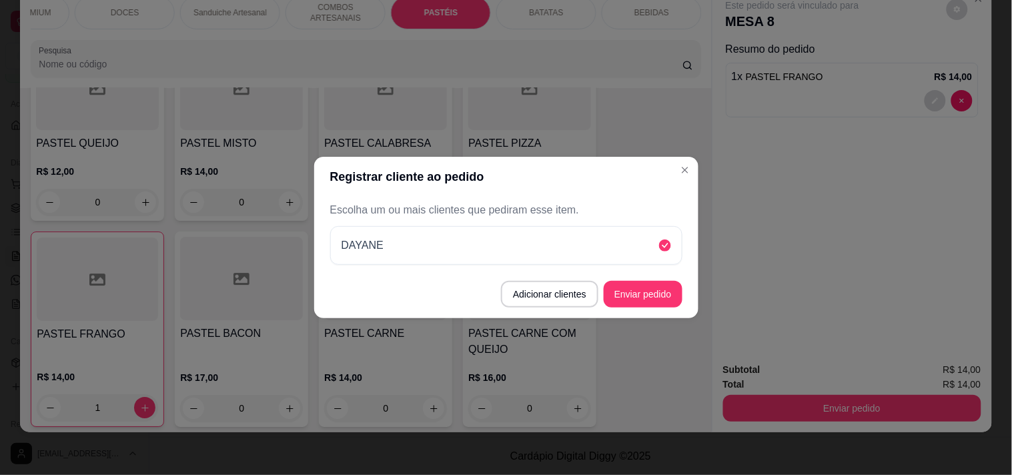
click at [663, 297] on button "Enviar pedido" at bounding box center [642, 294] width 79 height 27
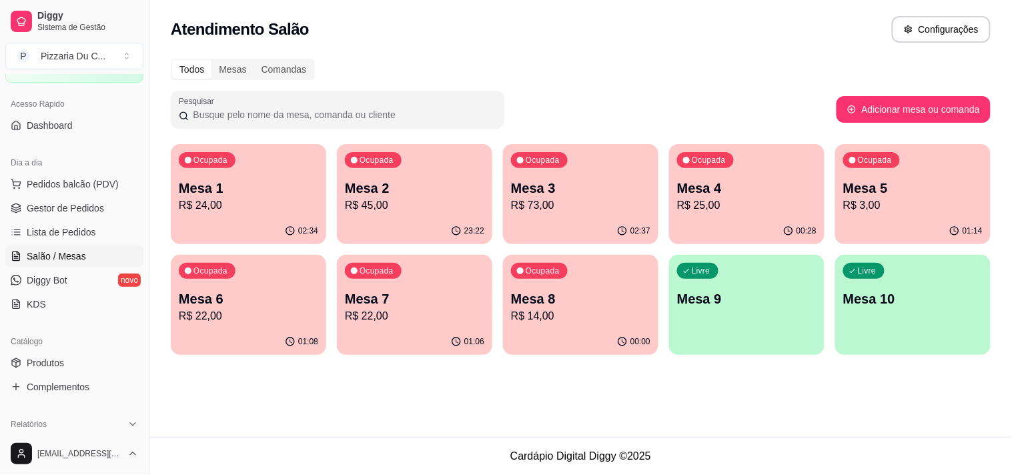
click at [400, 291] on p "Mesa 7" at bounding box center [414, 298] width 139 height 19
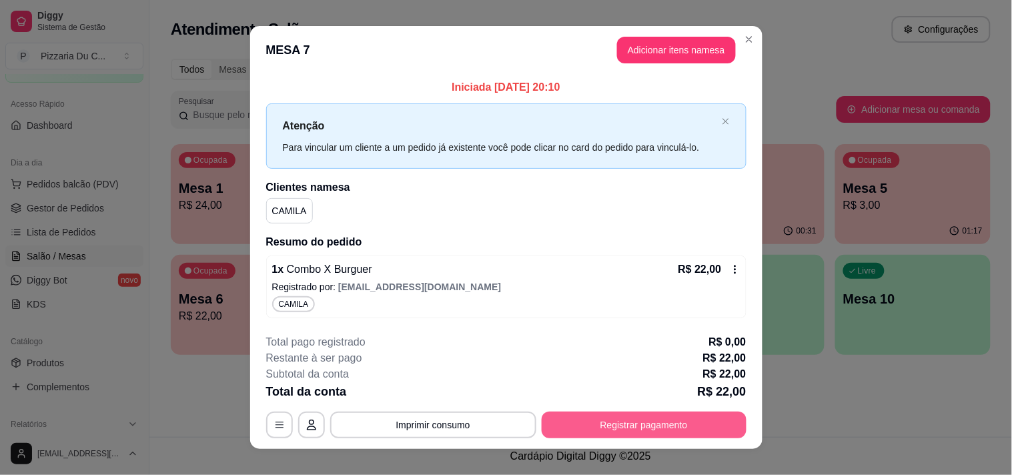
click at [607, 429] on button "Registrar pagamento" at bounding box center [643, 424] width 205 height 27
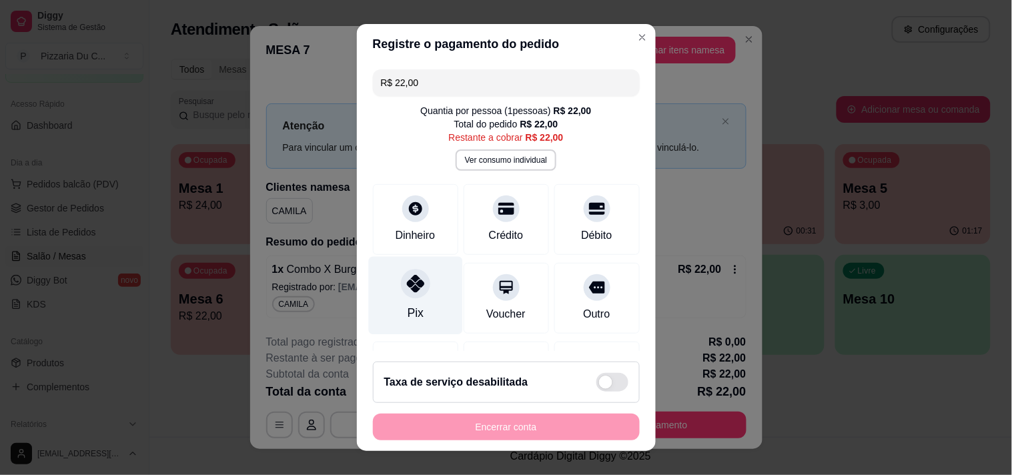
click at [405, 296] on div at bounding box center [415, 283] width 29 height 29
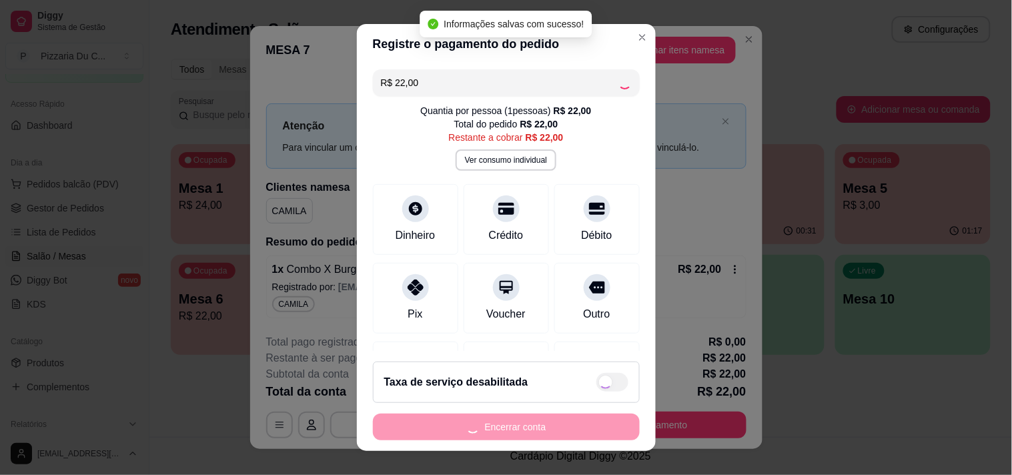
type input "R$ 0,00"
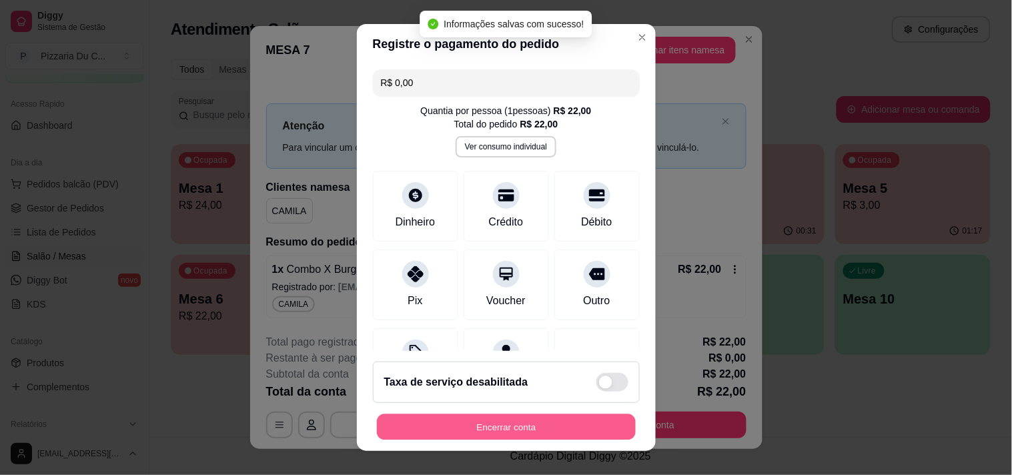
click at [503, 421] on button "Encerrar conta" at bounding box center [506, 427] width 259 height 26
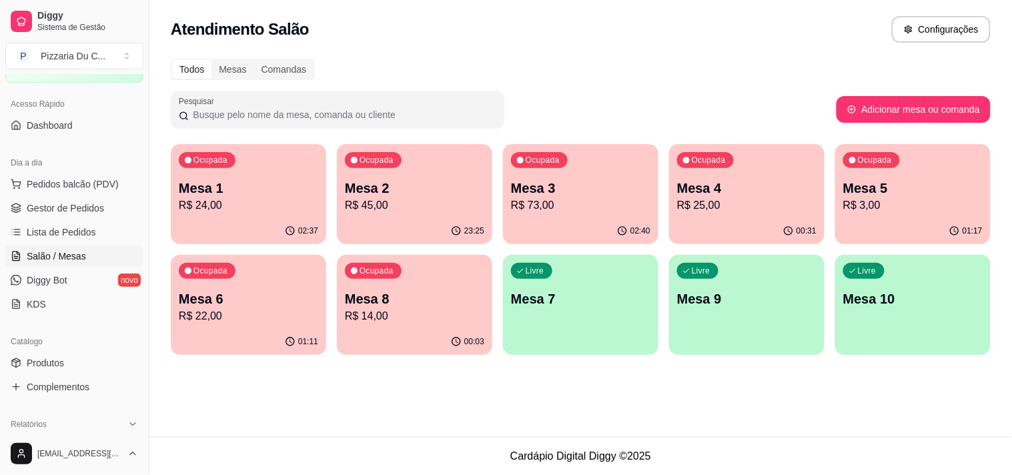
click at [521, 289] on p "Mesa 7" at bounding box center [580, 298] width 139 height 19
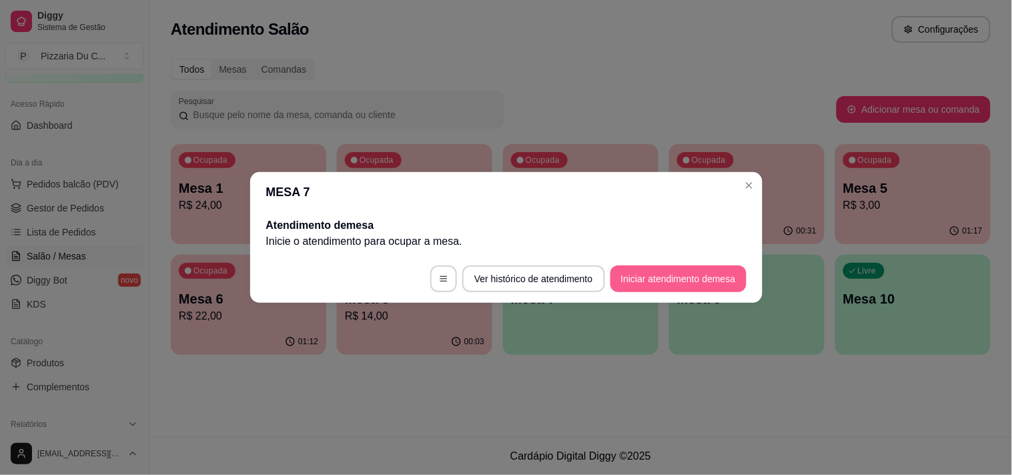
click at [685, 272] on button "Iniciar atendimento de mesa" at bounding box center [678, 278] width 136 height 27
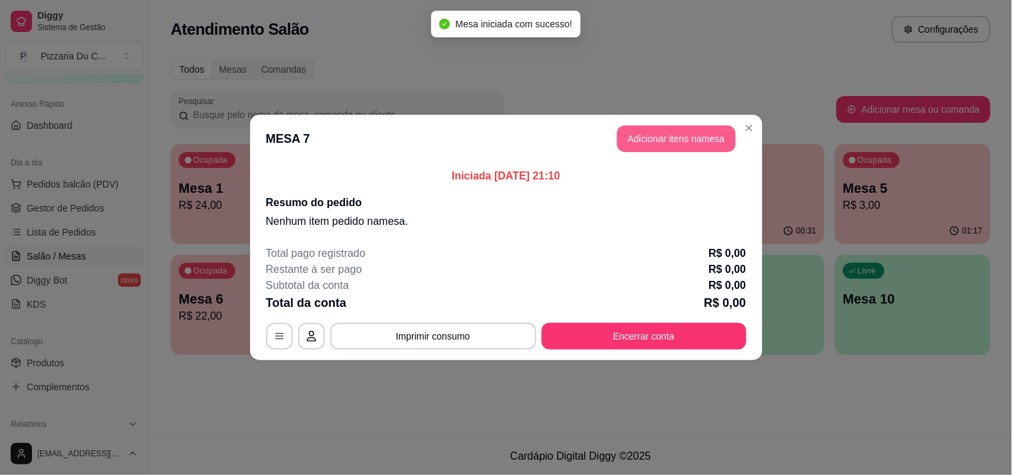
click at [696, 141] on button "Adicionar itens na mesa" at bounding box center [676, 138] width 119 height 27
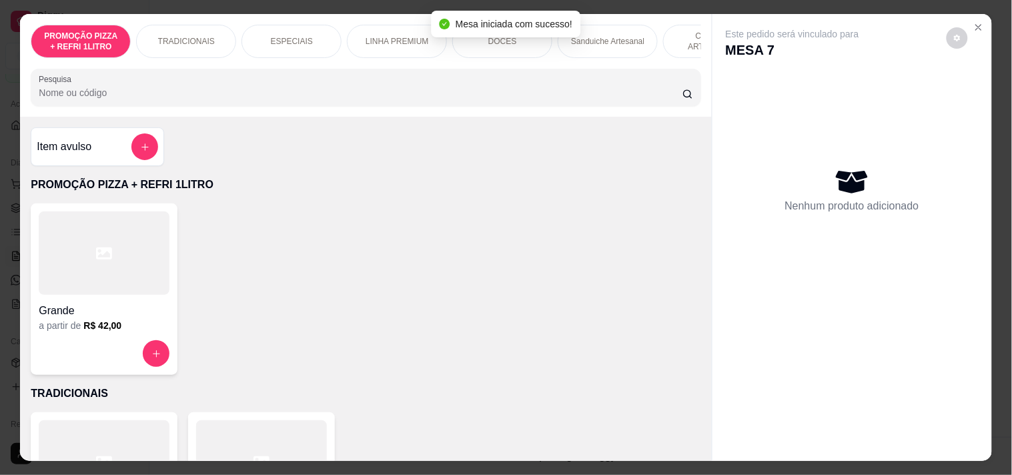
scroll to position [0, 377]
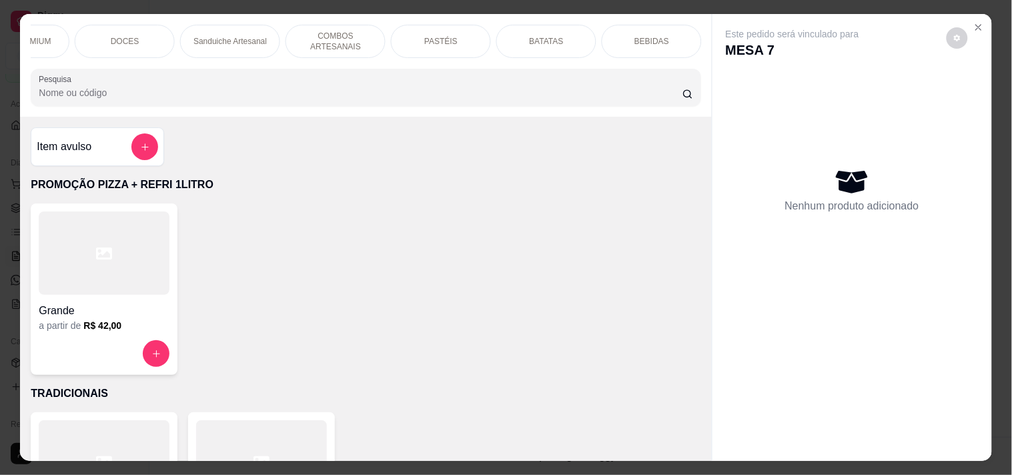
click at [353, 31] on p "COMBOS ARTESANAIS" at bounding box center [335, 41] width 77 height 21
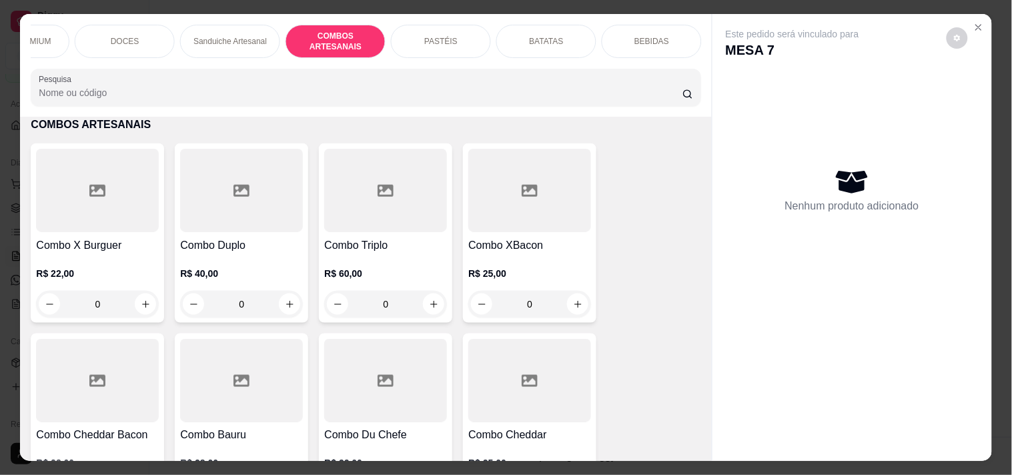
scroll to position [0, 0]
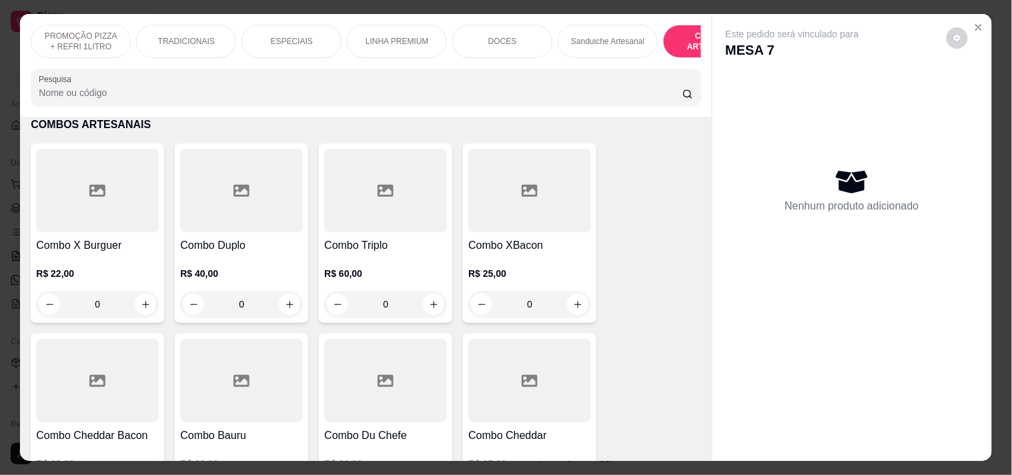
click at [154, 36] on div "TRADICIONAIS" at bounding box center [186, 41] width 100 height 33
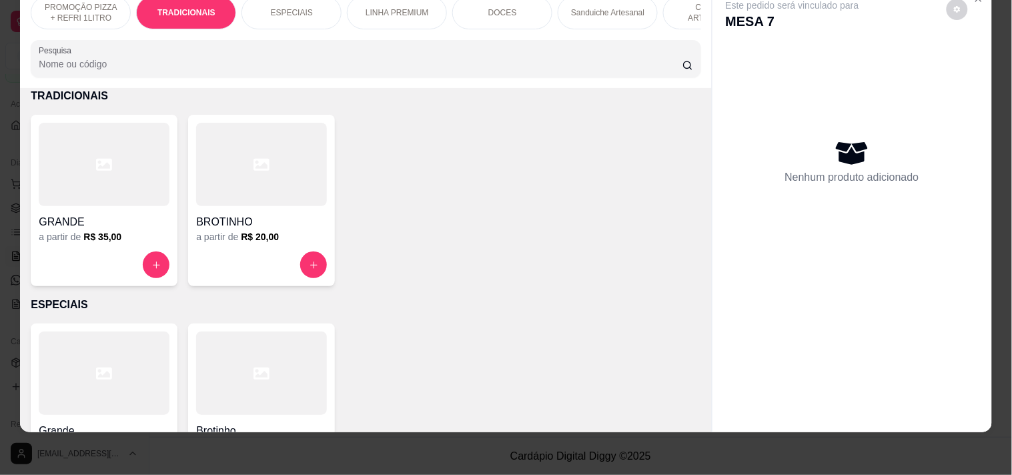
click at [118, 243] on div "a partir de R$ 35,00" at bounding box center [104, 236] width 131 height 13
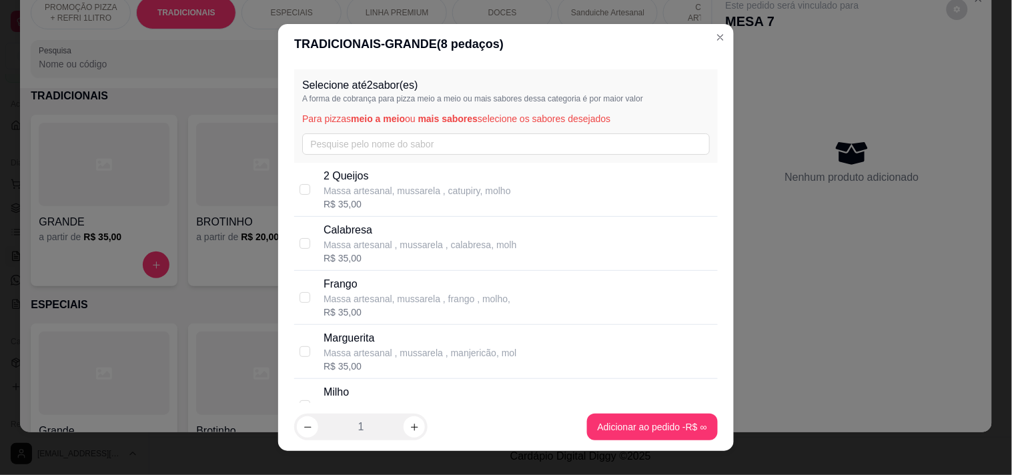
click at [361, 231] on p "Calabresa" at bounding box center [419, 230] width 193 height 16
checkbox input "true"
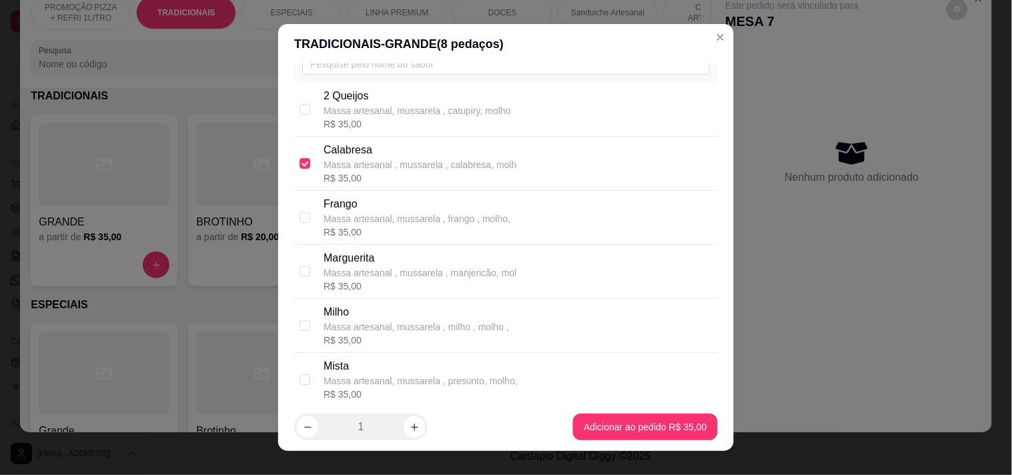
scroll to position [148, 0]
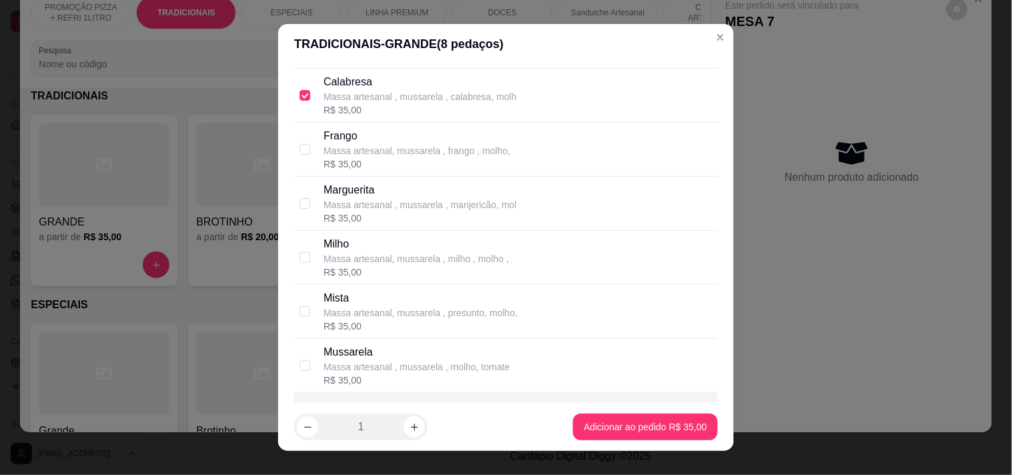
click at [369, 358] on p "Mussarela" at bounding box center [416, 352] width 186 height 16
checkbox input "true"
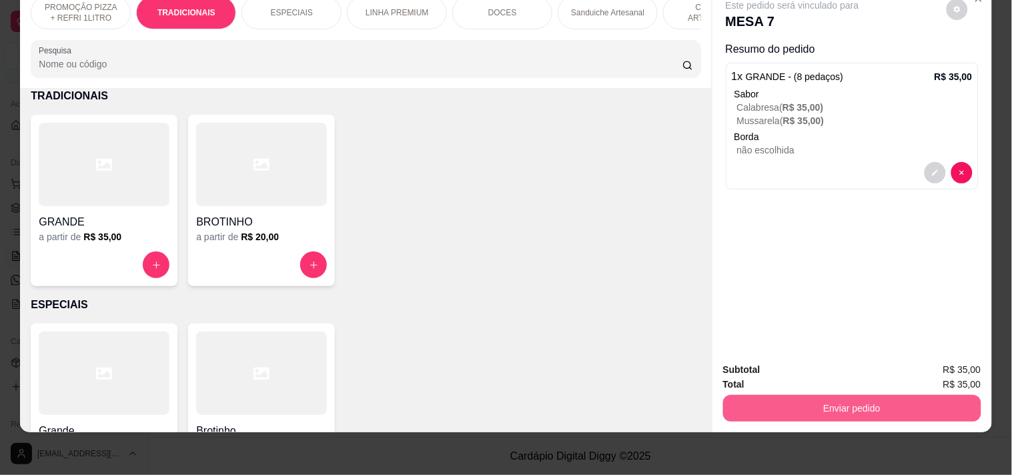
click at [761, 399] on button "Enviar pedido" at bounding box center [852, 408] width 258 height 27
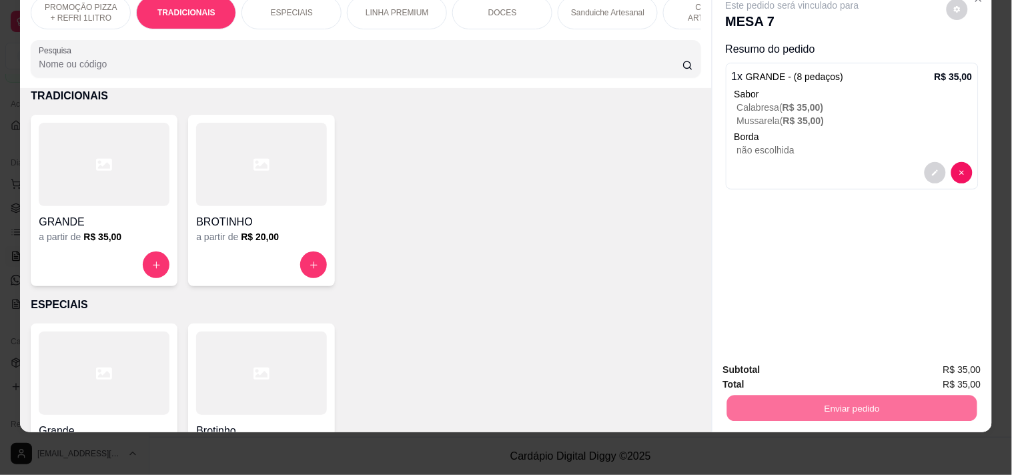
click at [882, 357] on button "Registrar cliente" at bounding box center [857, 363] width 88 height 25
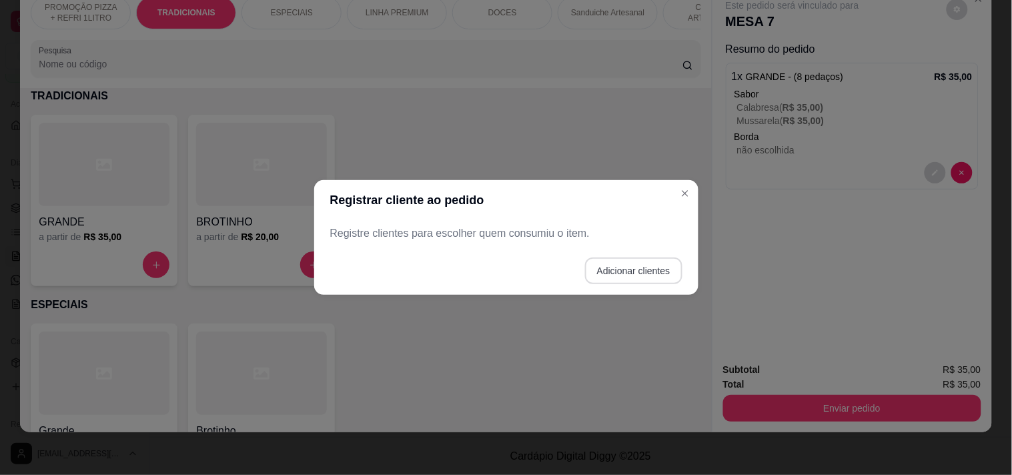
click at [638, 261] on button "Adicionar clientes" at bounding box center [633, 270] width 97 height 27
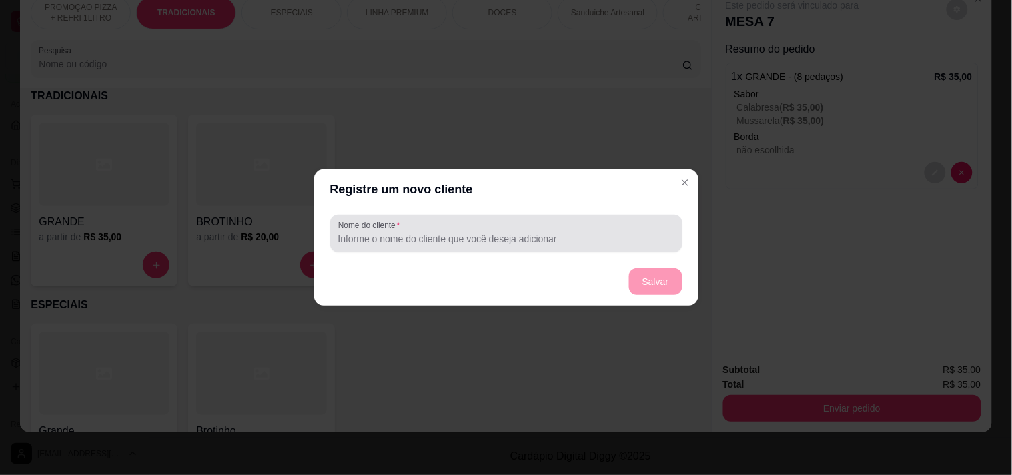
click at [512, 234] on input "Nome do cliente" at bounding box center [506, 238] width 336 height 13
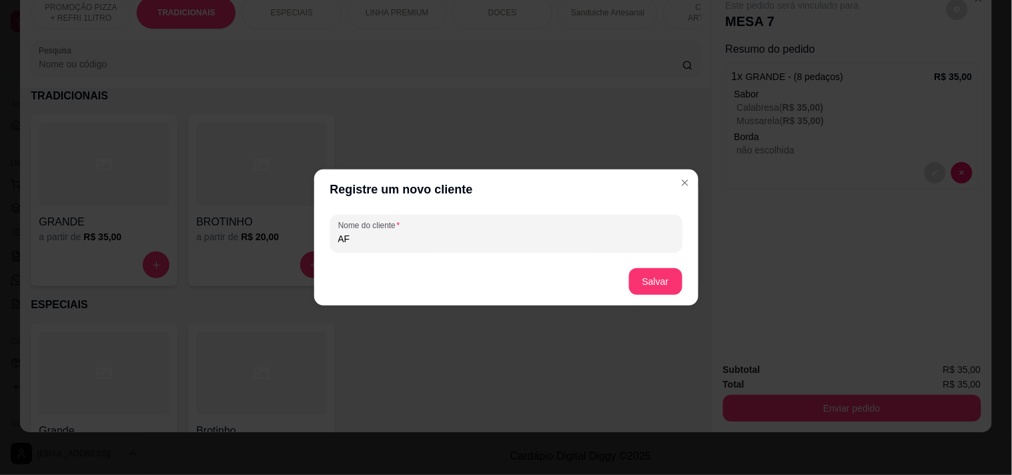
type input "A"
type input "[PERSON_NAME]"
click at [656, 277] on button "Salvar" at bounding box center [655, 281] width 53 height 27
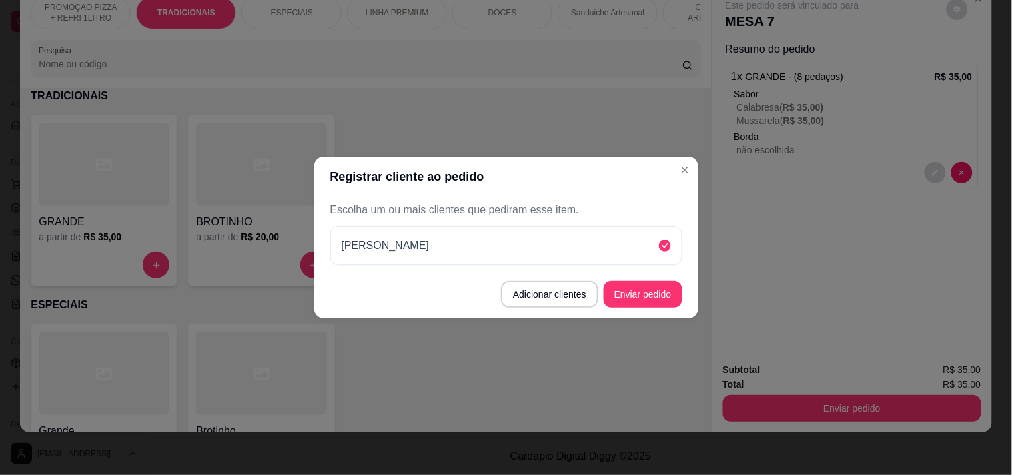
click at [682, 290] on button "Enviar pedido" at bounding box center [642, 294] width 79 height 27
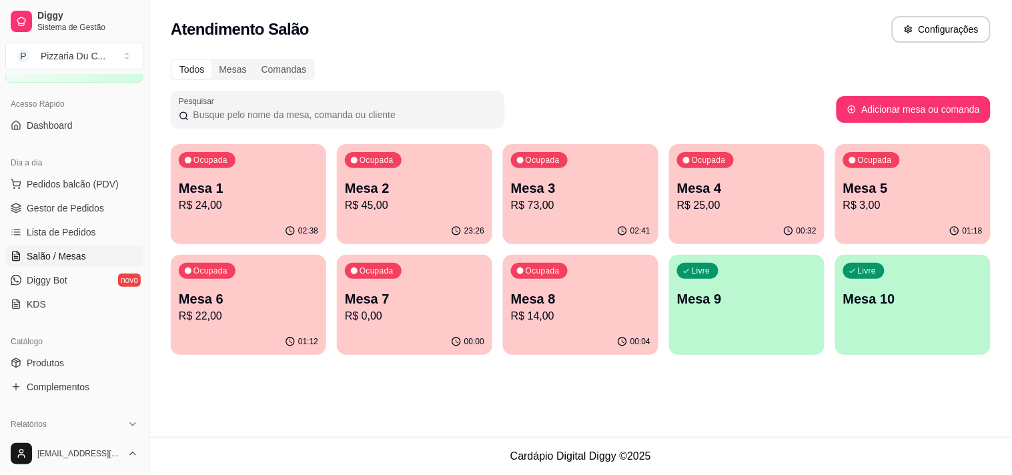
click at [425, 308] on p "R$ 0,00" at bounding box center [414, 316] width 139 height 16
click at [251, 321] on p "R$ 22,00" at bounding box center [248, 316] width 139 height 16
click at [65, 177] on span "Pedidos balcão (PDV)" at bounding box center [73, 183] width 92 height 13
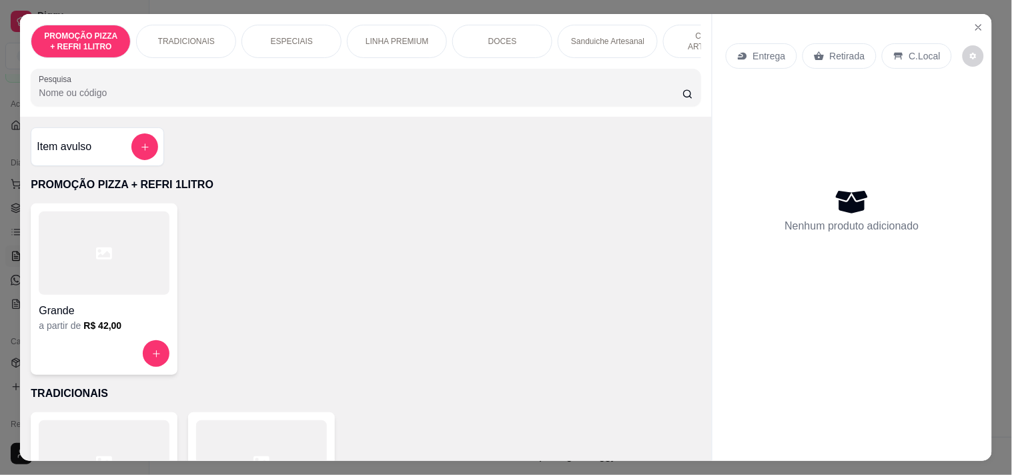
click at [162, 43] on div "TRADICIONAIS" at bounding box center [186, 41] width 100 height 33
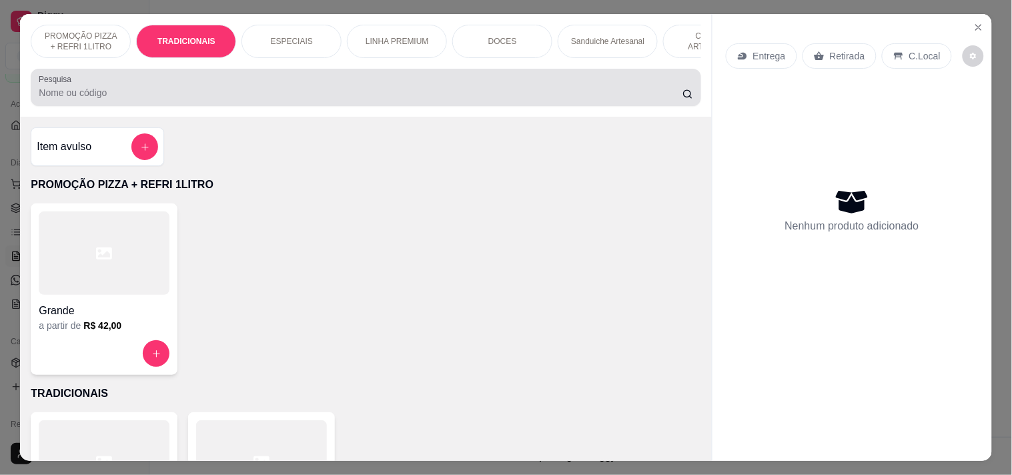
scroll to position [34, 0]
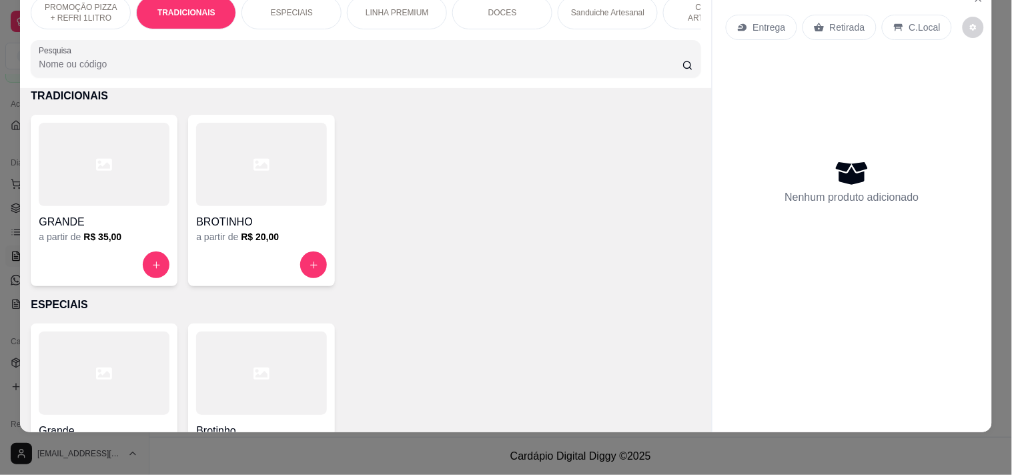
click at [99, 7] on p "PROMOÇÃO PIZZA + REFRI 1LITRO" at bounding box center [80, 12] width 77 height 21
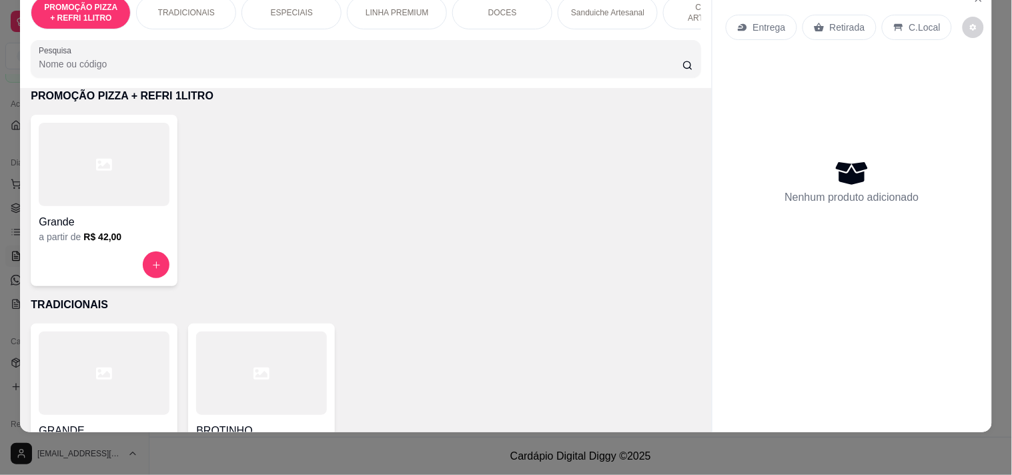
click at [122, 175] on div at bounding box center [104, 164] width 131 height 83
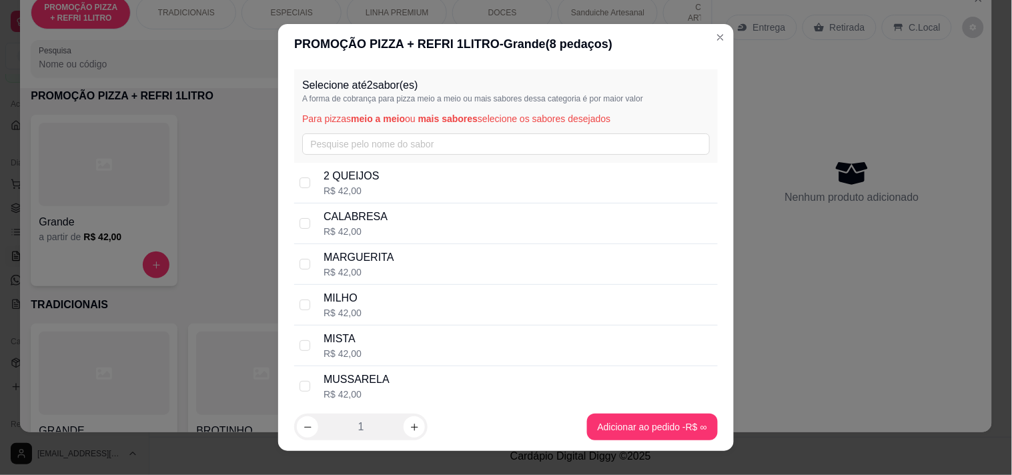
click at [362, 225] on div "R$ 42,00" at bounding box center [355, 231] width 64 height 13
checkbox input "true"
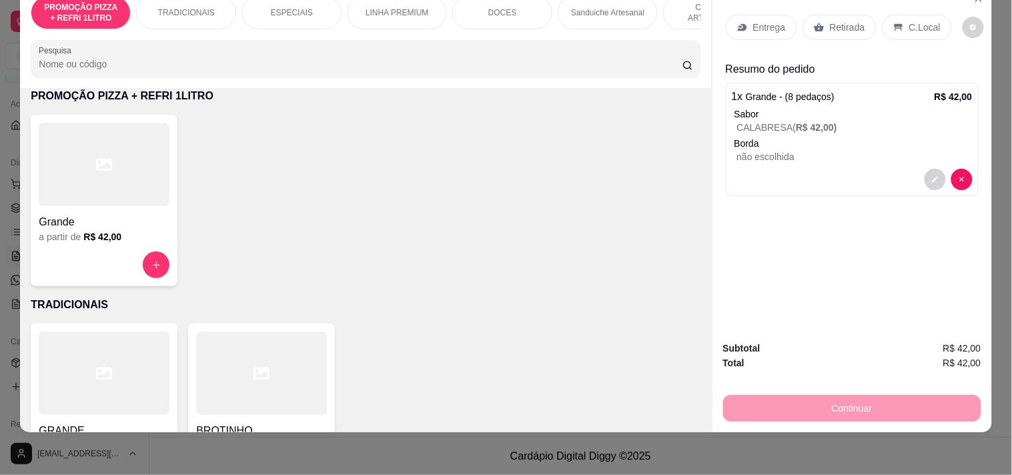
click at [763, 23] on p "Entrega" at bounding box center [769, 27] width 33 height 13
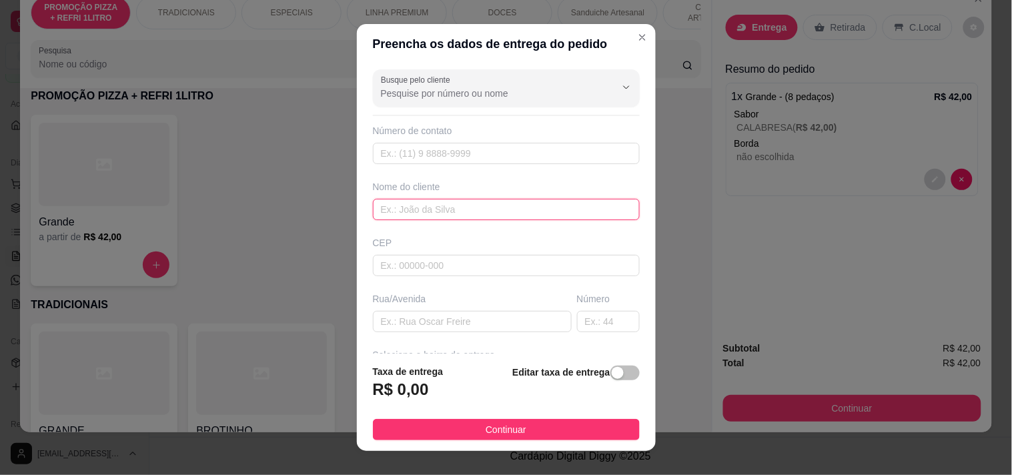
click at [489, 200] on input "text" at bounding box center [506, 209] width 267 height 21
type input "[PERSON_NAME]"
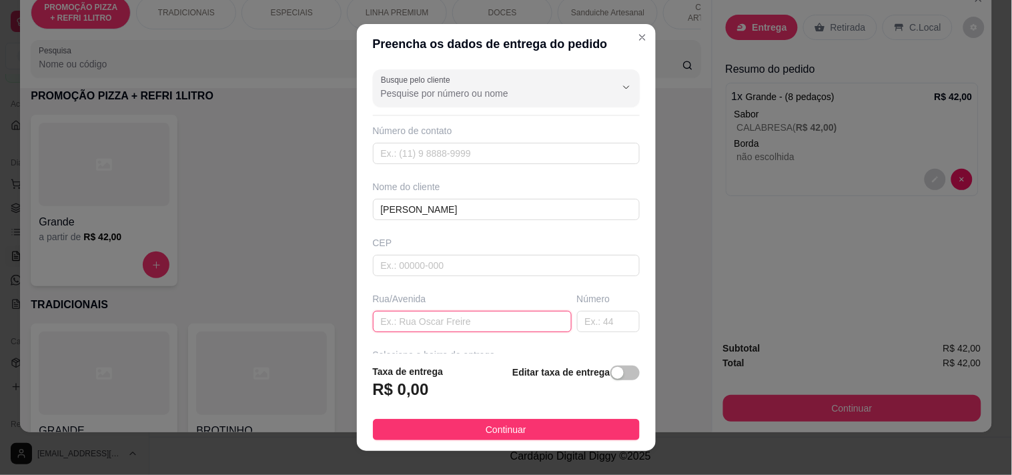
click at [449, 313] on input "text" at bounding box center [472, 321] width 199 height 21
paste input "[STREET_ADDRESS]"
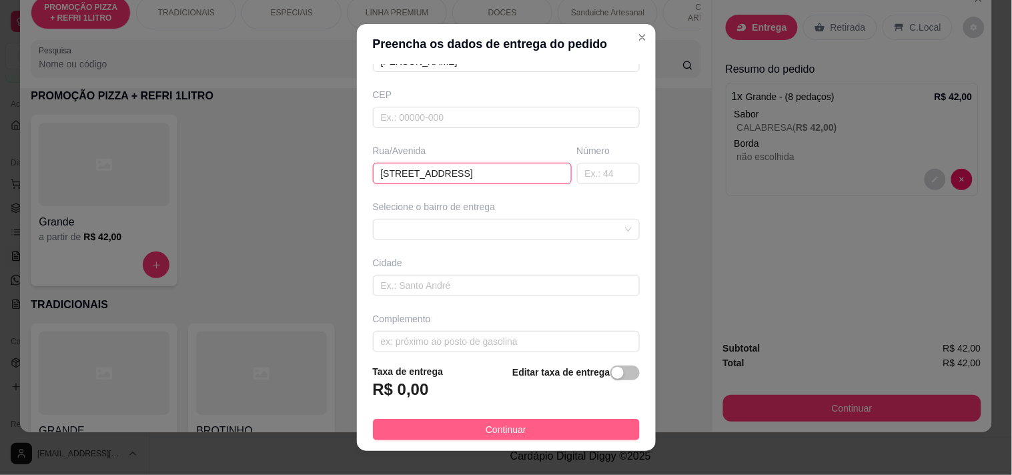
type input "[STREET_ADDRESS]"
click at [524, 432] on button "Continuar" at bounding box center [506, 429] width 267 height 21
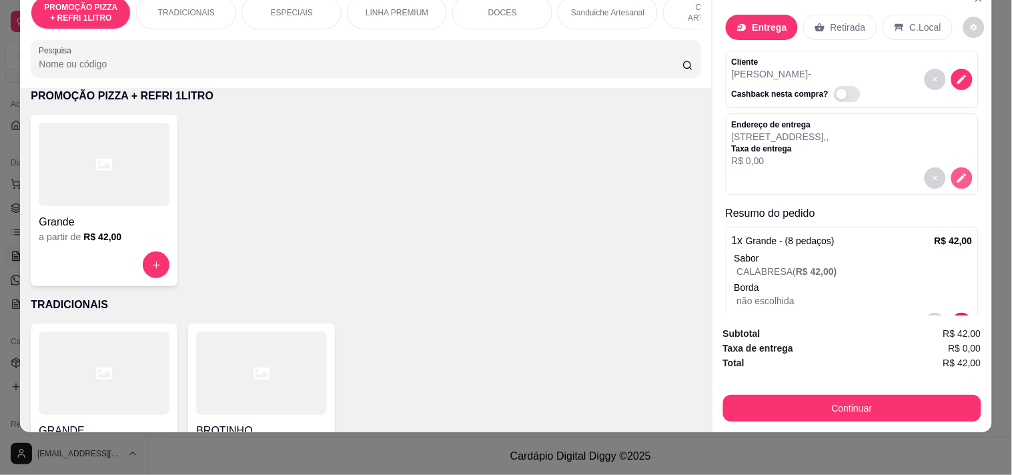
click at [956, 172] on icon "decrease-product-quantity" at bounding box center [962, 178] width 12 height 12
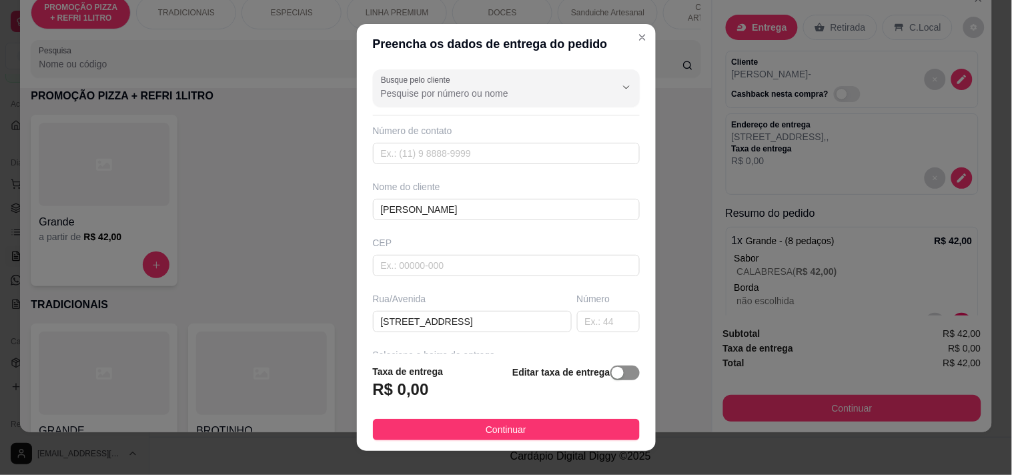
click at [612, 377] on div "button" at bounding box center [618, 373] width 12 height 12
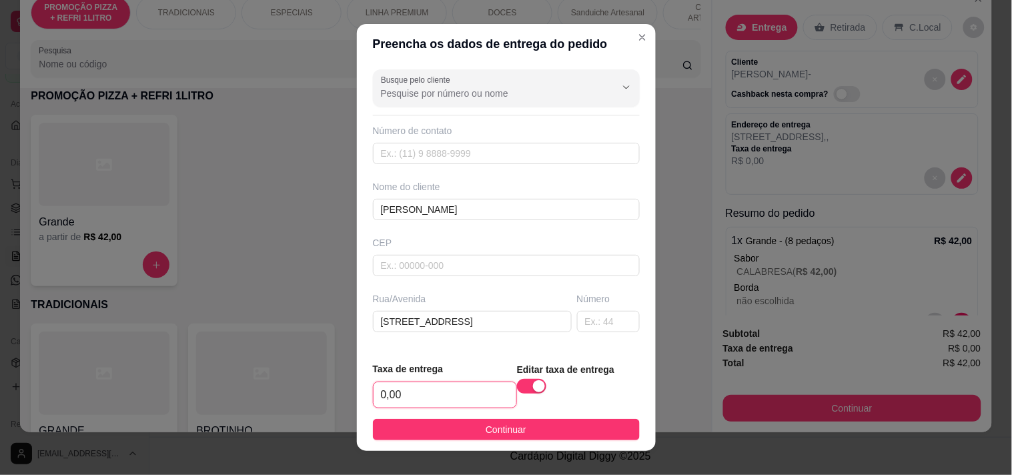
click at [452, 407] on input "0,00" at bounding box center [444, 394] width 143 height 25
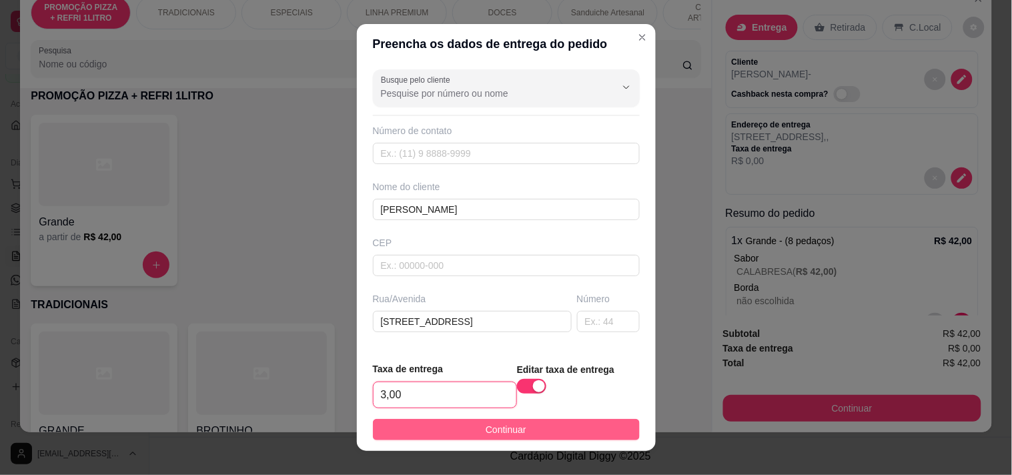
type input "3,00"
click at [464, 430] on button "Continuar" at bounding box center [506, 429] width 267 height 21
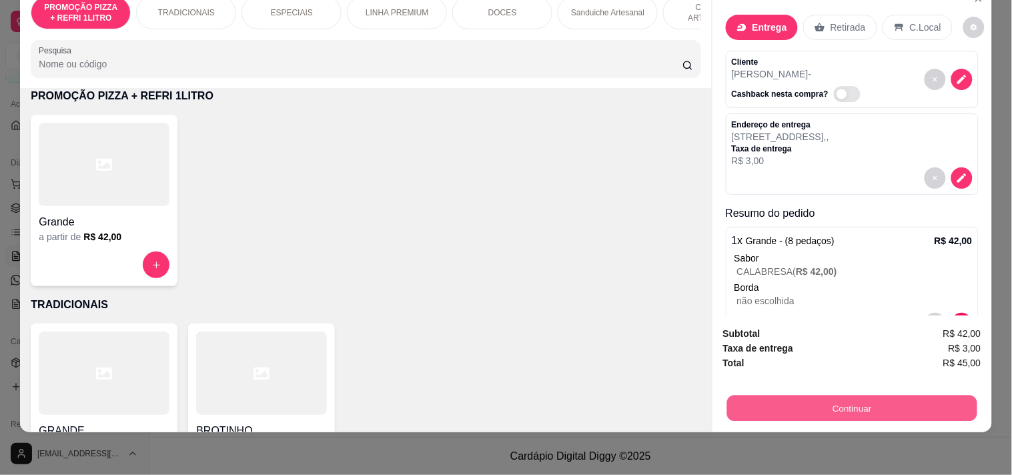
click at [808, 395] on button "Continuar" at bounding box center [851, 408] width 250 height 26
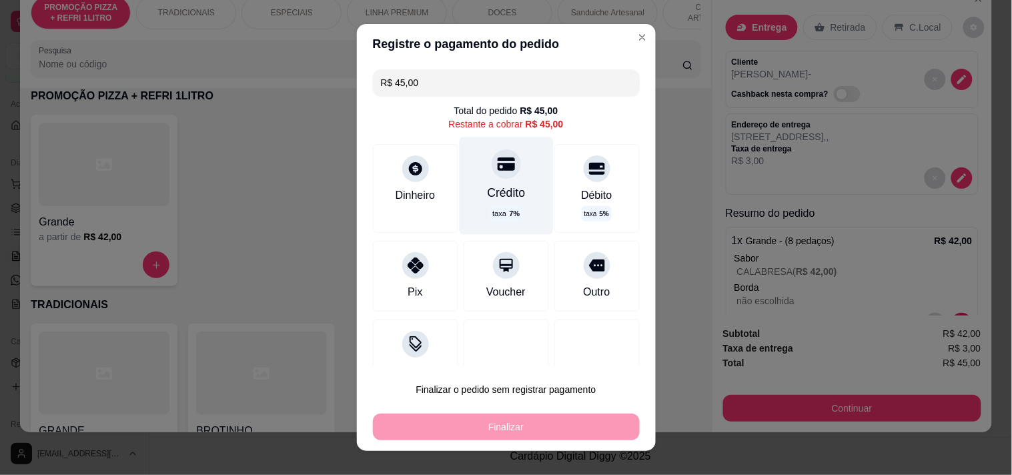
click at [482, 181] on div "Crédito taxa 7 %" at bounding box center [506, 185] width 94 height 97
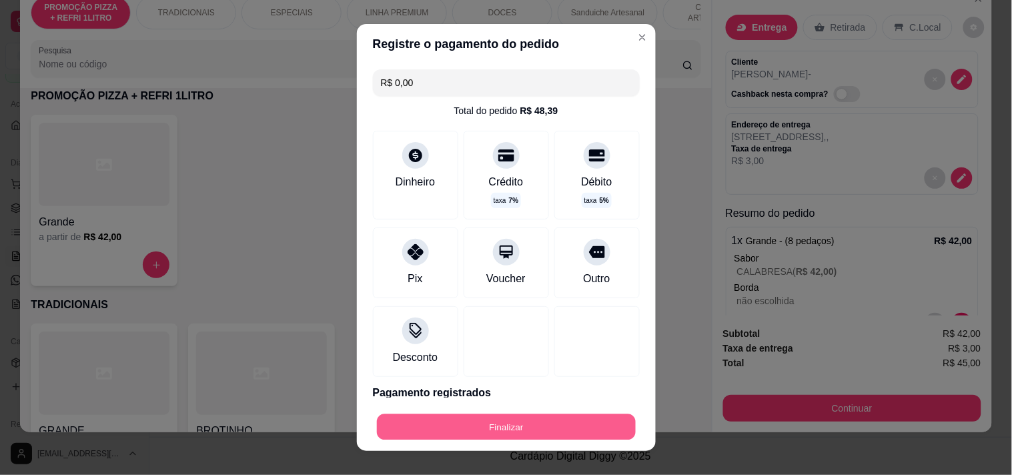
click at [525, 427] on button "Finalizar" at bounding box center [506, 427] width 259 height 26
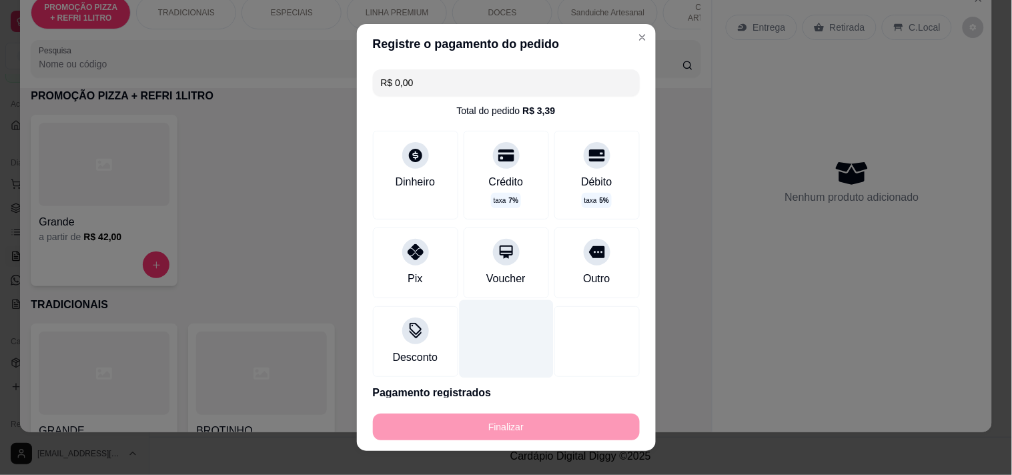
type input "-R$ 45,00"
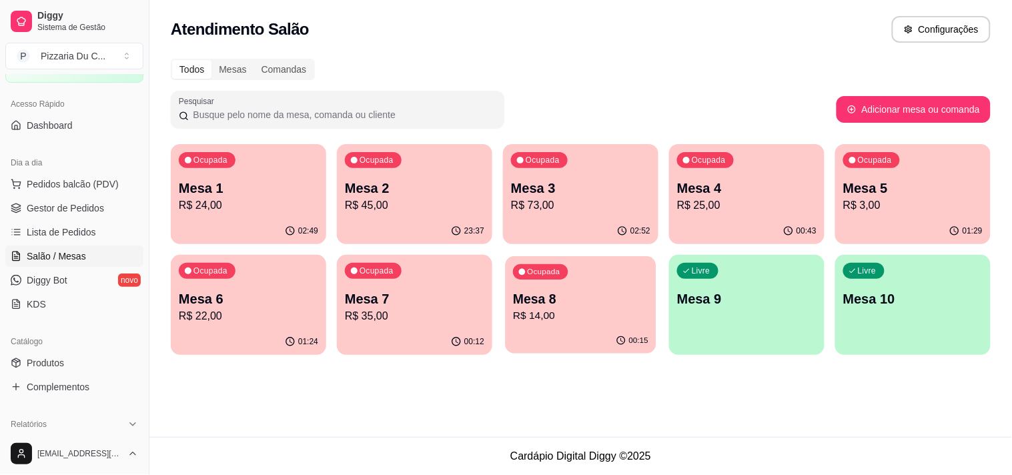
click at [597, 317] on p "R$ 14,00" at bounding box center [580, 315] width 135 height 15
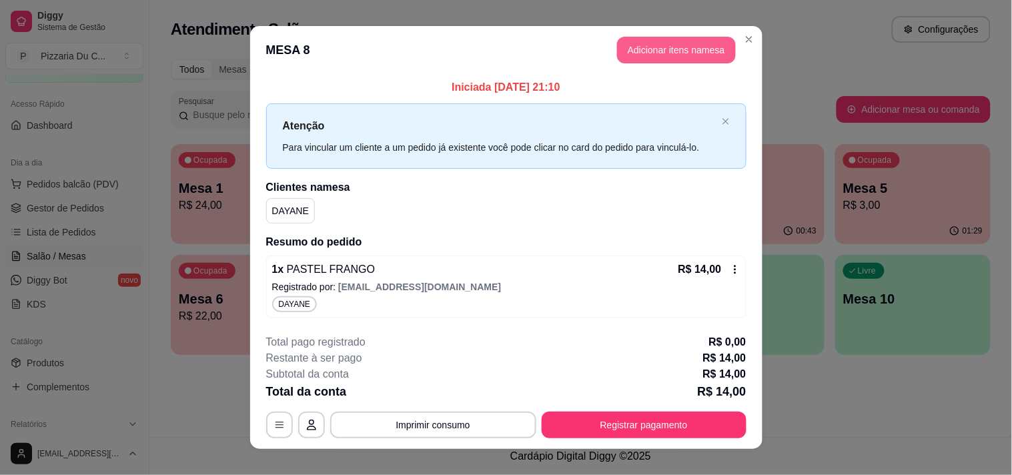
click at [614, 62] on header "MESA 8 Adicionar itens na mesa" at bounding box center [506, 50] width 512 height 48
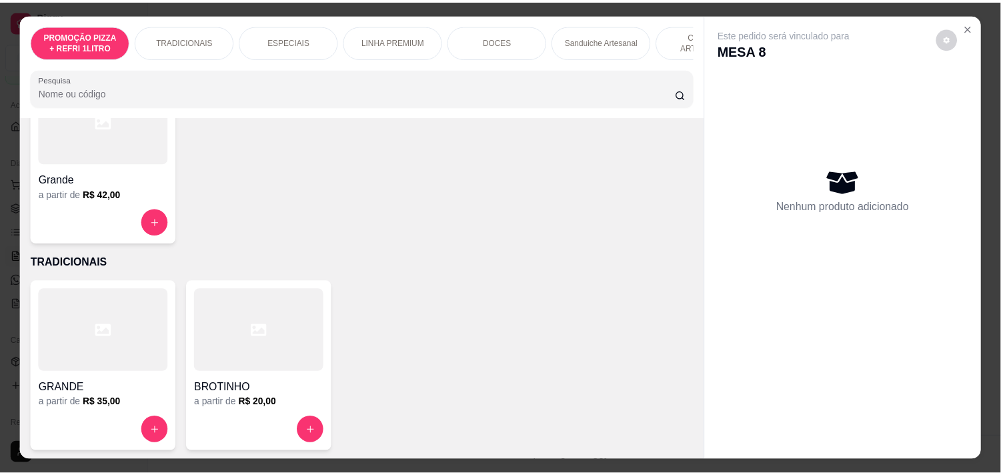
scroll to position [148, 0]
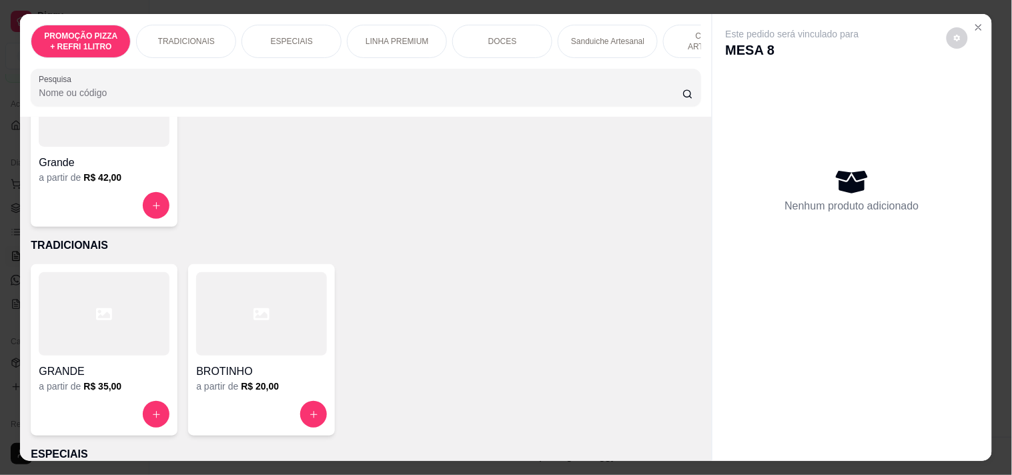
click at [127, 333] on div at bounding box center [104, 313] width 131 height 83
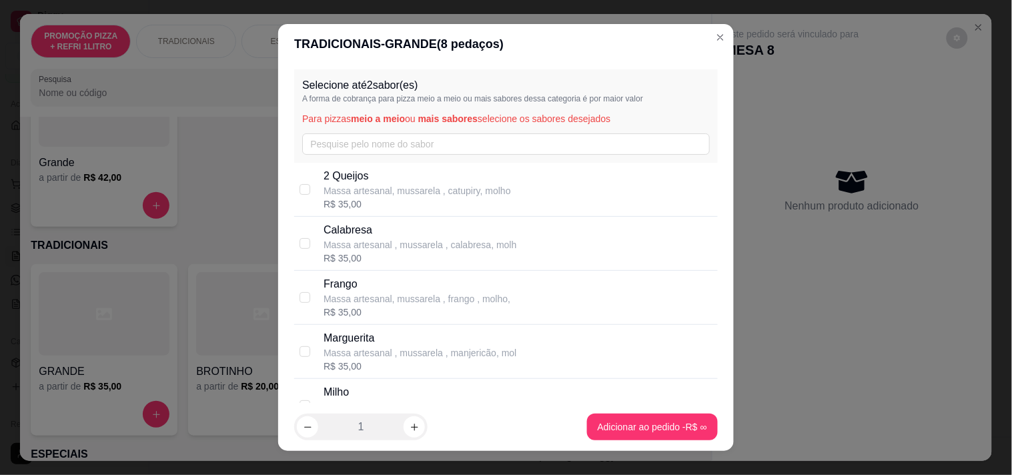
click at [349, 229] on p "Calabresa" at bounding box center [419, 230] width 193 height 16
checkbox input "true"
click at [350, 300] on p "Massa artesanal, mussarela , frango , molho," at bounding box center [416, 298] width 187 height 13
checkbox input "true"
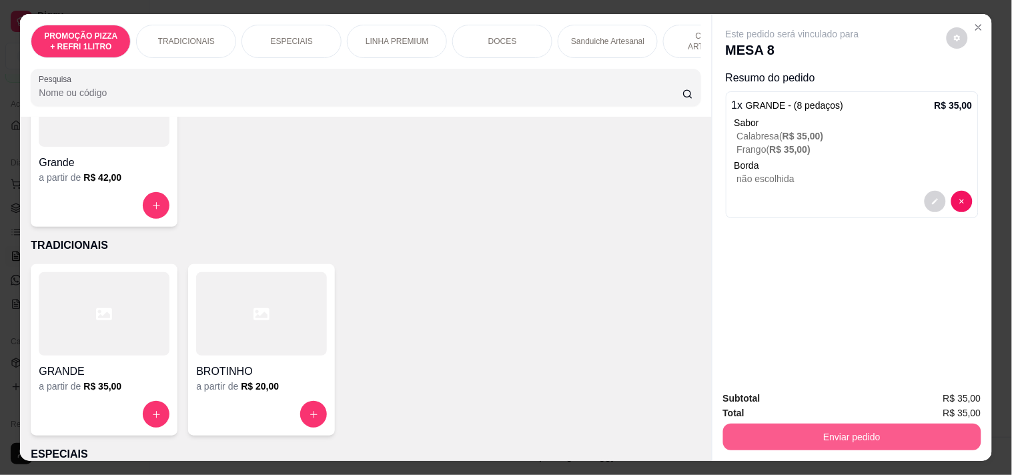
click at [798, 437] on button "Enviar pedido" at bounding box center [852, 436] width 258 height 27
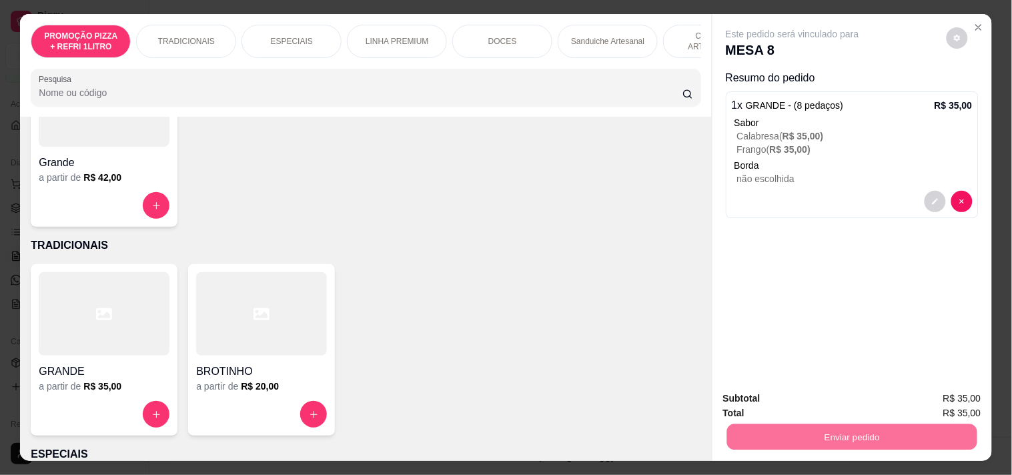
click at [923, 397] on button "Enviar pedido" at bounding box center [945, 397] width 75 height 25
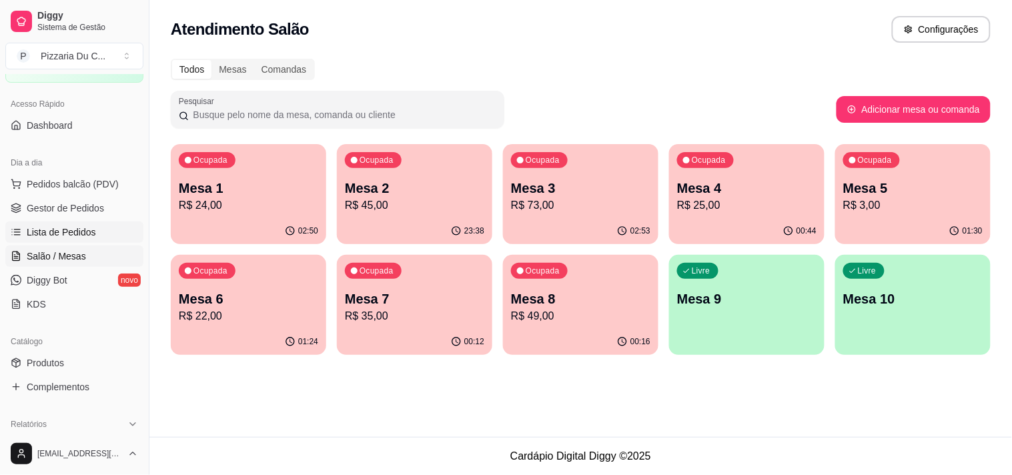
click at [77, 235] on span "Lista de Pedidos" at bounding box center [61, 231] width 69 height 13
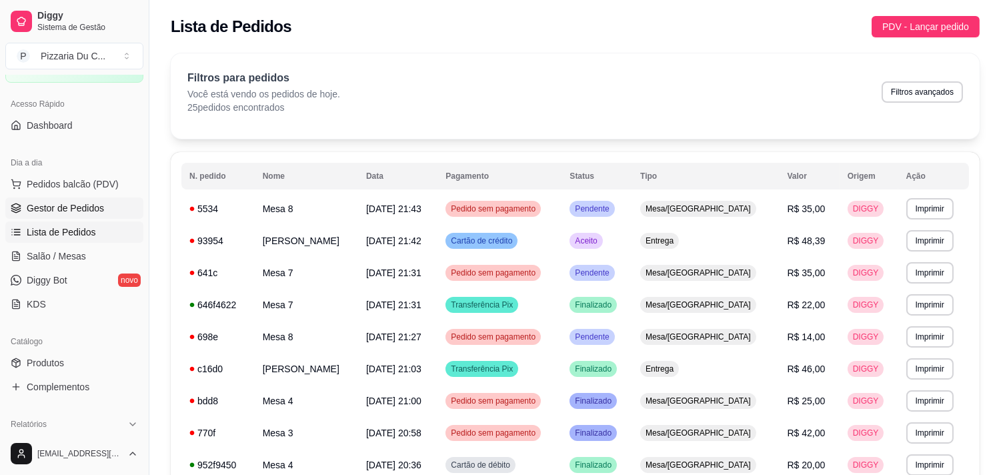
click at [115, 214] on link "Gestor de Pedidos" at bounding box center [74, 207] width 138 height 21
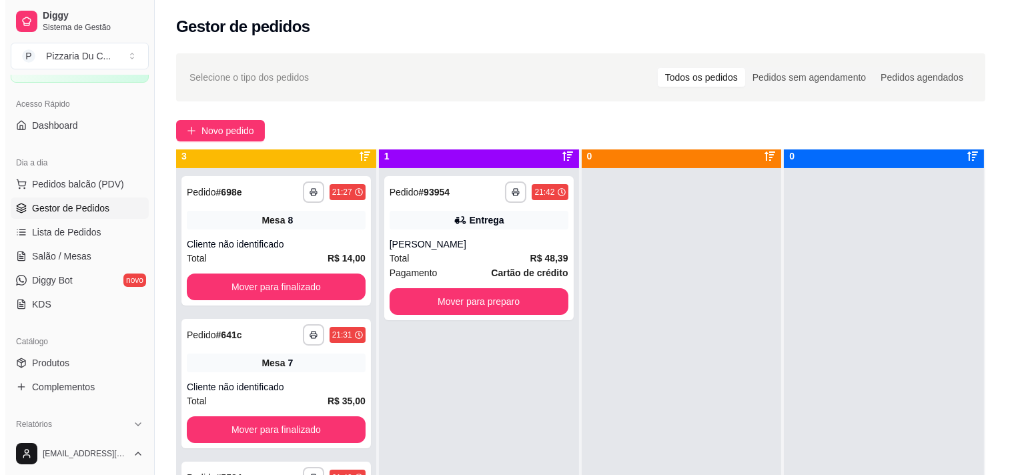
scroll to position [37, 0]
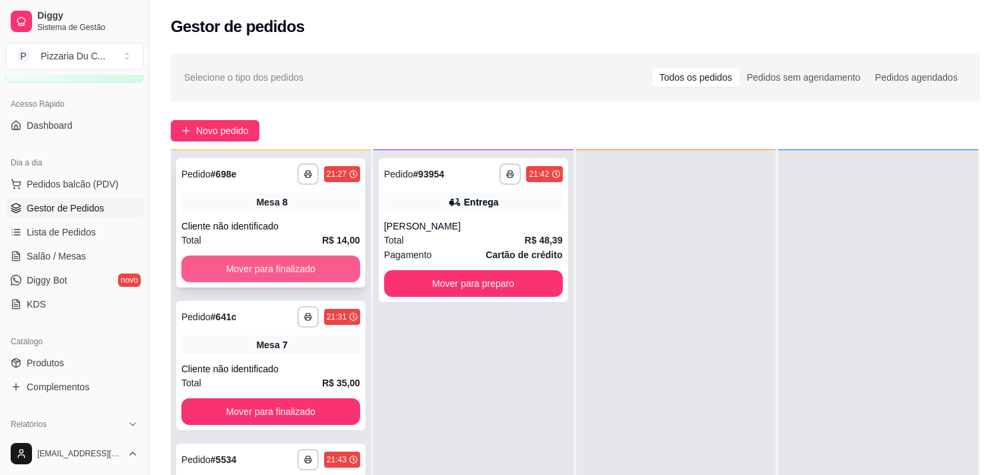
click at [327, 277] on button "Mover para finalizado" at bounding box center [270, 268] width 179 height 27
click at [329, 276] on button "Mover para finalizado" at bounding box center [270, 268] width 179 height 27
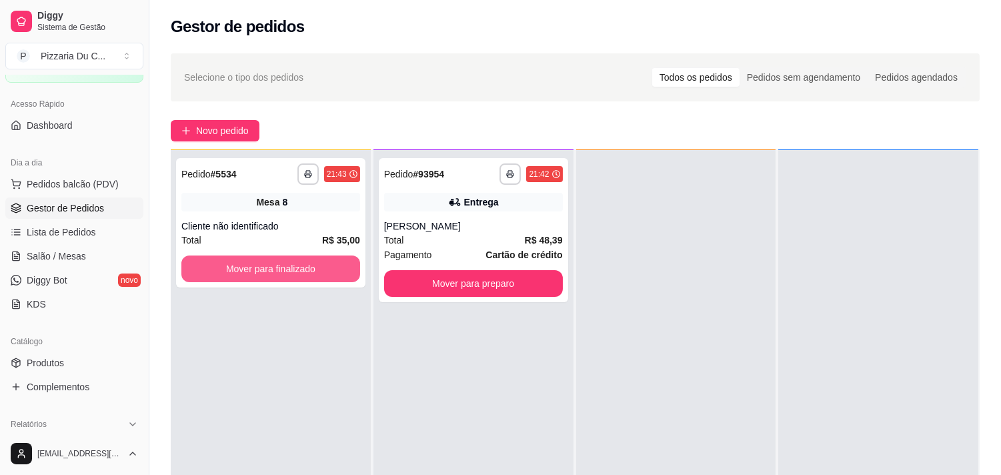
click at [329, 276] on button "Mover para finalizado" at bounding box center [270, 268] width 179 height 27
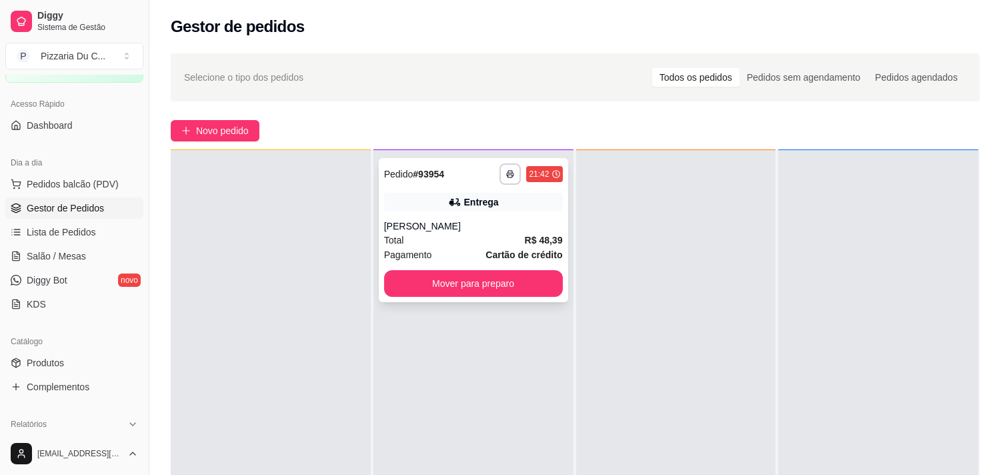
click at [487, 291] on button "Mover para preparo" at bounding box center [473, 283] width 179 height 27
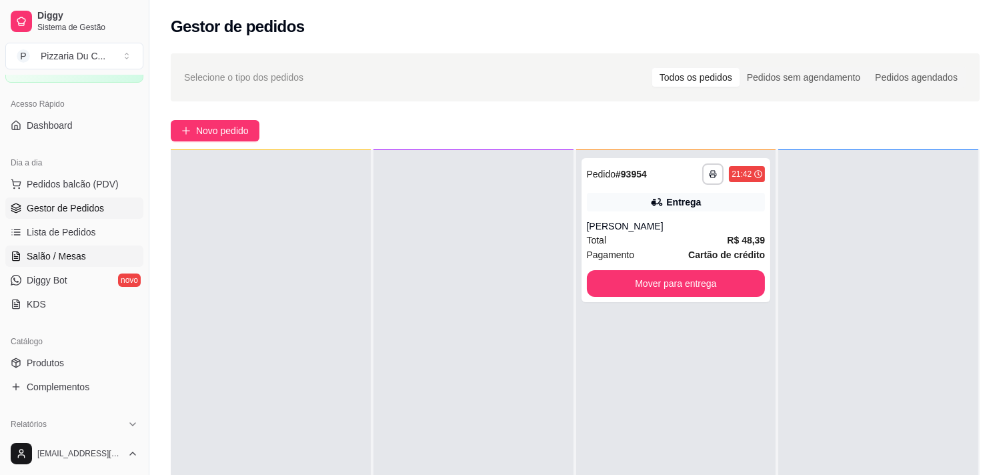
click at [93, 252] on link "Salão / Mesas" at bounding box center [74, 255] width 138 height 21
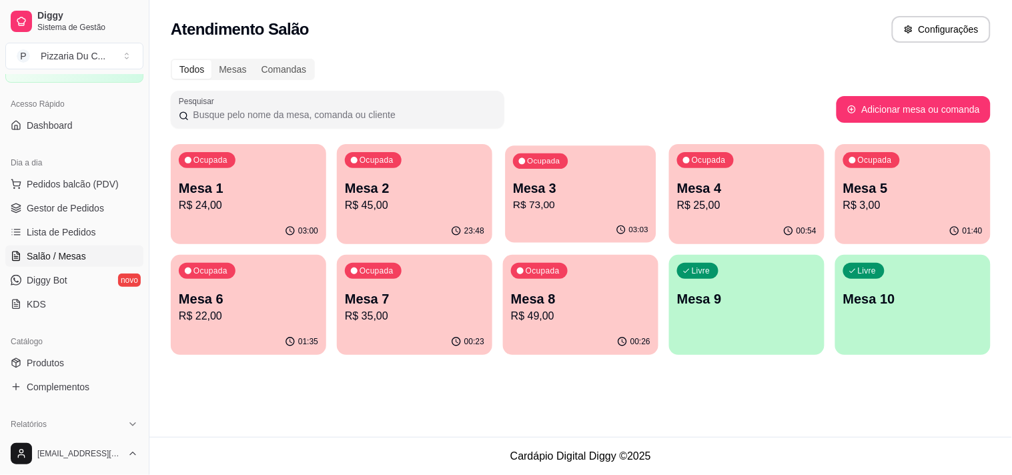
click at [571, 201] on p "R$ 73,00" at bounding box center [580, 204] width 135 height 15
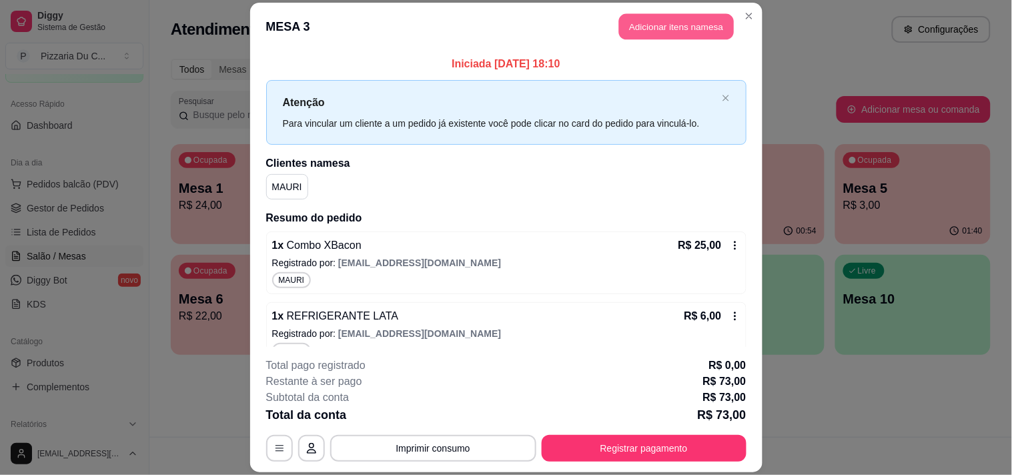
click at [662, 39] on button "Adicionar itens na mesa" at bounding box center [676, 26] width 115 height 26
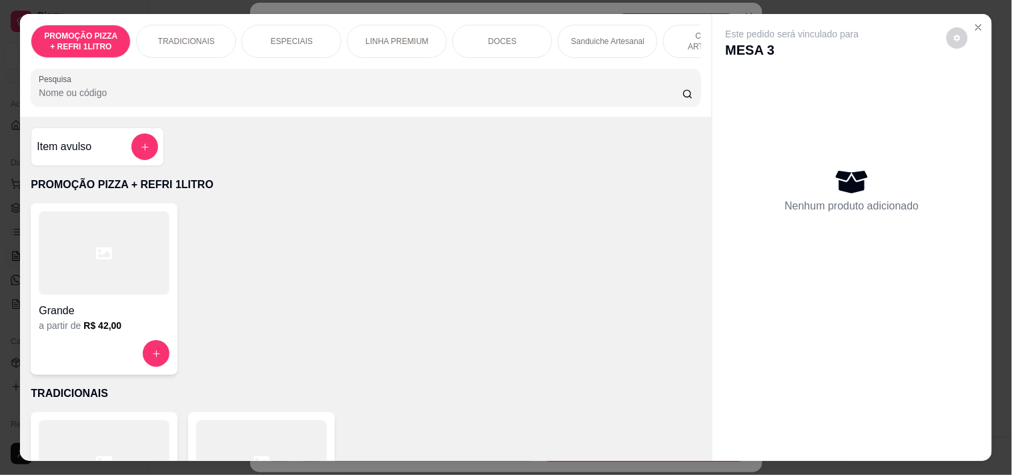
scroll to position [0, 377]
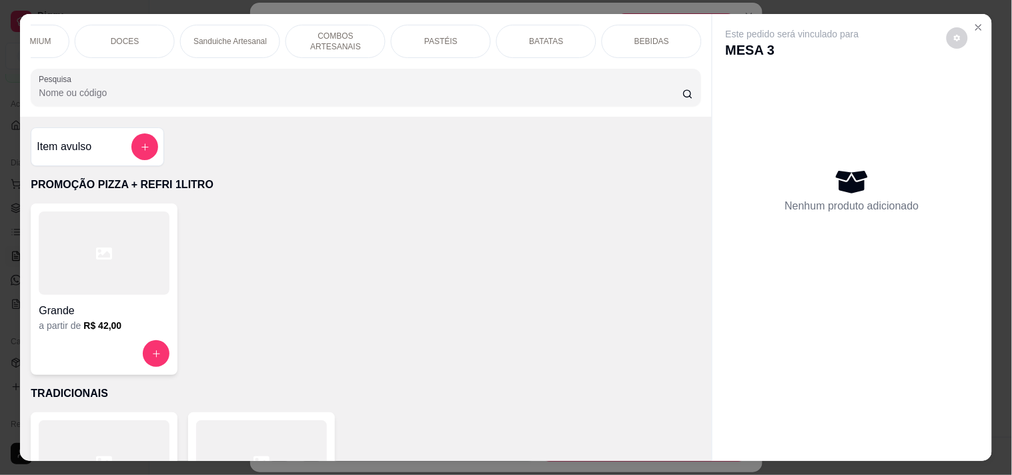
click at [638, 43] on div "BEBIDAS" at bounding box center [651, 41] width 100 height 33
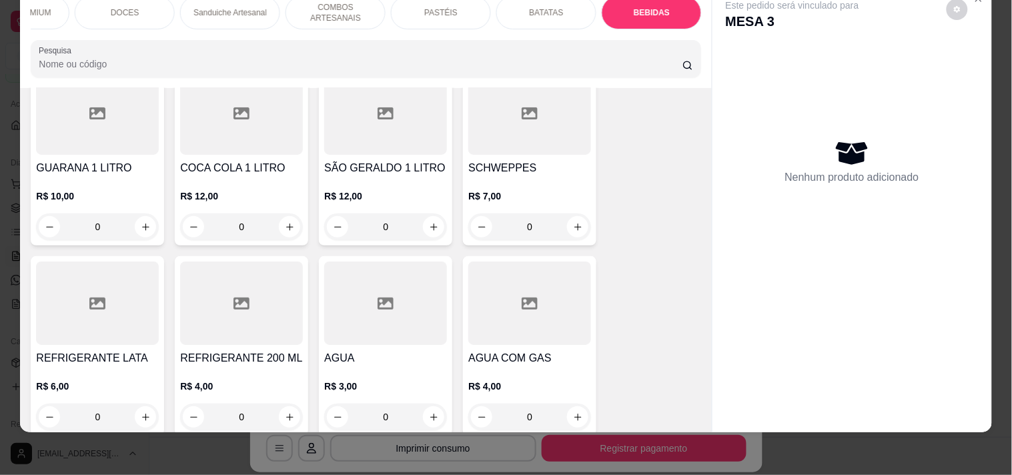
scroll to position [4040, 0]
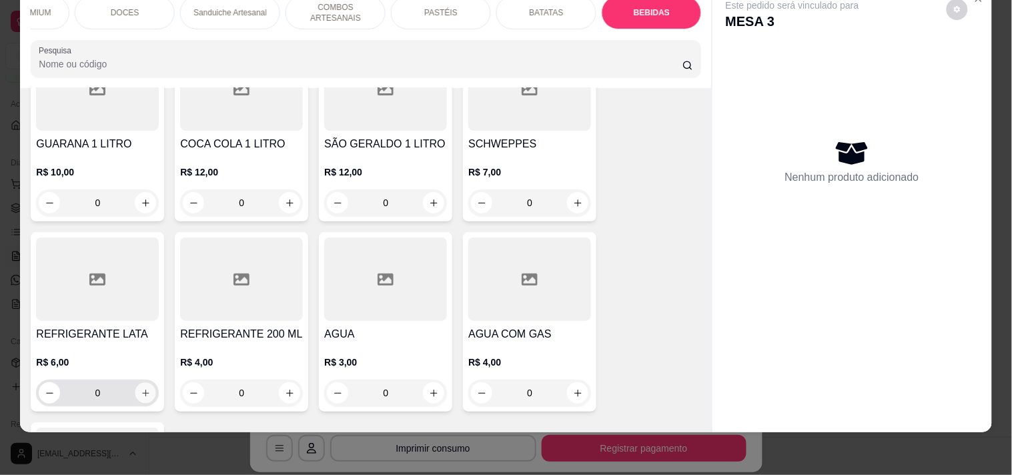
click at [141, 383] on button "increase-product-quantity" at bounding box center [145, 393] width 21 height 21
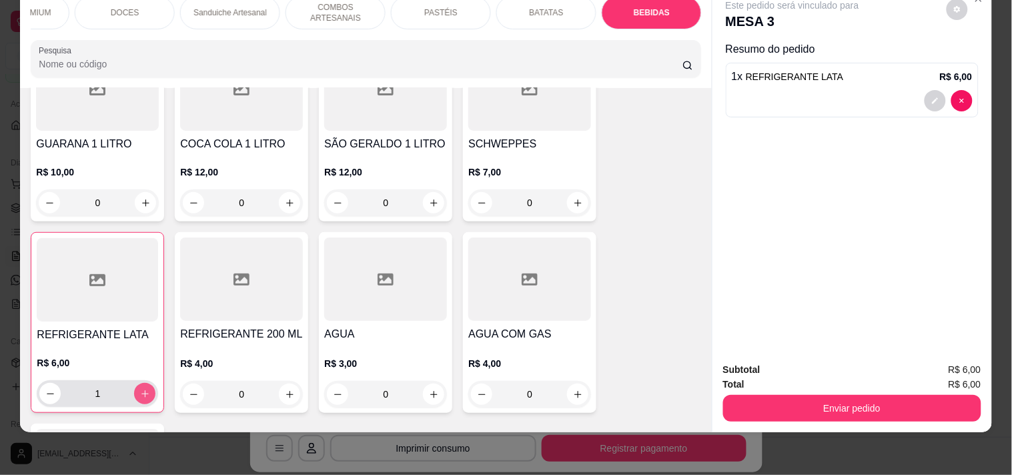
click at [141, 383] on button "increase-product-quantity" at bounding box center [144, 393] width 21 height 21
type input "2"
click at [819, 378] on div "Total R$ 12,00" at bounding box center [852, 384] width 258 height 15
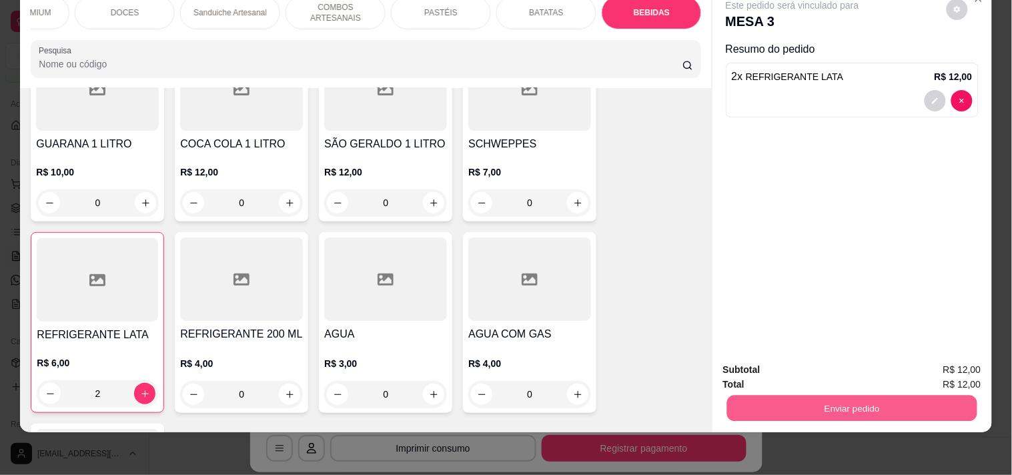
click at [822, 395] on button "Enviar pedido" at bounding box center [851, 408] width 250 height 26
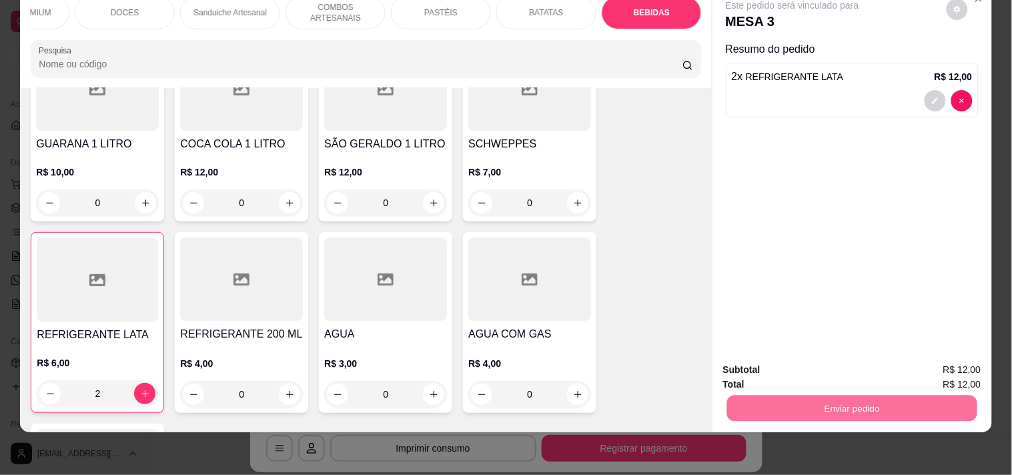
click at [918, 355] on button "Enviar pedido" at bounding box center [945, 363] width 75 height 25
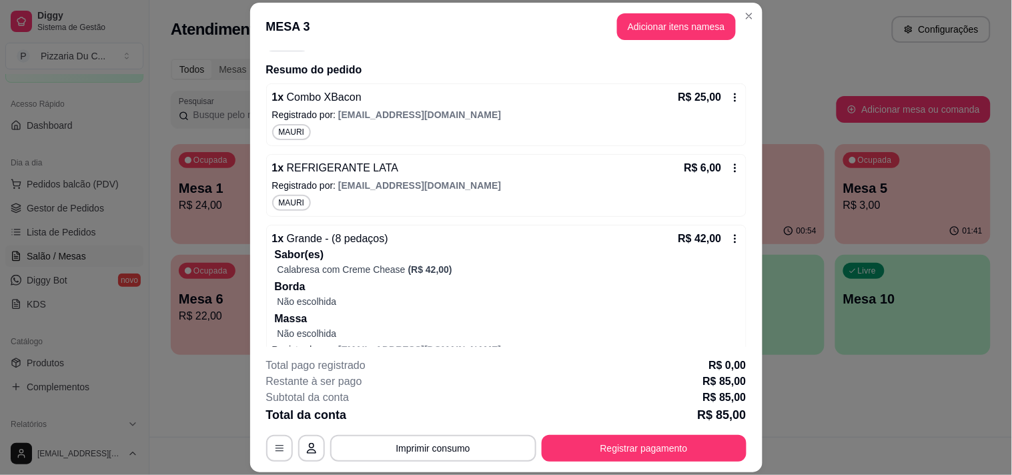
scroll to position [225, 0]
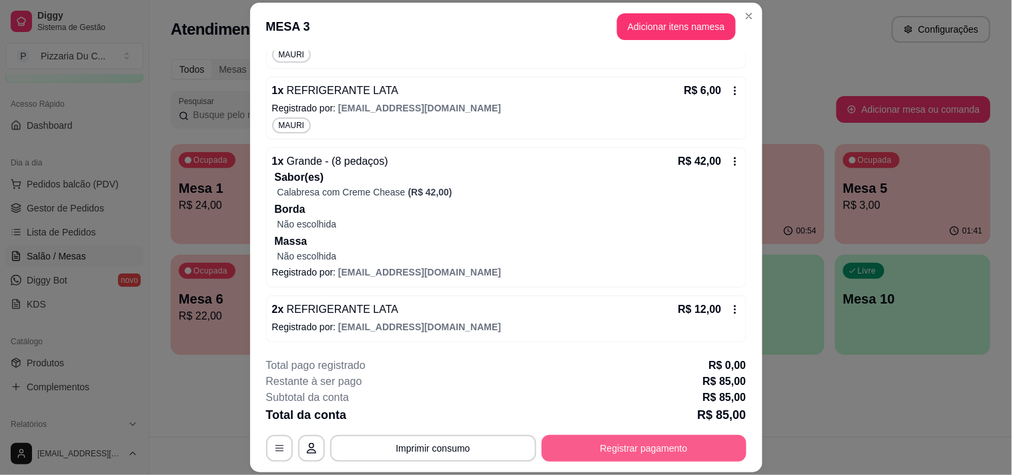
click at [628, 443] on button "Registrar pagamento" at bounding box center [643, 448] width 205 height 27
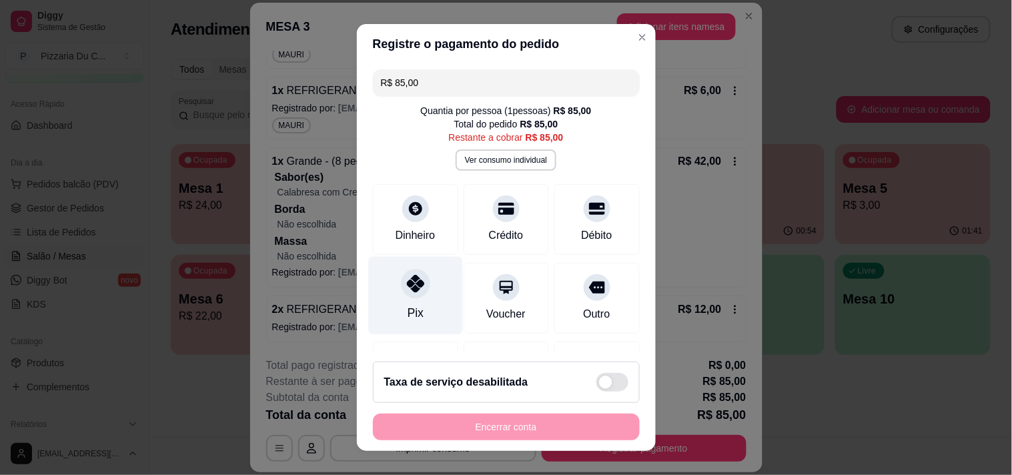
click at [424, 303] on div "Pix" at bounding box center [415, 295] width 94 height 78
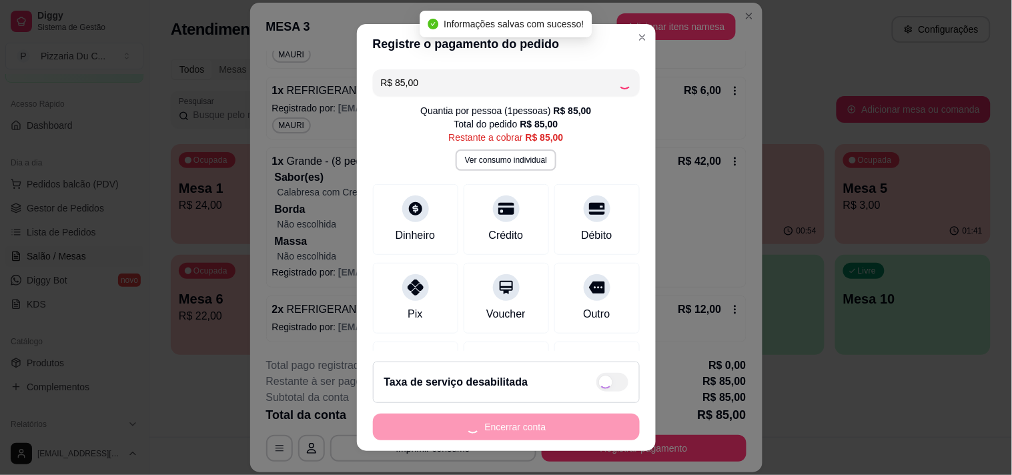
type input "R$ 0,00"
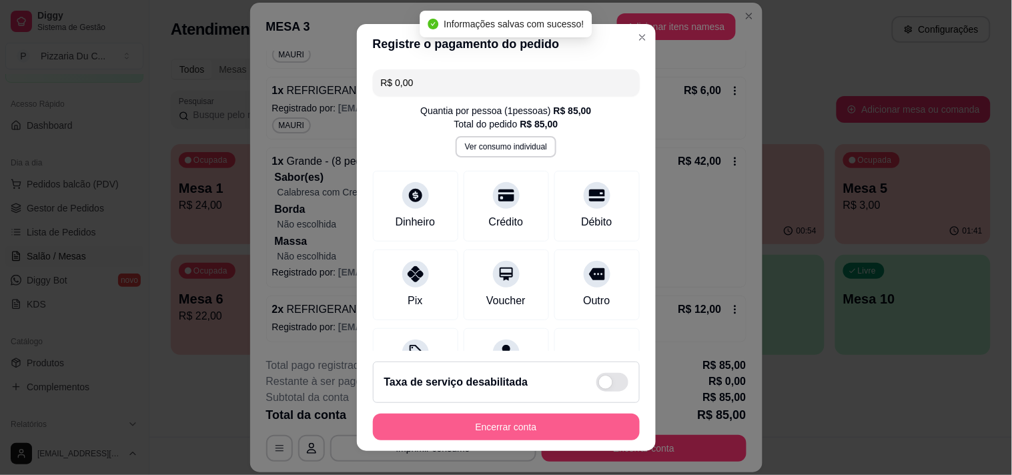
click at [523, 429] on button "Encerrar conta" at bounding box center [506, 426] width 267 height 27
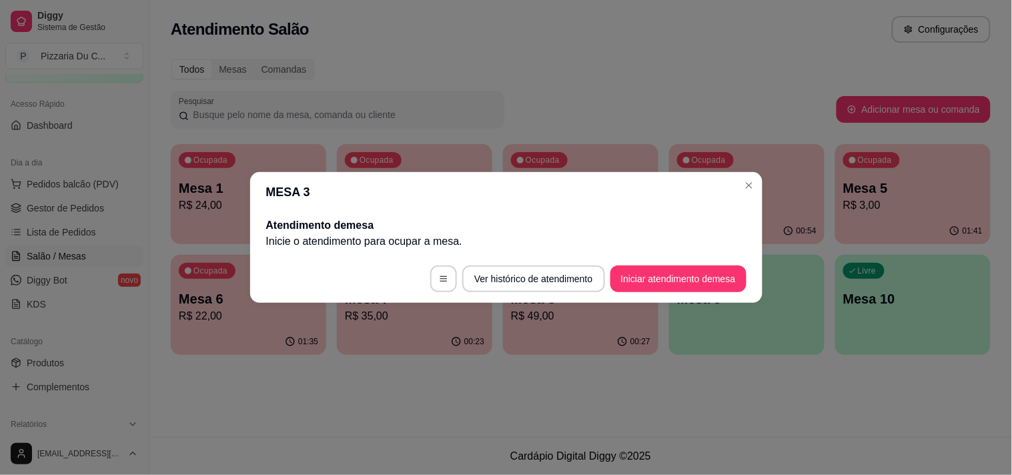
scroll to position [0, 0]
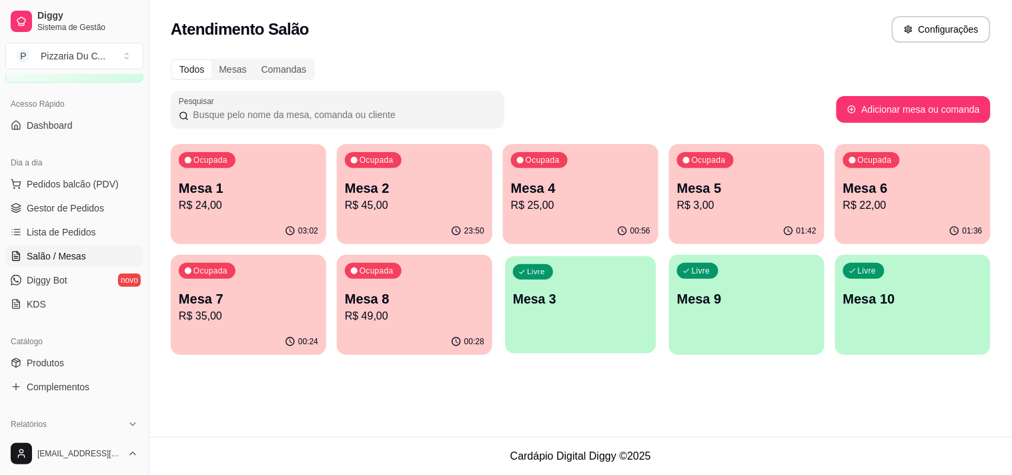
click at [580, 317] on div "Livre Mesa 3" at bounding box center [580, 296] width 151 height 81
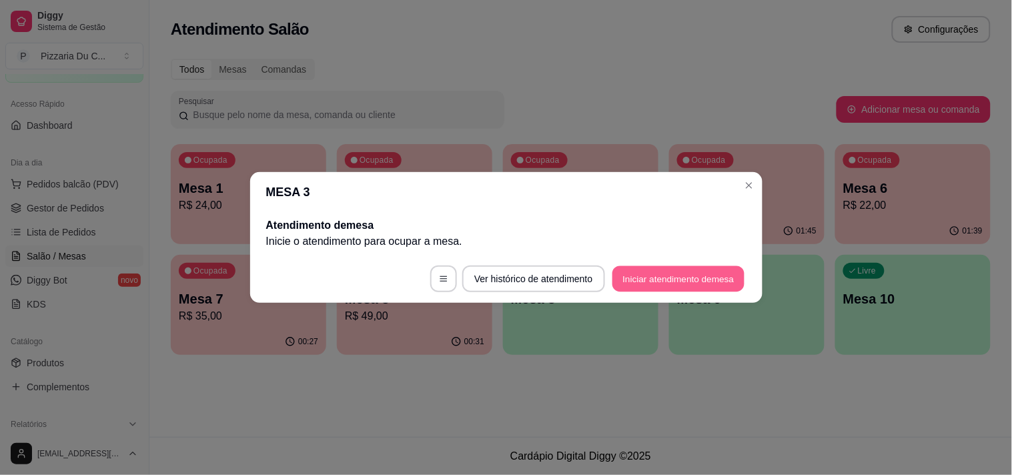
click at [661, 271] on button "Iniciar atendimento de mesa" at bounding box center [678, 279] width 132 height 26
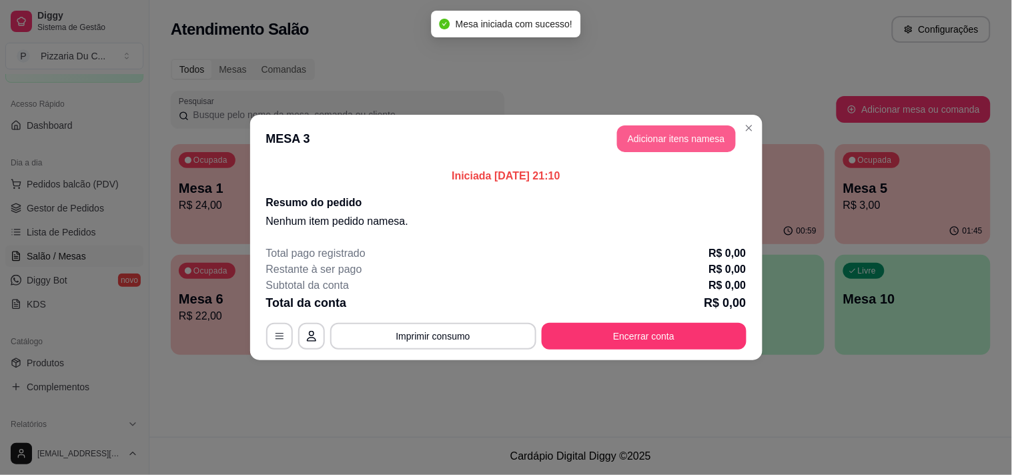
click at [668, 127] on button "Adicionar itens na mesa" at bounding box center [676, 138] width 119 height 27
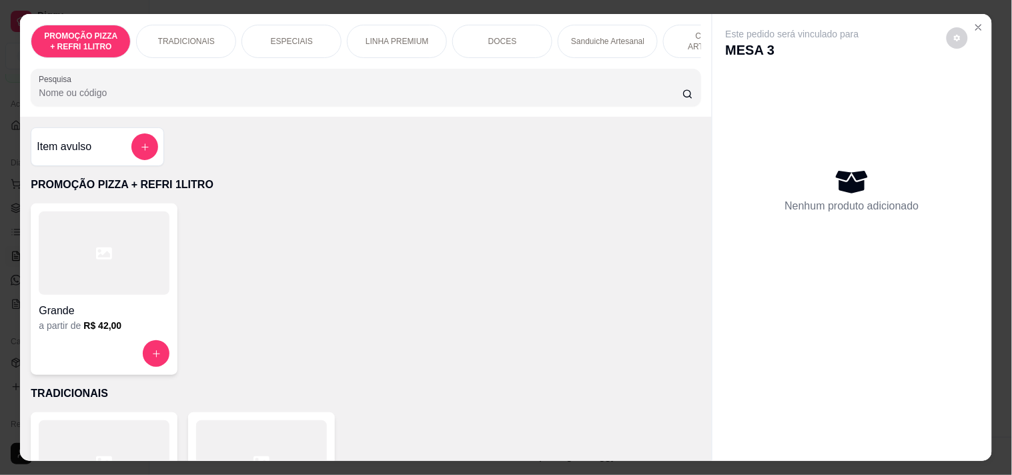
click at [97, 304] on div "Grande" at bounding box center [104, 307] width 131 height 24
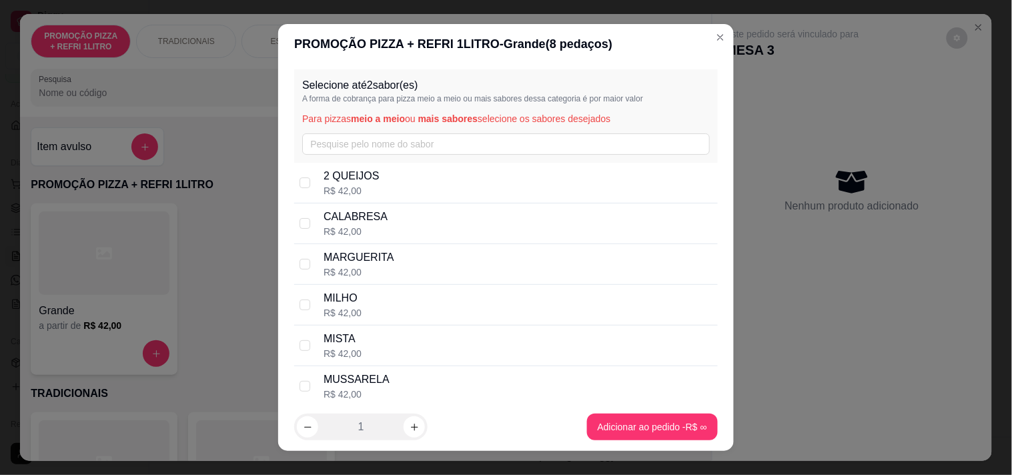
click at [389, 227] on div "CALABRESA R$ 42,00" at bounding box center [517, 223] width 389 height 29
checkbox input "true"
click at [385, 163] on div "2 QUEIJOS R$ 42,00" at bounding box center [505, 183] width 423 height 41
checkbox input "true"
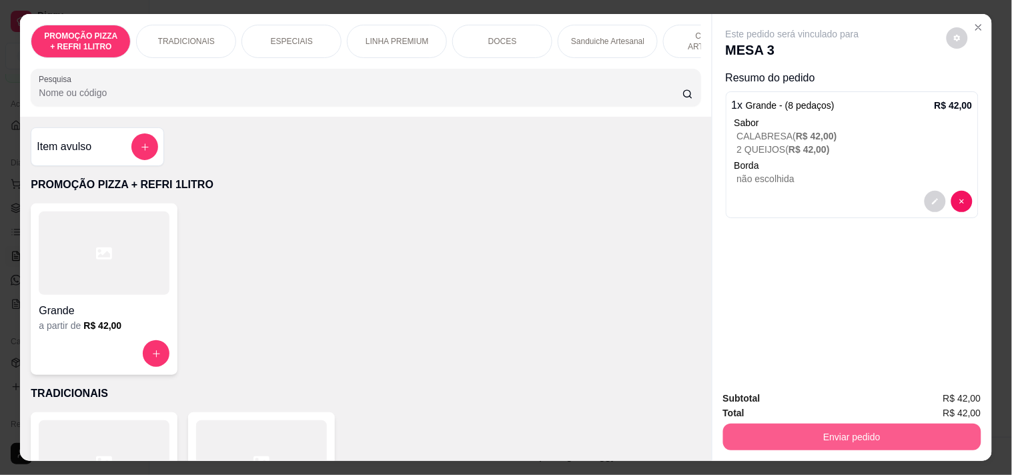
click at [865, 427] on button "Enviar pedido" at bounding box center [852, 436] width 258 height 27
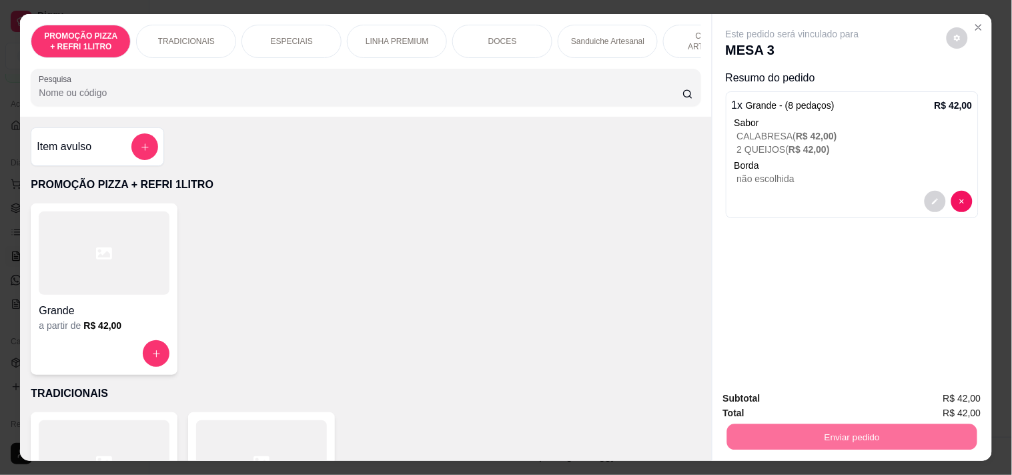
click at [874, 397] on button "Registrar cliente" at bounding box center [856, 397] width 85 height 25
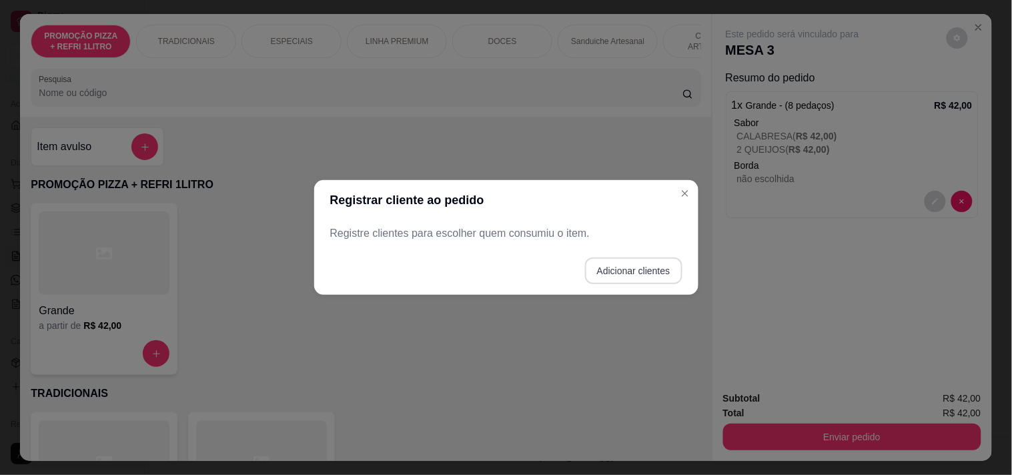
click at [658, 273] on button "Adicionar clientes" at bounding box center [633, 270] width 97 height 27
click at [549, 215] on div "Nome do cliente" at bounding box center [505, 233] width 352 height 37
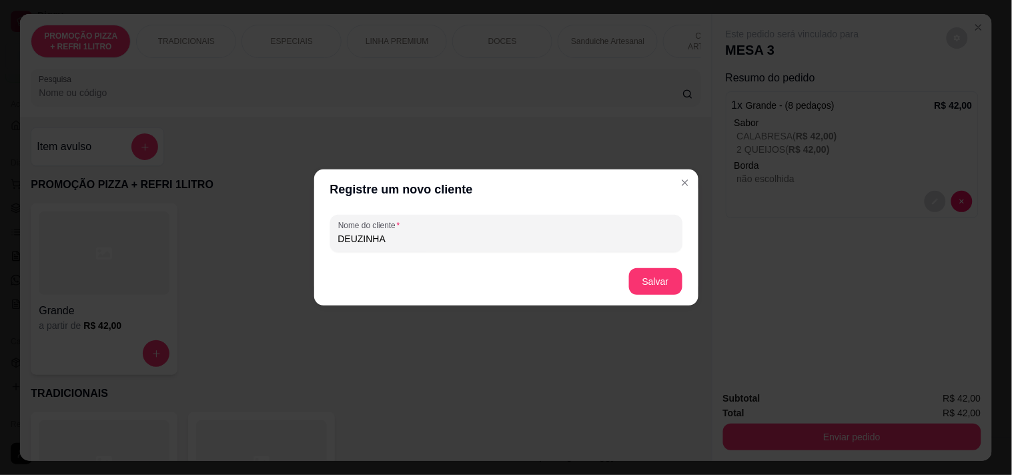
type input "DEUZINHA"
click at [649, 267] on footer "Salvar" at bounding box center [506, 281] width 384 height 48
click at [661, 289] on button "Salvar" at bounding box center [655, 281] width 53 height 27
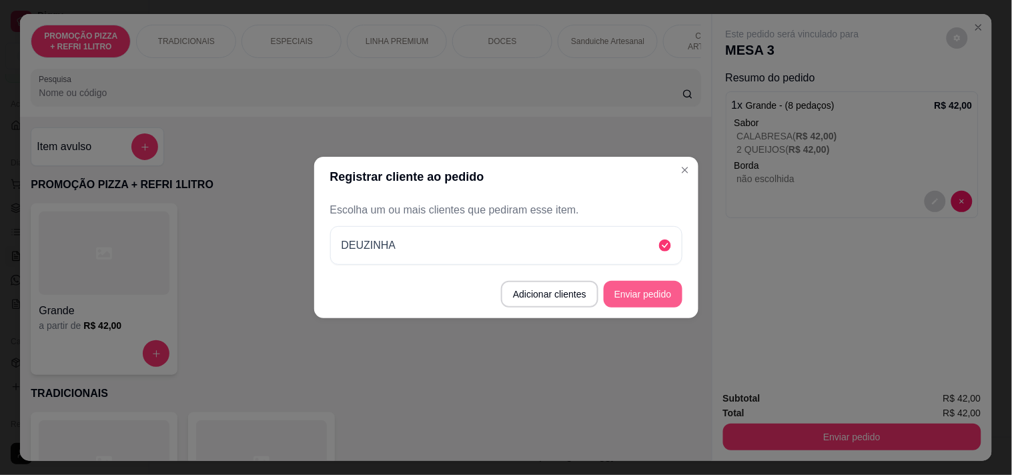
click at [642, 302] on button "Enviar pedido" at bounding box center [642, 294] width 79 height 27
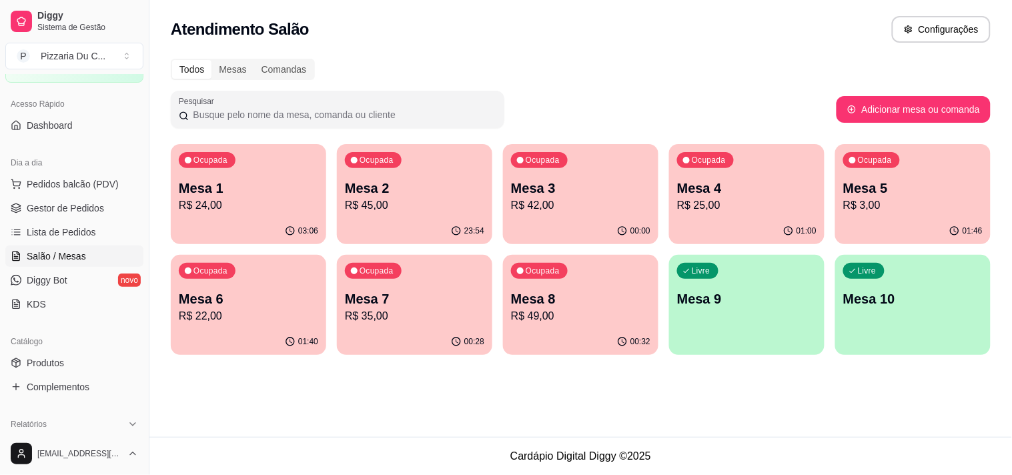
click at [430, 305] on p "Mesa 7" at bounding box center [414, 298] width 139 height 19
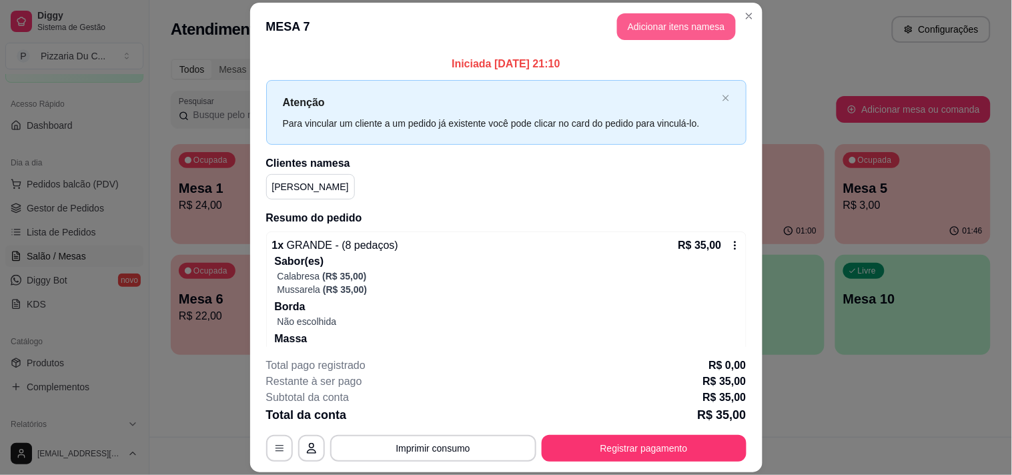
click at [699, 32] on button "Adicionar itens na mesa" at bounding box center [676, 26] width 119 height 27
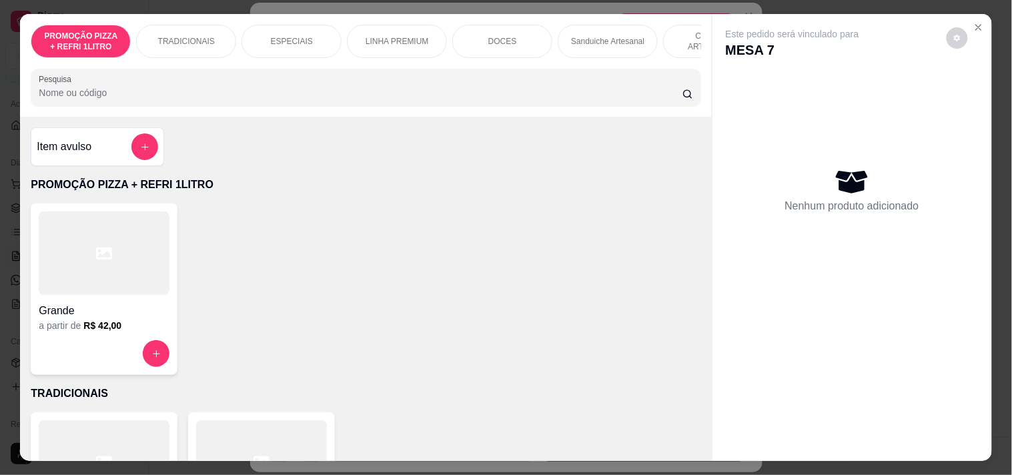
click at [691, 50] on div "COMBOS ARTESANAIS" at bounding box center [713, 41] width 100 height 33
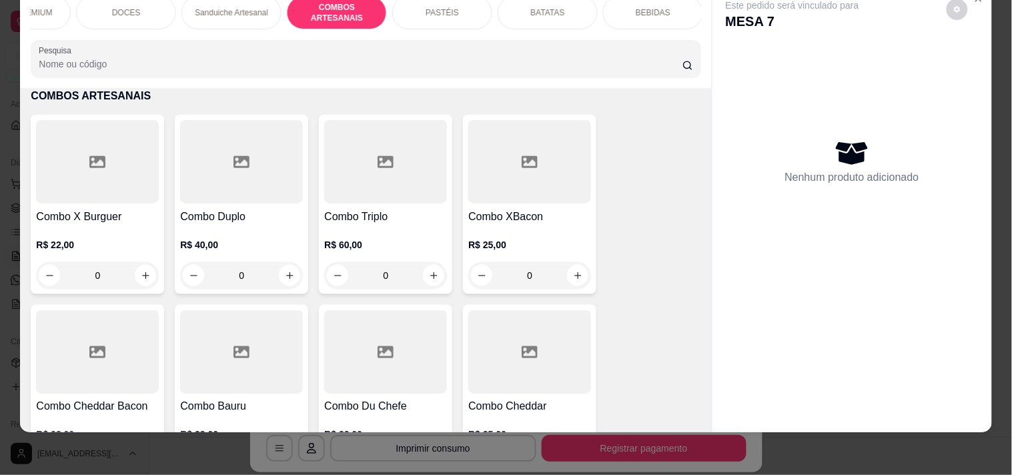
scroll to position [0, 377]
drag, startPoint x: 679, startPoint y: 9, endPoint x: 634, endPoint y: 7, distance: 44.7
click at [677, 7] on div "BEBIDAS" at bounding box center [651, 12] width 100 height 33
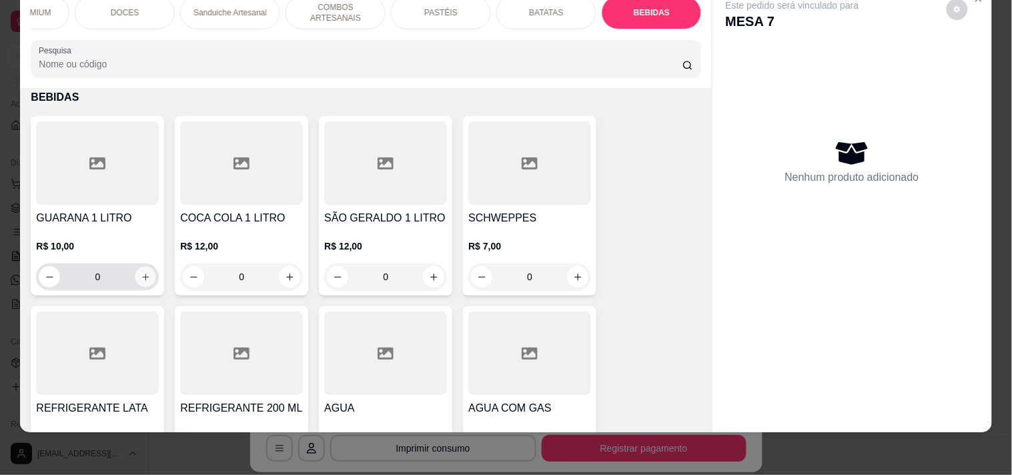
click at [141, 272] on icon "increase-product-quantity" at bounding box center [146, 277] width 10 height 10
type input "1"
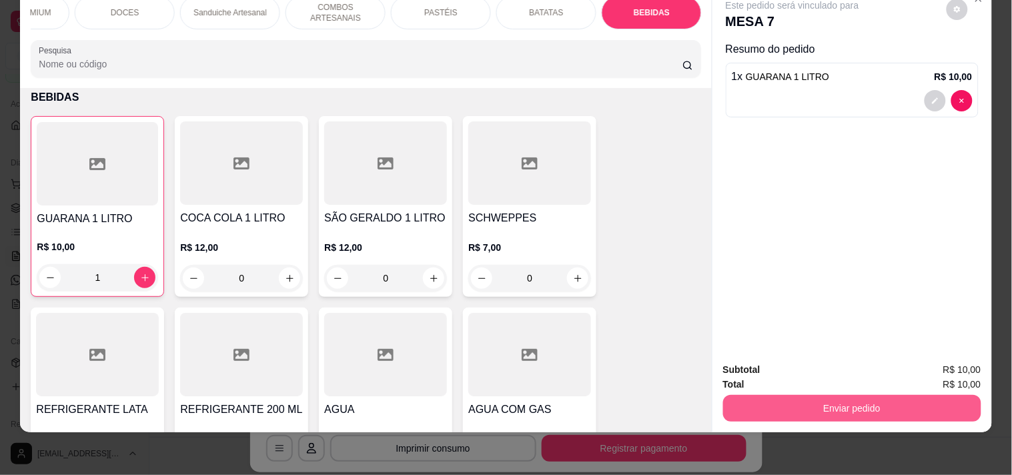
click at [827, 403] on button "Enviar pedido" at bounding box center [852, 408] width 258 height 27
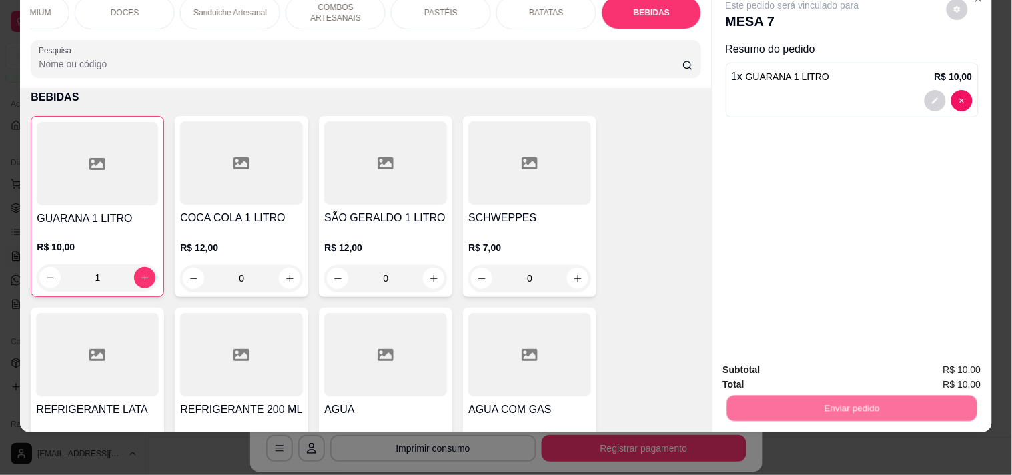
click at [934, 361] on button "Enviar pedido" at bounding box center [946, 363] width 73 height 25
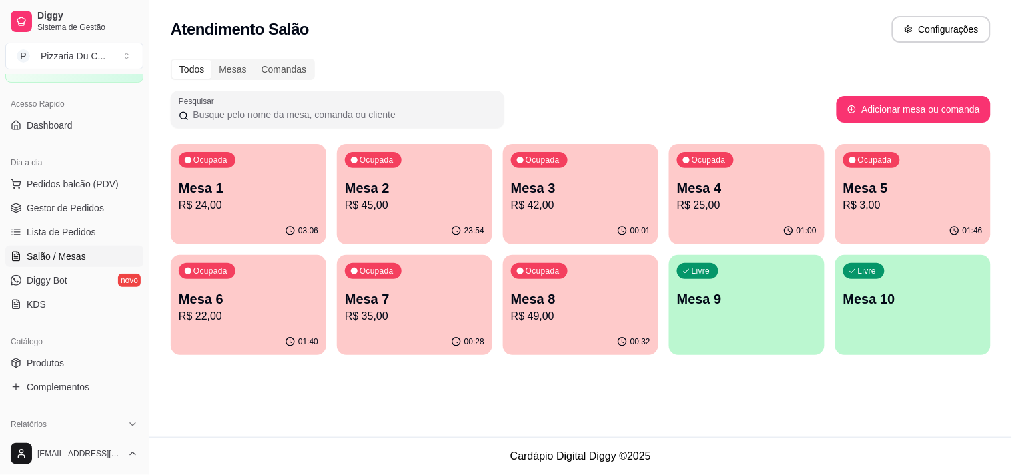
click at [563, 323] on p "R$ 49,00" at bounding box center [580, 316] width 139 height 16
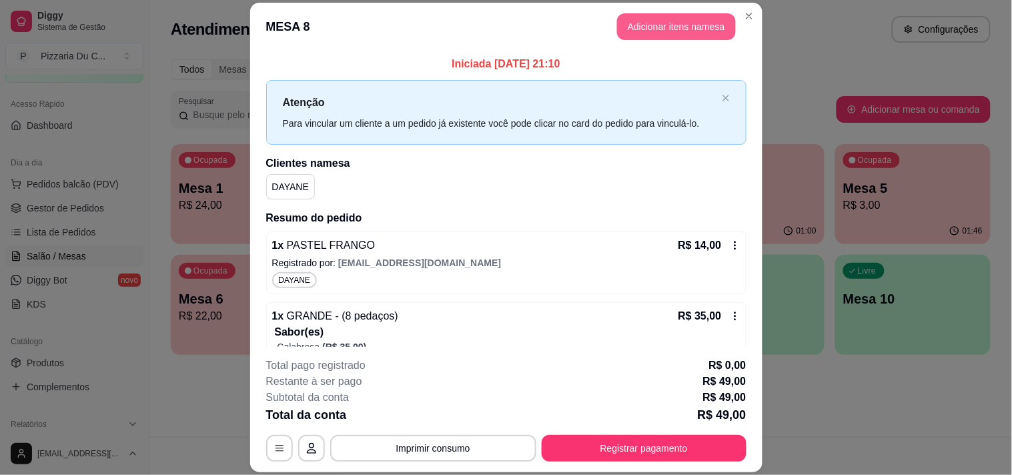
click at [654, 29] on button "Adicionar itens na mesa" at bounding box center [676, 26] width 119 height 27
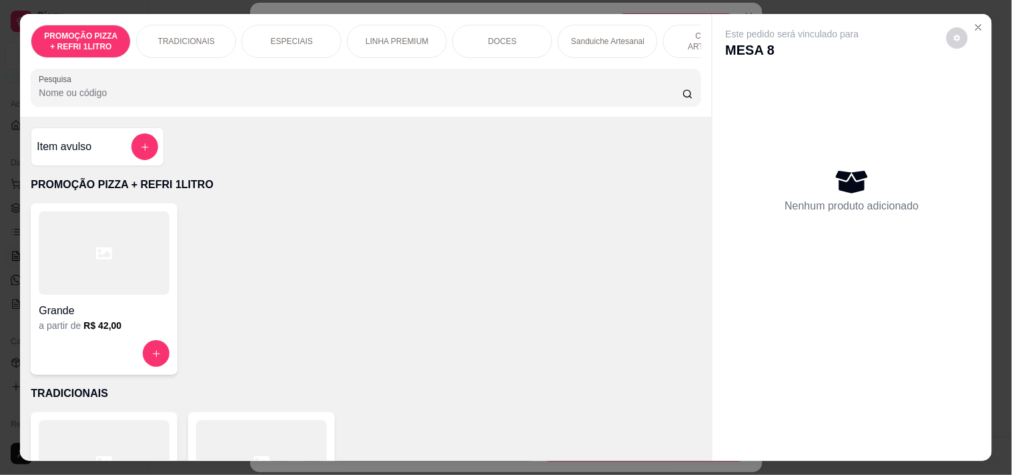
scroll to position [0, 377]
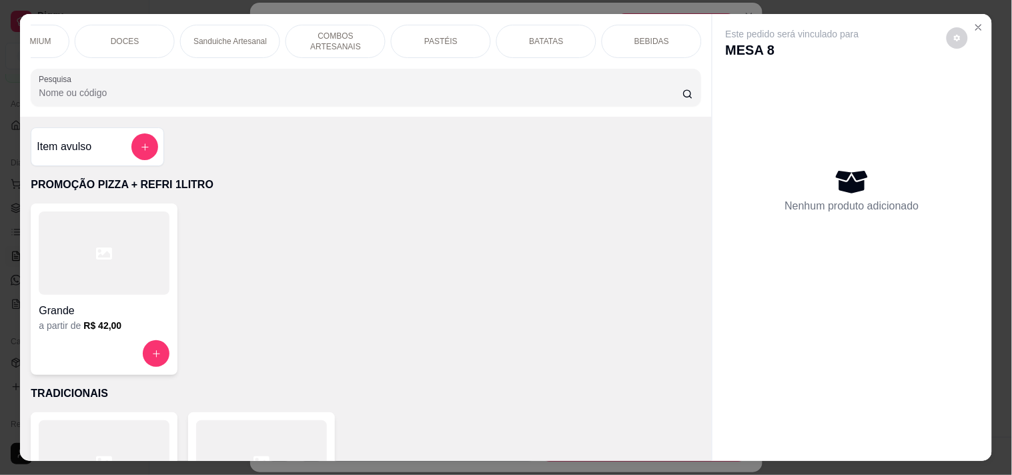
click at [674, 40] on div "BEBIDAS" at bounding box center [651, 41] width 100 height 33
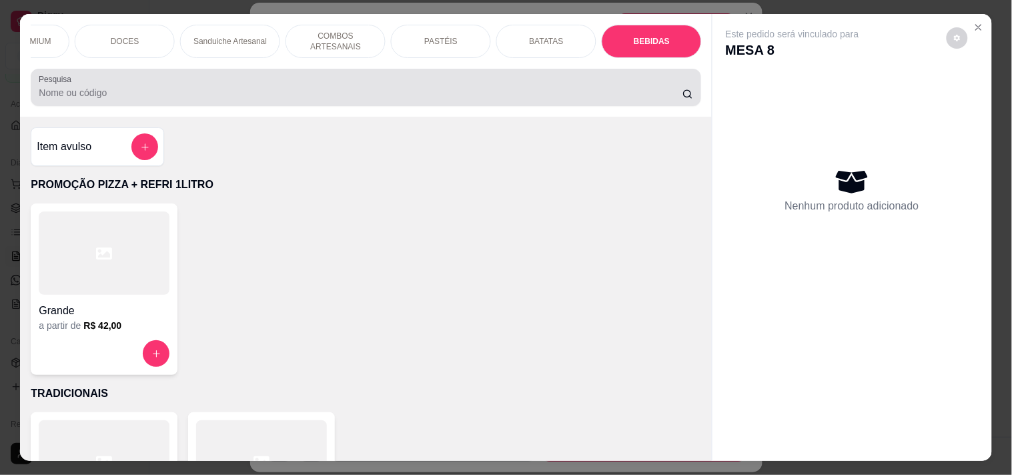
scroll to position [34, 0]
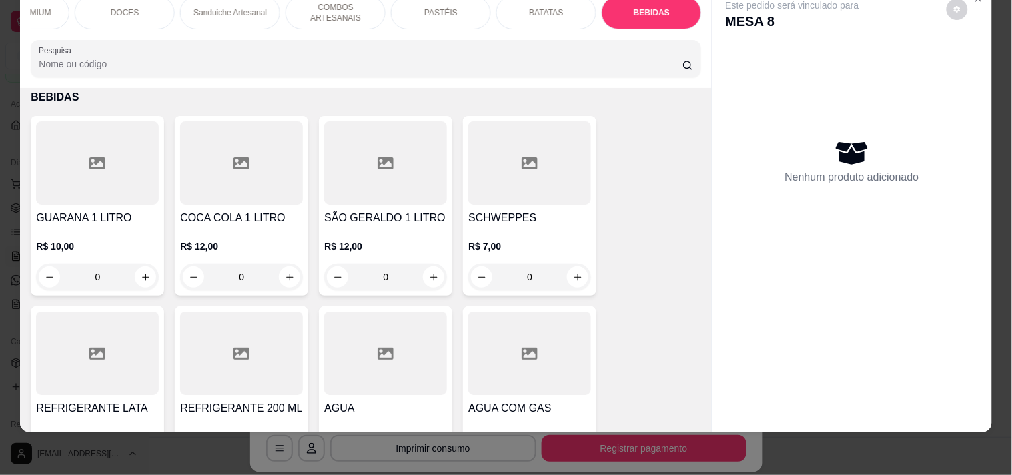
click at [127, 226] on div "R$ 10,00 0" at bounding box center [97, 258] width 123 height 64
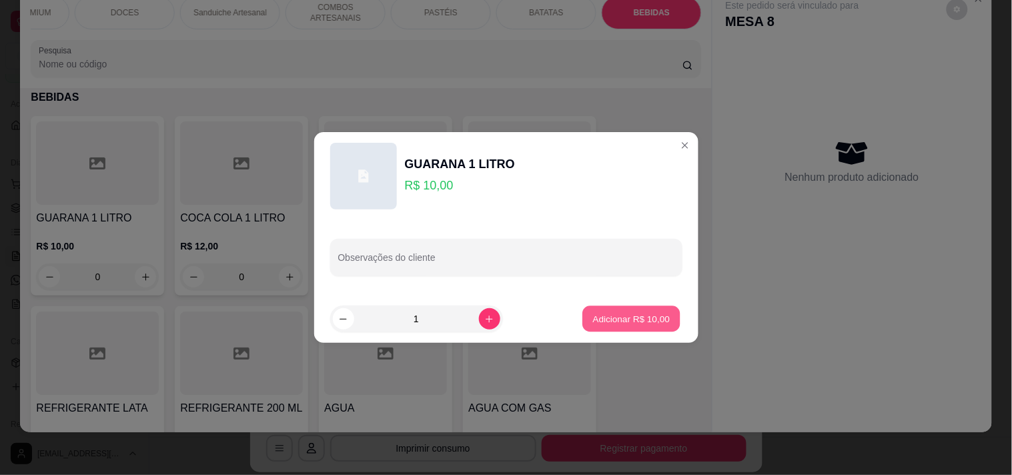
click at [593, 317] on p "Adicionar R$ 10,00" at bounding box center [631, 318] width 77 height 13
type input "1"
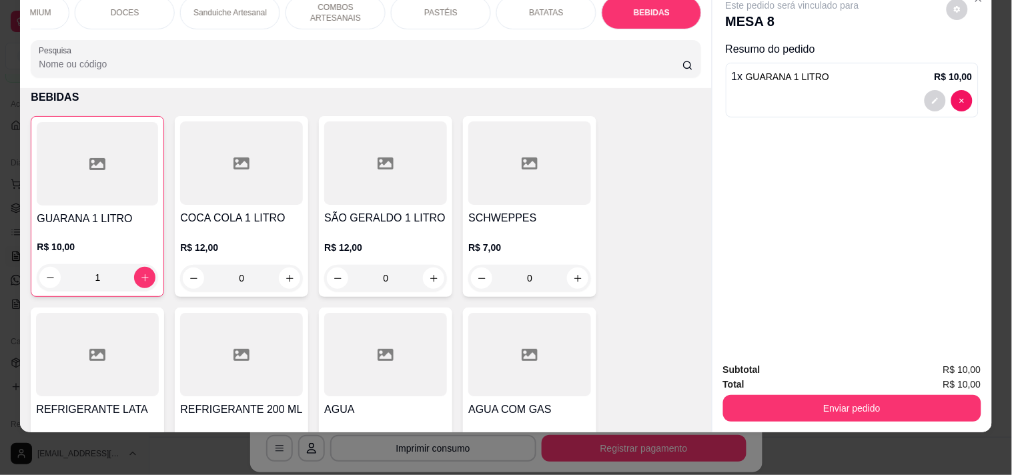
click at [827, 395] on button "Enviar pedido" at bounding box center [852, 408] width 258 height 27
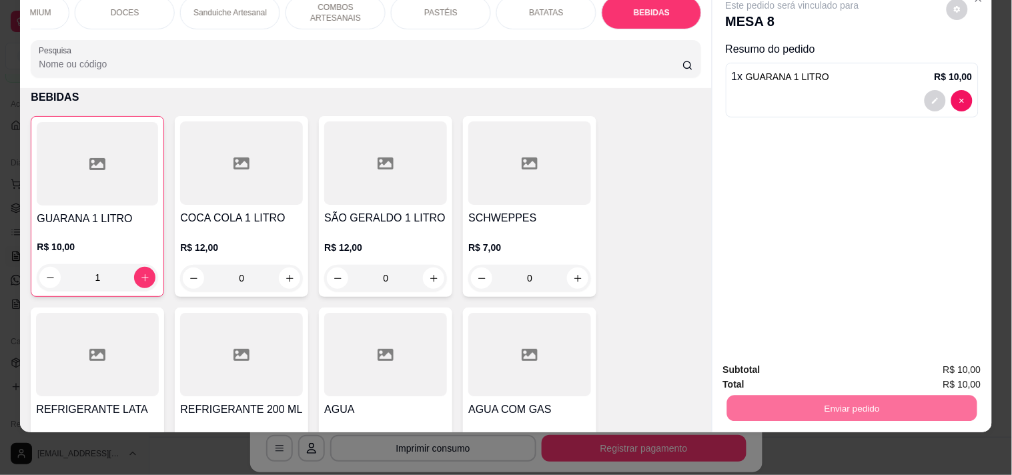
click at [944, 375] on button "Enviar pedido" at bounding box center [945, 363] width 75 height 25
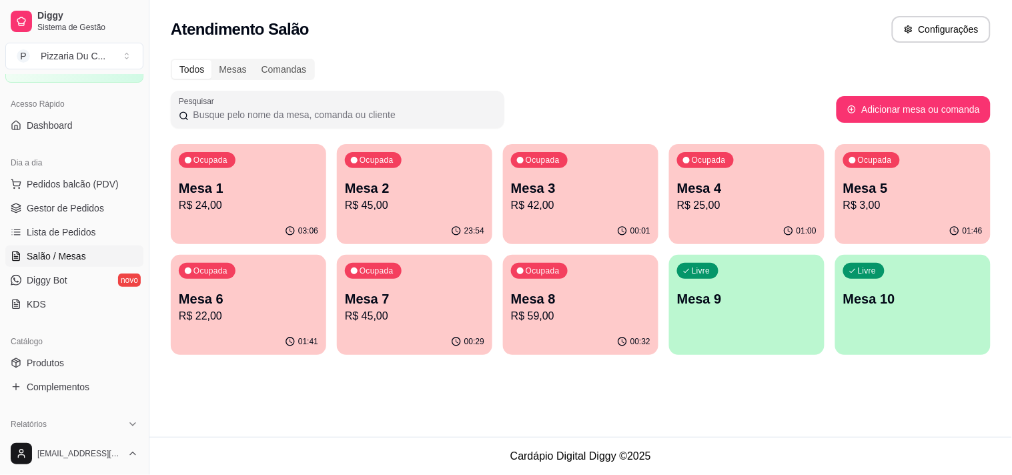
click at [680, 340] on div "button" at bounding box center [746, 347] width 155 height 16
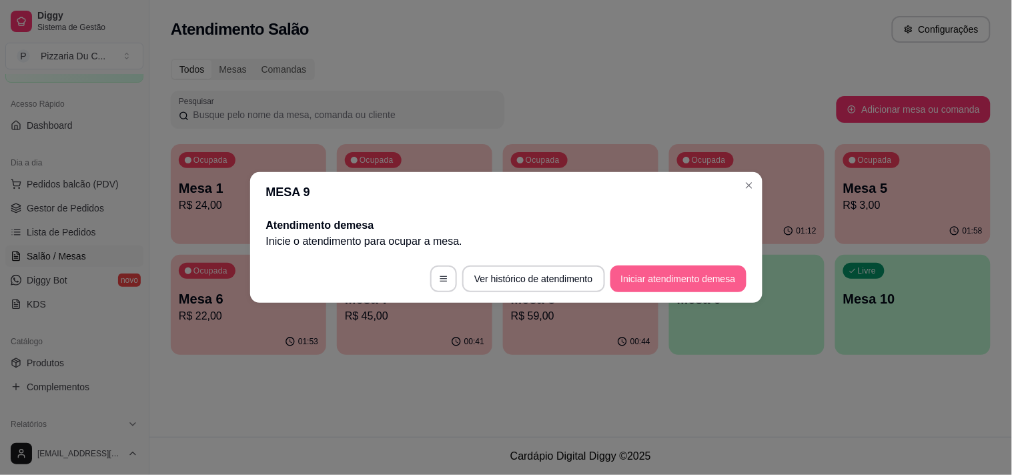
click at [660, 275] on button "Iniciar atendimento de mesa" at bounding box center [678, 278] width 136 height 27
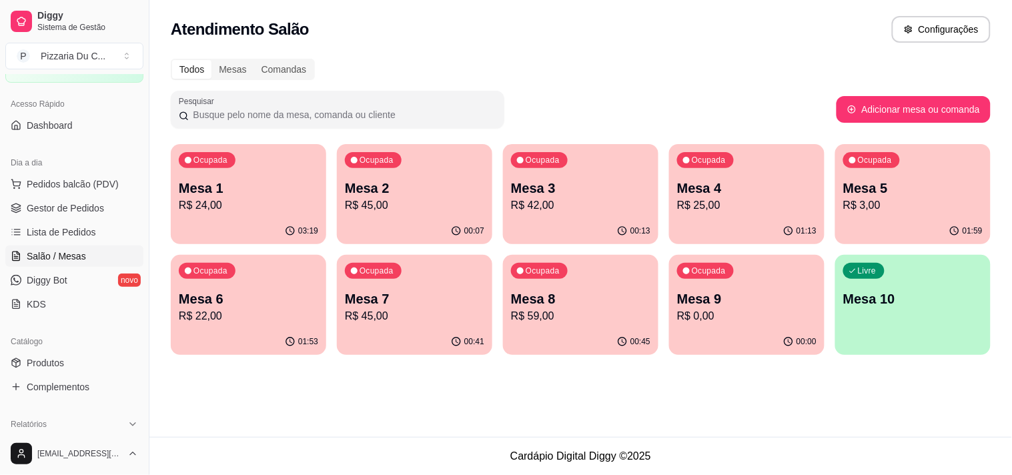
click at [555, 307] on p "Mesa 8" at bounding box center [580, 298] width 139 height 19
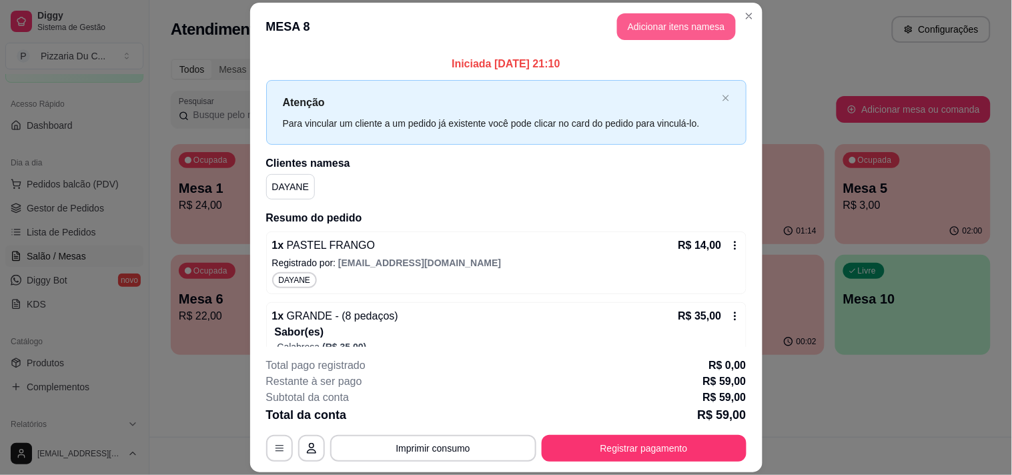
click at [628, 25] on button "Adicionar itens na mesa" at bounding box center [676, 26] width 119 height 27
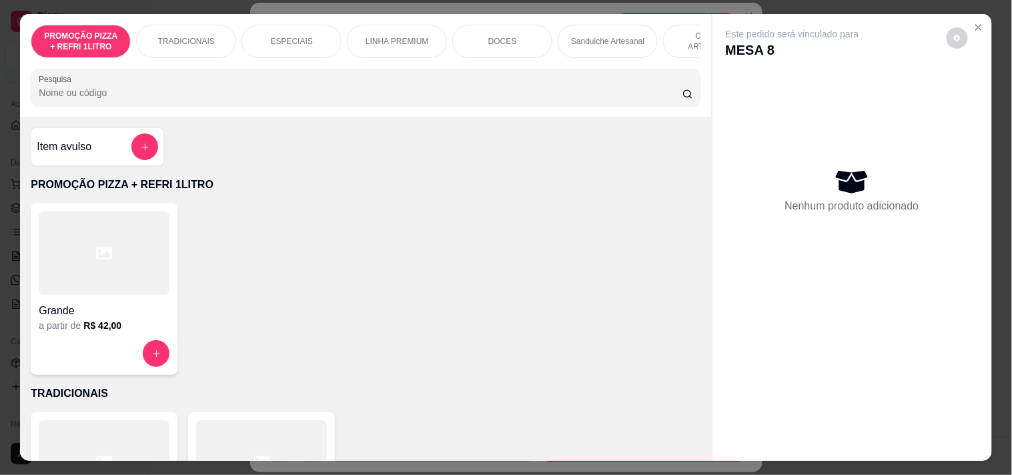
scroll to position [0, 377]
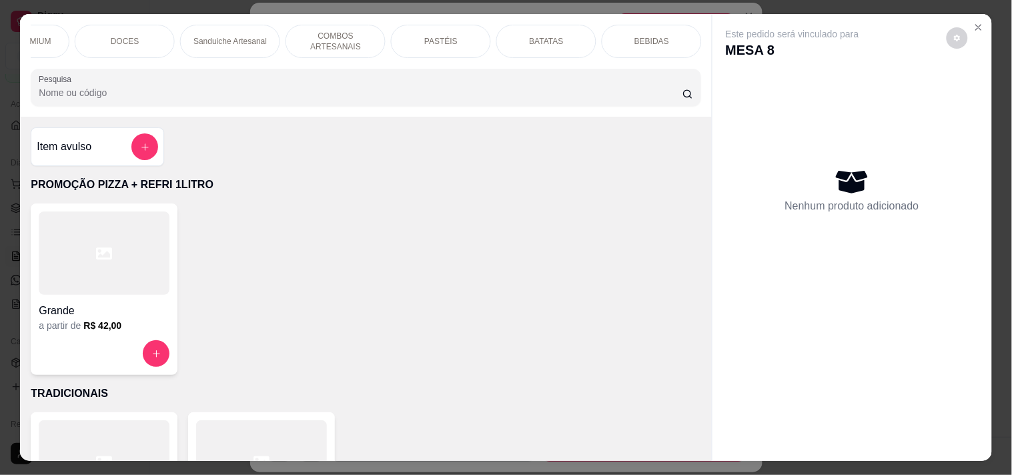
click at [460, 37] on div "PASTÉIS" at bounding box center [441, 41] width 100 height 33
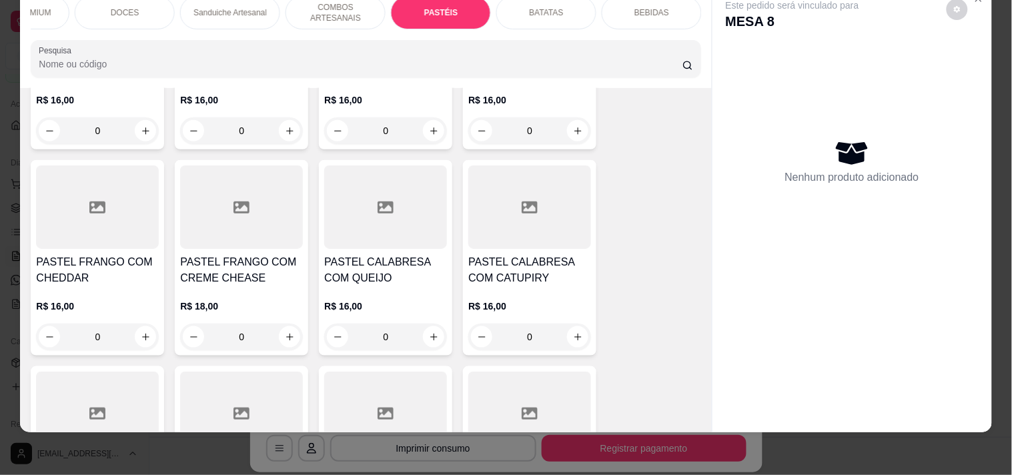
scroll to position [2889, 0]
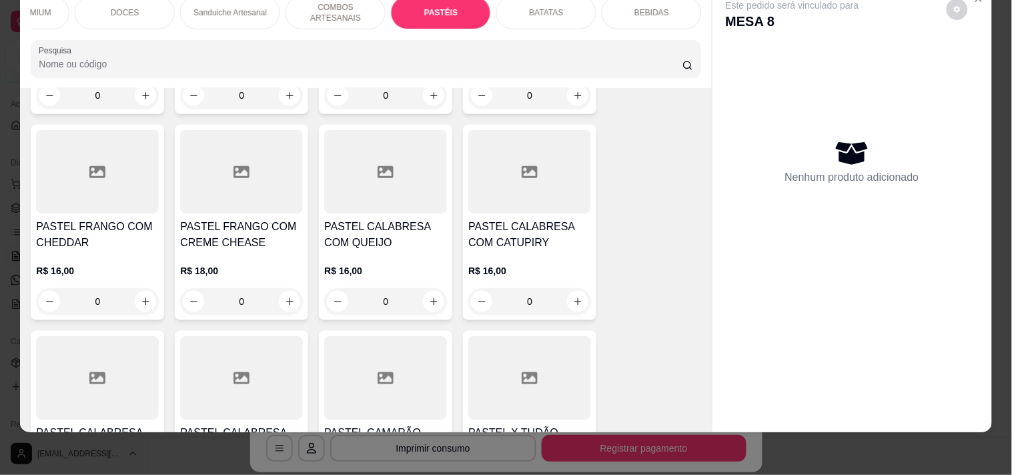
click at [432, 302] on div "0" at bounding box center [385, 301] width 123 height 27
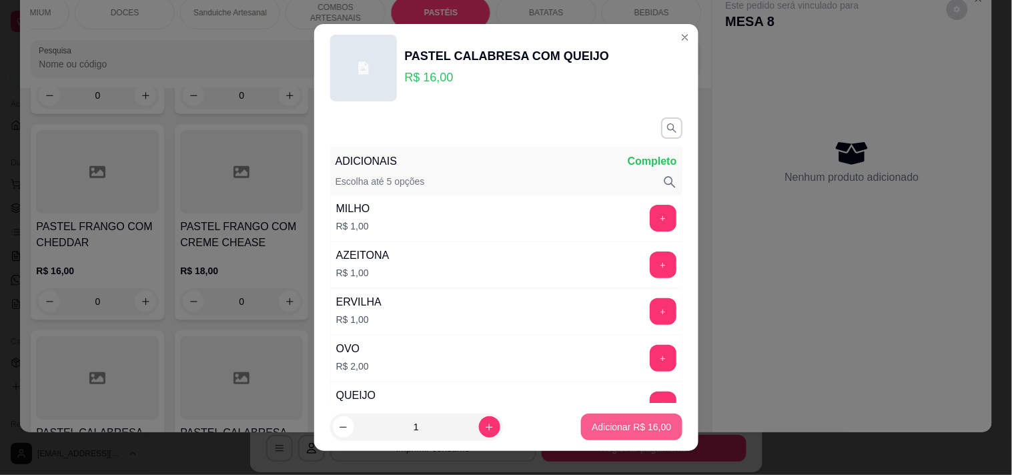
click at [632, 424] on p "Adicionar R$ 16,00" at bounding box center [630, 426] width 79 height 13
type input "1"
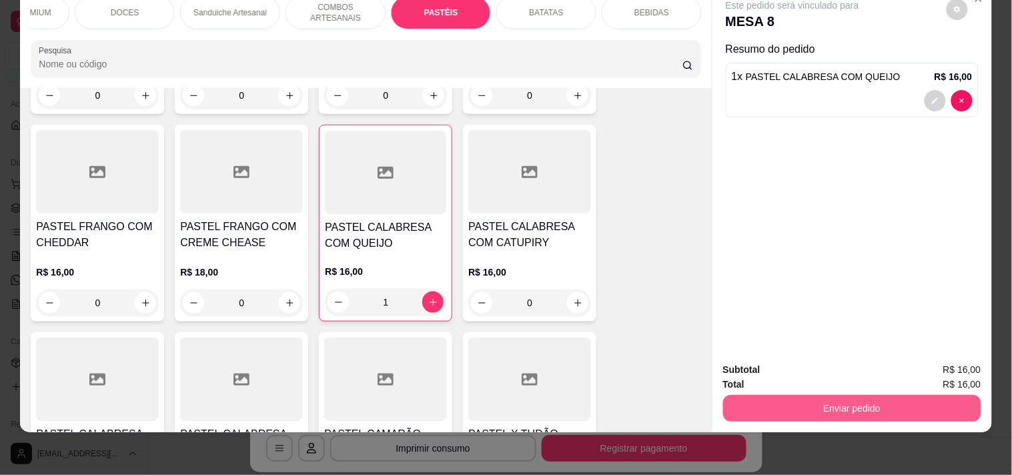
click at [816, 401] on button "Enviar pedido" at bounding box center [852, 408] width 258 height 27
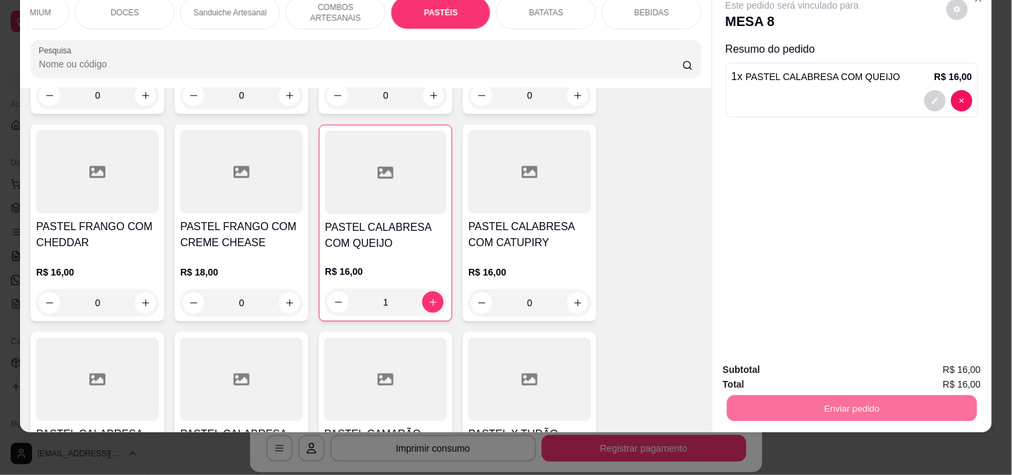
click at [946, 357] on button "Enviar pedido" at bounding box center [945, 363] width 75 height 25
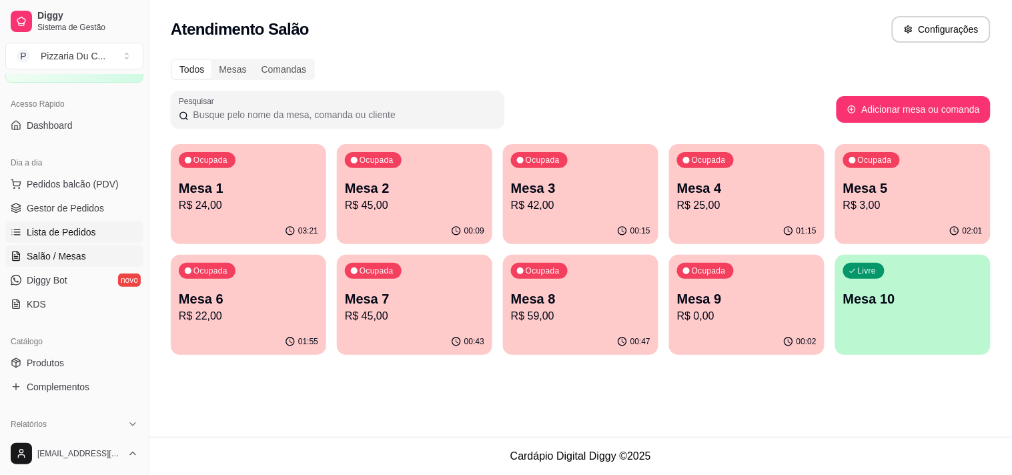
click at [89, 234] on span "Lista de Pedidos" at bounding box center [61, 231] width 69 height 13
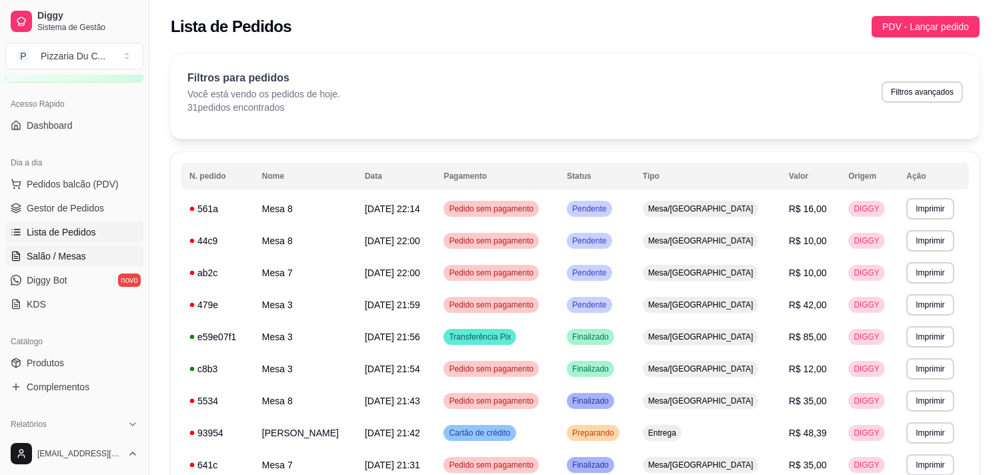
click at [54, 247] on link "Salão / Mesas" at bounding box center [74, 255] width 138 height 21
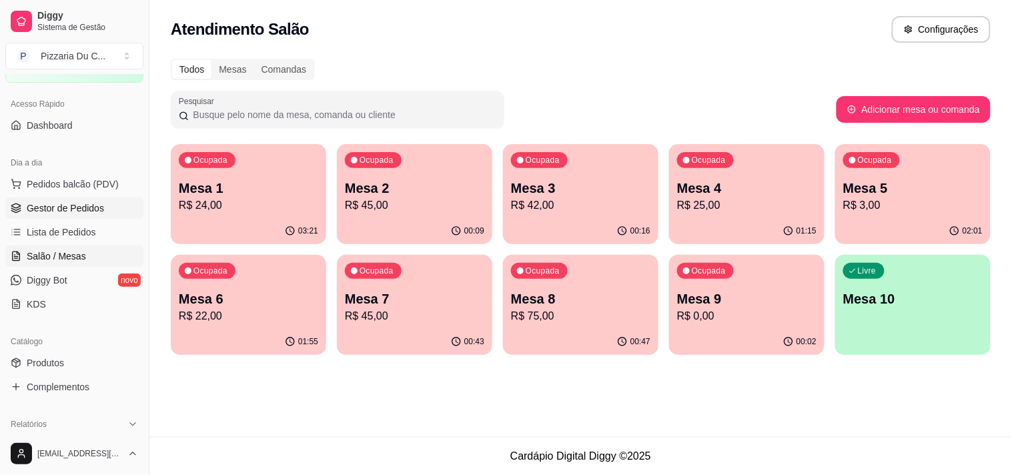
click at [62, 211] on span "Gestor de Pedidos" at bounding box center [65, 207] width 77 height 13
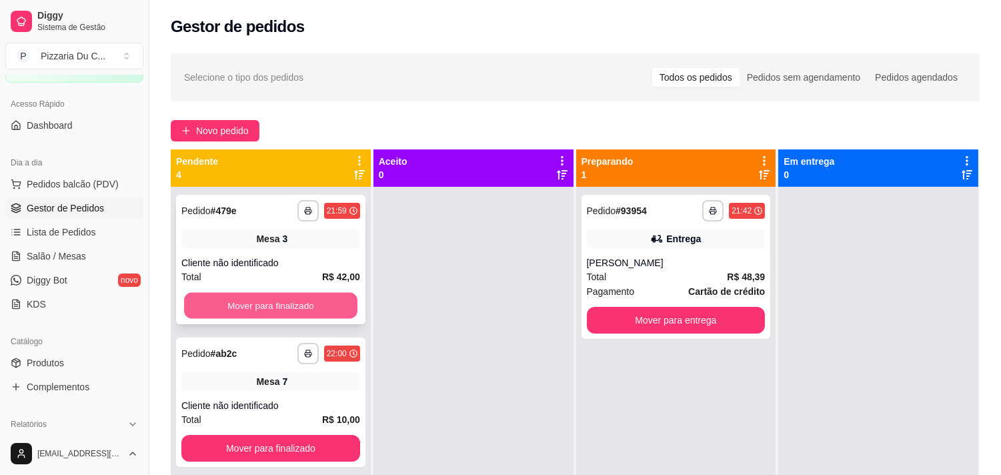
click at [303, 312] on button "Mover para finalizado" at bounding box center [270, 306] width 173 height 26
click at [339, 297] on button "Mover para finalizado" at bounding box center [270, 306] width 173 height 26
click at [339, 297] on button "Mover para finalizado" at bounding box center [270, 305] width 179 height 27
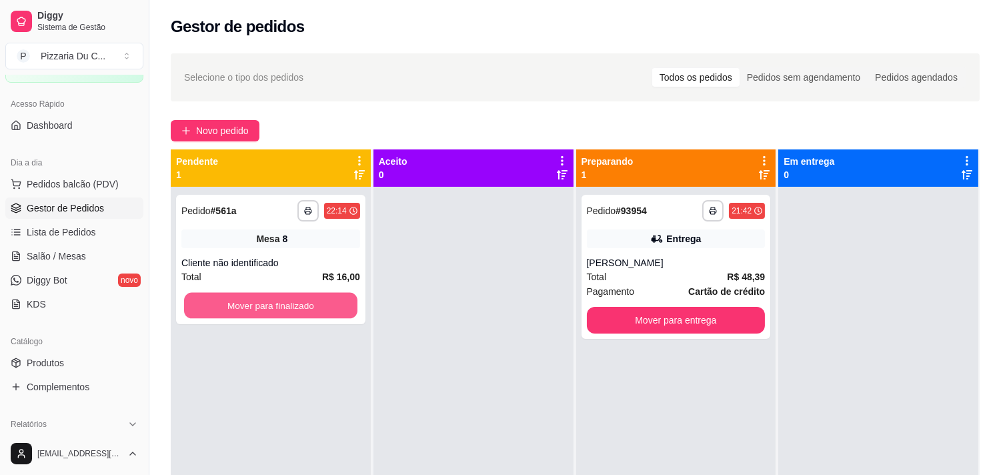
click at [339, 297] on button "Mover para finalizado" at bounding box center [270, 306] width 173 height 26
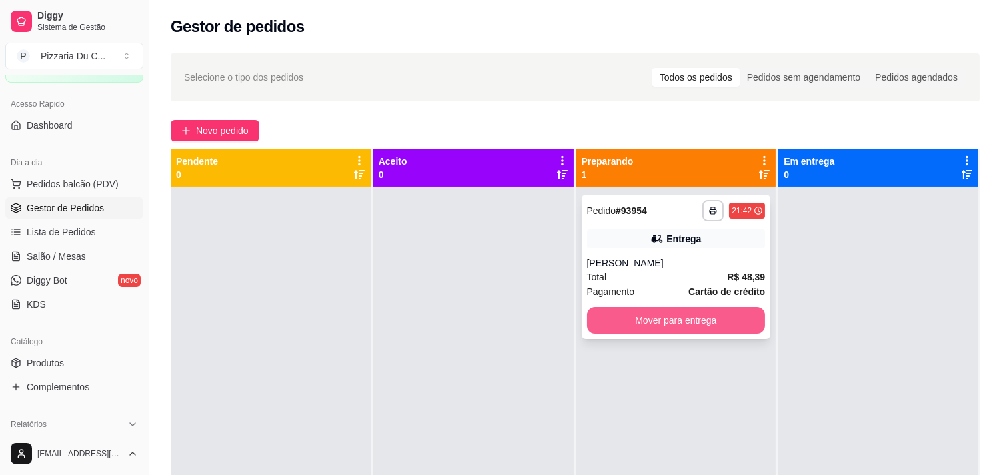
click at [634, 307] on button "Mover para entrega" at bounding box center [676, 320] width 179 height 27
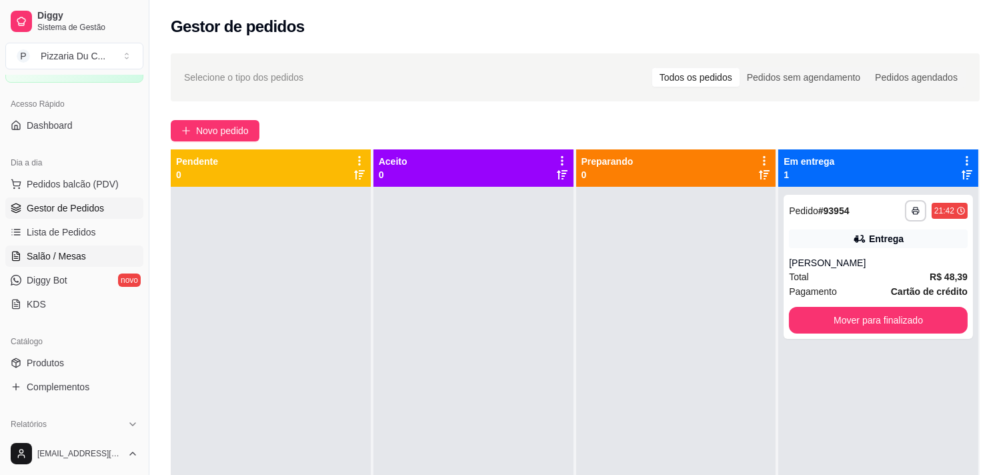
click at [77, 261] on span "Salão / Mesas" at bounding box center [56, 255] width 59 height 13
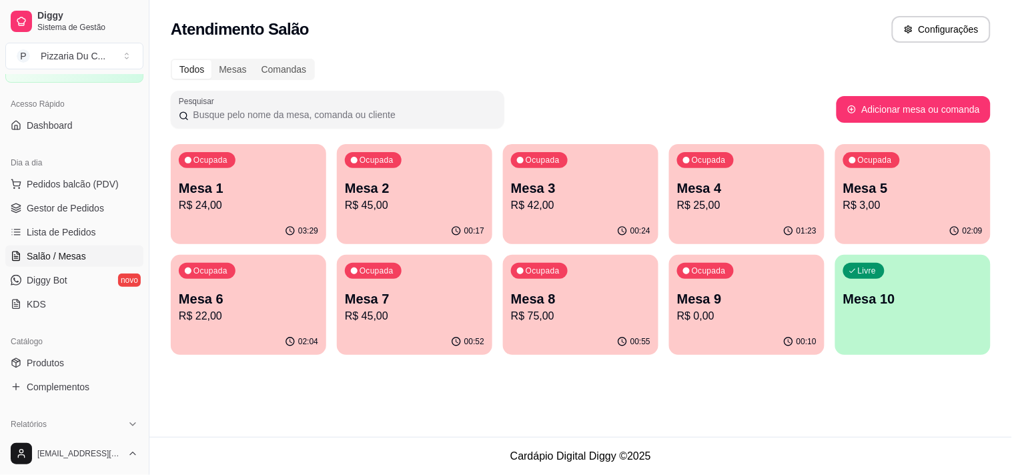
click at [561, 287] on div "Ocupada Mesa 8 R$ 75,00" at bounding box center [580, 292] width 155 height 74
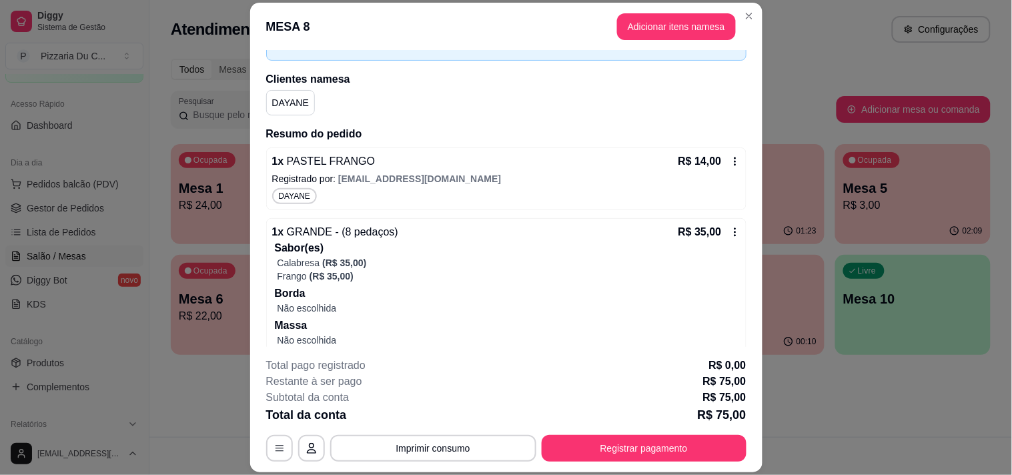
scroll to position [75, 0]
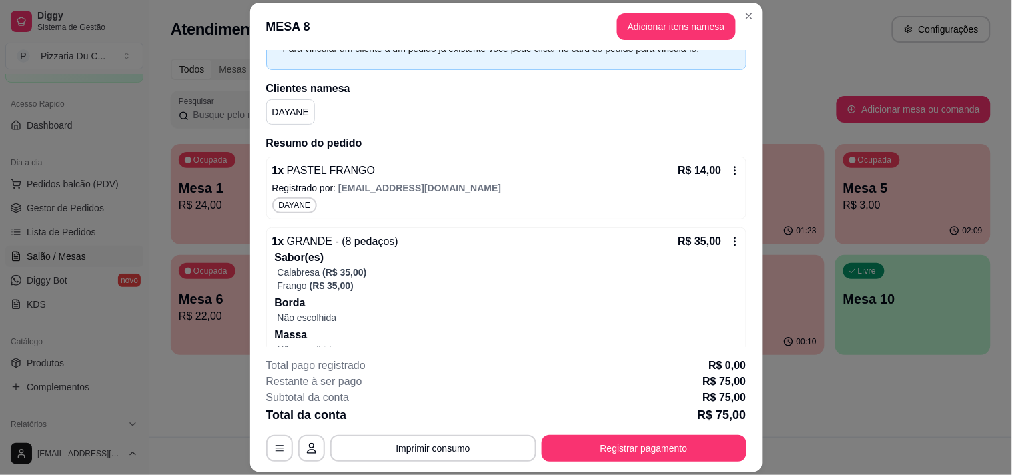
click at [639, 440] on button "Registrar pagamento" at bounding box center [643, 448] width 205 height 27
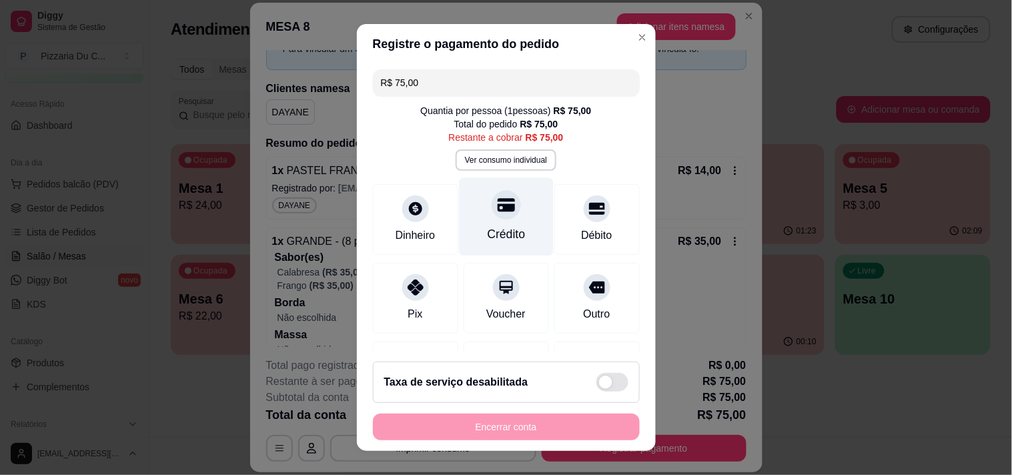
click at [487, 227] on div "Crédito" at bounding box center [506, 233] width 38 height 17
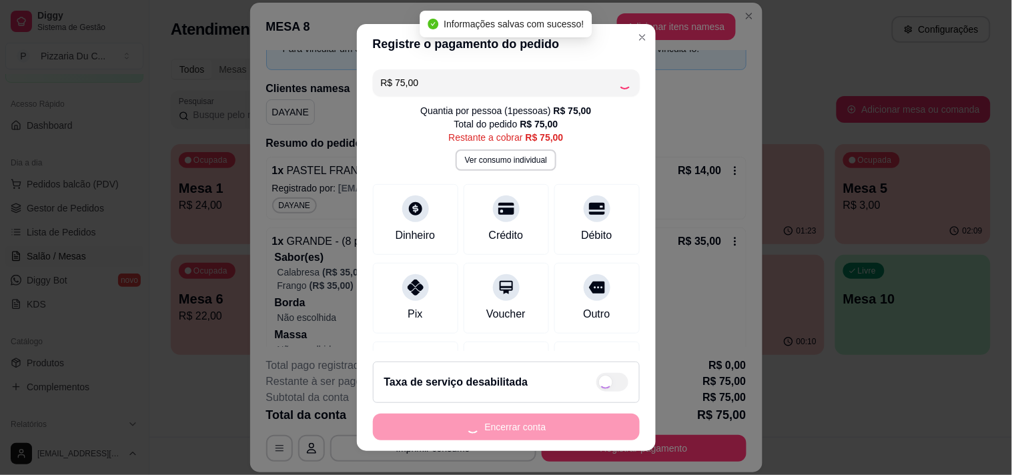
type input "R$ 0,00"
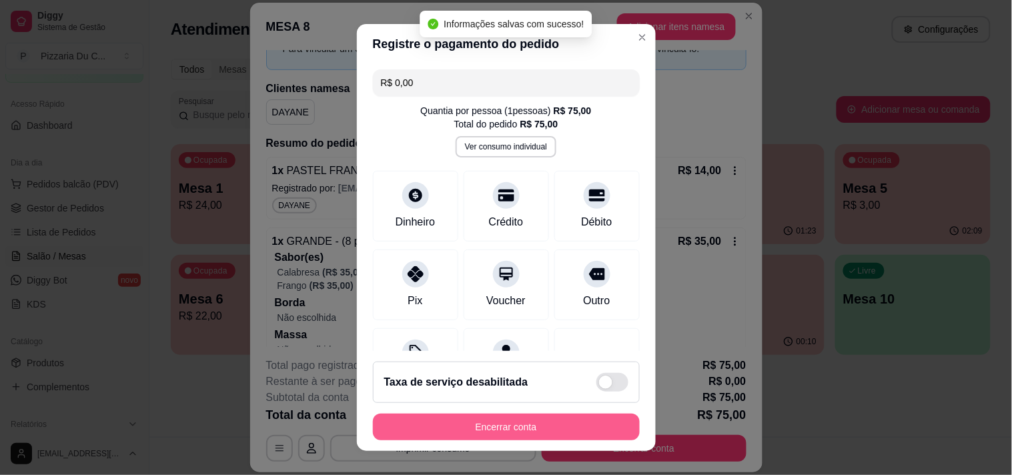
click at [523, 420] on button "Encerrar conta" at bounding box center [506, 426] width 267 height 27
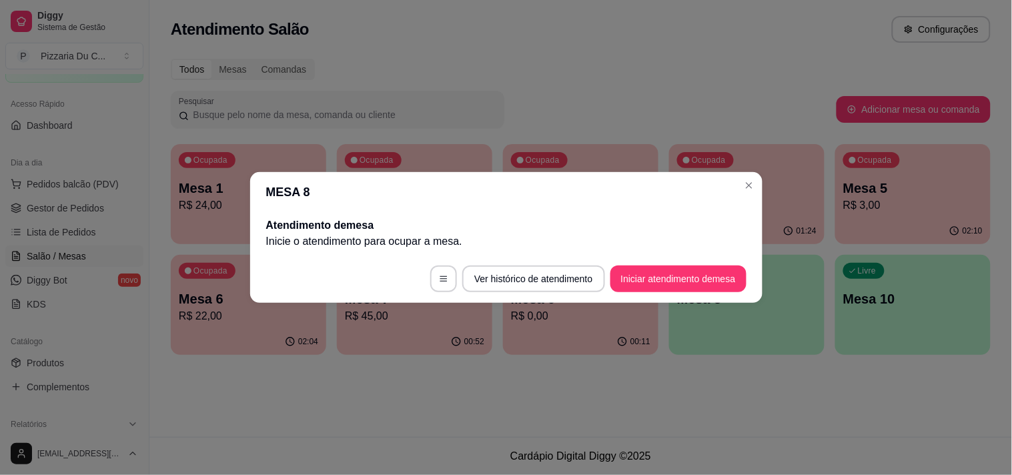
scroll to position [0, 0]
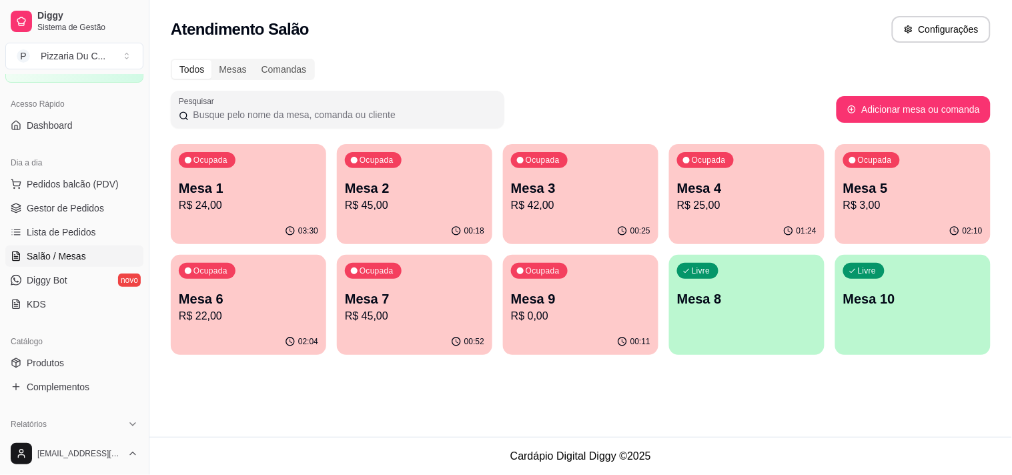
click at [555, 303] on p "Mesa 9" at bounding box center [580, 298] width 139 height 19
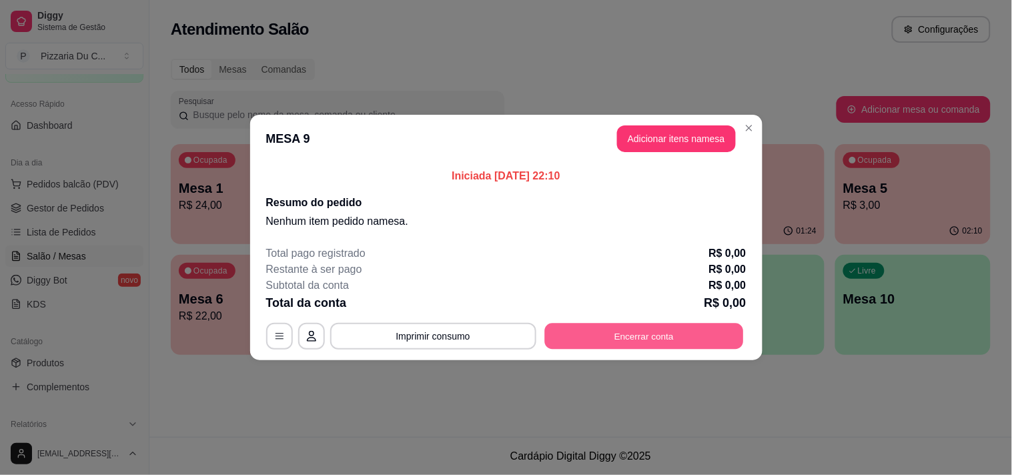
click at [662, 324] on button "Encerrar conta" at bounding box center [643, 336] width 199 height 26
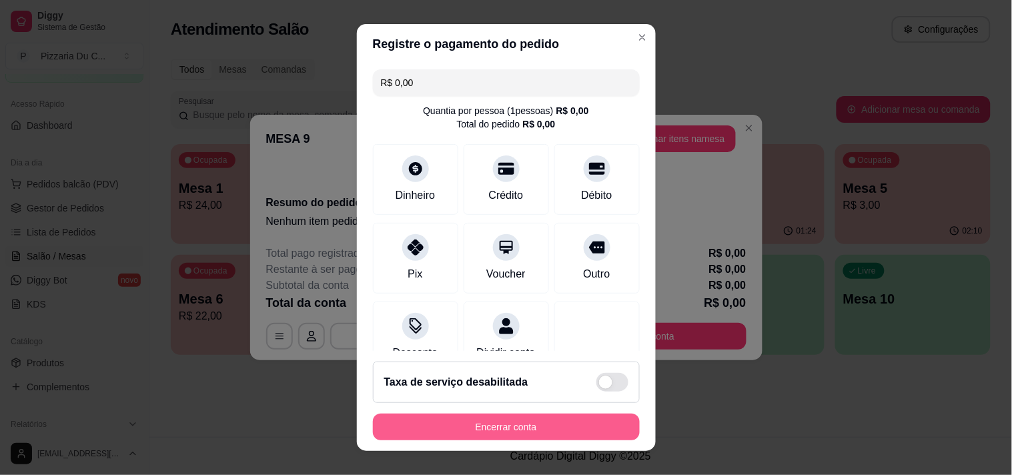
click at [531, 430] on button "Encerrar conta" at bounding box center [506, 426] width 267 height 27
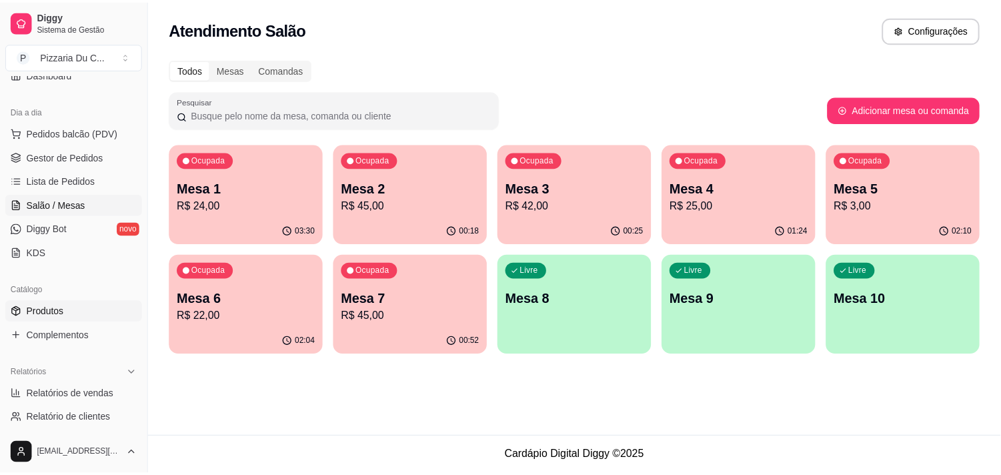
scroll to position [148, 0]
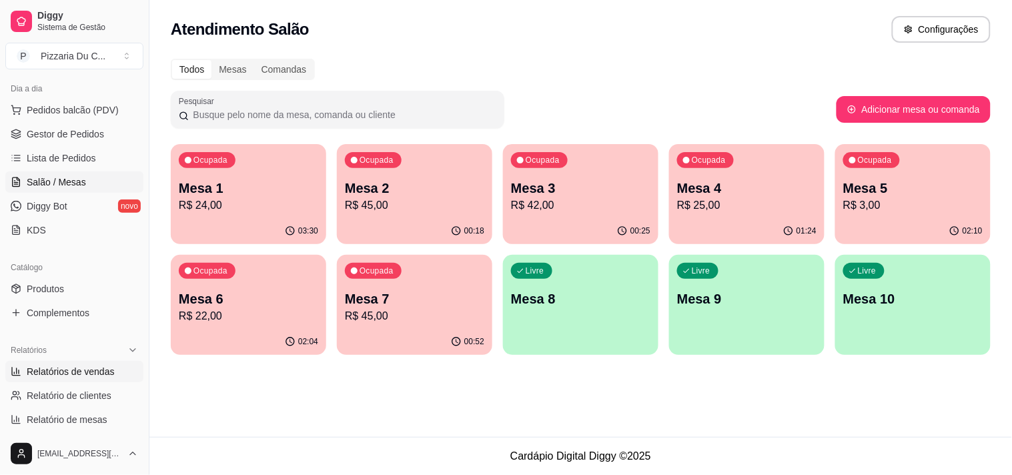
click at [81, 377] on span "Relatórios de vendas" at bounding box center [71, 371] width 88 height 13
select select "ALL"
select select "0"
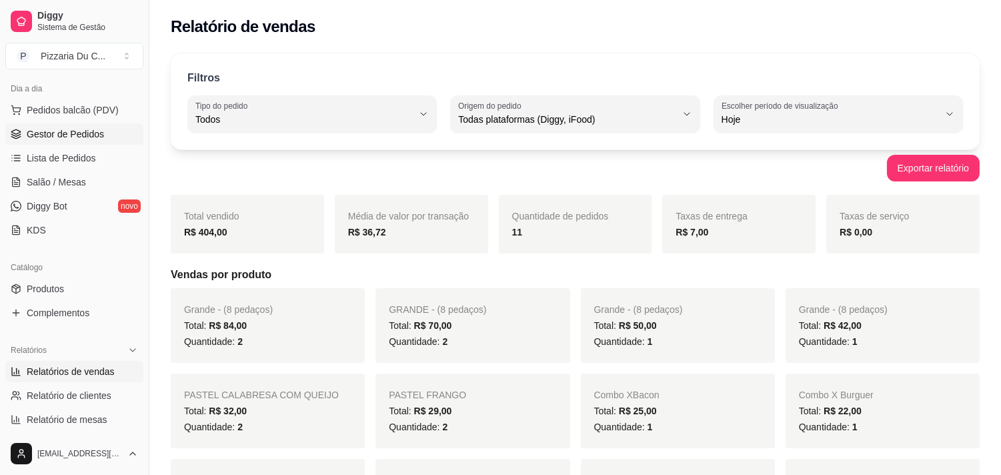
click at [73, 136] on span "Gestor de Pedidos" at bounding box center [65, 133] width 77 height 13
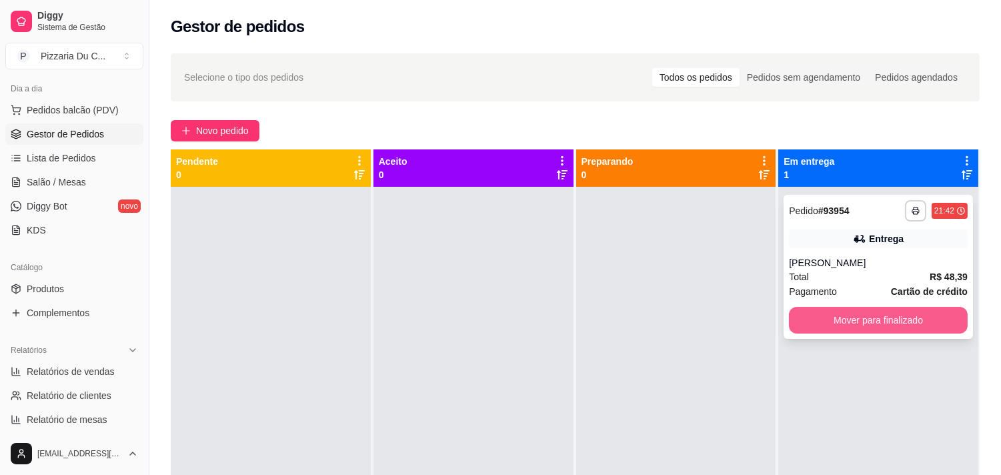
click at [860, 317] on button "Mover para finalizado" at bounding box center [878, 320] width 179 height 27
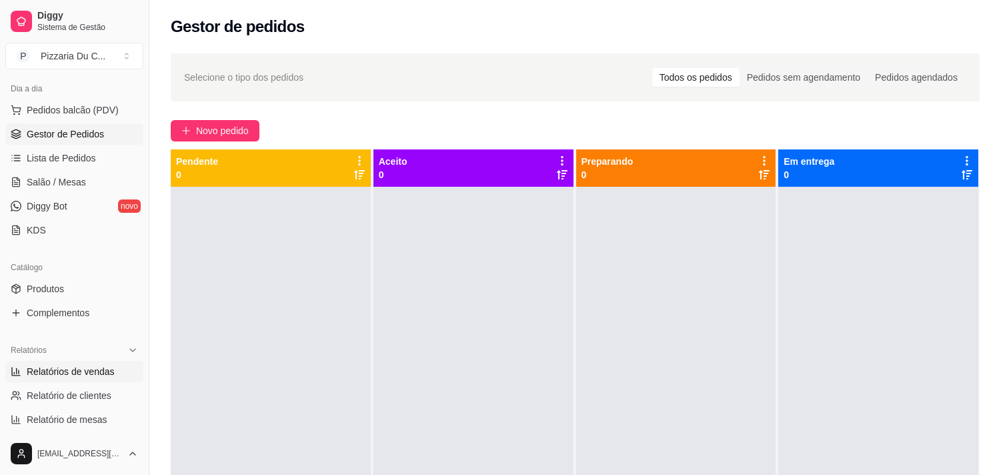
click at [71, 363] on link "Relatórios de vendas" at bounding box center [74, 371] width 138 height 21
select select "ALL"
select select "0"
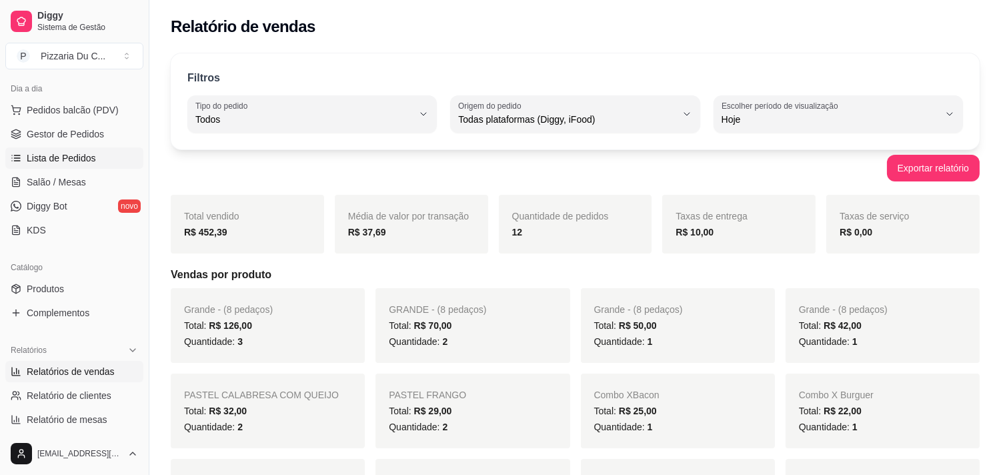
click at [71, 153] on span "Lista de Pedidos" at bounding box center [61, 157] width 69 height 13
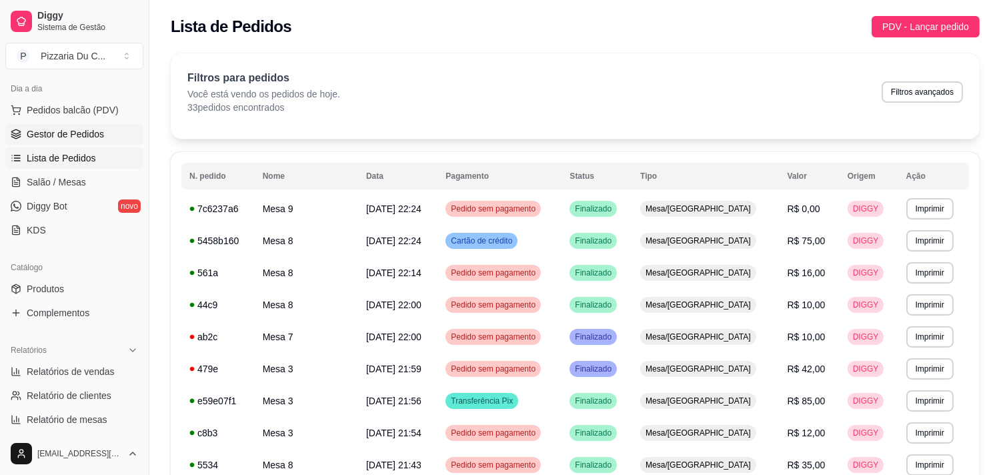
click at [80, 125] on link "Gestor de Pedidos" at bounding box center [74, 133] width 138 height 21
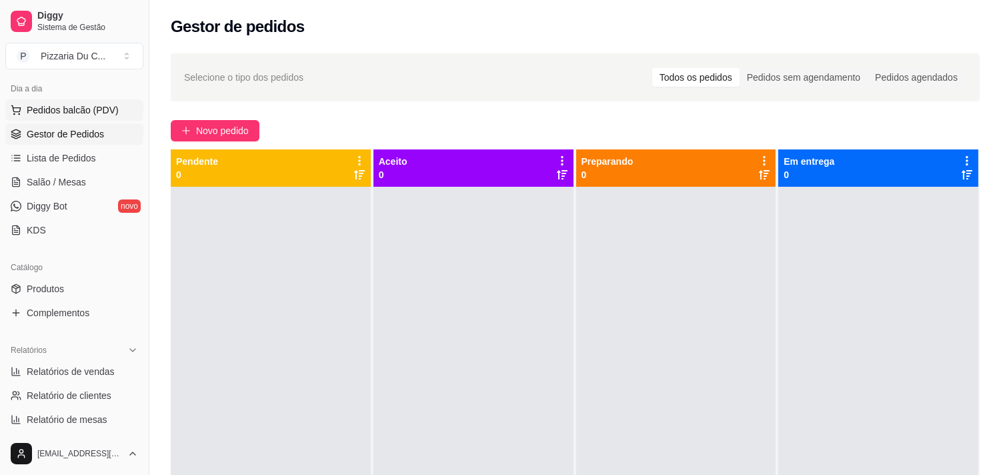
click at [87, 113] on span "Pedidos balcão (PDV)" at bounding box center [73, 109] width 92 height 13
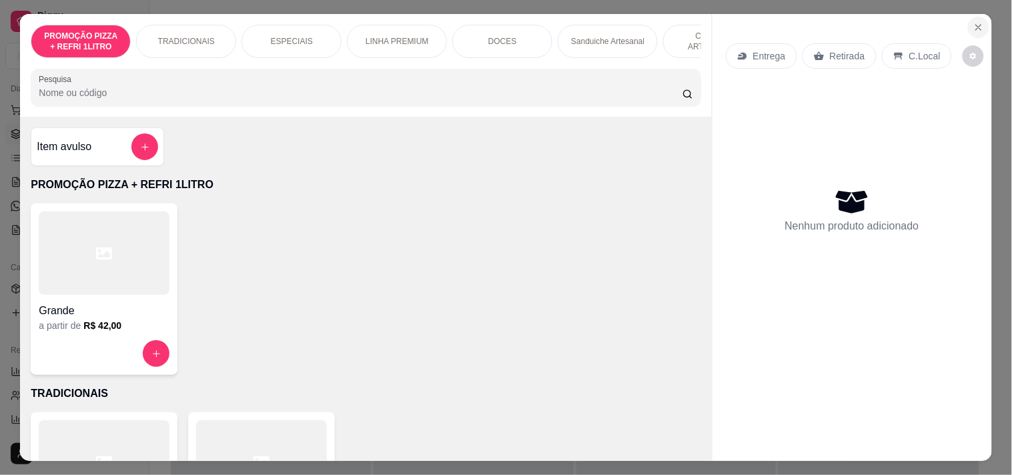
click at [976, 24] on icon "Close" at bounding box center [978, 27] width 11 height 11
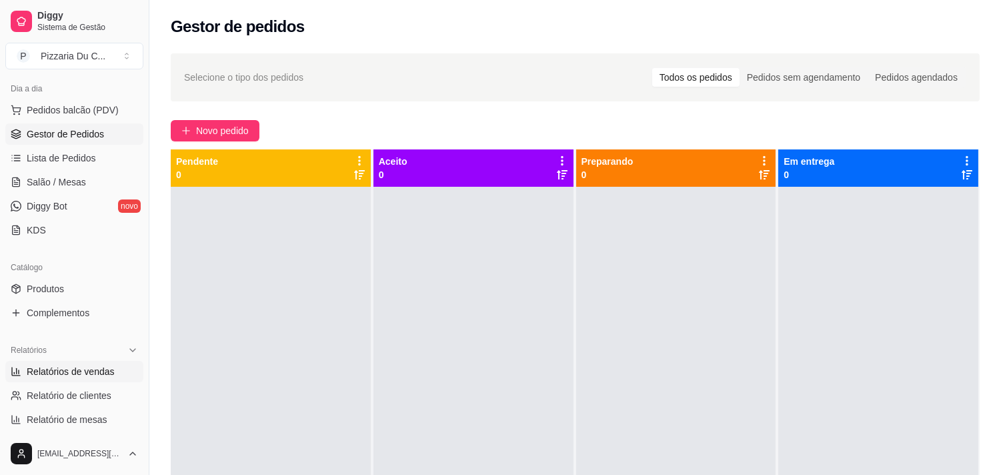
click at [90, 363] on link "Relatórios de vendas" at bounding box center [74, 371] width 138 height 21
select select "ALL"
select select "0"
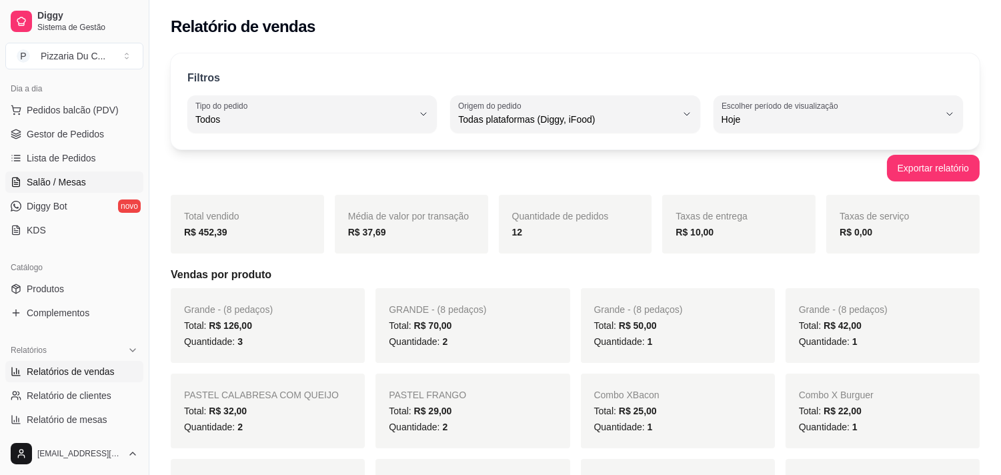
click at [78, 174] on link "Salão / Mesas" at bounding box center [74, 181] width 138 height 21
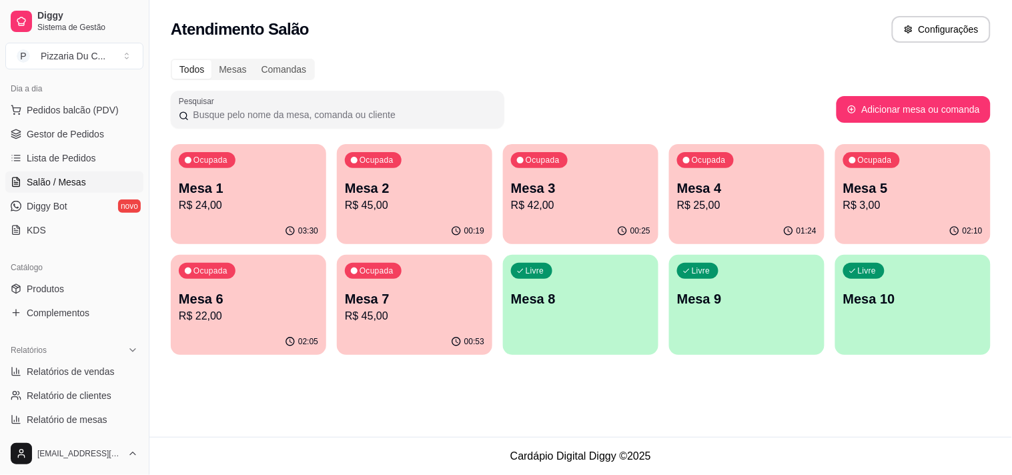
click at [434, 227] on div "00:19" at bounding box center [414, 231] width 155 height 26
click at [550, 165] on div "Ocupada" at bounding box center [539, 160] width 57 height 16
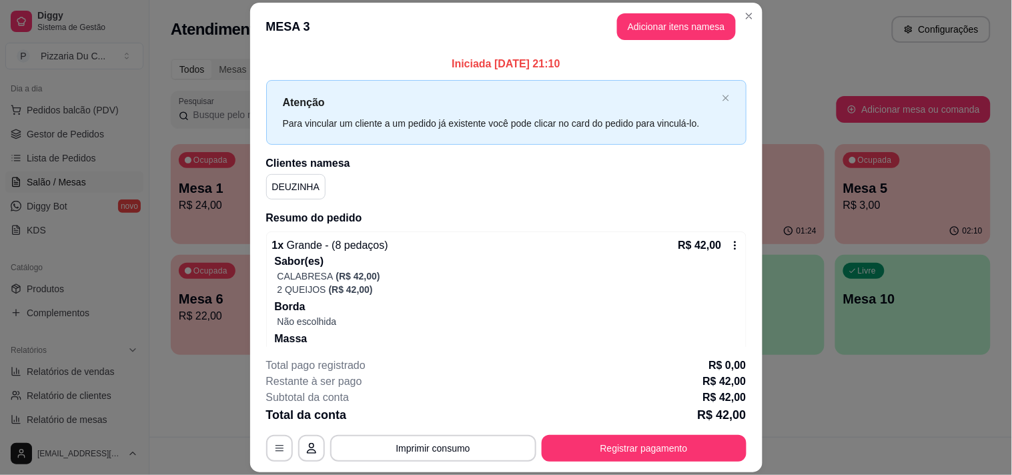
click at [661, 451] on button "Registrar pagamento" at bounding box center [643, 448] width 205 height 27
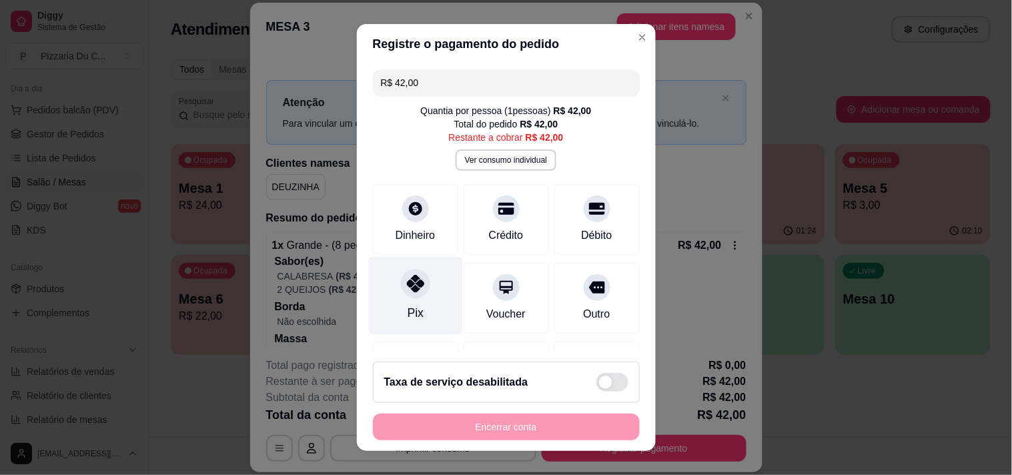
click at [428, 297] on div "Pix" at bounding box center [415, 295] width 94 height 78
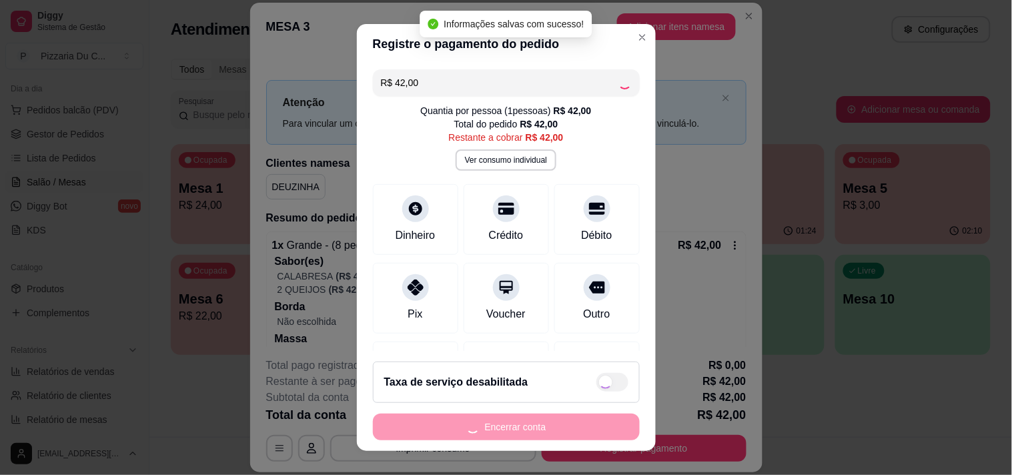
type input "R$ 0,00"
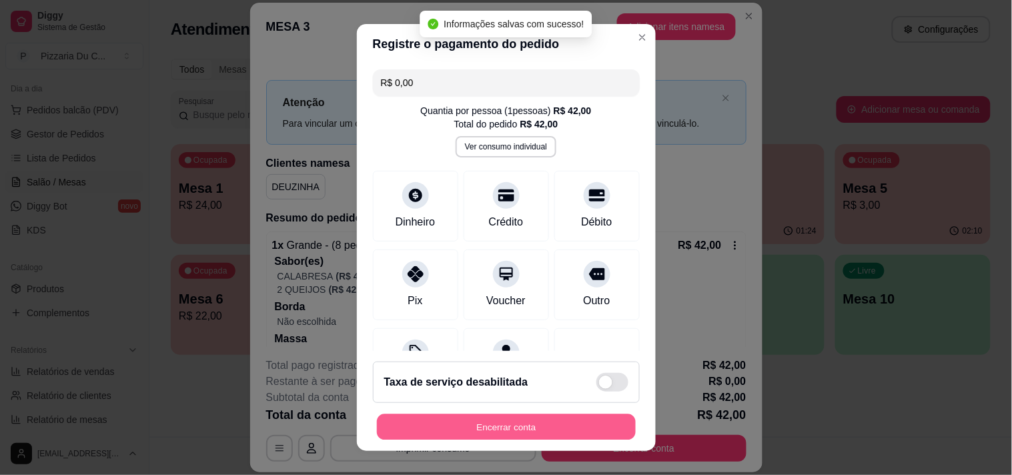
click at [451, 423] on button "Encerrar conta" at bounding box center [506, 427] width 259 height 26
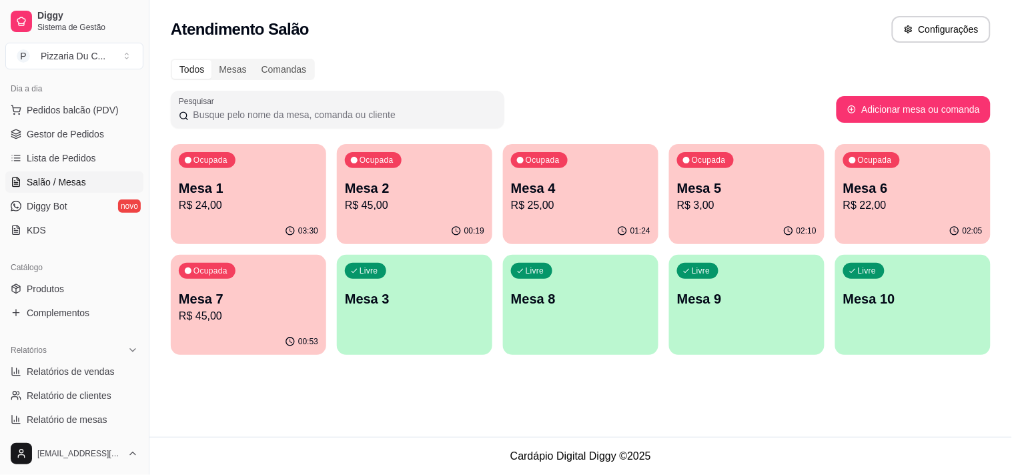
click at [734, 191] on p "Mesa 5" at bounding box center [746, 188] width 139 height 19
click at [863, 182] on p "Mesa 6" at bounding box center [912, 188] width 139 height 19
click at [227, 331] on div "00:53" at bounding box center [248, 342] width 155 height 26
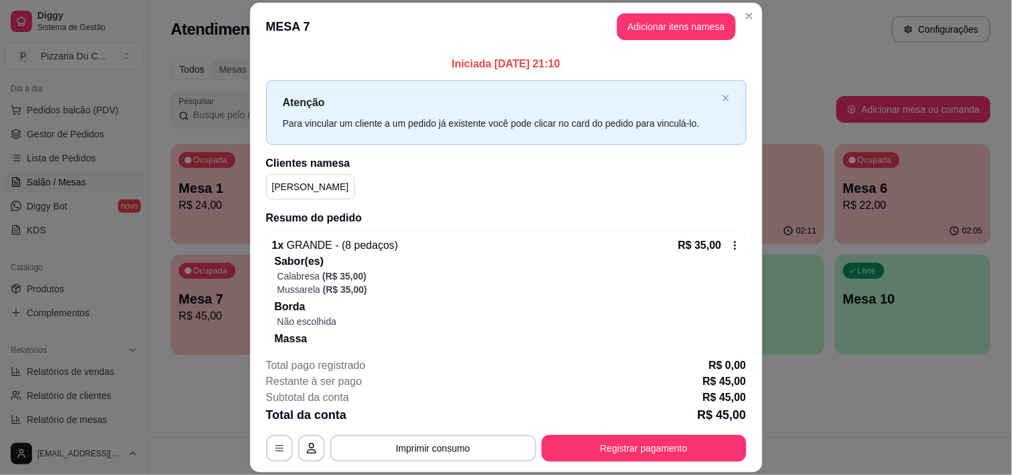
click at [723, 249] on div "1 x GRANDE - (8 pedaços) R$ 35,00 Sabor(es) Calabresa (R$ 35,00) Mussarela (R$ …" at bounding box center [506, 315] width 480 height 169
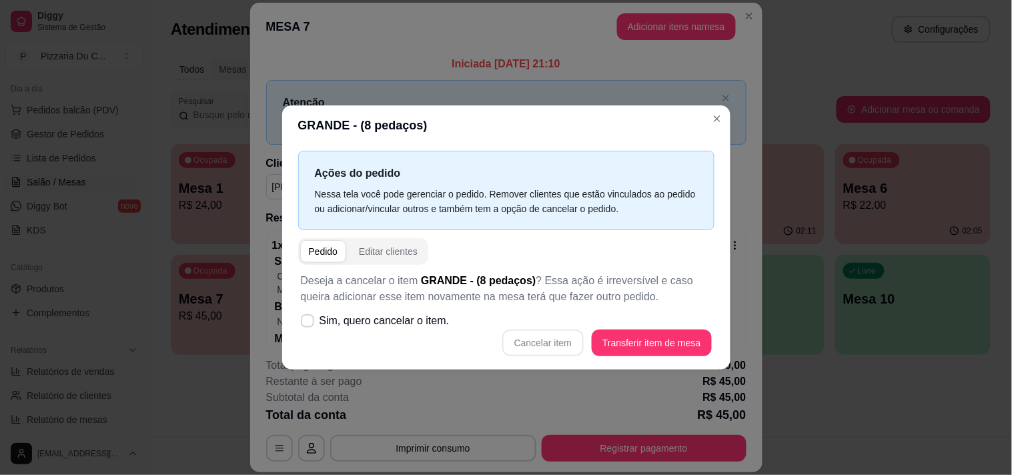
click at [437, 321] on span "Sim, quero cancelar o item." at bounding box center [384, 321] width 130 height 16
click at [309, 323] on input "Sim, quero cancelar o item." at bounding box center [304, 327] width 9 height 9
checkbox input "true"
drag, startPoint x: 501, startPoint y: 331, endPoint x: 510, endPoint y: 331, distance: 8.7
click at [503, 331] on div "Cancelar item Transferir item de mesa" at bounding box center [506, 342] width 411 height 27
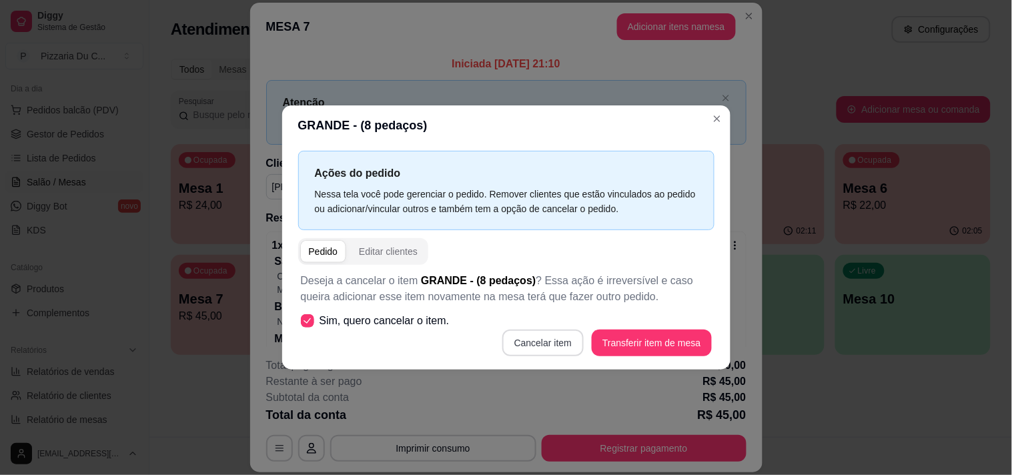
click at [529, 341] on button "Cancelar item" at bounding box center [542, 342] width 81 height 27
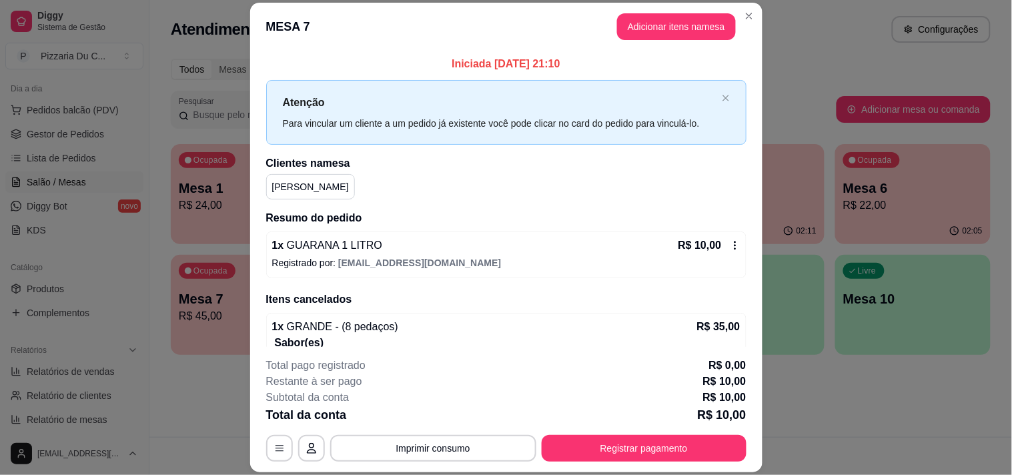
click at [710, 242] on div "R$ 10,00" at bounding box center [709, 245] width 62 height 16
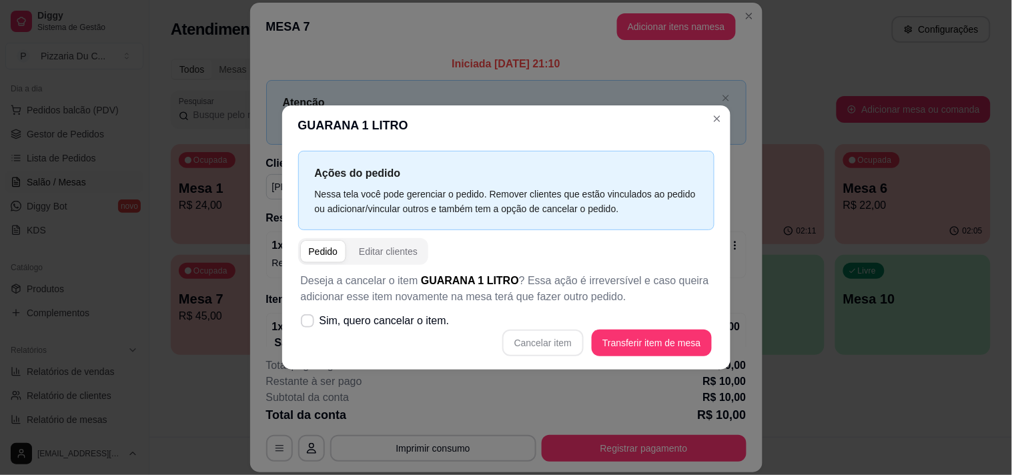
click at [517, 349] on div "Cancelar item Transferir item de mesa" at bounding box center [506, 342] width 411 height 27
click at [437, 324] on span "Sim, quero cancelar o item." at bounding box center [384, 321] width 130 height 16
click at [309, 324] on input "Sim, quero cancelar o item." at bounding box center [304, 327] width 9 height 9
checkbox input "true"
click at [547, 341] on button "Cancelar item" at bounding box center [542, 342] width 81 height 27
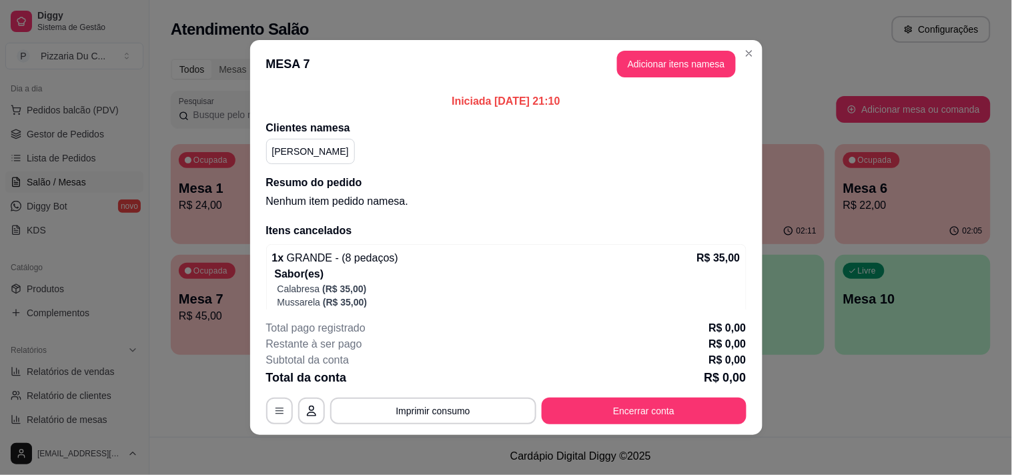
click at [691, 396] on div "Total pago registrado R$ 0,00 Restante à ser pago R$ 0,00 Subtotal da conta R$ …" at bounding box center [506, 372] width 480 height 104
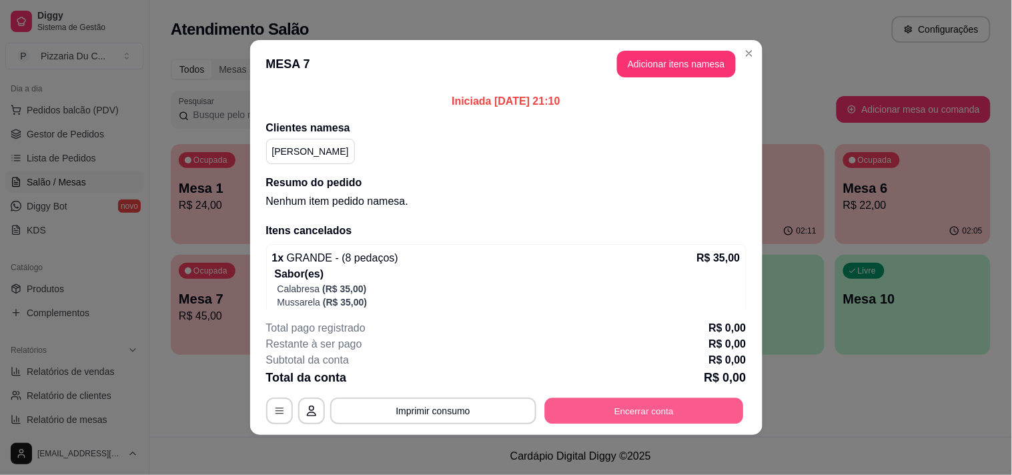
click at [688, 412] on button "Encerrar conta" at bounding box center [643, 411] width 199 height 26
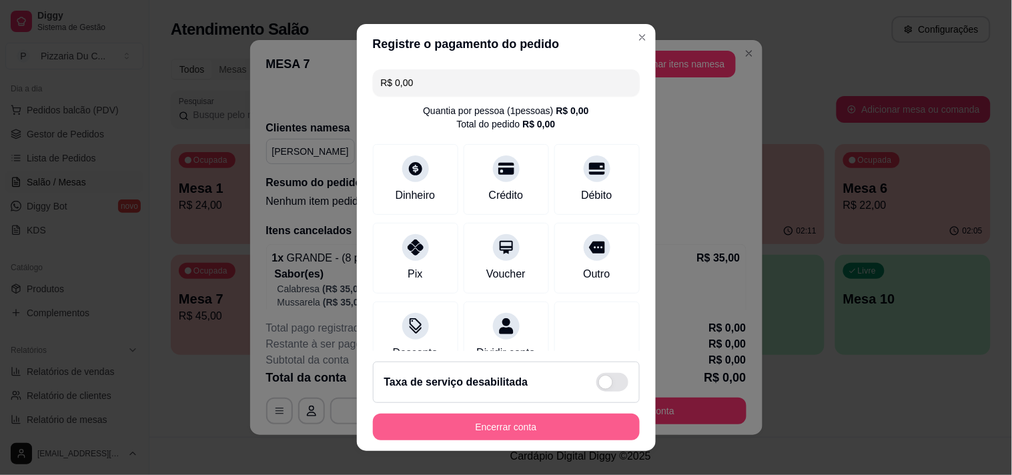
click at [556, 433] on button "Encerrar conta" at bounding box center [506, 426] width 267 height 27
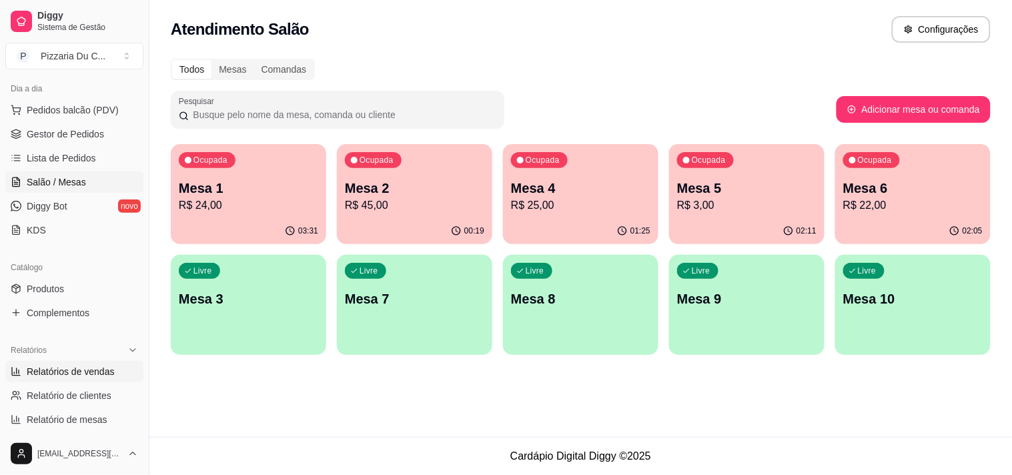
click at [76, 370] on span "Relatórios de vendas" at bounding box center [71, 371] width 88 height 13
select select "ALL"
select select "0"
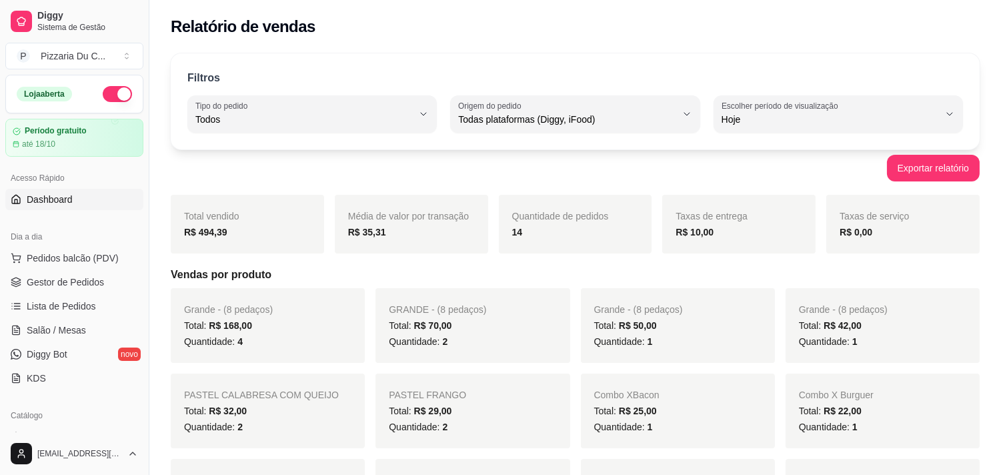
click at [69, 201] on span "Dashboard" at bounding box center [50, 199] width 46 height 13
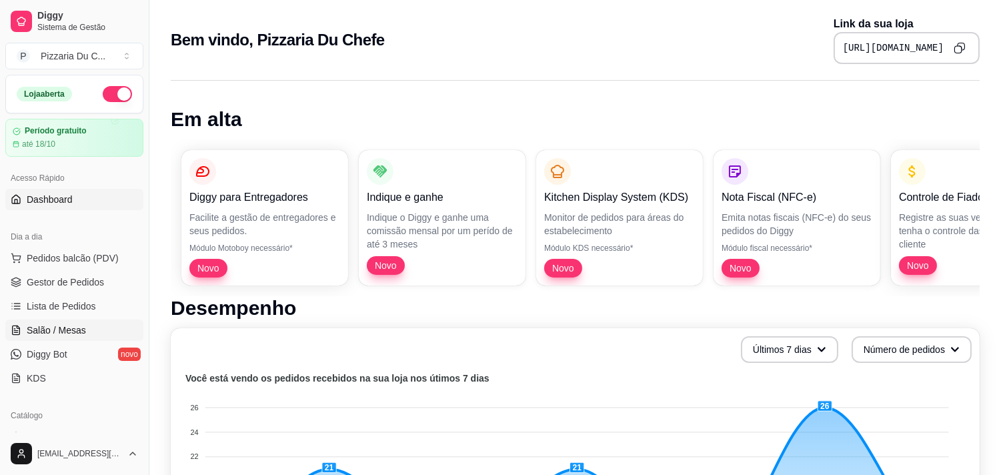
click at [93, 325] on link "Salão / Mesas" at bounding box center [74, 329] width 138 height 21
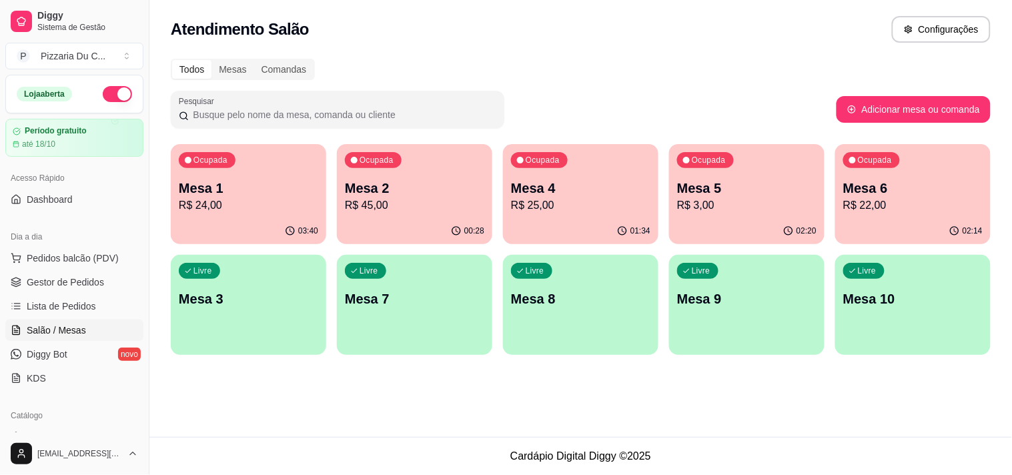
click at [575, 217] on button "Ocupada Mesa 4 R$ 25,00 01:34" at bounding box center [580, 194] width 155 height 100
click at [53, 262] on span "Pedidos balcão (PDV)" at bounding box center [73, 257] width 92 height 13
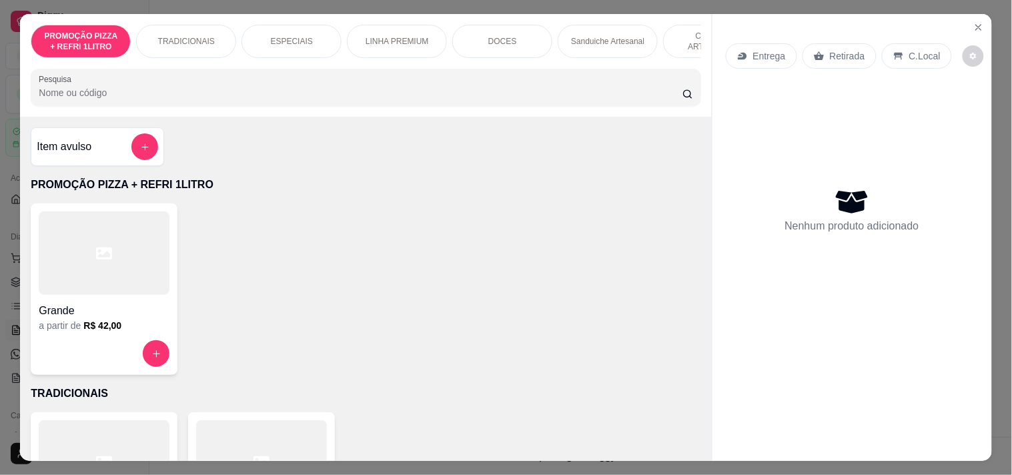
scroll to position [0, 377]
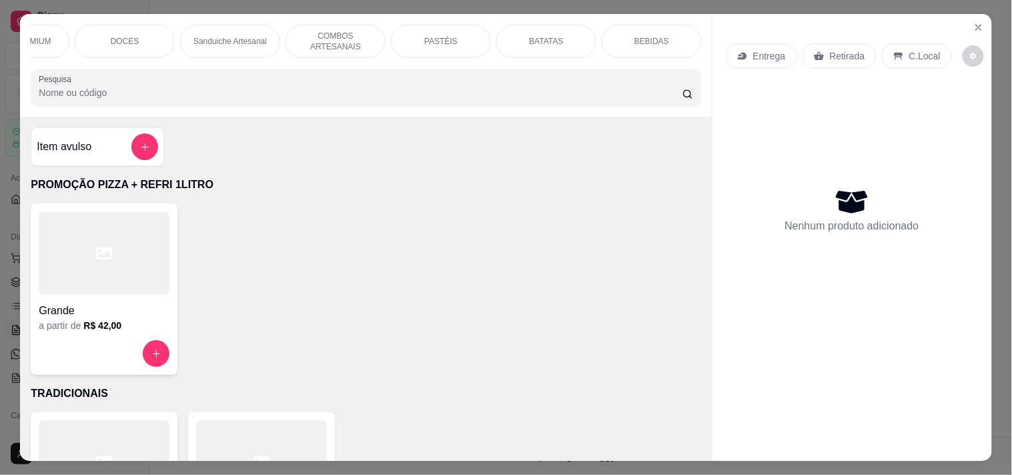
click at [327, 34] on p "COMBOS ARTESANAIS" at bounding box center [335, 41] width 77 height 21
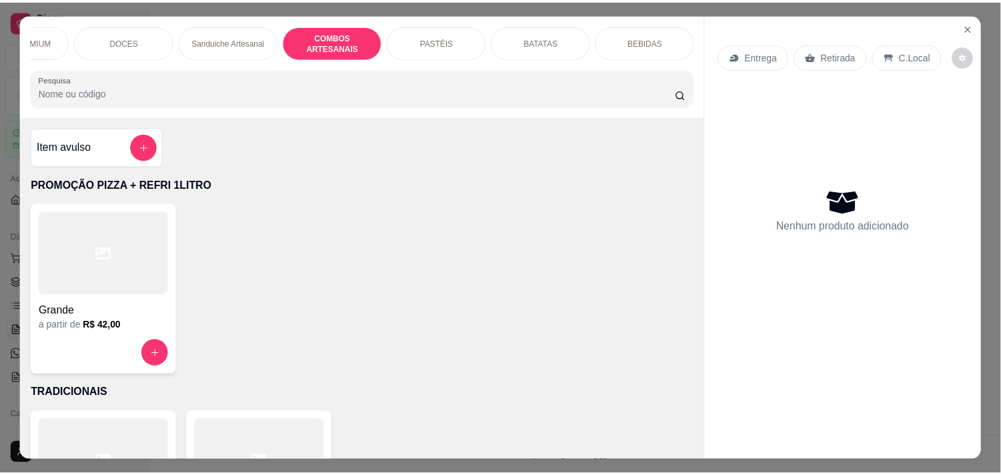
scroll to position [34, 0]
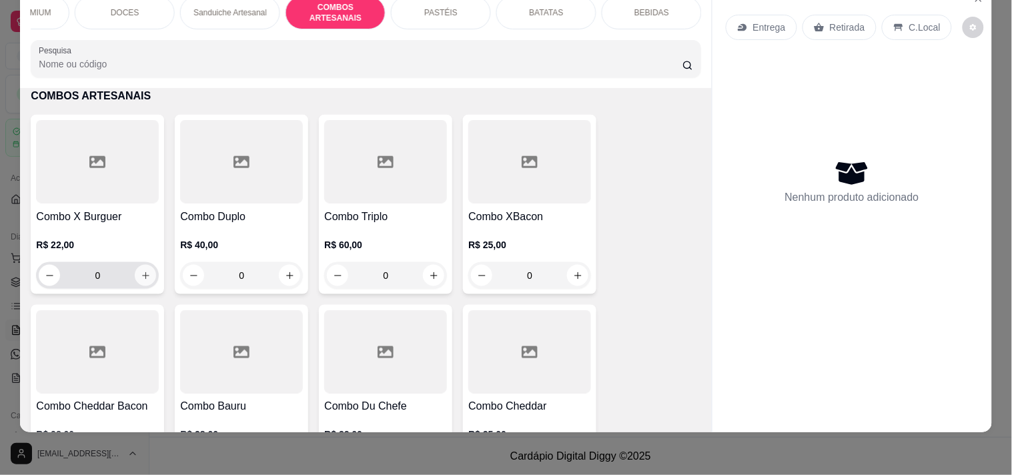
click at [141, 275] on icon "increase-product-quantity" at bounding box center [146, 276] width 10 height 10
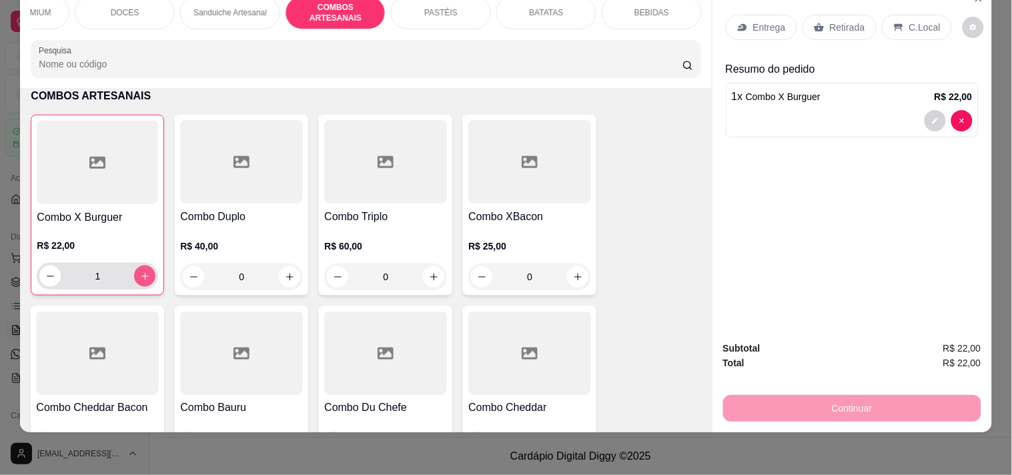
click at [140, 275] on icon "increase-product-quantity" at bounding box center [145, 276] width 10 height 10
type input "3"
click at [767, 391] on div "Continuar" at bounding box center [852, 406] width 258 height 30
click at [894, 24] on div "C.Local" at bounding box center [917, 27] width 70 height 25
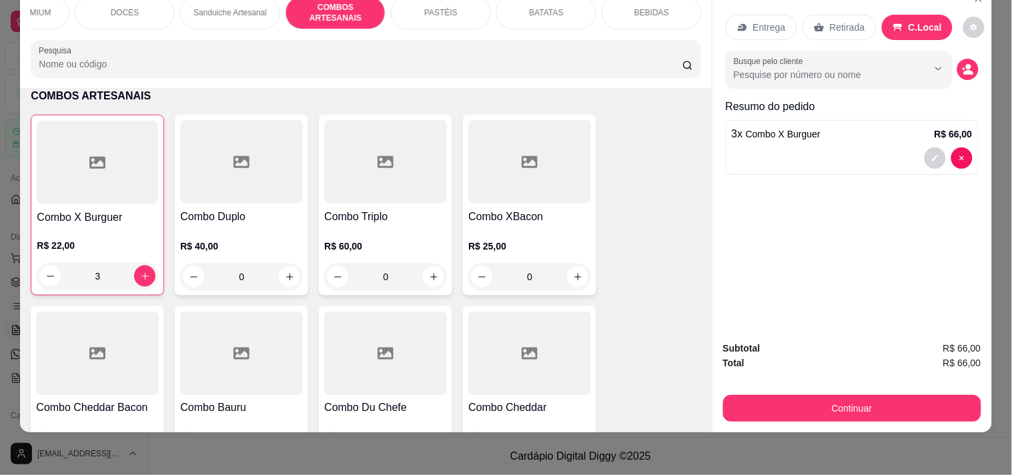
click at [875, 395] on button "Continuar" at bounding box center [852, 408] width 258 height 27
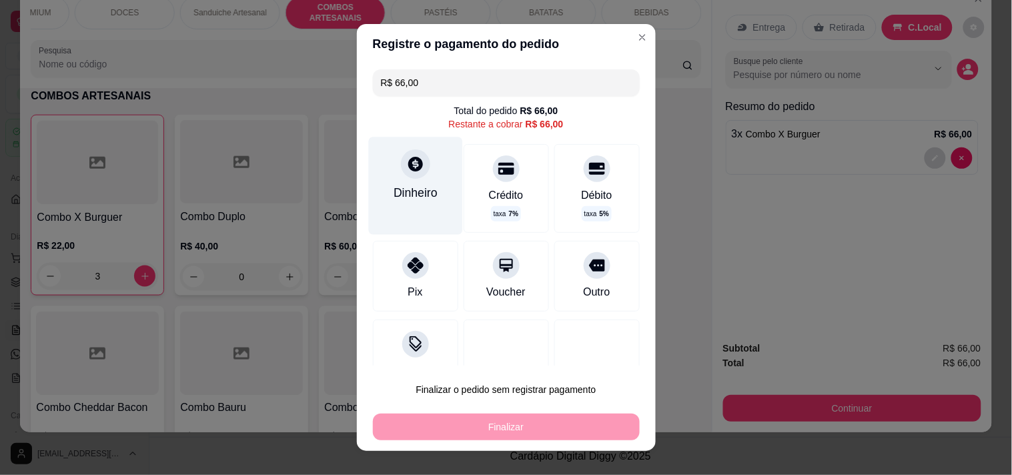
click at [397, 184] on div "Dinheiro" at bounding box center [415, 185] width 94 height 97
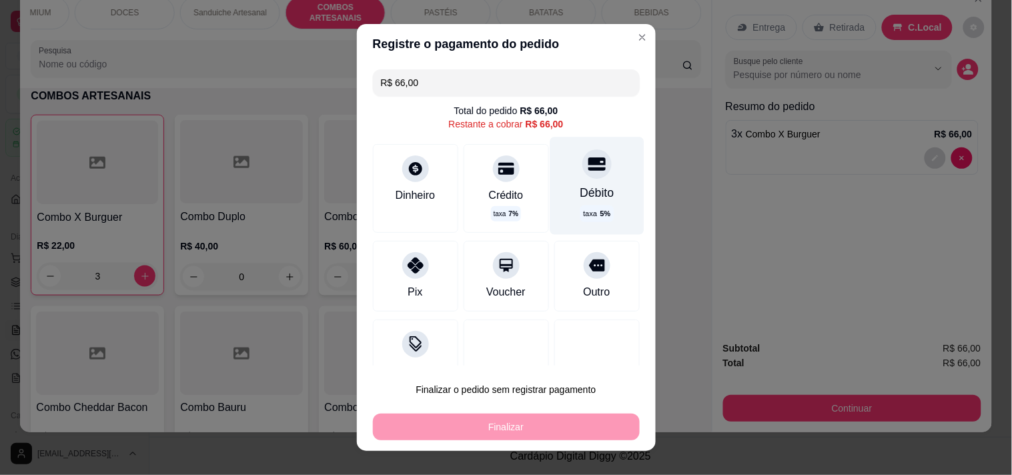
click at [579, 191] on div "Débito" at bounding box center [596, 192] width 34 height 17
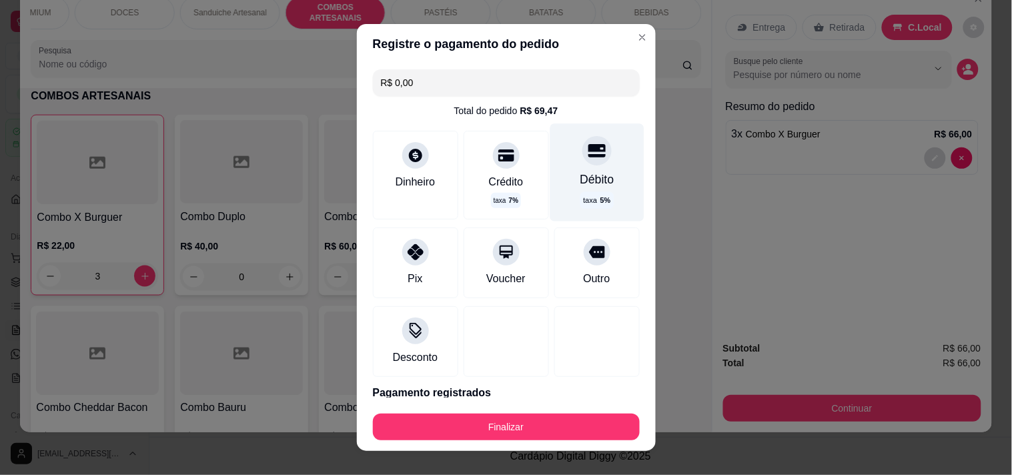
type input "R$ 0,00"
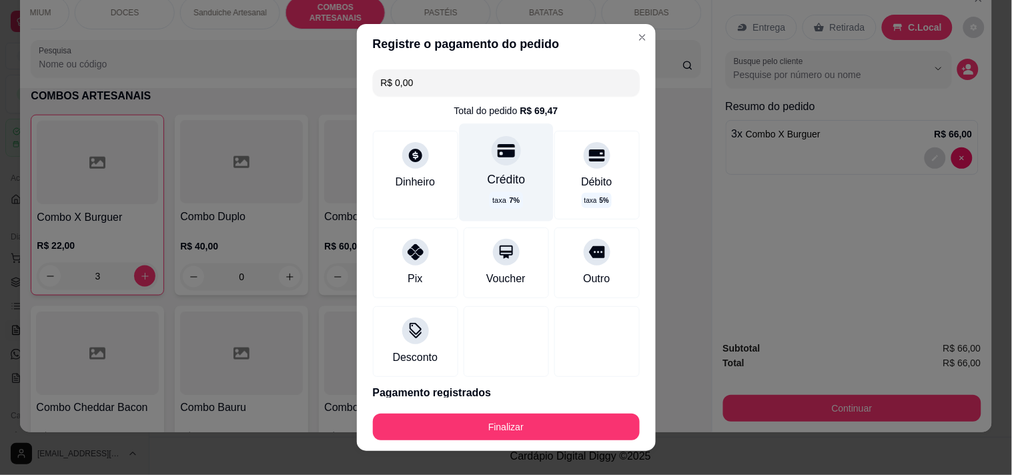
click at [519, 171] on div "Crédito taxa 7 %" at bounding box center [506, 171] width 94 height 97
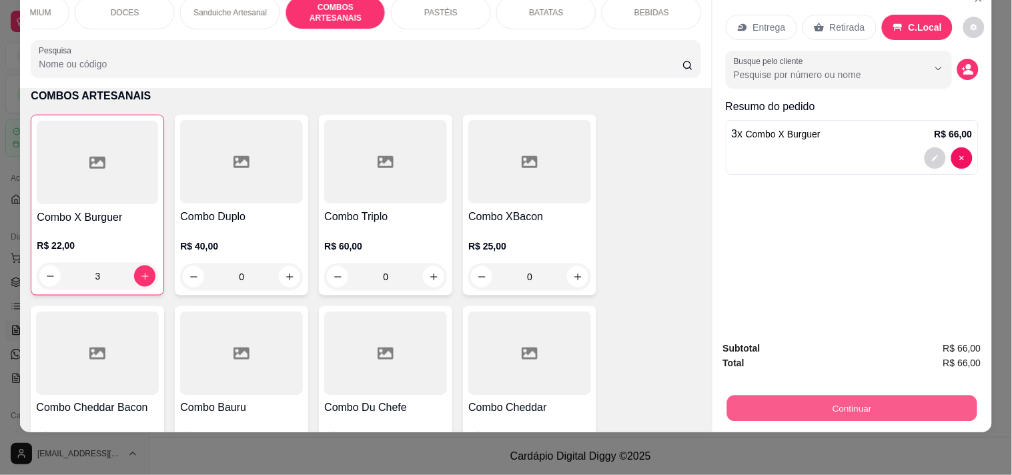
click at [902, 395] on button "Continuar" at bounding box center [851, 408] width 250 height 26
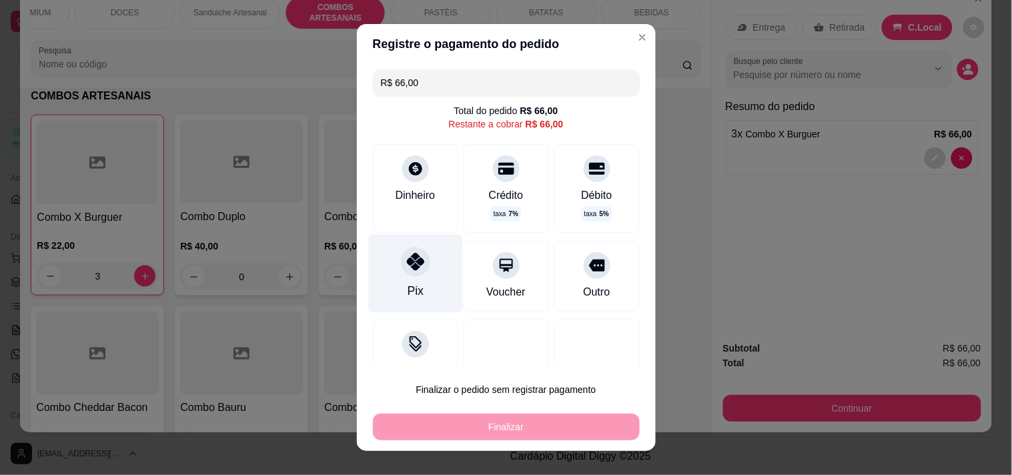
click at [404, 279] on div "Pix" at bounding box center [415, 273] width 94 height 78
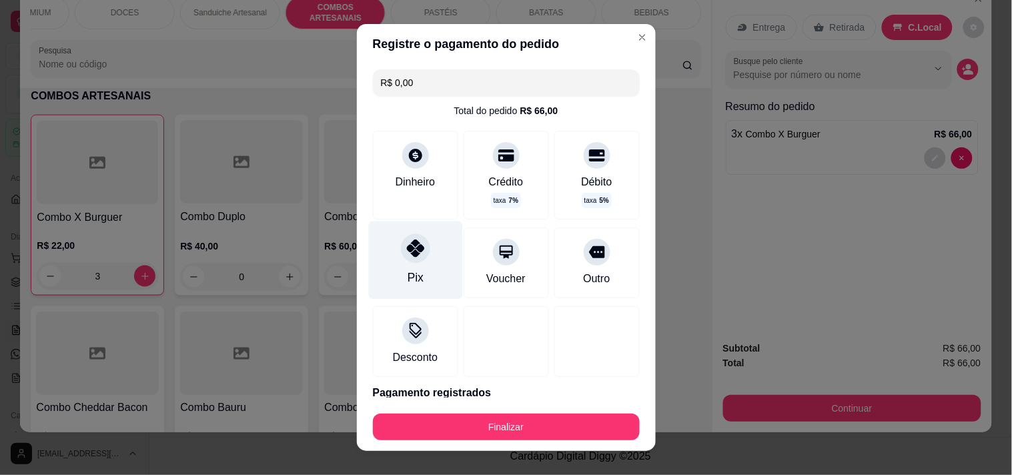
type input "R$ 0,00"
click at [457, 423] on button "Finalizar" at bounding box center [506, 426] width 267 height 27
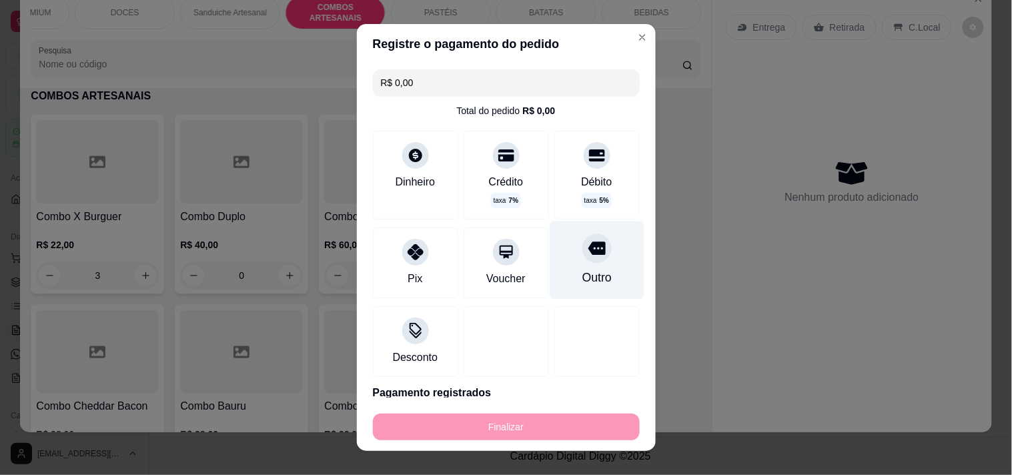
type input "0"
type input "-R$ 66,00"
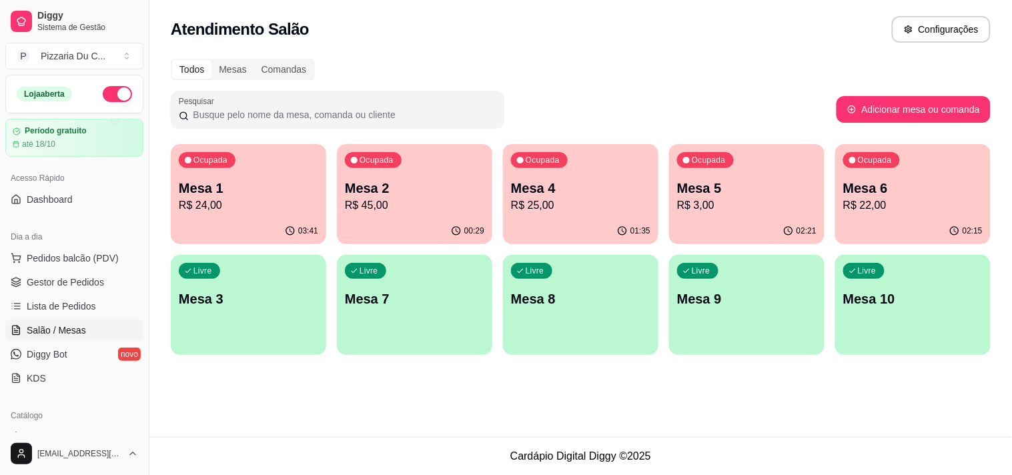
click at [644, 210] on p "R$ 25,00" at bounding box center [580, 205] width 139 height 16
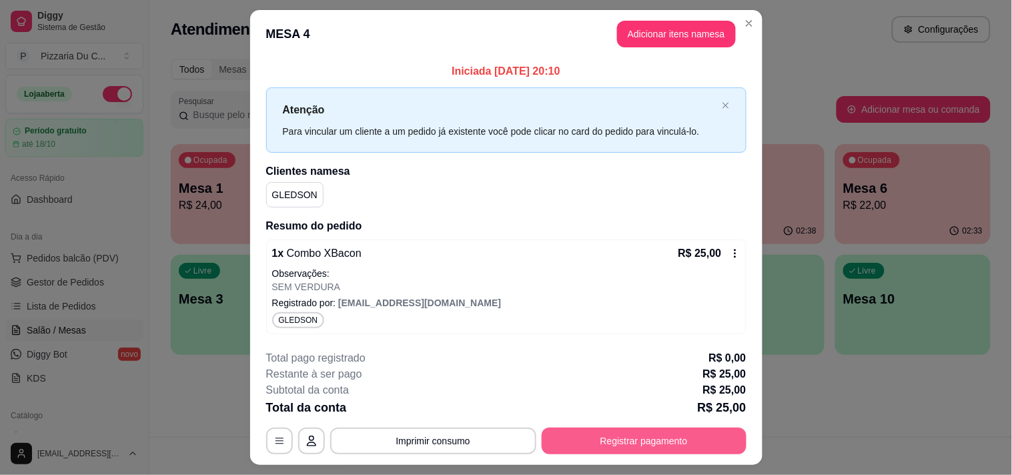
click at [646, 435] on button "Registrar pagamento" at bounding box center [643, 440] width 205 height 27
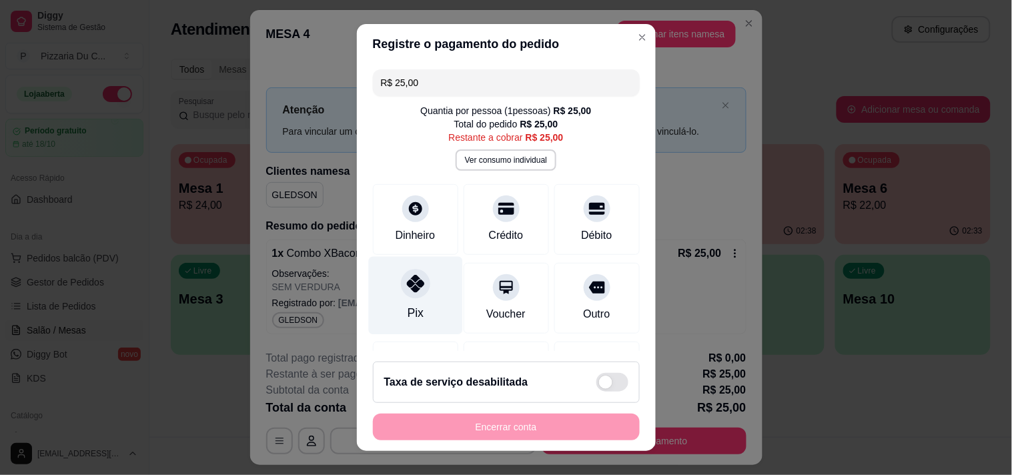
click at [416, 296] on div "Pix" at bounding box center [415, 295] width 94 height 78
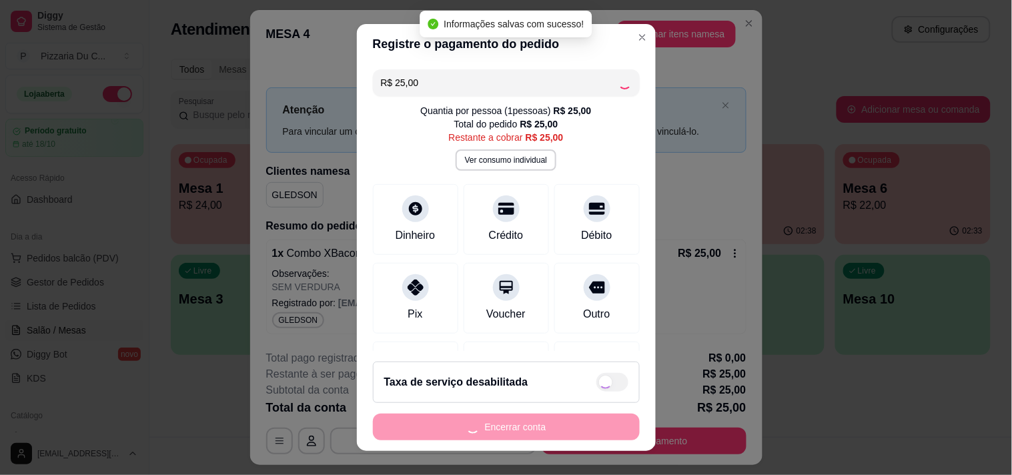
type input "R$ 0,00"
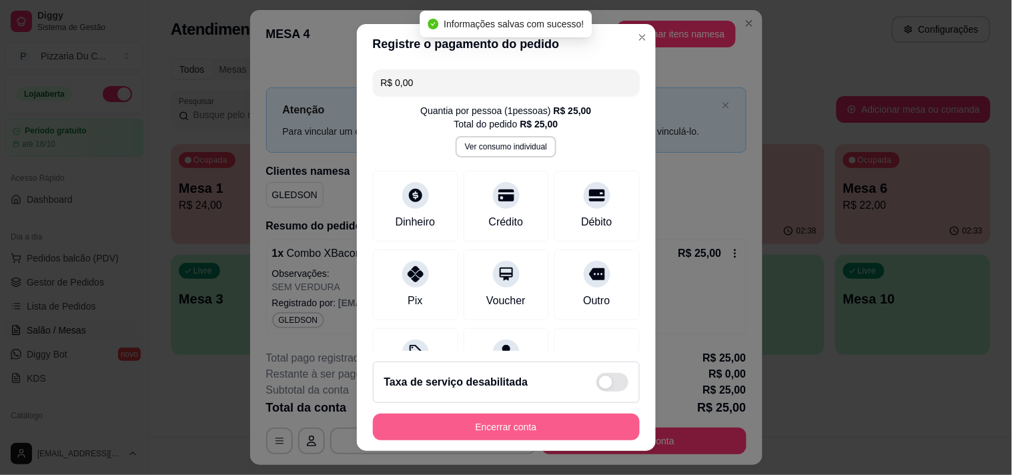
click at [489, 428] on button "Encerrar conta" at bounding box center [506, 426] width 267 height 27
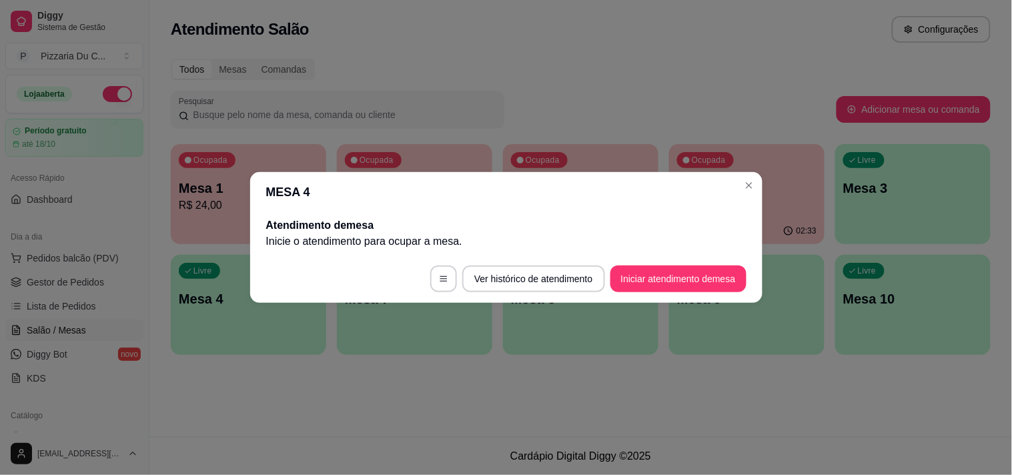
click at [740, 199] on header "MESA 4" at bounding box center [506, 192] width 512 height 40
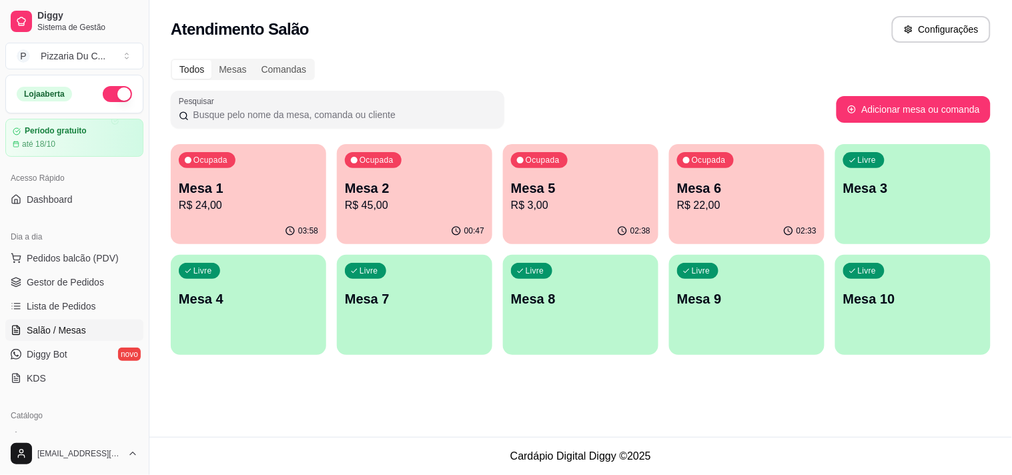
click at [547, 170] on div "Ocupada Mesa 5 R$ 3,00" at bounding box center [580, 181] width 155 height 74
click at [68, 307] on span "Lista de Pedidos" at bounding box center [61, 305] width 69 height 13
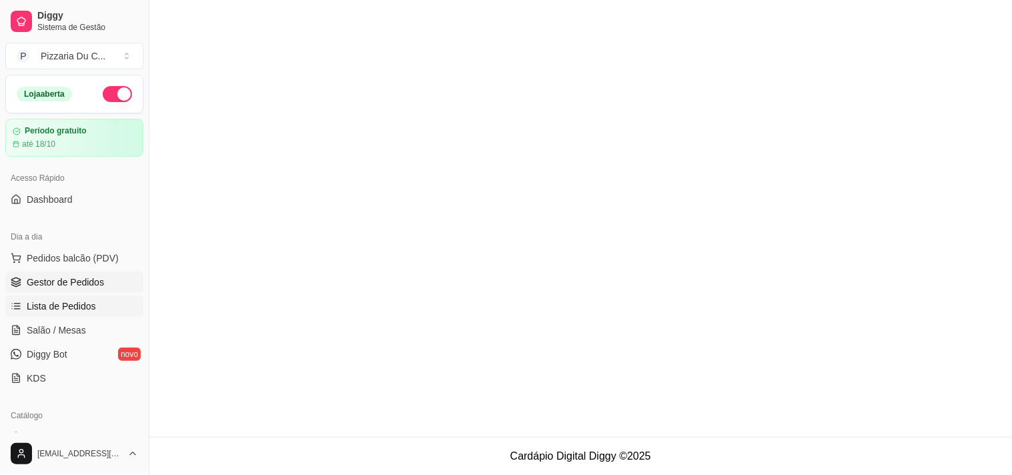
click at [77, 287] on span "Gestor de Pedidos" at bounding box center [65, 281] width 77 height 13
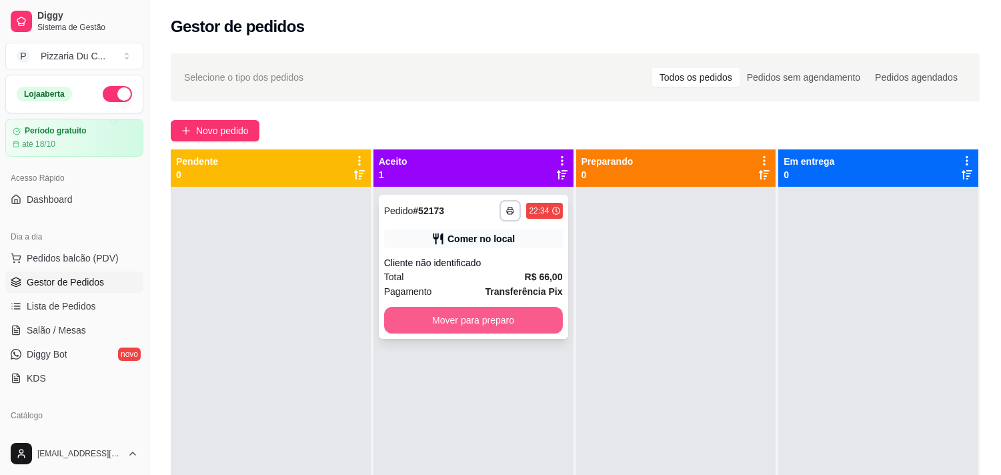
click at [497, 317] on button "Mover para preparo" at bounding box center [473, 320] width 179 height 27
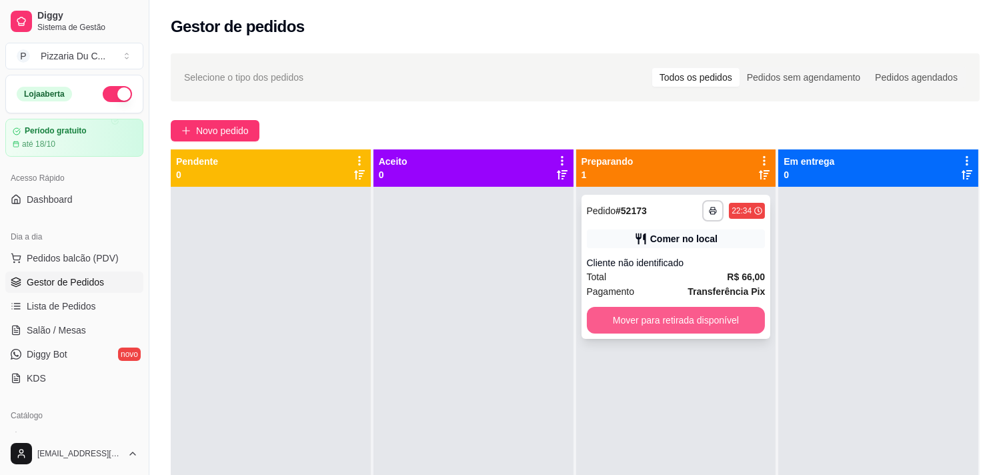
click at [718, 321] on button "Mover para retirada disponível" at bounding box center [676, 320] width 179 height 27
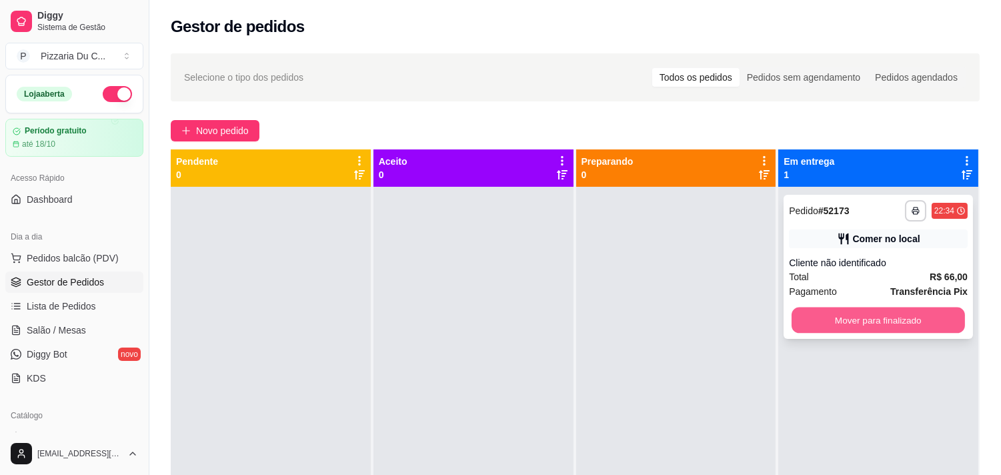
click at [847, 321] on button "Mover para finalizado" at bounding box center [878, 320] width 173 height 26
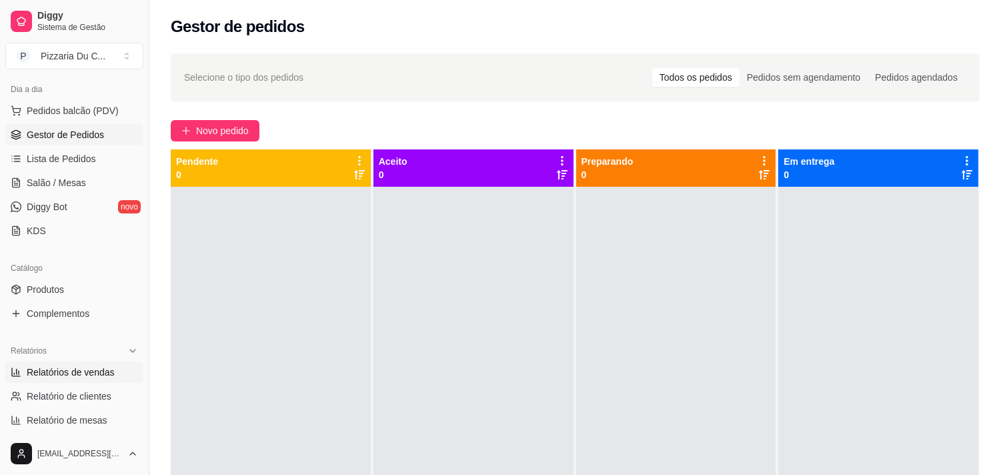
scroll to position [148, 0]
click at [85, 375] on span "Relatórios de vendas" at bounding box center [71, 371] width 88 height 13
select select "ALL"
select select "0"
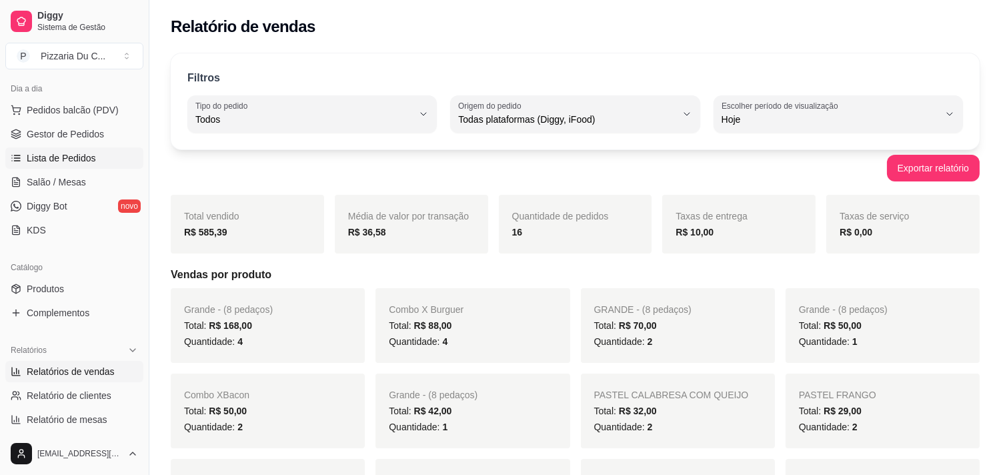
scroll to position [74, 0]
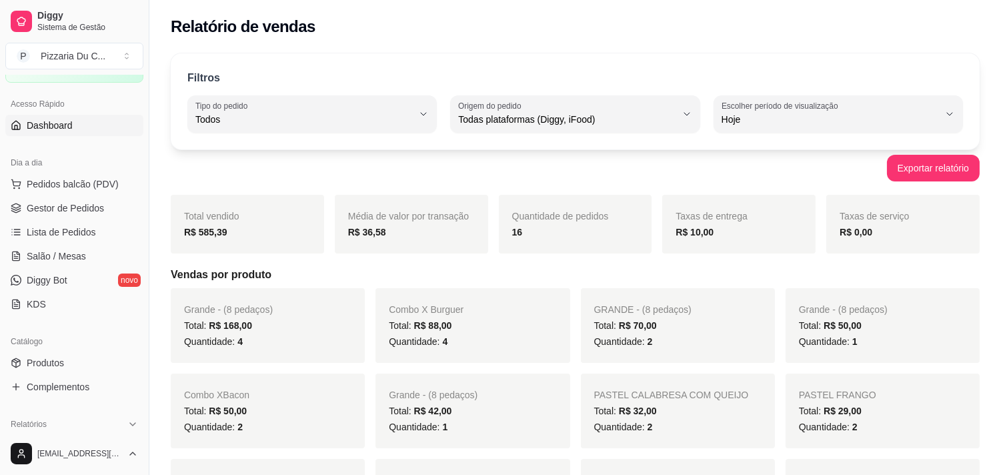
click at [41, 121] on span "Dashboard" at bounding box center [50, 125] width 46 height 13
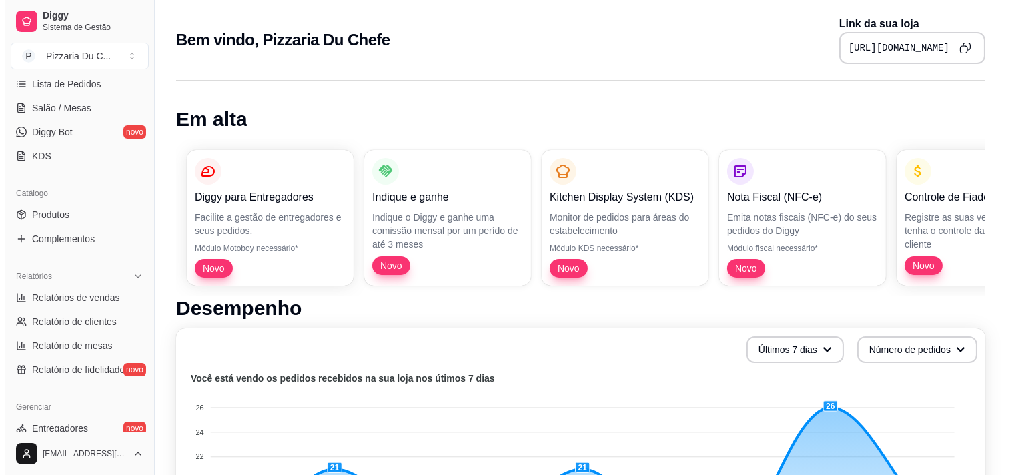
scroll to position [148, 0]
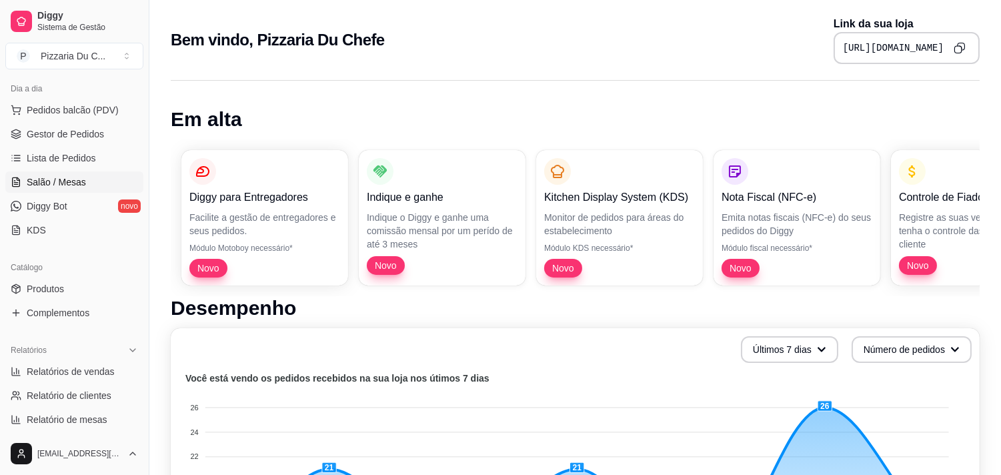
click at [65, 181] on span "Salão / Mesas" at bounding box center [56, 181] width 59 height 13
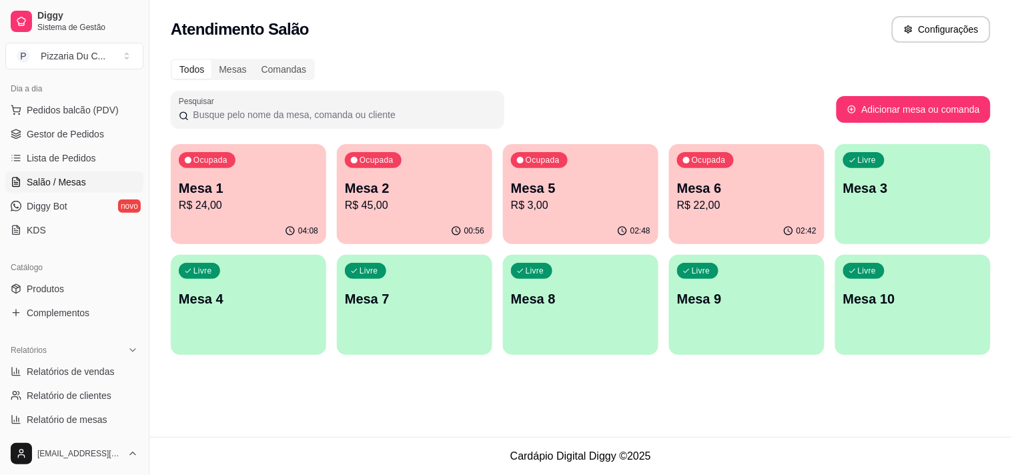
click at [858, 209] on div "Livre Mesa 3" at bounding box center [912, 186] width 155 height 84
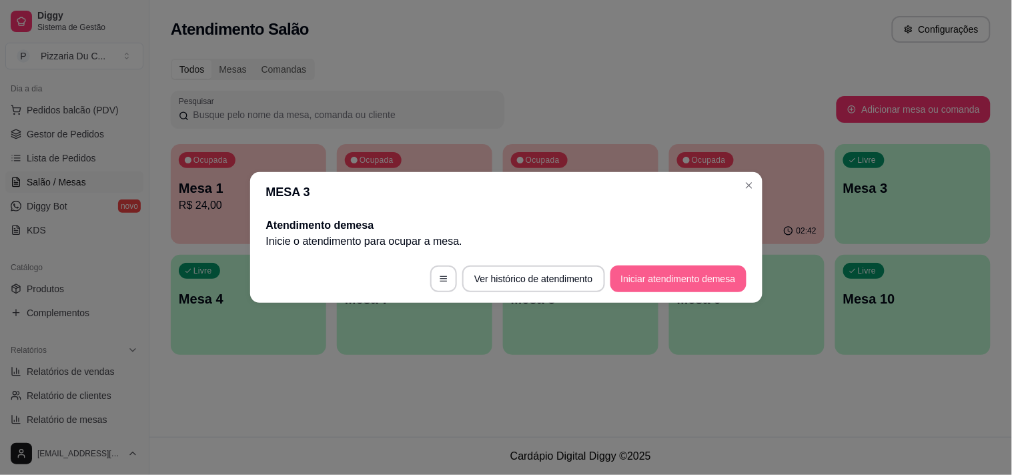
click at [656, 275] on button "Iniciar atendimento de mesa" at bounding box center [678, 278] width 136 height 27
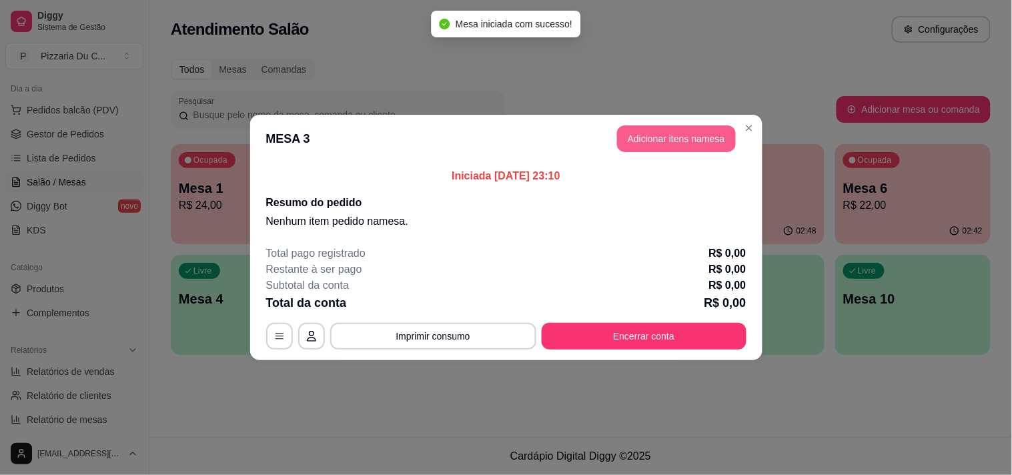
click at [711, 132] on button "Adicionar itens na mesa" at bounding box center [676, 138] width 119 height 27
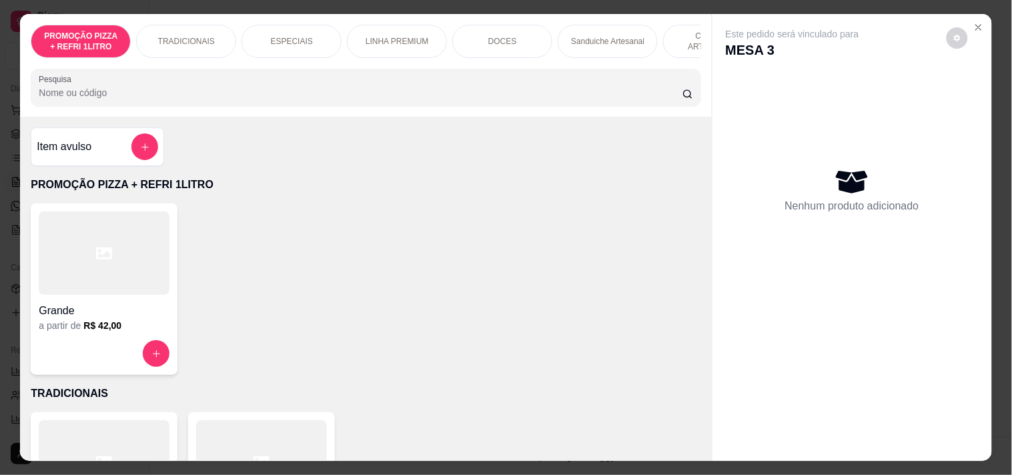
scroll to position [0, 377]
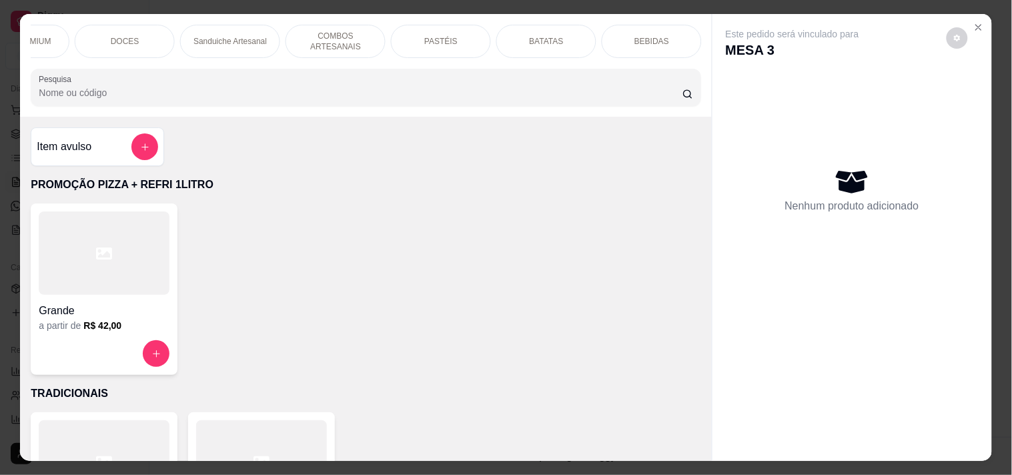
click at [412, 40] on div "PASTÉIS" at bounding box center [441, 41] width 100 height 33
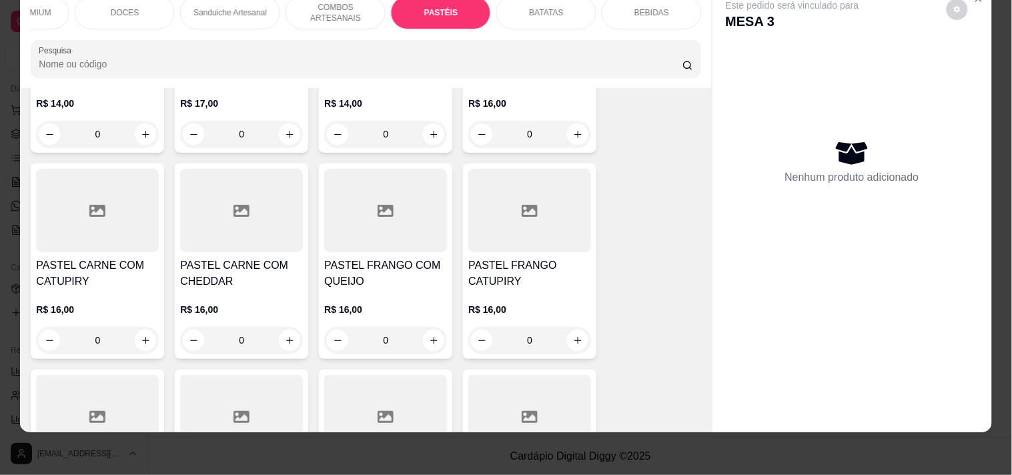
scroll to position [2667, 0]
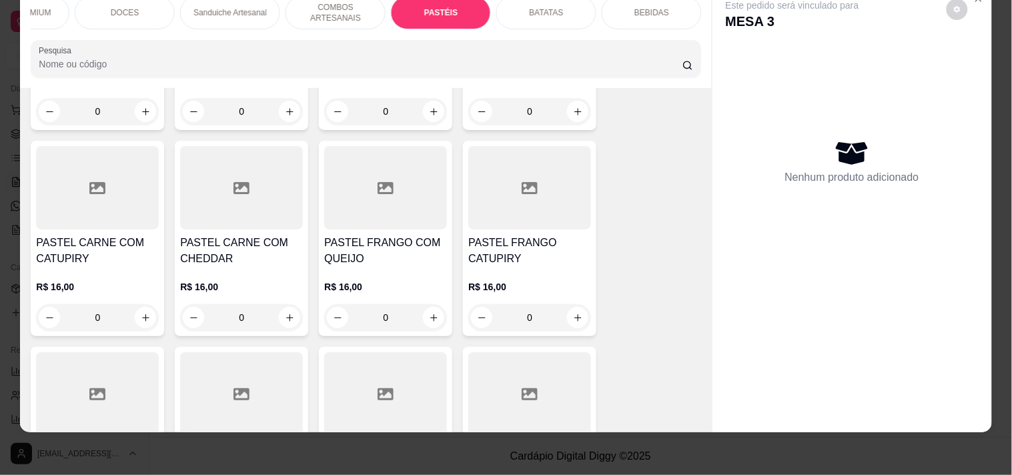
click at [136, 109] on div "0" at bounding box center [97, 111] width 123 height 27
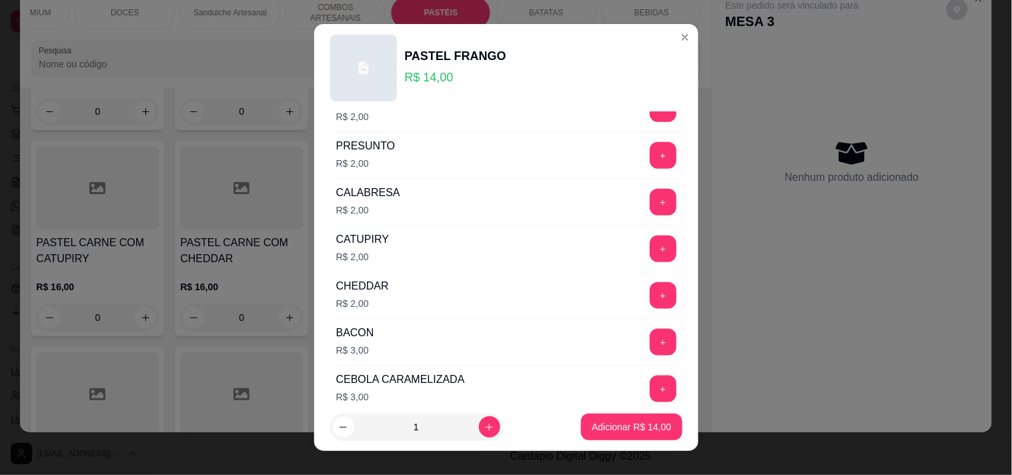
scroll to position [370, 0]
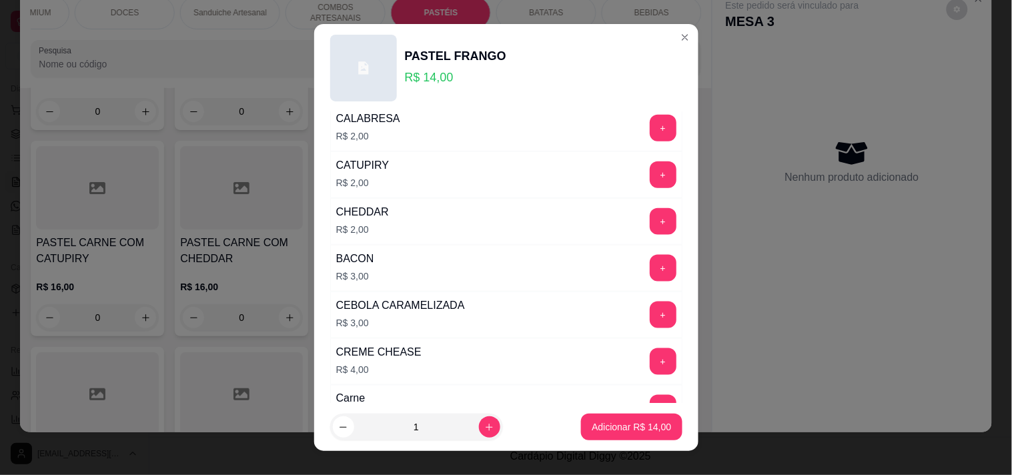
click at [650, 357] on button "+" at bounding box center [663, 361] width 27 height 27
click at [632, 423] on p "Adicionar R$ 18,00" at bounding box center [630, 426] width 79 height 13
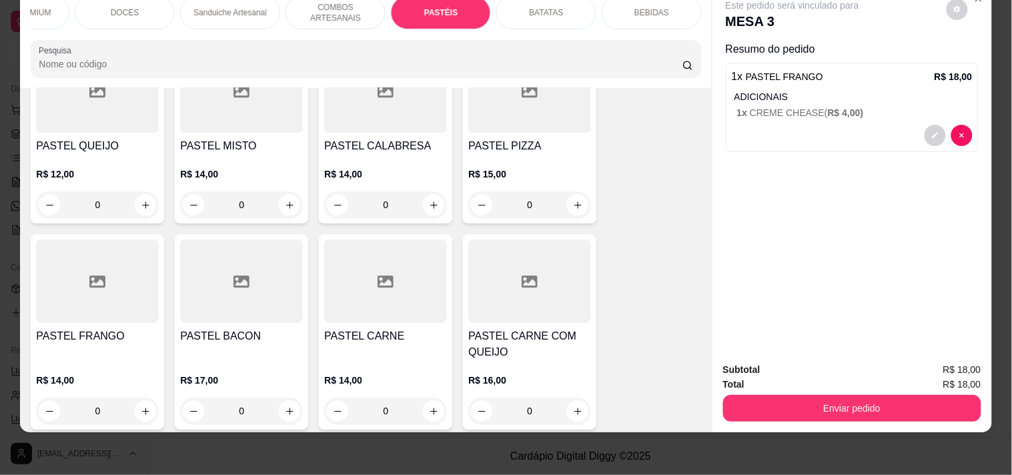
scroll to position [2371, 0]
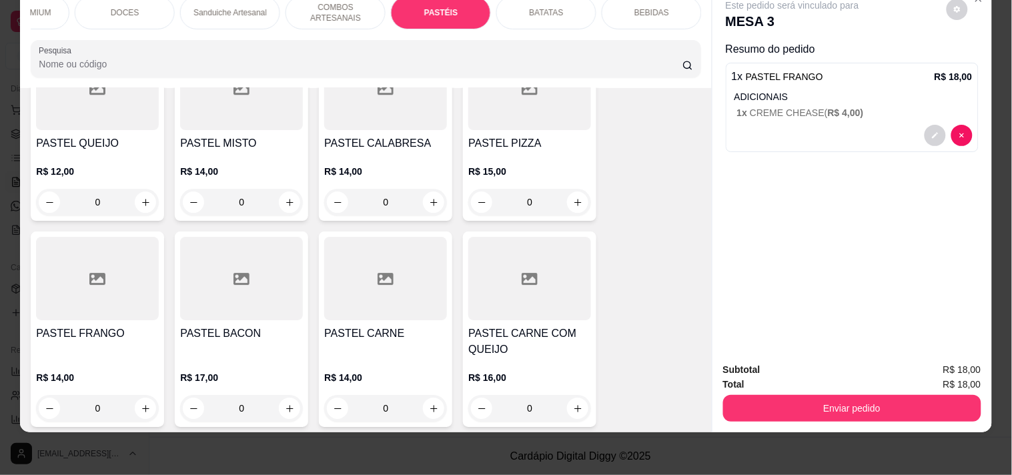
click at [291, 207] on div "0" at bounding box center [241, 202] width 123 height 27
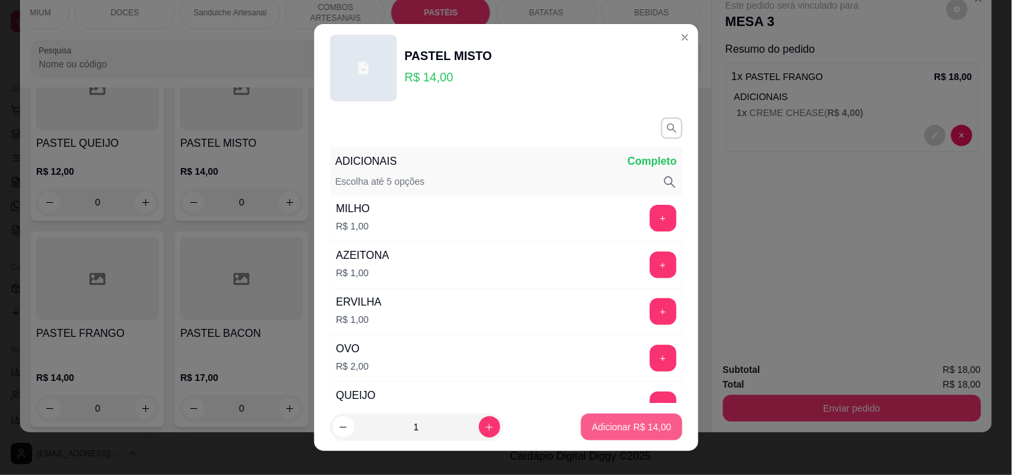
click at [597, 417] on button "Adicionar R$ 14,00" at bounding box center [631, 426] width 101 height 27
type input "1"
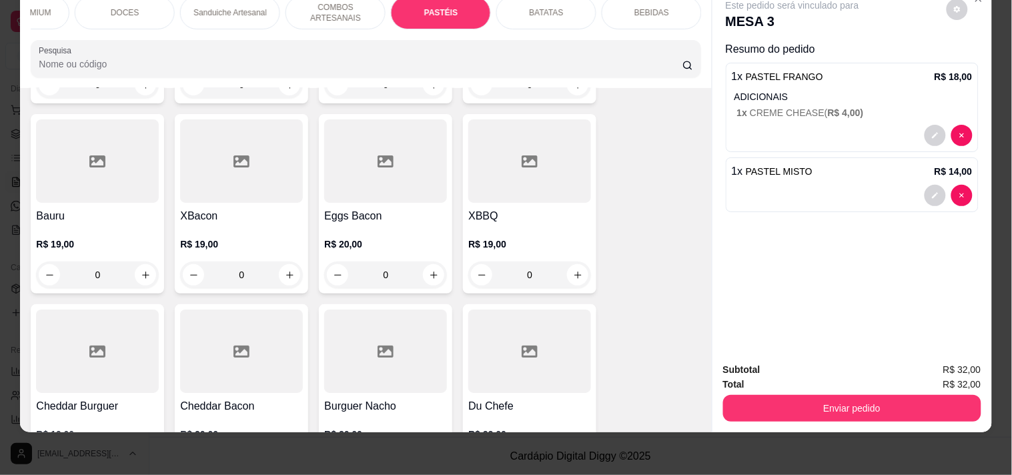
scroll to position [1259, 0]
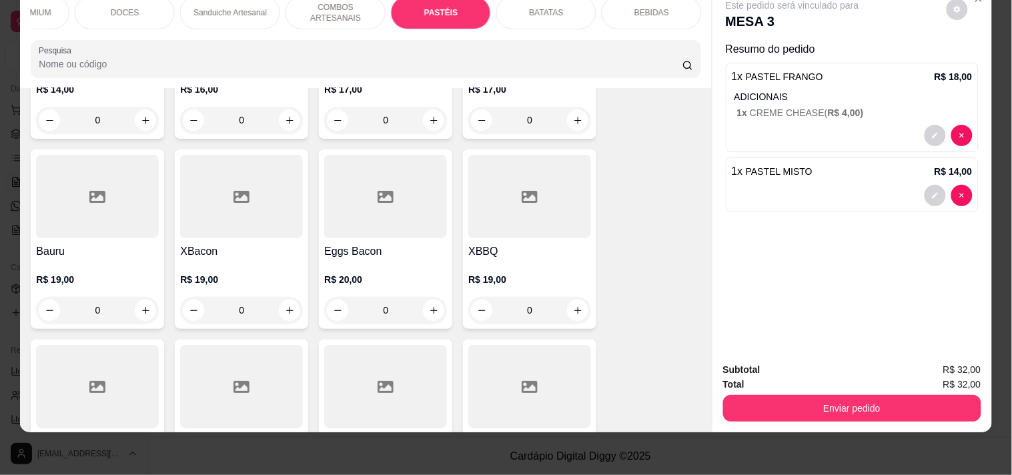
click at [147, 309] on div "0" at bounding box center [97, 310] width 123 height 27
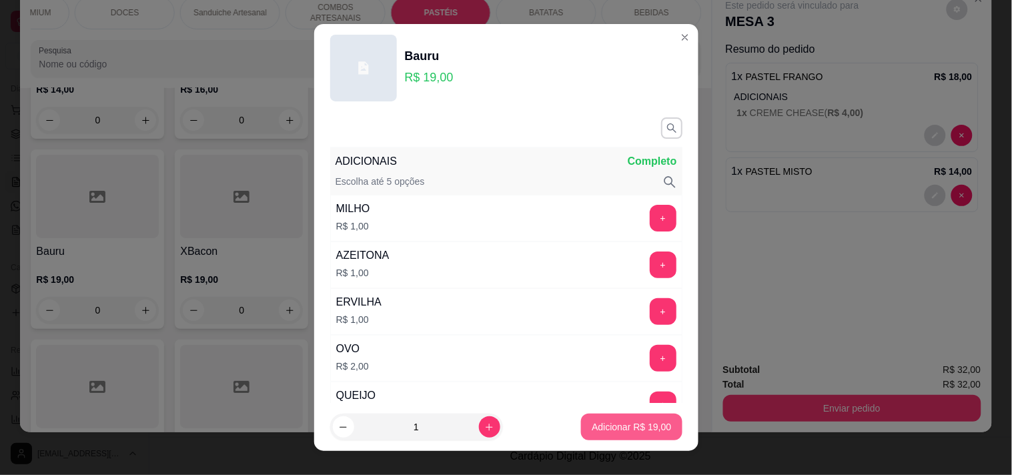
click at [626, 421] on p "Adicionar R$ 19,00" at bounding box center [630, 426] width 79 height 13
type input "1"
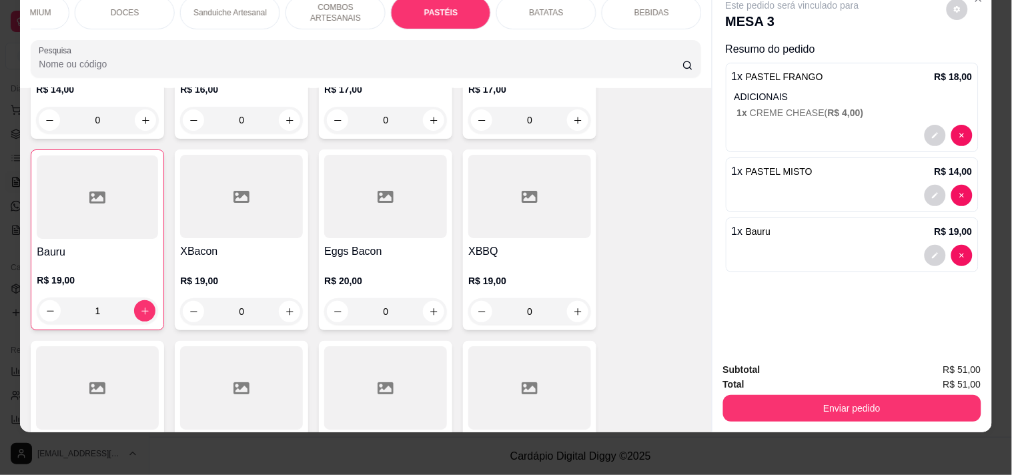
click at [647, 13] on div "BEBIDAS" at bounding box center [651, 12] width 100 height 33
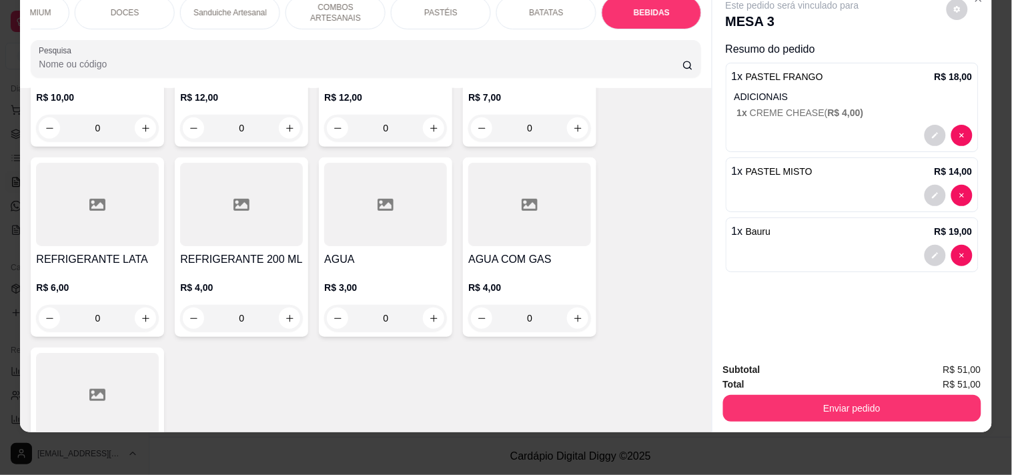
scroll to position [4191, 0]
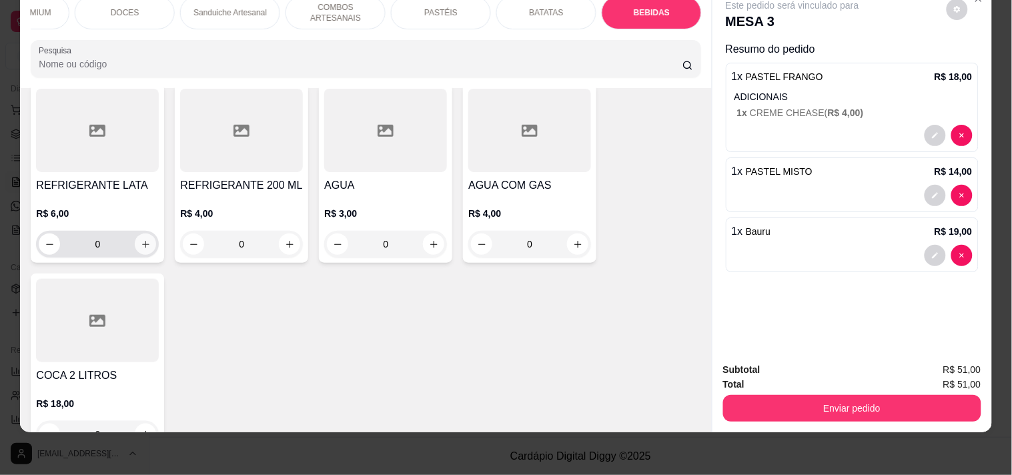
click at [145, 249] on button "increase-product-quantity" at bounding box center [145, 243] width 21 height 21
click at [145, 249] on button "increase-product-quantity" at bounding box center [144, 244] width 21 height 21
type input "2"
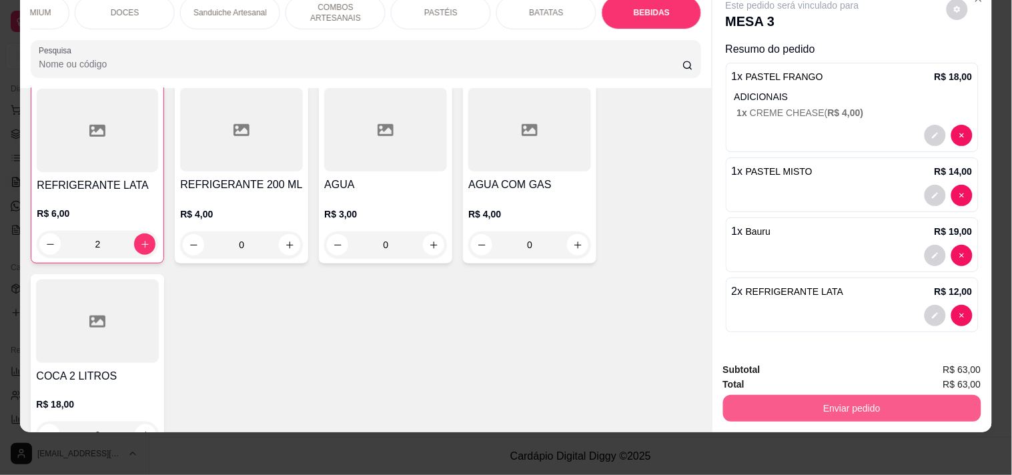
click at [817, 401] on button "Enviar pedido" at bounding box center [852, 408] width 258 height 27
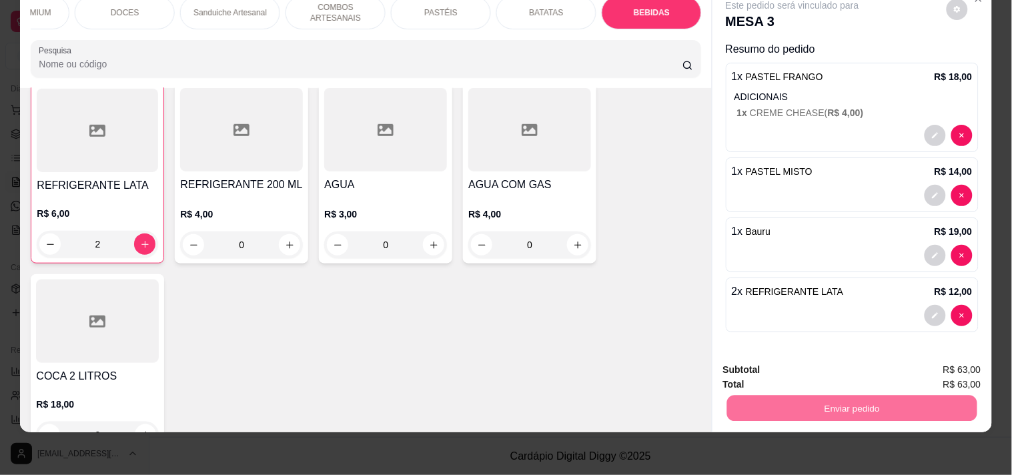
click at [964, 352] on button "Enviar pedido" at bounding box center [945, 363] width 75 height 25
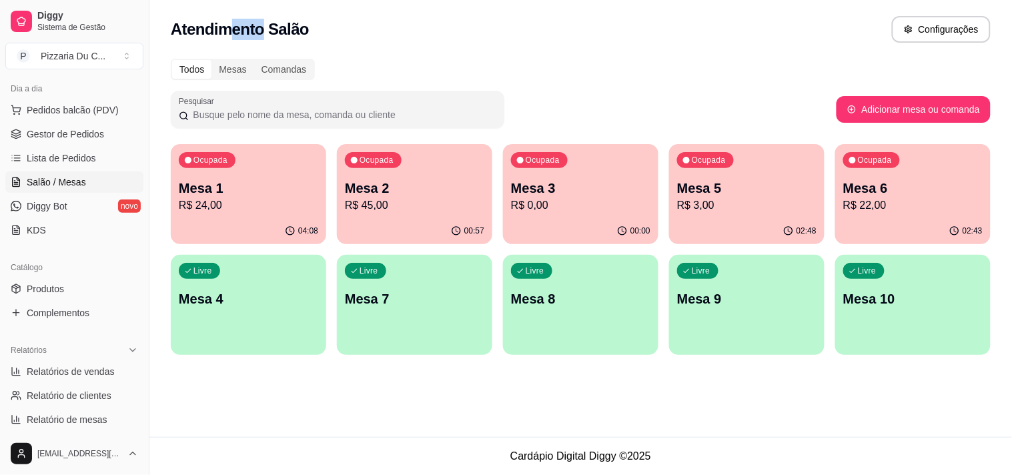
drag, startPoint x: 233, startPoint y: 9, endPoint x: 207, endPoint y: 468, distance: 459.6
click at [232, 150] on div "Atendimento Salão Configurações Todos Mesas Comandas Pesquisar Adicionar mesa o…" at bounding box center [580, 218] width 862 height 437
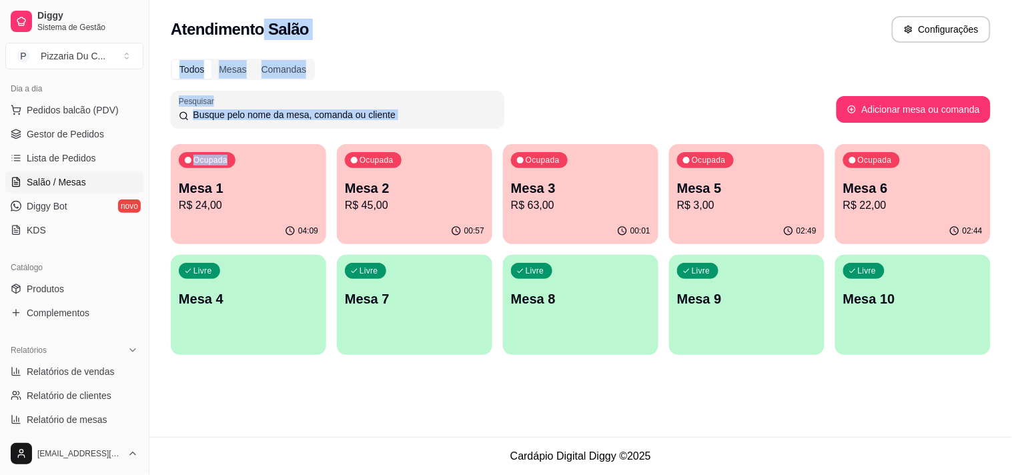
click at [596, 211] on p "R$ 63,00" at bounding box center [580, 205] width 139 height 16
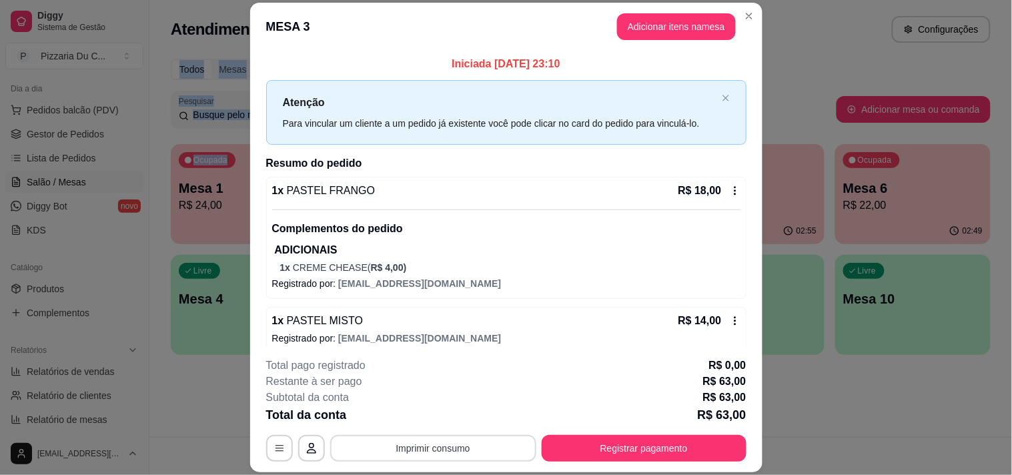
click at [400, 441] on button "Imprimir consumo" at bounding box center [433, 448] width 206 height 27
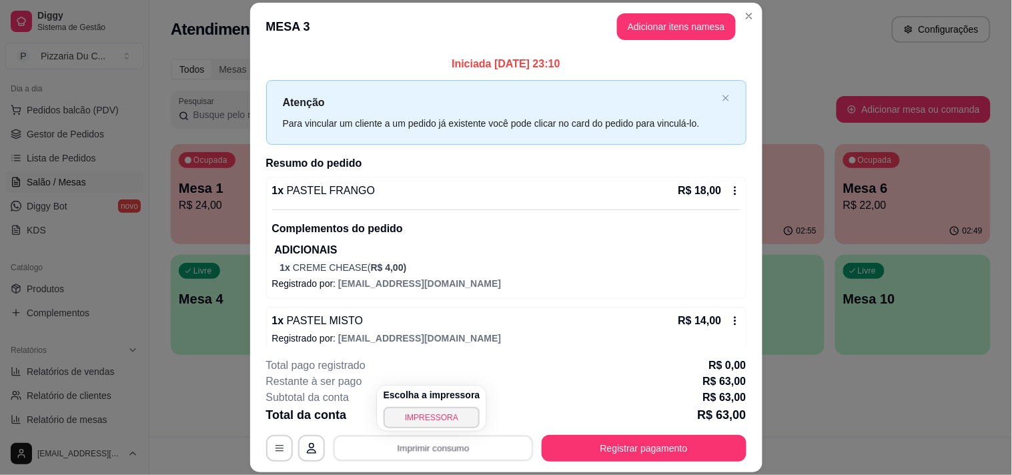
click at [429, 397] on h4 "Escolha a impressora" at bounding box center [431, 394] width 97 height 13
click at [429, 415] on button "IMPRESSORA" at bounding box center [431, 417] width 97 height 21
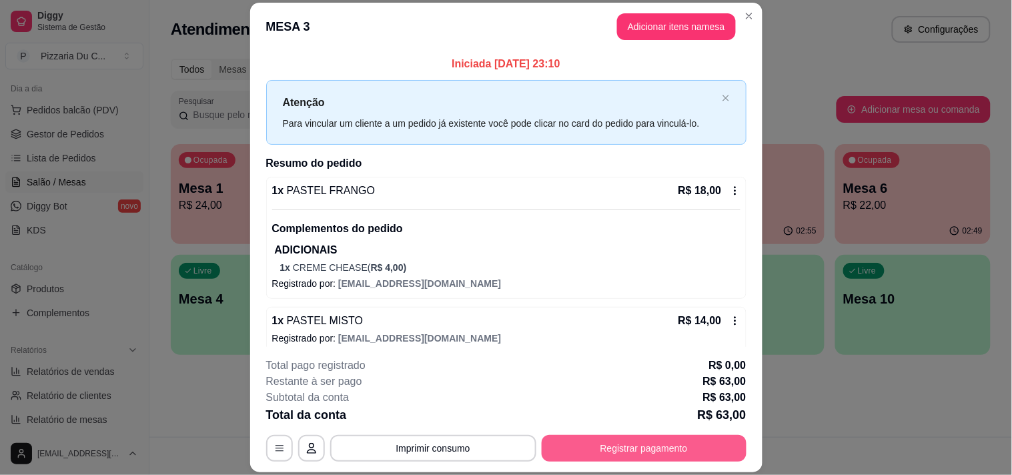
click at [617, 451] on button "Registrar pagamento" at bounding box center [643, 448] width 205 height 27
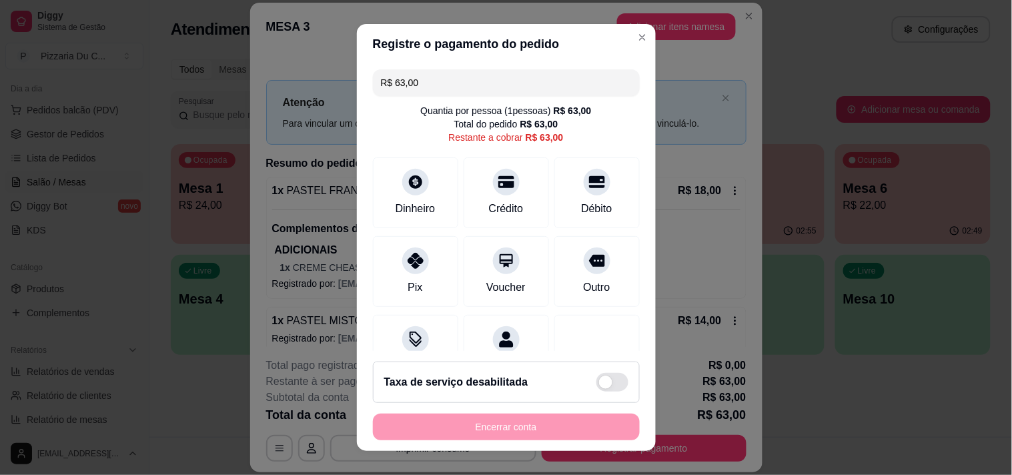
drag, startPoint x: 409, startPoint y: 81, endPoint x: 384, endPoint y: 87, distance: 26.0
click at [384, 87] on input "R$ 63,00" at bounding box center [506, 82] width 251 height 27
click at [417, 283] on div "Pix" at bounding box center [415, 268] width 94 height 78
type input "R$ 38,00"
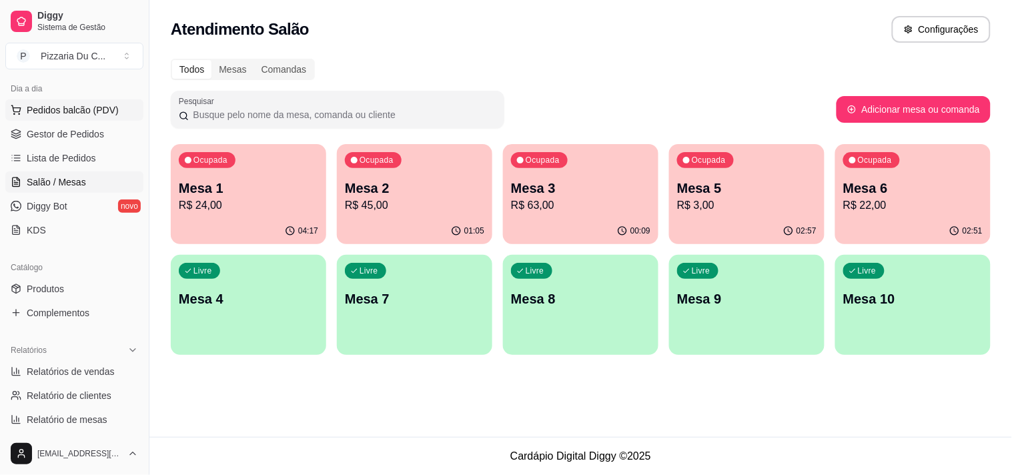
click at [52, 120] on button "Pedidos balcão (PDV)" at bounding box center [74, 109] width 138 height 21
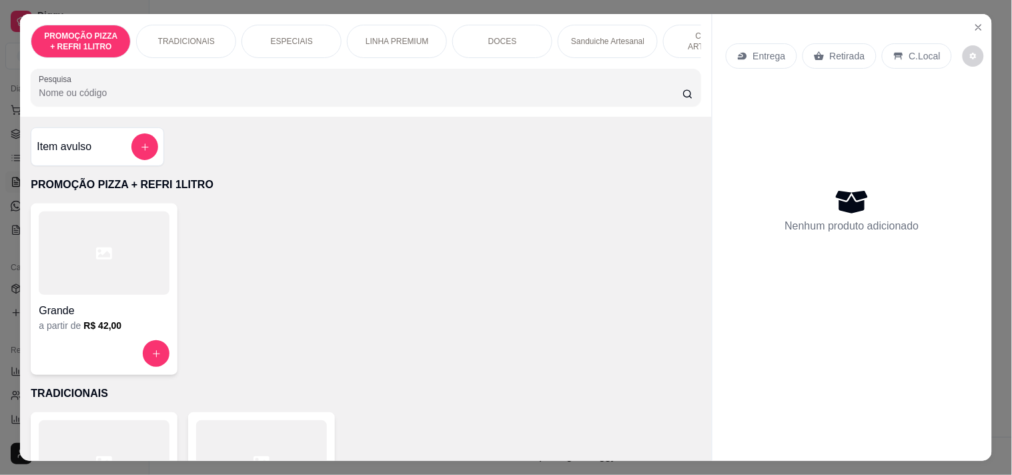
click at [909, 51] on p "C.Local" at bounding box center [924, 55] width 31 height 13
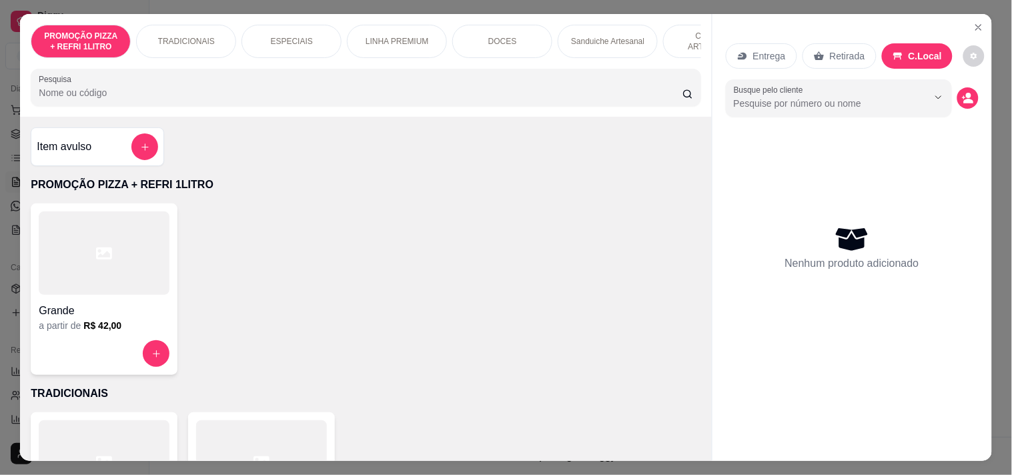
scroll to position [0, 377]
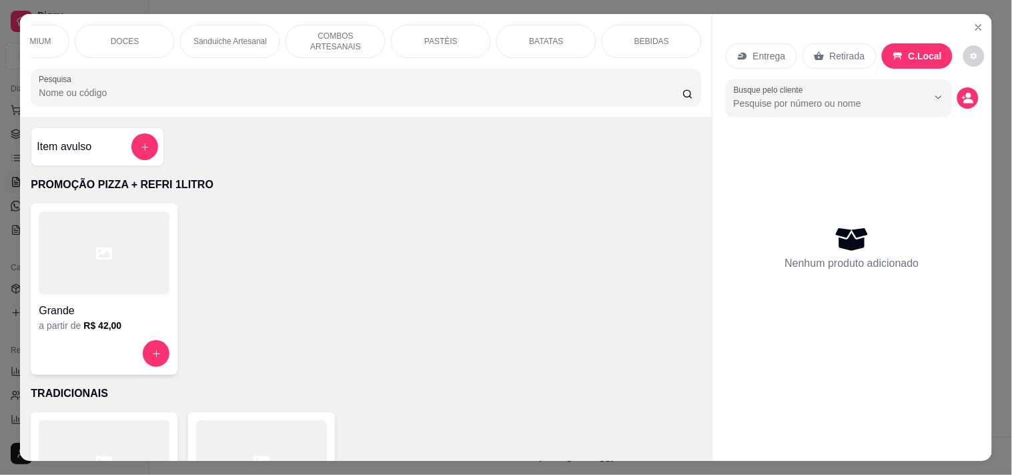
click at [218, 44] on div "Sanduiche Artesanal" at bounding box center [230, 41] width 100 height 33
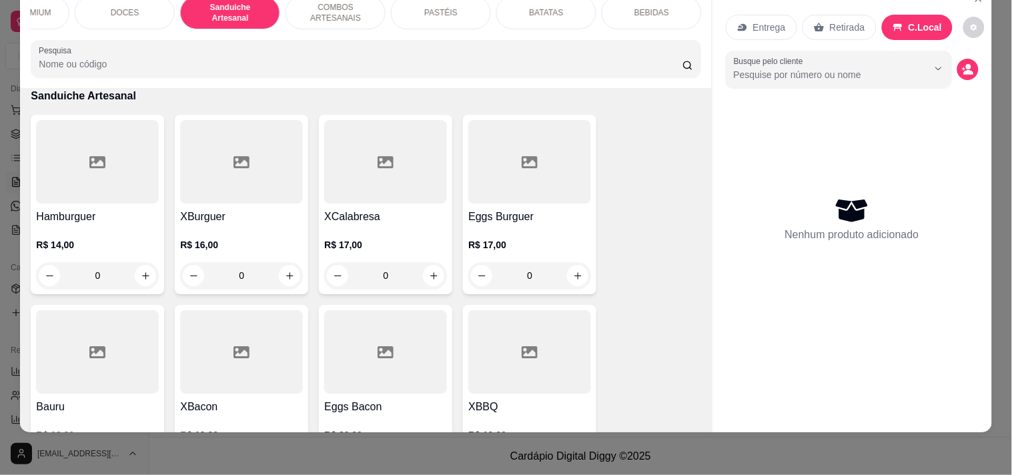
click at [567, 267] on div "0" at bounding box center [529, 275] width 123 height 27
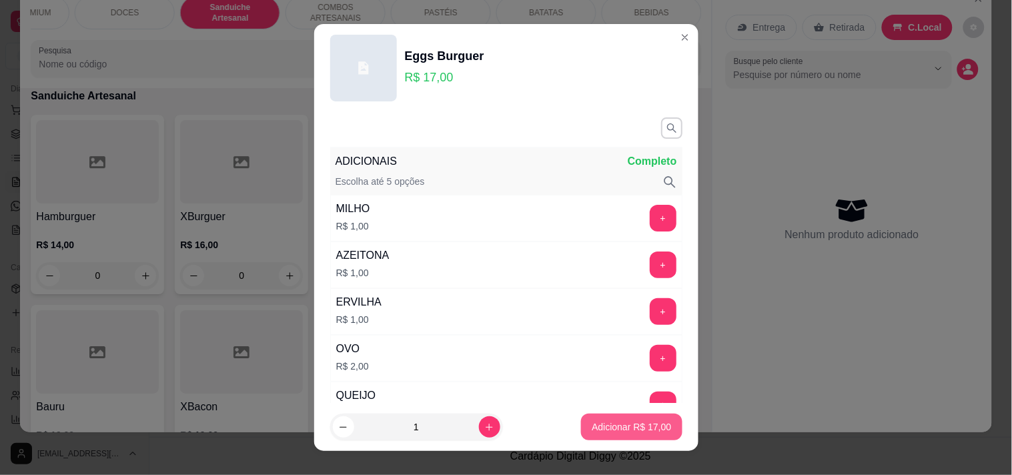
click at [602, 425] on p "Adicionar R$ 17,00" at bounding box center [630, 426] width 79 height 13
type input "1"
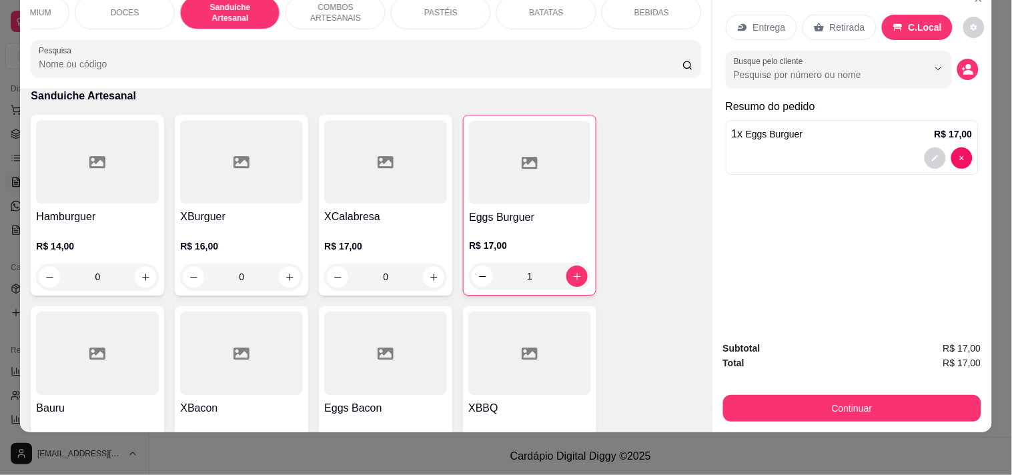
click at [658, 11] on div "BEBIDAS" at bounding box center [651, 12] width 100 height 33
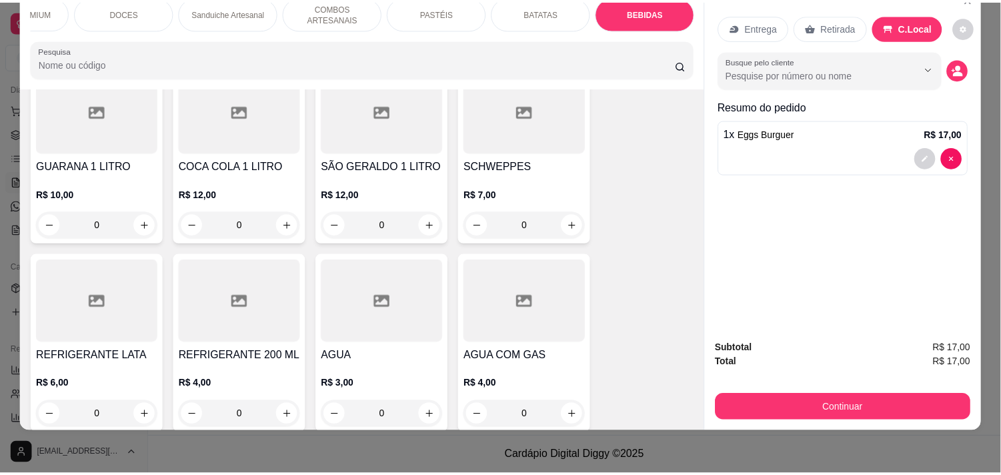
scroll to position [4042, 0]
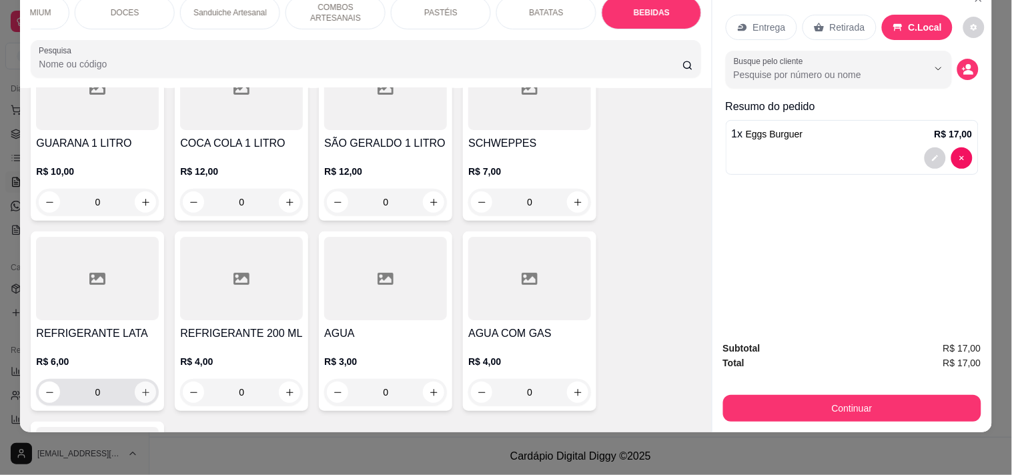
click at [141, 392] on icon "increase-product-quantity" at bounding box center [146, 392] width 10 height 10
type input "1"
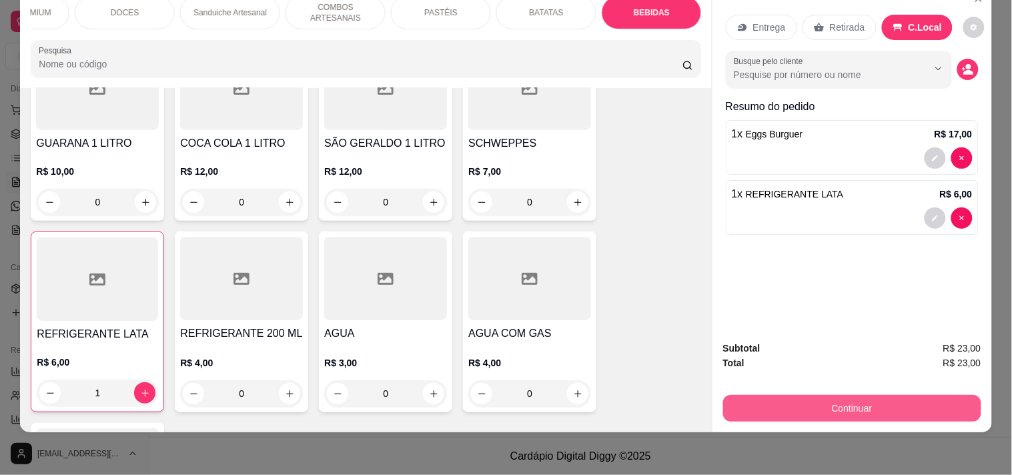
click at [828, 397] on button "Continuar" at bounding box center [852, 408] width 258 height 27
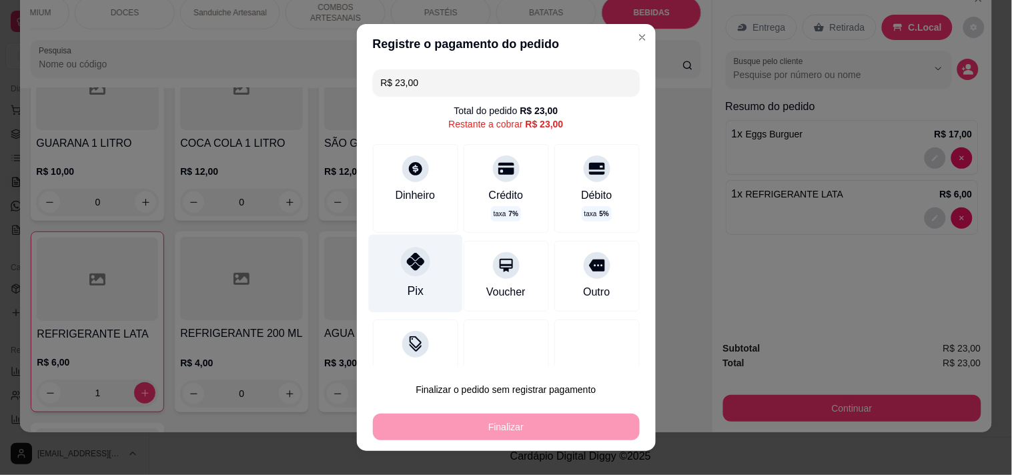
click at [401, 254] on div at bounding box center [415, 261] width 29 height 29
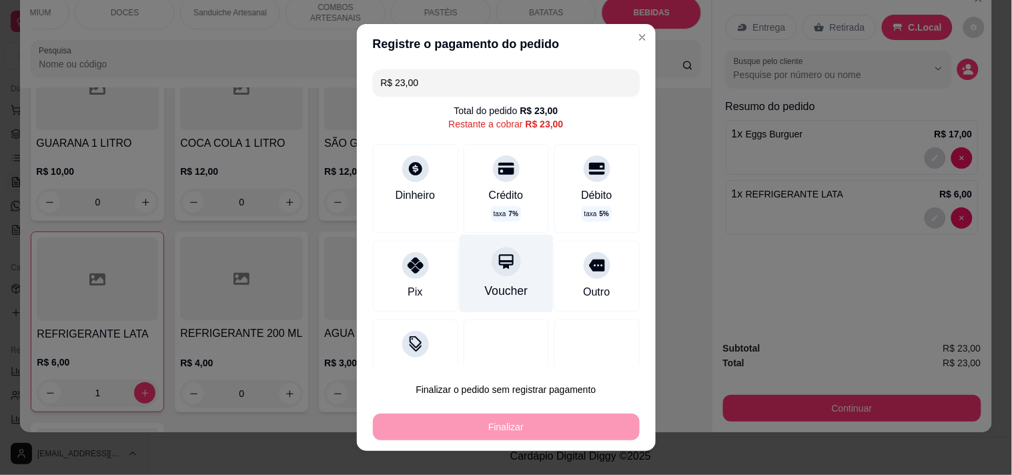
type input "R$ 0,00"
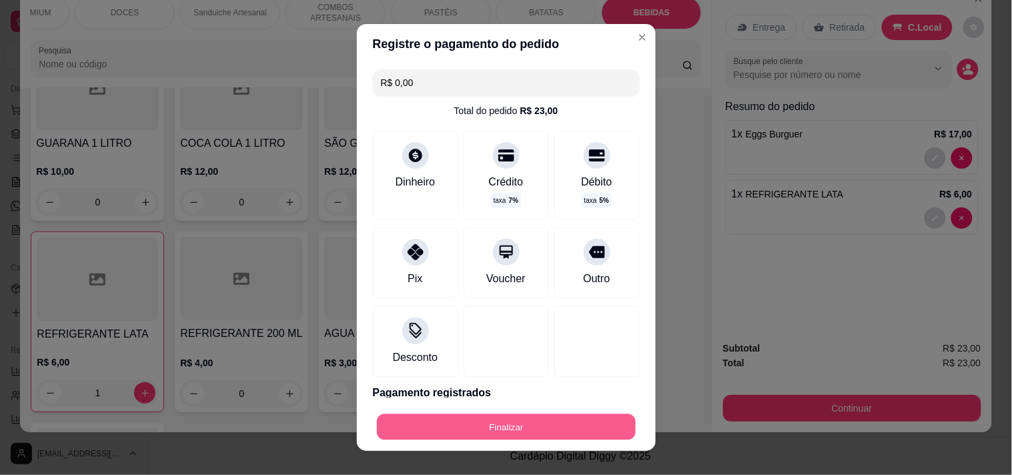
click at [511, 421] on button "Finalizar" at bounding box center [506, 427] width 259 height 26
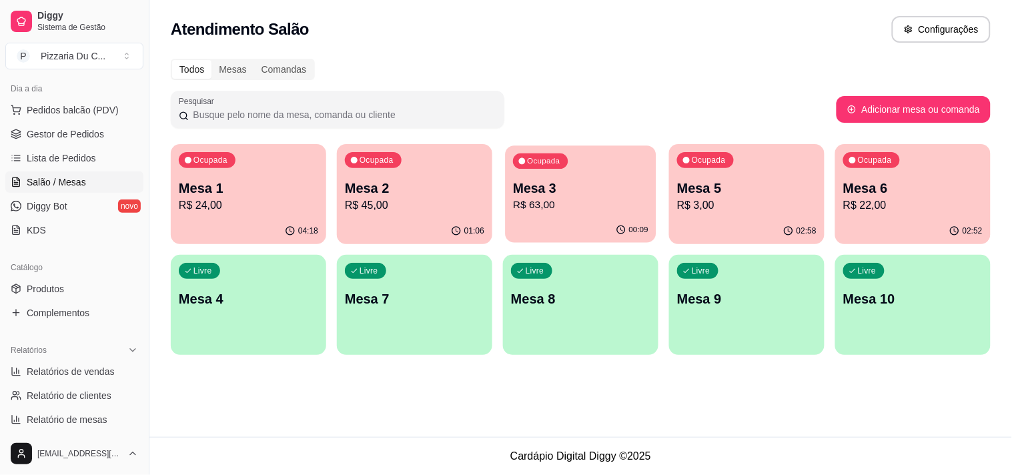
click at [589, 204] on p "R$ 63,00" at bounding box center [580, 204] width 135 height 15
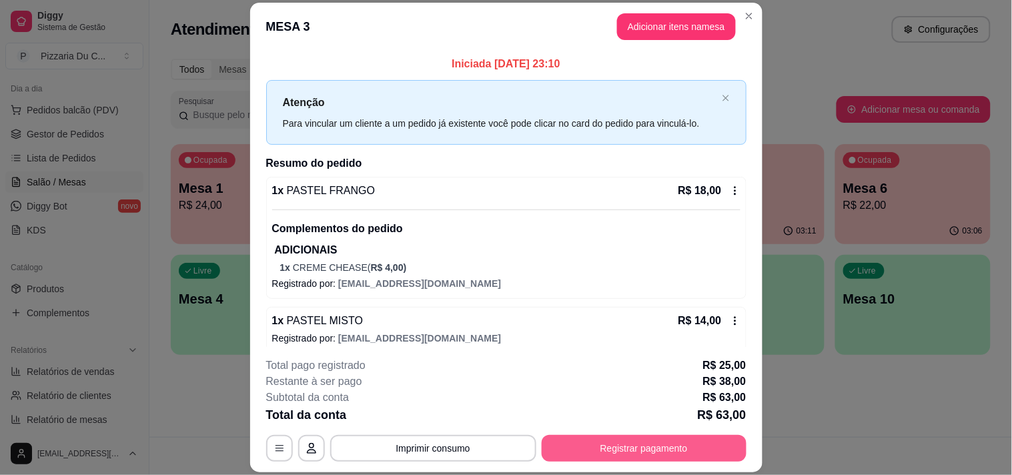
click at [652, 445] on button "Registrar pagamento" at bounding box center [643, 448] width 205 height 27
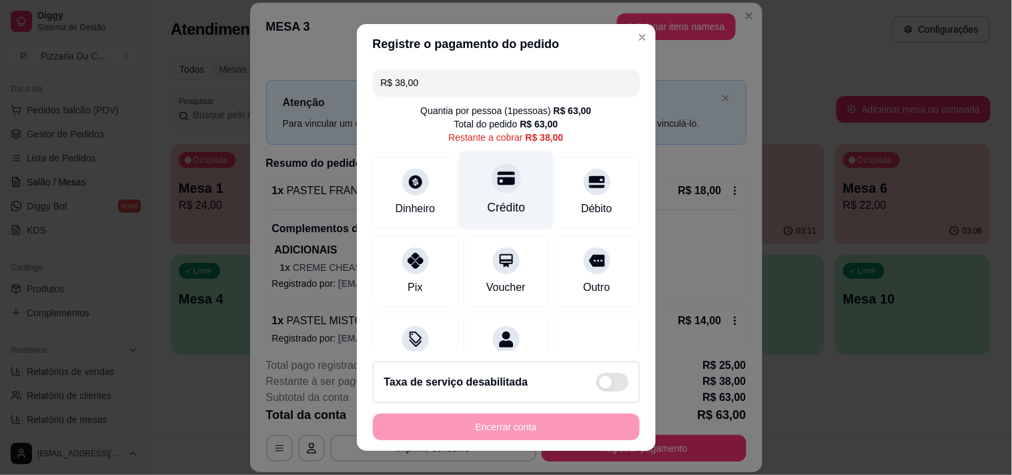
click at [473, 196] on div "Crédito" at bounding box center [506, 190] width 94 height 78
type input "R$ 0,00"
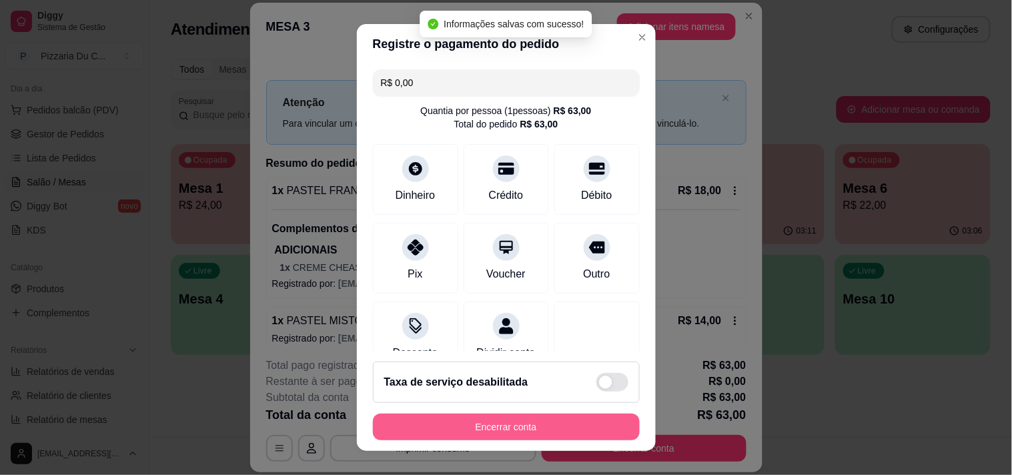
click at [515, 439] on button "Encerrar conta" at bounding box center [506, 426] width 267 height 27
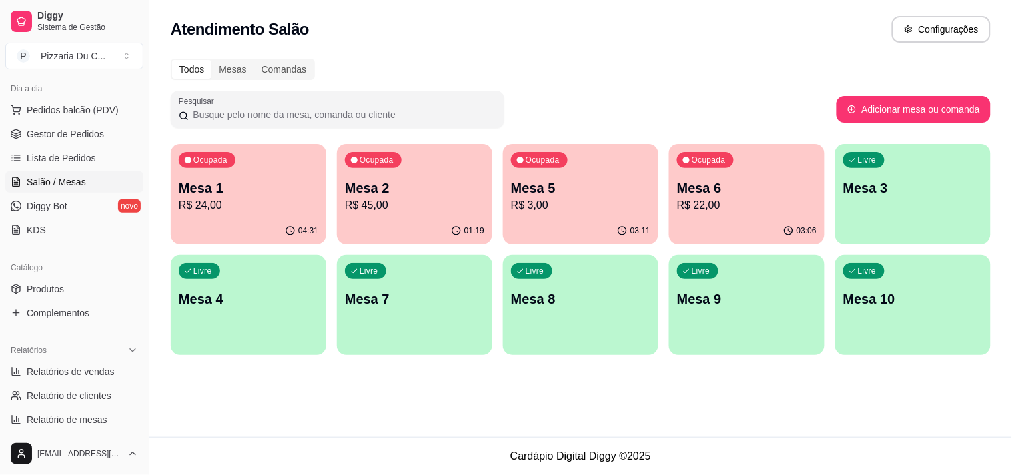
click at [710, 202] on p "R$ 22,00" at bounding box center [746, 205] width 139 height 16
click at [57, 375] on span "Relatórios de vendas" at bounding box center [71, 371] width 88 height 13
select select "ALL"
select select "0"
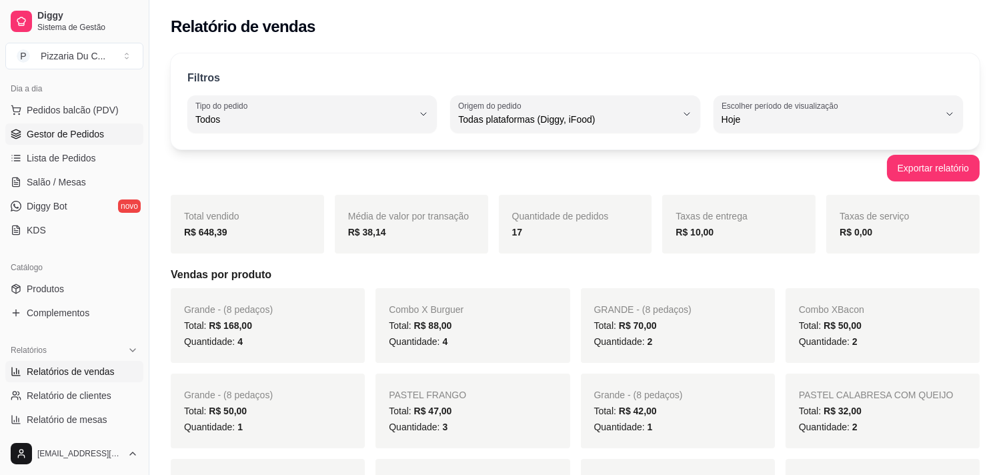
click at [85, 141] on link "Gestor de Pedidos" at bounding box center [74, 133] width 138 height 21
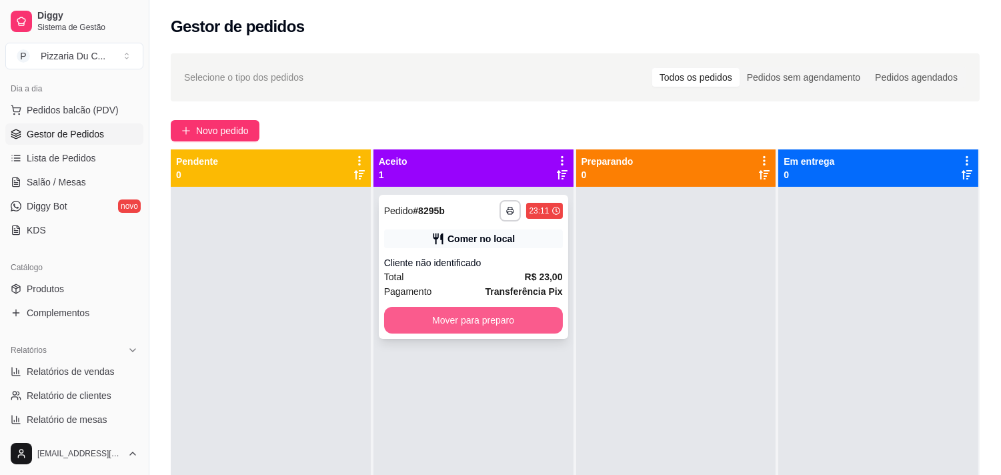
click at [441, 325] on button "Mover para preparo" at bounding box center [473, 320] width 179 height 27
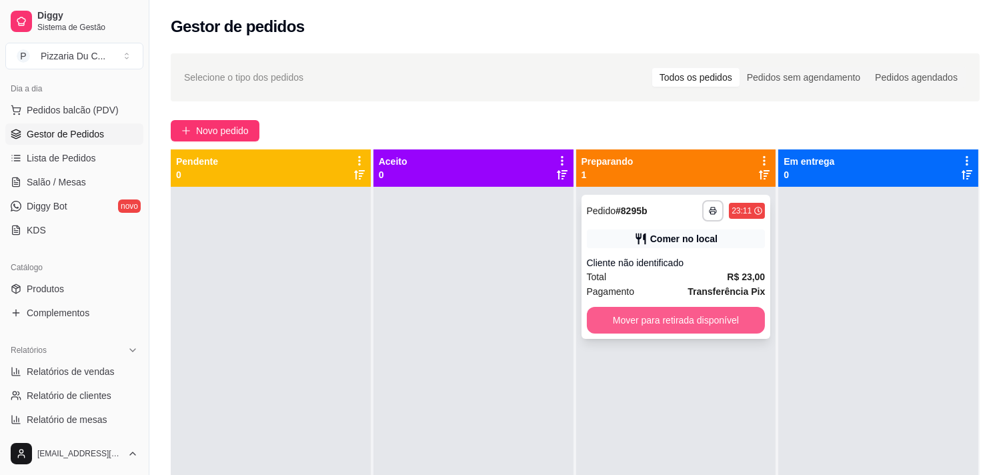
click at [656, 321] on button "Mover para retirada disponível" at bounding box center [676, 320] width 179 height 27
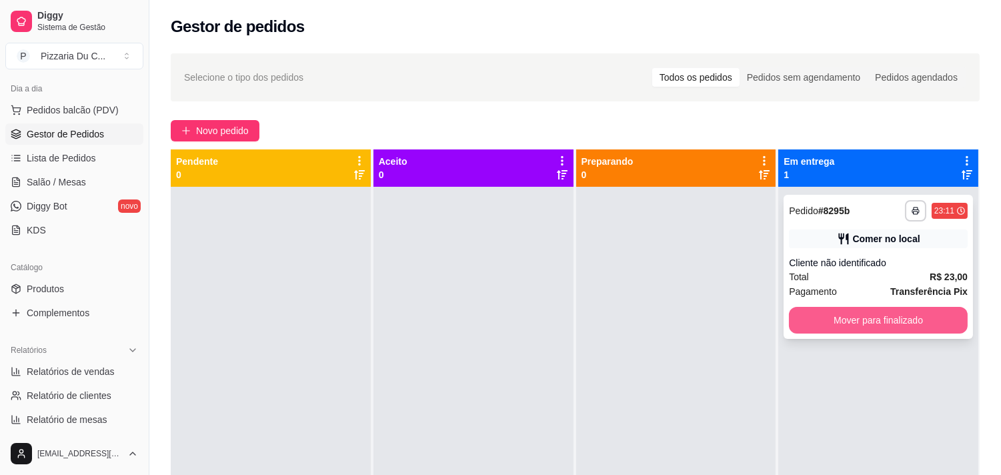
click at [869, 319] on button "Mover para finalizado" at bounding box center [878, 320] width 179 height 27
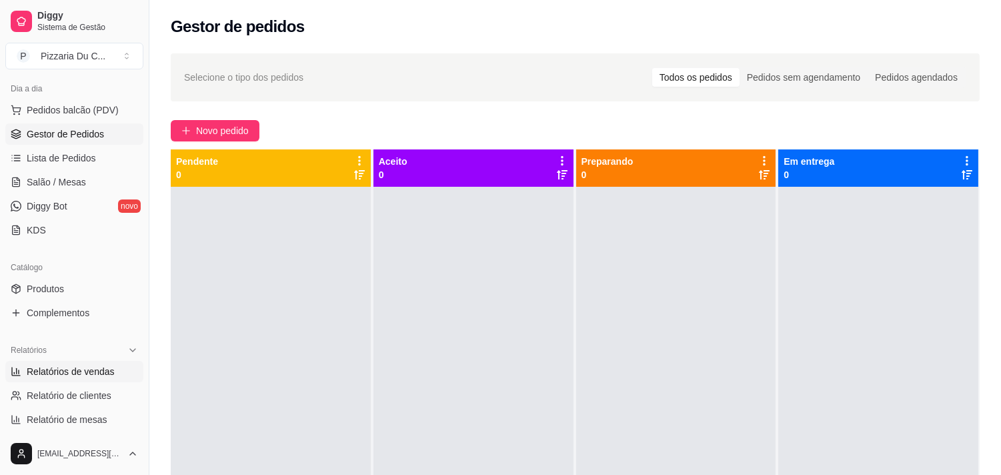
click at [84, 367] on span "Relatórios de vendas" at bounding box center [71, 371] width 88 height 13
select select "ALL"
select select "0"
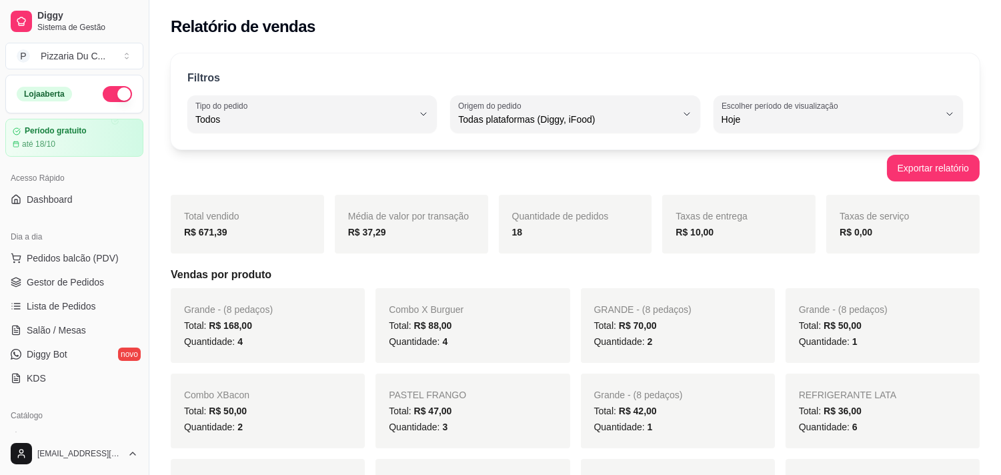
click at [96, 103] on div "Loja aberta" at bounding box center [74, 93] width 137 height 37
click at [109, 91] on button "button" at bounding box center [117, 94] width 29 height 16
